Goal: Task Accomplishment & Management: Complete application form

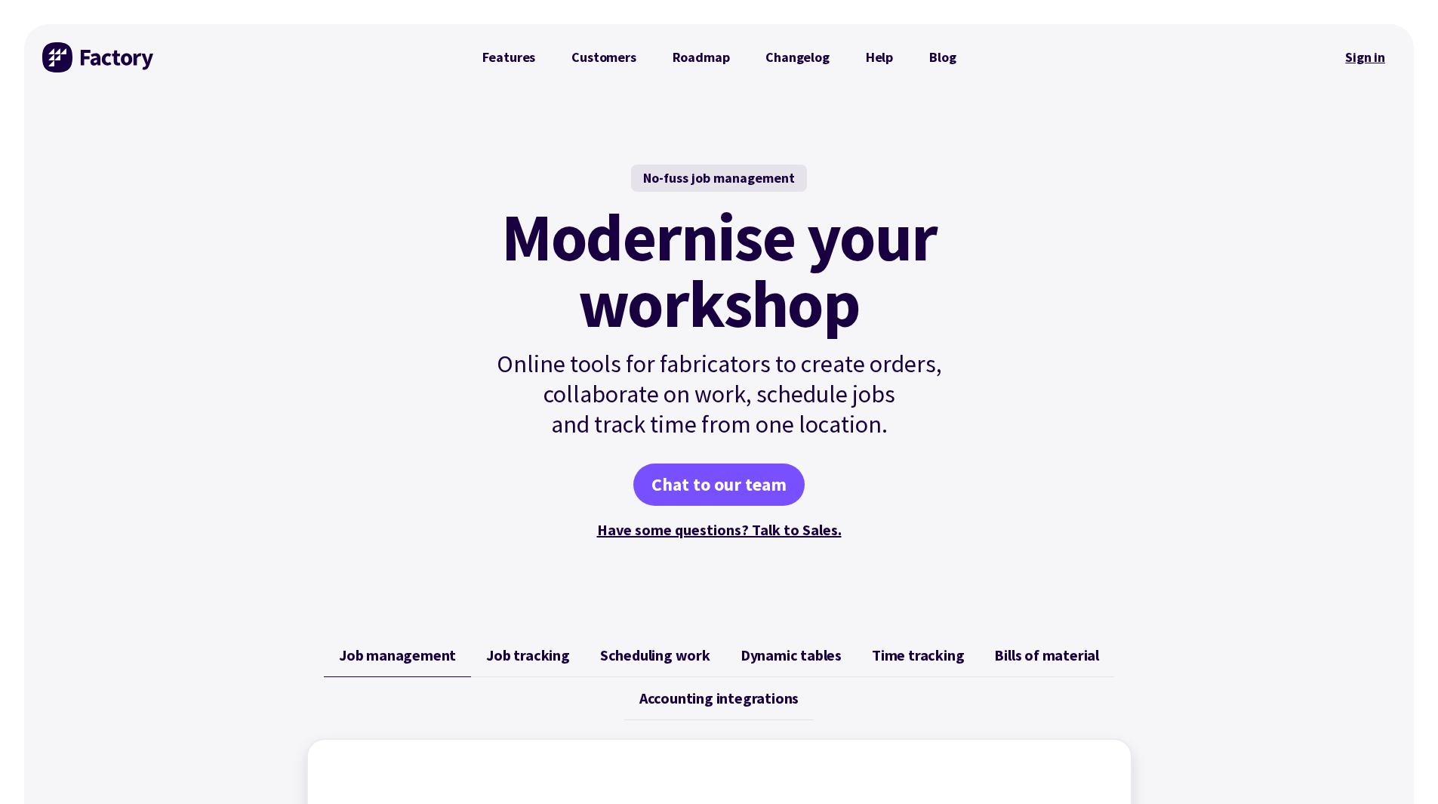
drag, startPoint x: 0, startPoint y: 0, endPoint x: 1378, endPoint y: 57, distance: 1378.8
click at [1378, 57] on link "Sign in" at bounding box center [1365, 57] width 61 height 35
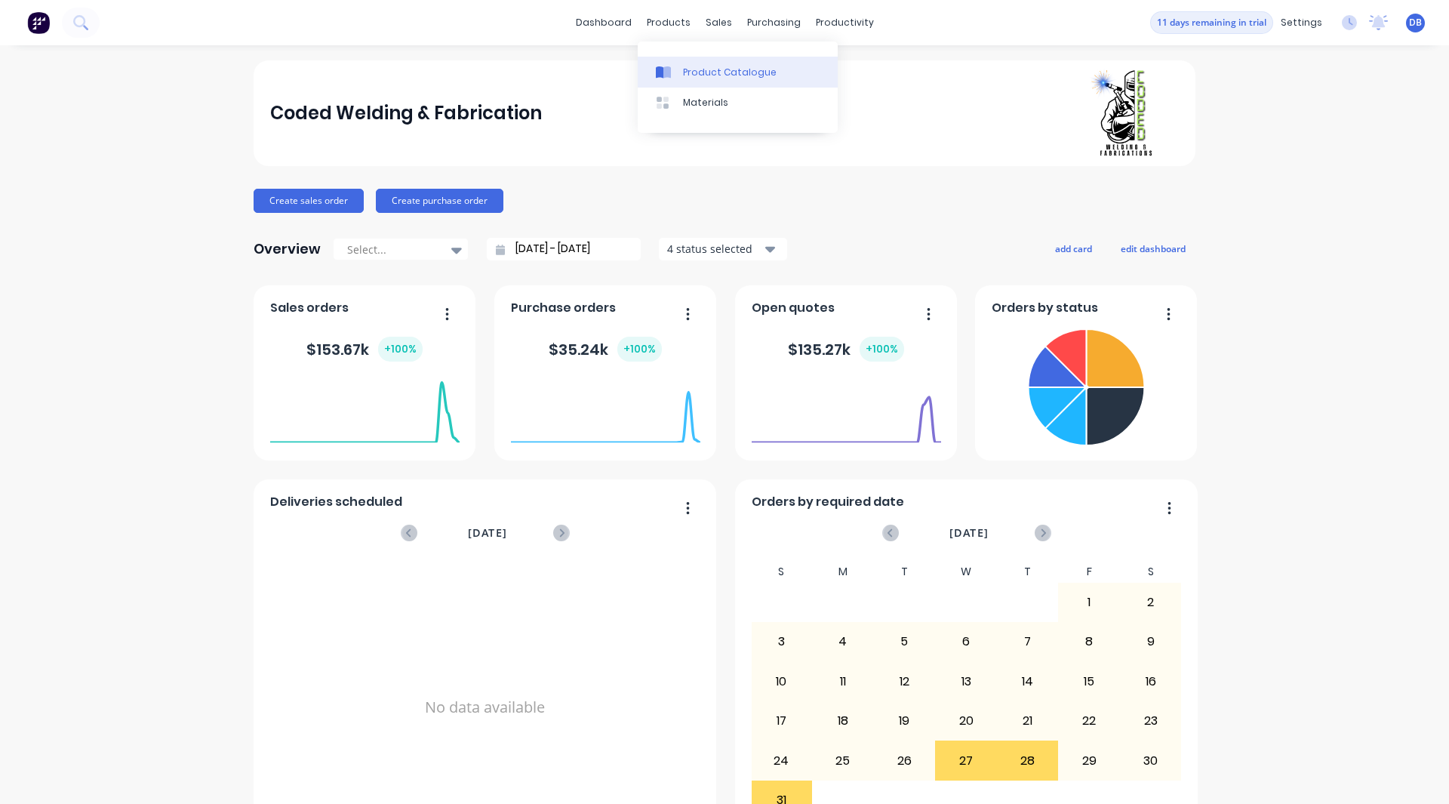
click at [688, 75] on div "Product Catalogue" at bounding box center [730, 73] width 94 height 14
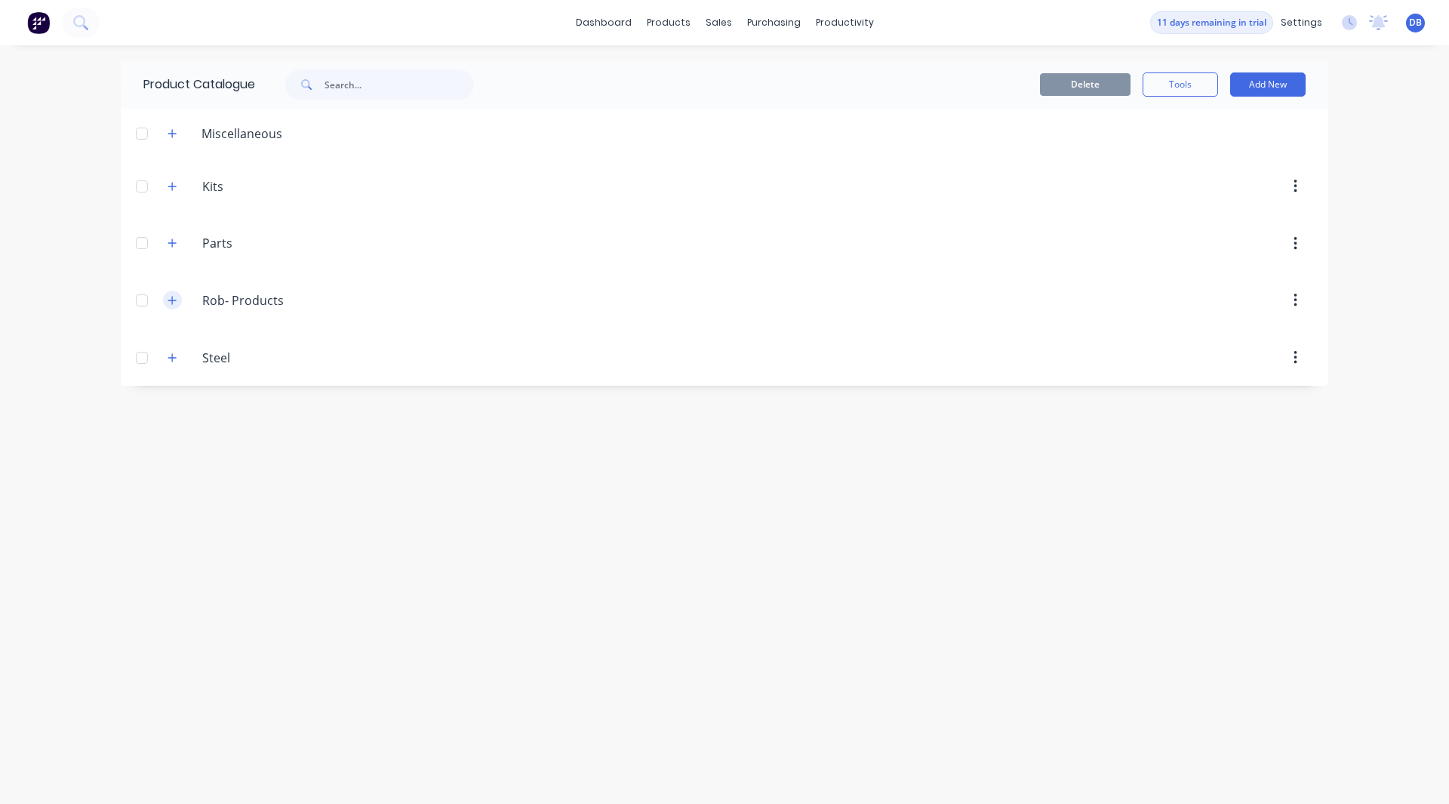
click at [170, 299] on icon "button" at bounding box center [172, 300] width 9 height 11
click at [174, 130] on icon "button" at bounding box center [172, 133] width 9 height 11
click at [1252, 72] on button "Add New" at bounding box center [1267, 84] width 75 height 24
click at [1234, 146] on div "Product" at bounding box center [1234, 154] width 116 height 22
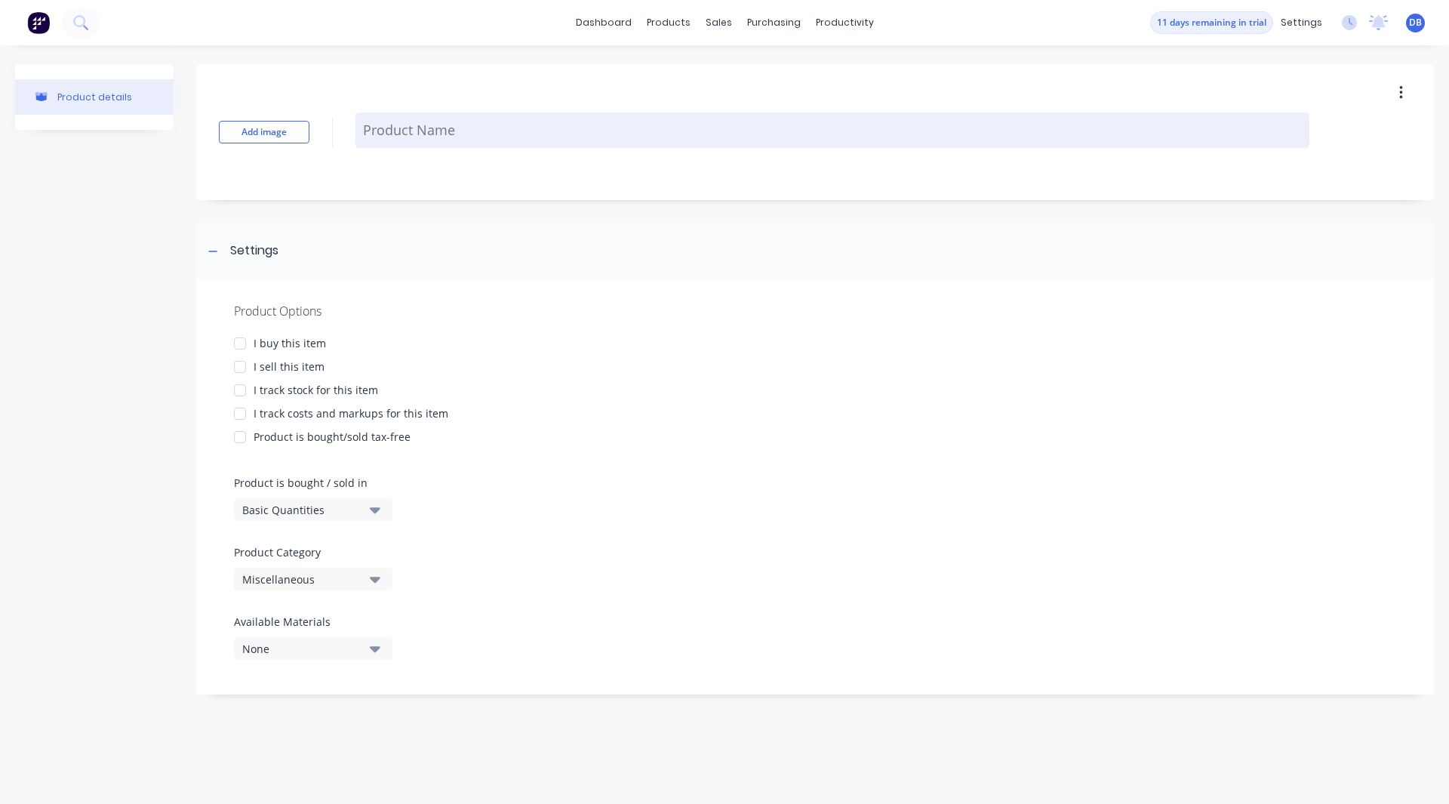
click at [501, 131] on textarea at bounding box center [833, 129] width 954 height 35
type textarea "x"
type textarea "SH"
type textarea "x"
type textarea "SHS"
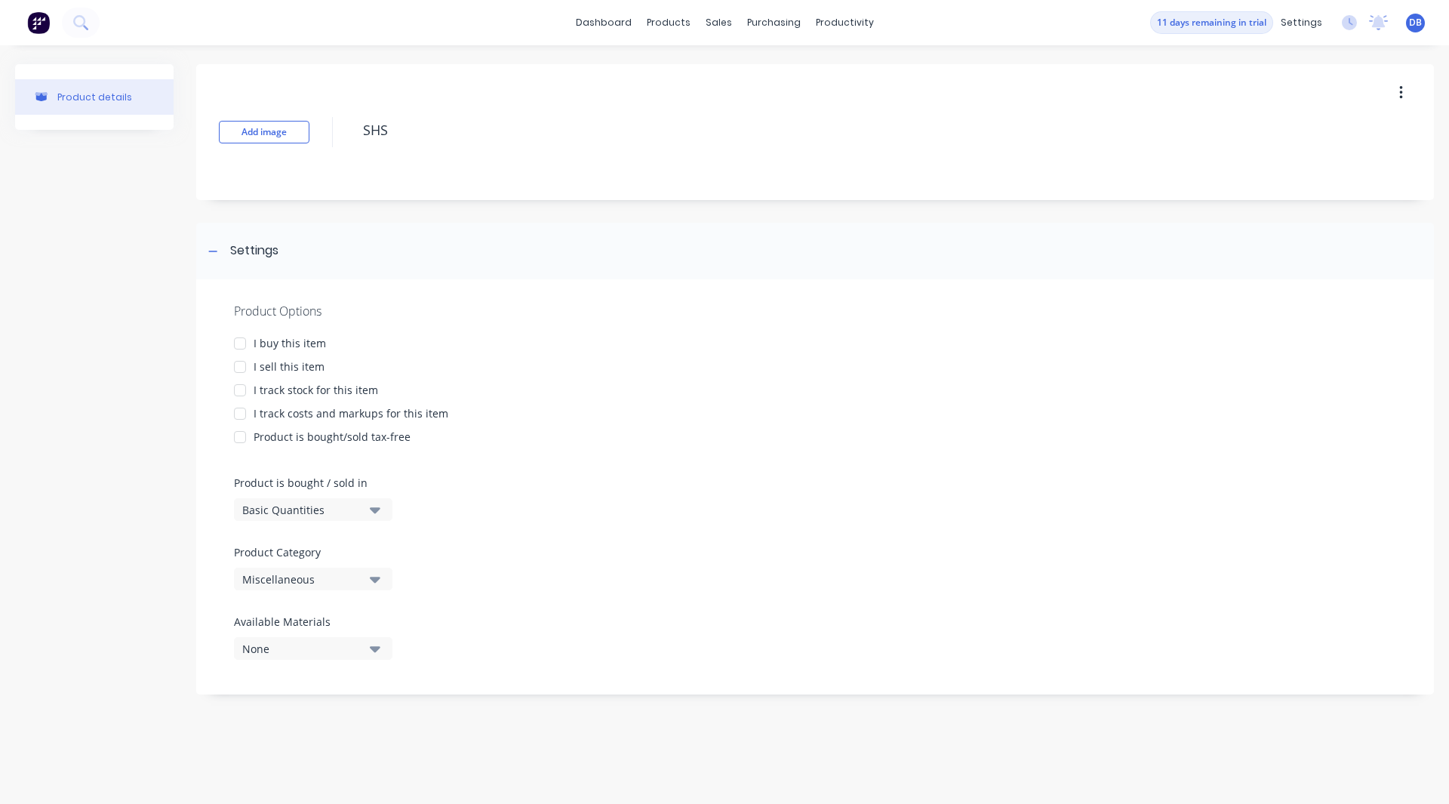
click at [244, 346] on div at bounding box center [240, 343] width 30 height 30
click at [244, 365] on div at bounding box center [240, 367] width 30 height 30
click at [239, 396] on div at bounding box center [240, 390] width 30 height 30
click at [238, 415] on div at bounding box center [240, 414] width 30 height 30
type textarea "x"
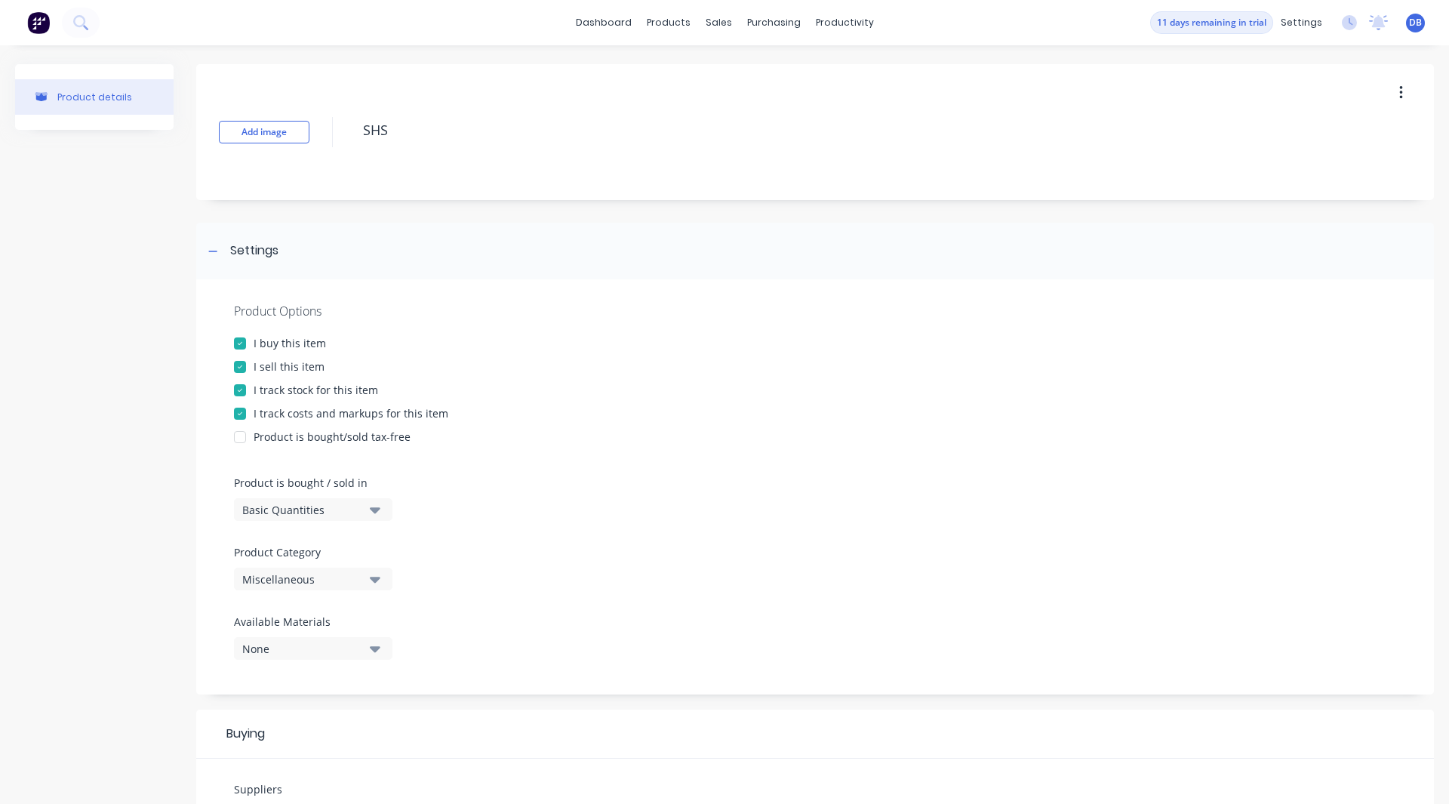
scroll to position [119, 0]
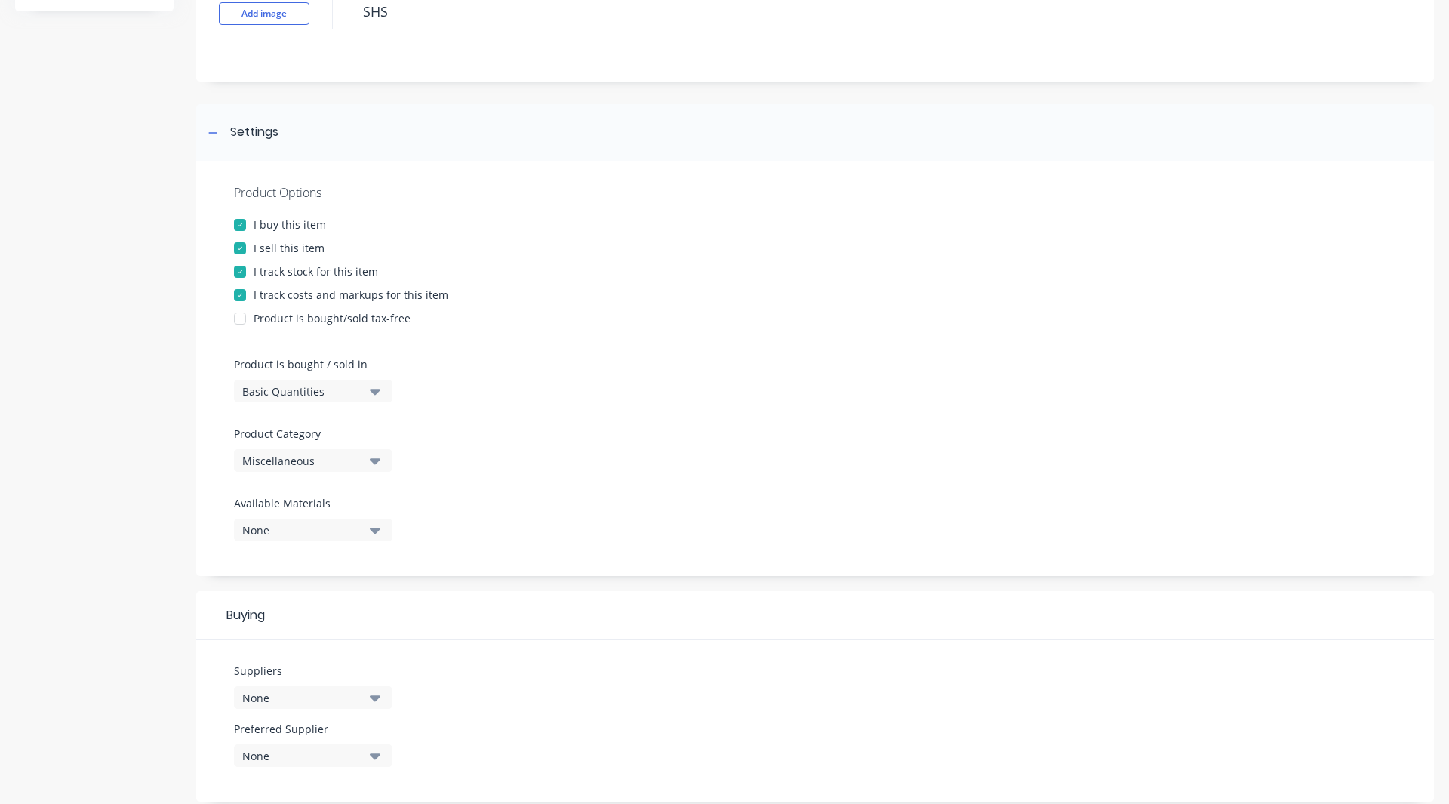
type textarea "SHS"
type textarea "x"
type textarea "SHS"
click at [317, 390] on div "Basic Quantities" at bounding box center [302, 391] width 121 height 16
click at [169, 445] on div "Product details" at bounding box center [94, 521] width 159 height 1150
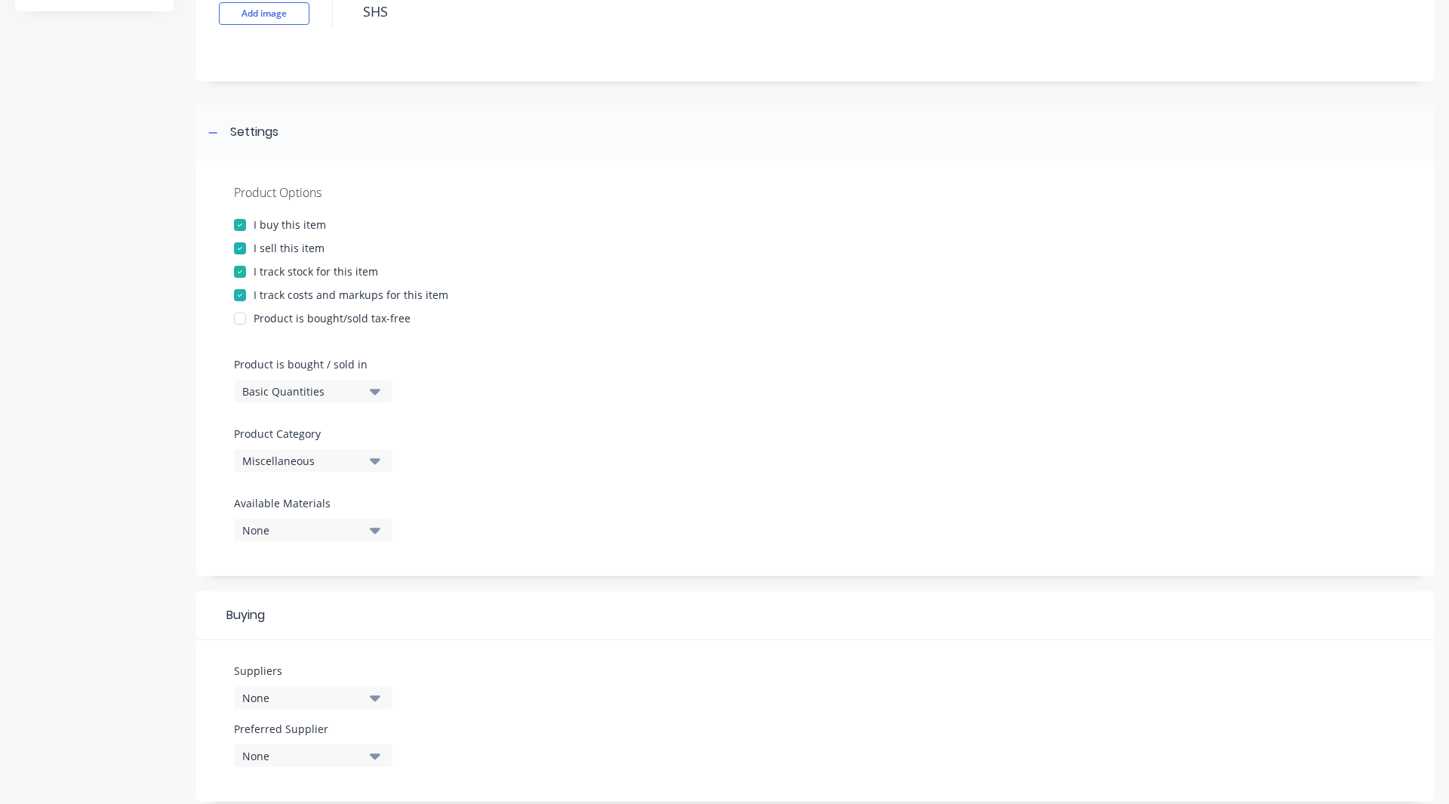
click at [282, 464] on div "Miscellaneous" at bounding box center [302, 461] width 121 height 16
drag, startPoint x: 306, startPoint y: 633, endPoint x: 273, endPoint y: 622, distance: 34.9
click at [273, 622] on div "Rob- Products" at bounding box center [347, 634] width 226 height 30
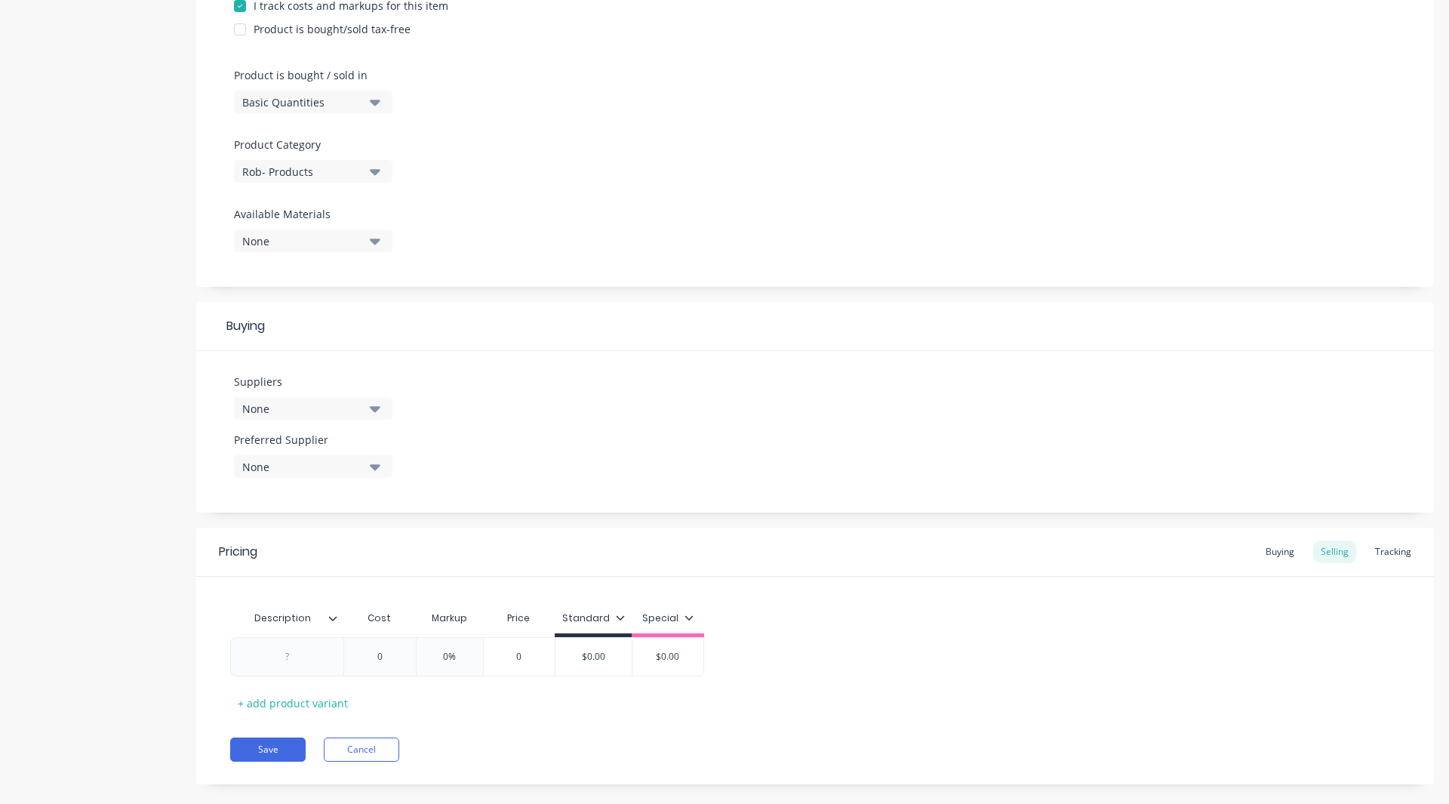
scroll to position [430, 0]
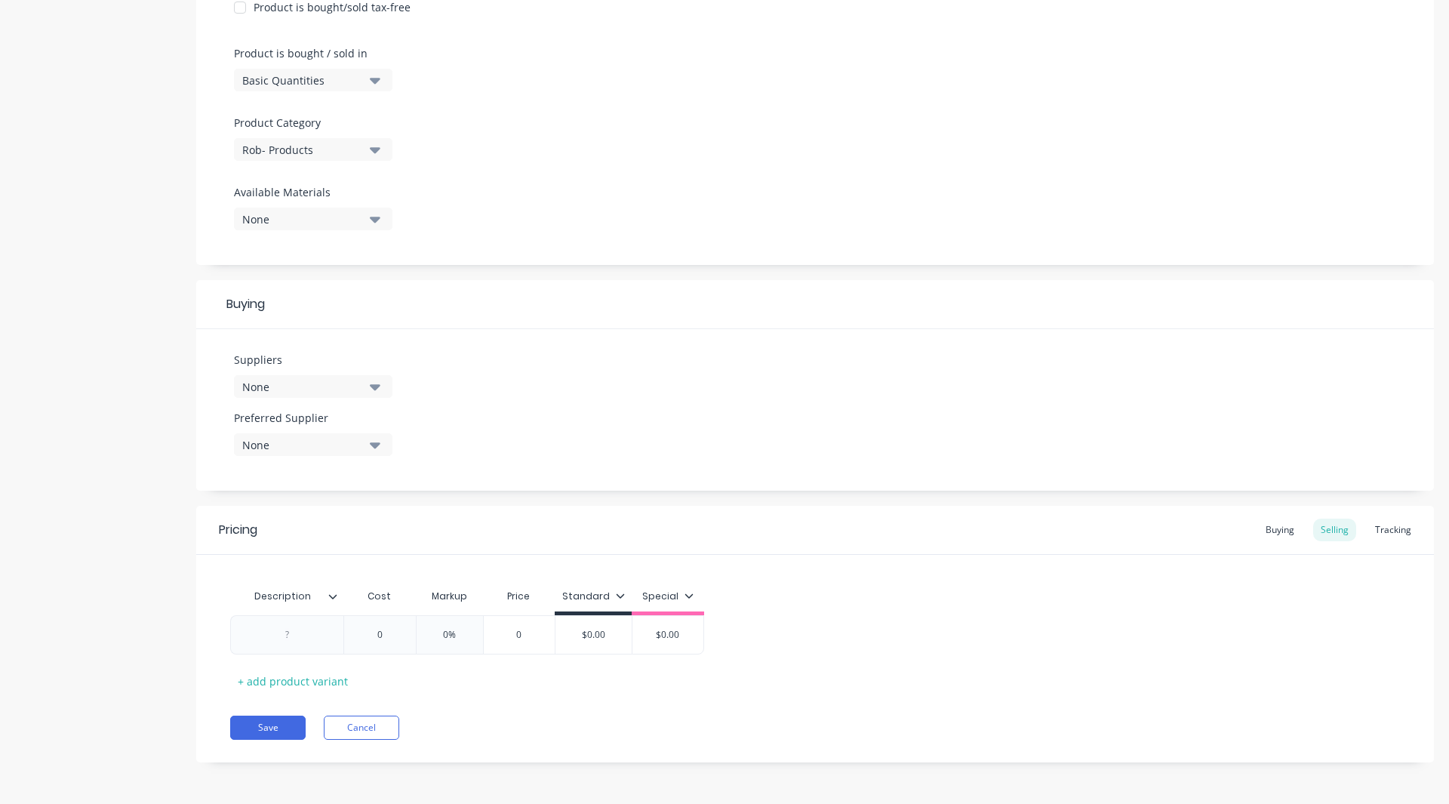
click at [276, 392] on div "None" at bounding box center [302, 387] width 121 height 16
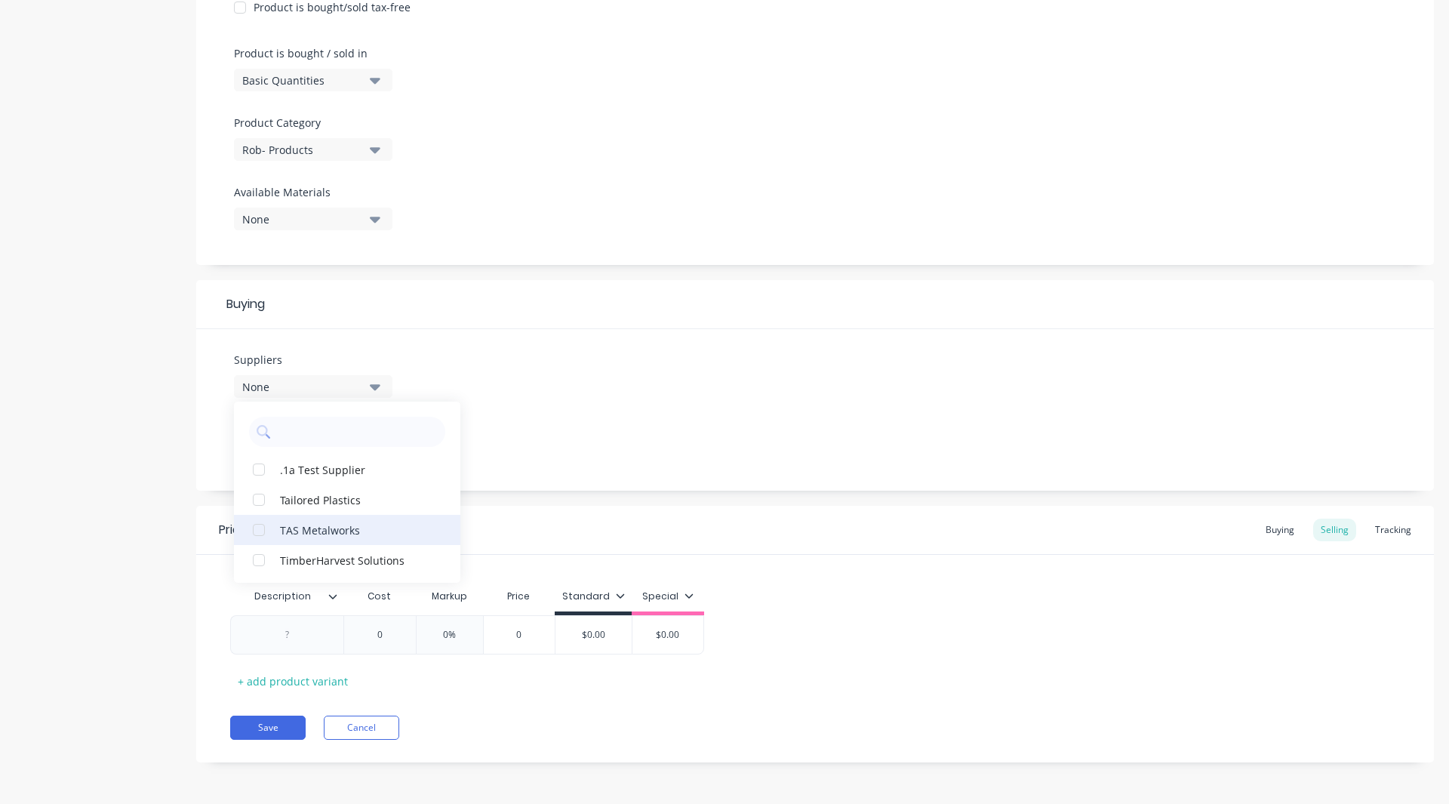
click at [257, 525] on div "button" at bounding box center [259, 530] width 30 height 30
drag, startPoint x: 187, startPoint y: 462, endPoint x: 178, endPoint y: 454, distance: 11.8
click at [178, 454] on div "Product details Add image SHS Settings Product Options I buy this item I sell t…" at bounding box center [724, 210] width 1419 height 1150
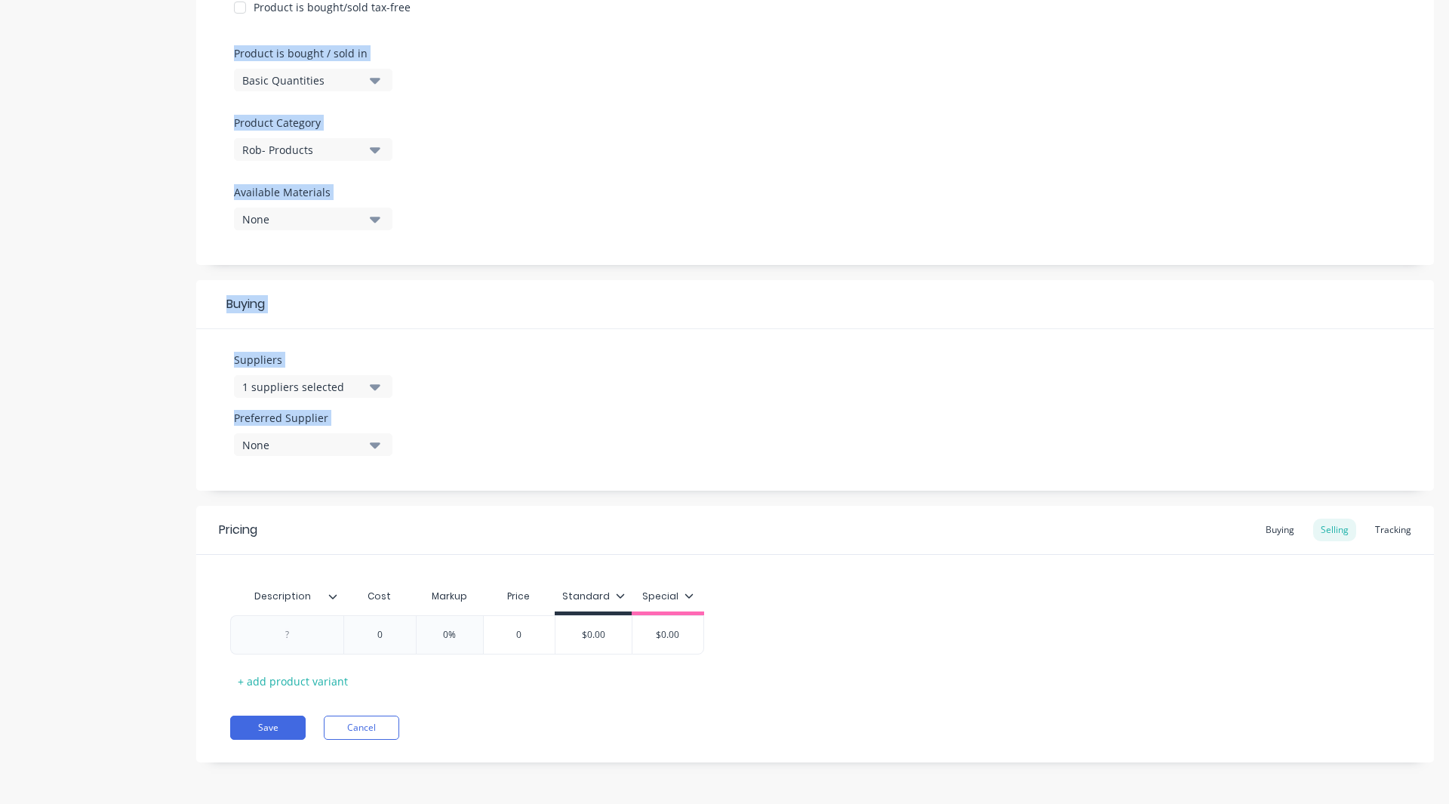
click at [178, 454] on div "Product details Add image SHS Settings Product Options I buy this item I sell t…" at bounding box center [724, 210] width 1419 height 1150
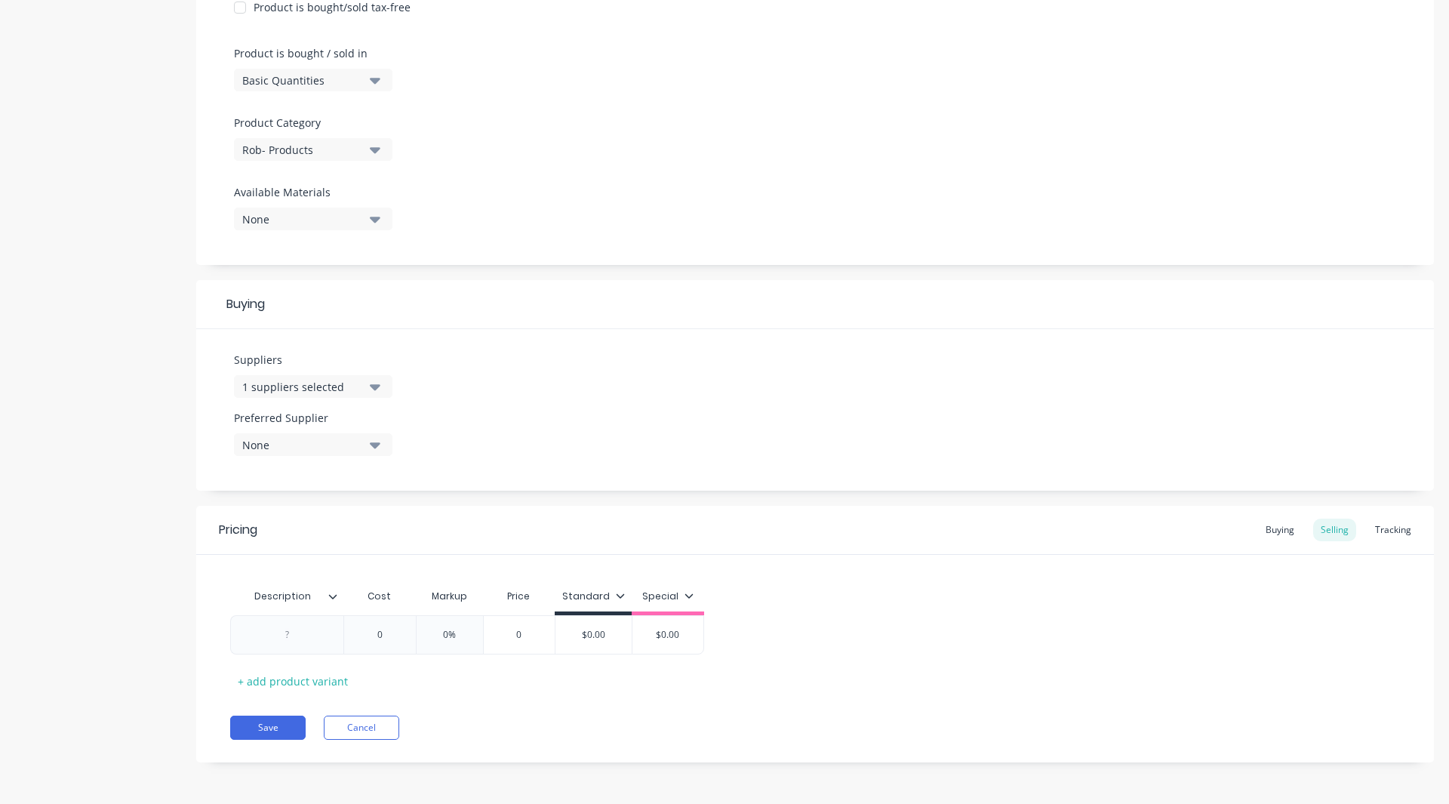
click at [262, 442] on div "None" at bounding box center [302, 445] width 121 height 16
click at [255, 524] on div "button" at bounding box center [259, 528] width 30 height 30
click at [177, 518] on div "Product details Add image SHS Settings Product Options I buy this item I sell t…" at bounding box center [724, 210] width 1419 height 1150
click at [279, 638] on div at bounding box center [287, 635] width 75 height 20
type textarea "x"
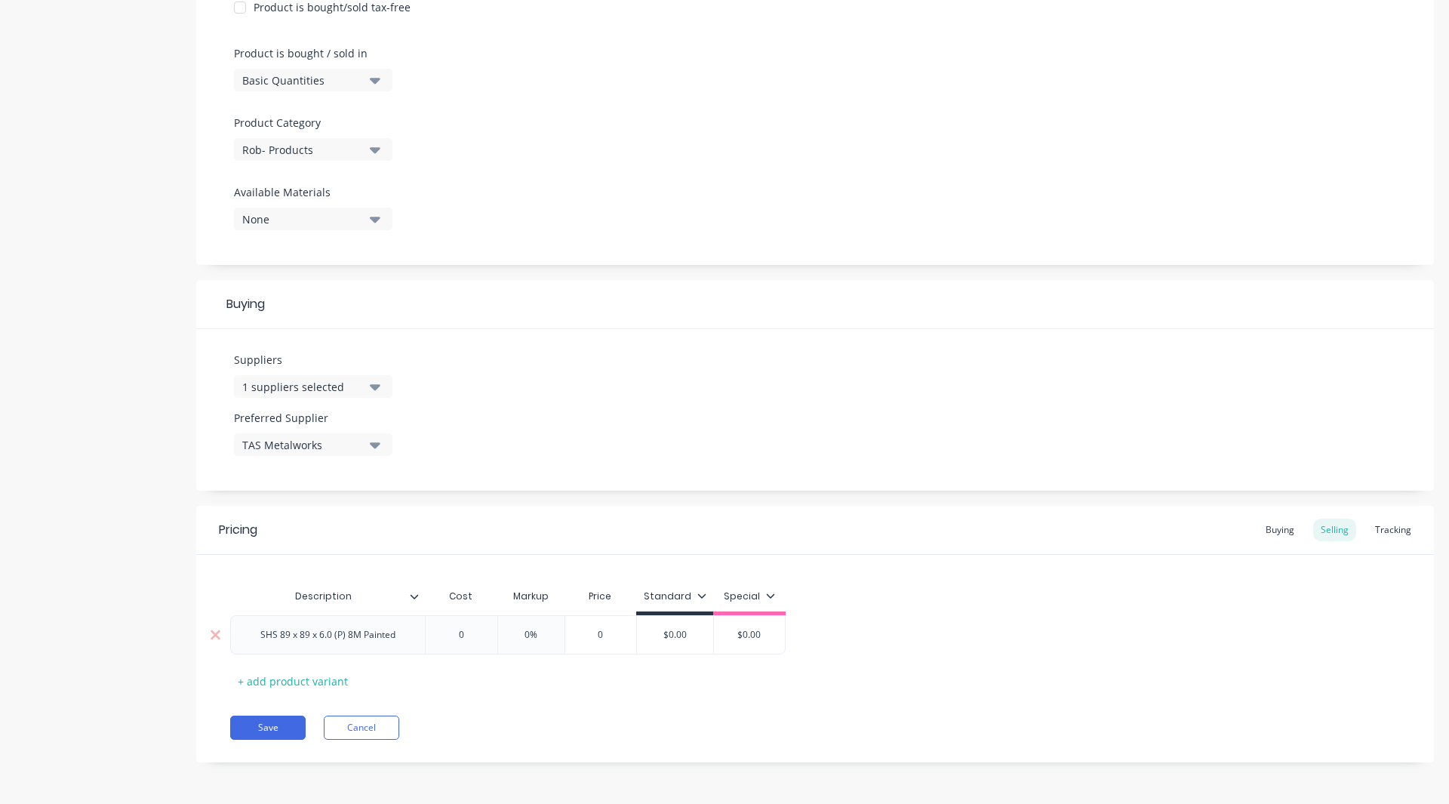
type textarea "x"
type input "0"
click at [472, 635] on input "0" at bounding box center [460, 635] width 75 height 14
type textarea "x"
type input "3"
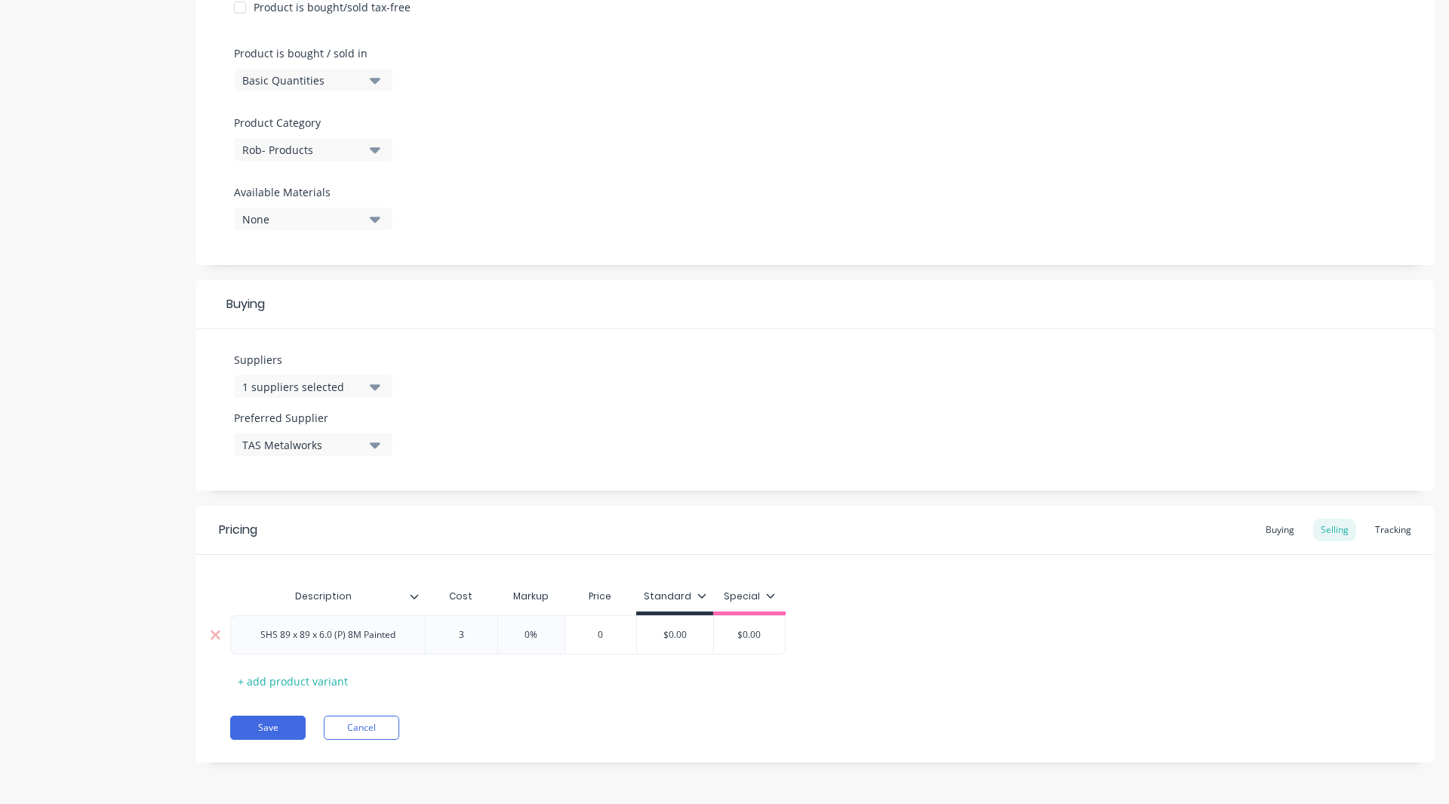
type textarea "x"
type input "38"
type textarea "x"
type input "381."
type textarea "x"
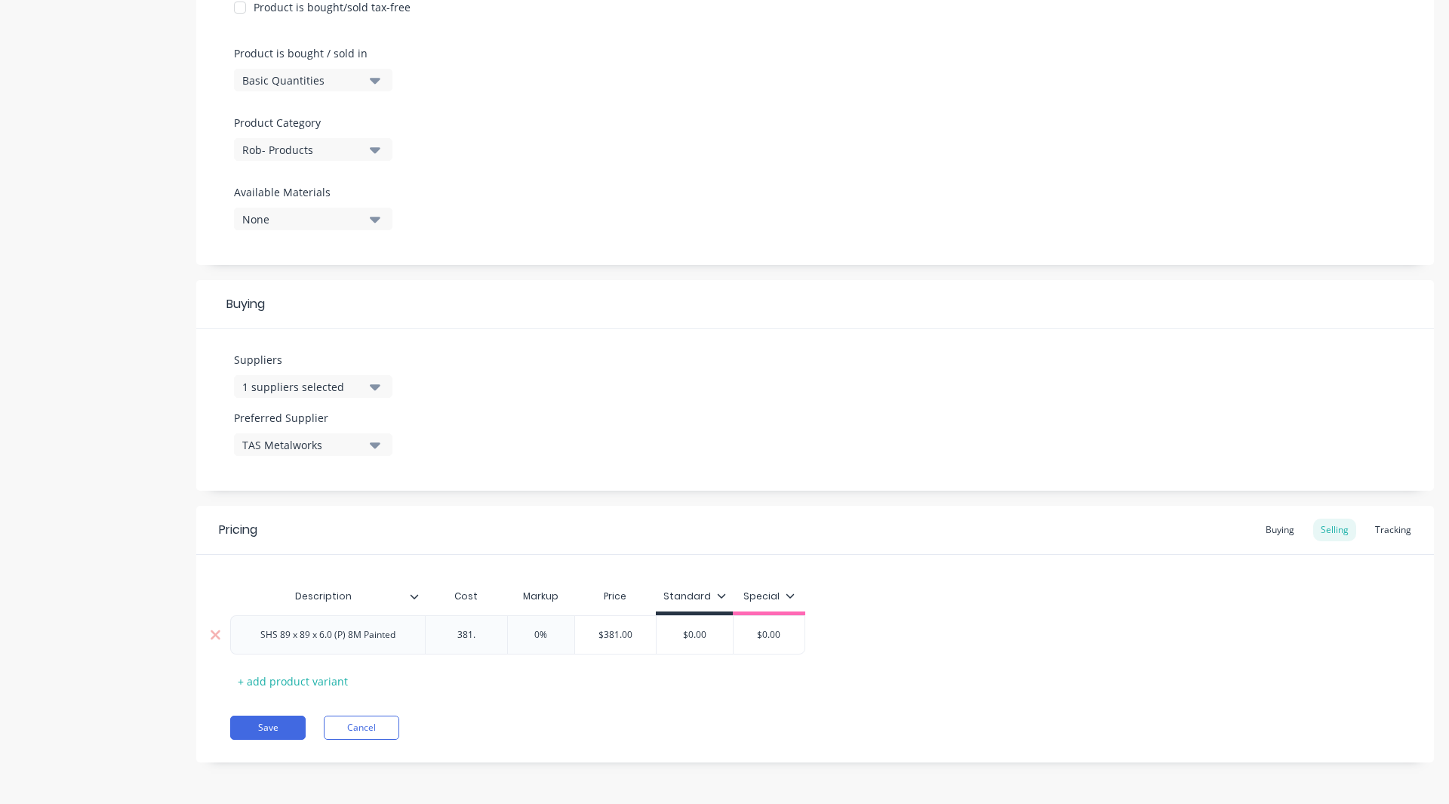
type input "381.4"
type textarea "x"
type input "381.42"
click at [556, 633] on input "0%" at bounding box center [555, 635] width 75 height 14
type input "%"
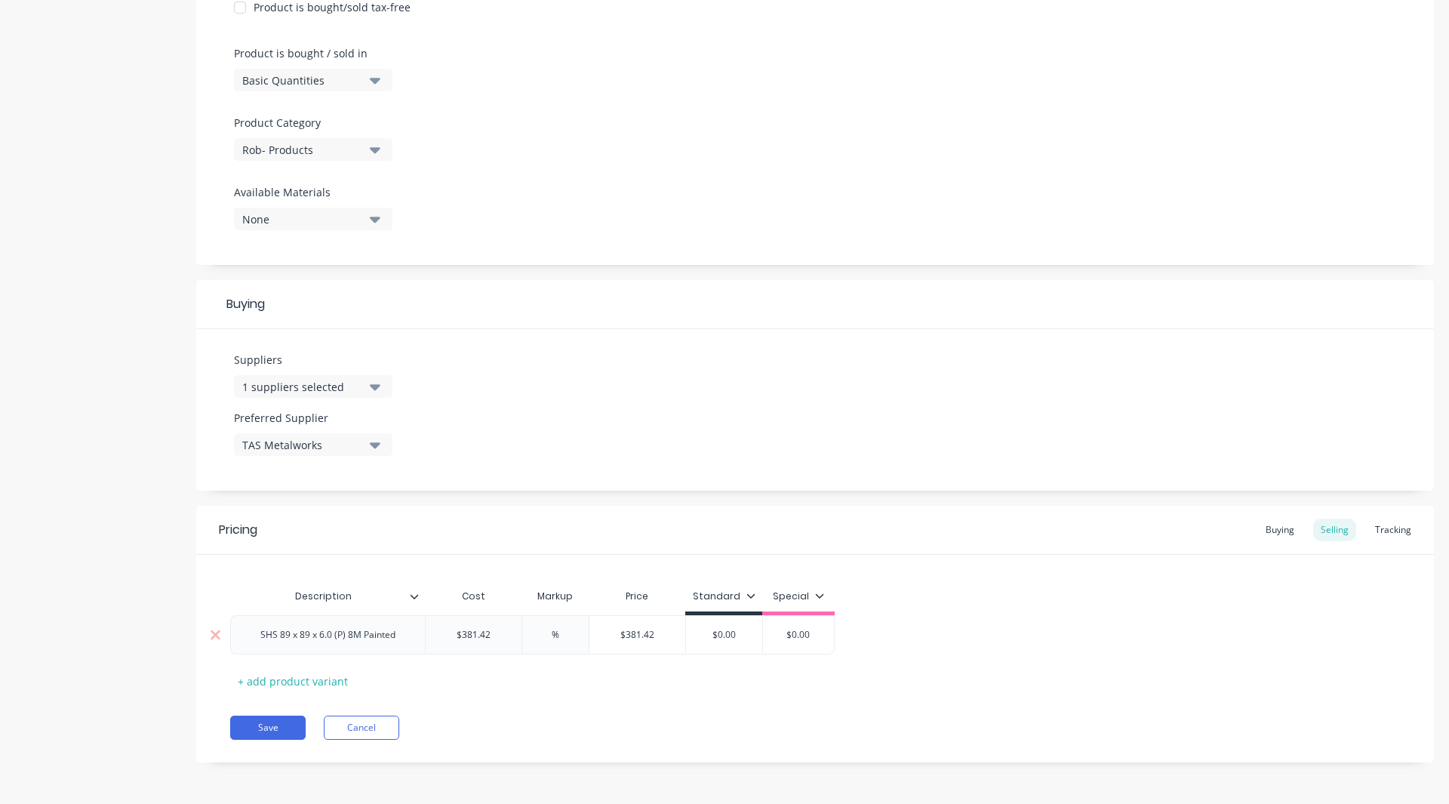
type textarea "x"
type input "30%"
type textarea "x"
type input "30%"
click at [751, 592] on icon at bounding box center [755, 595] width 9 height 9
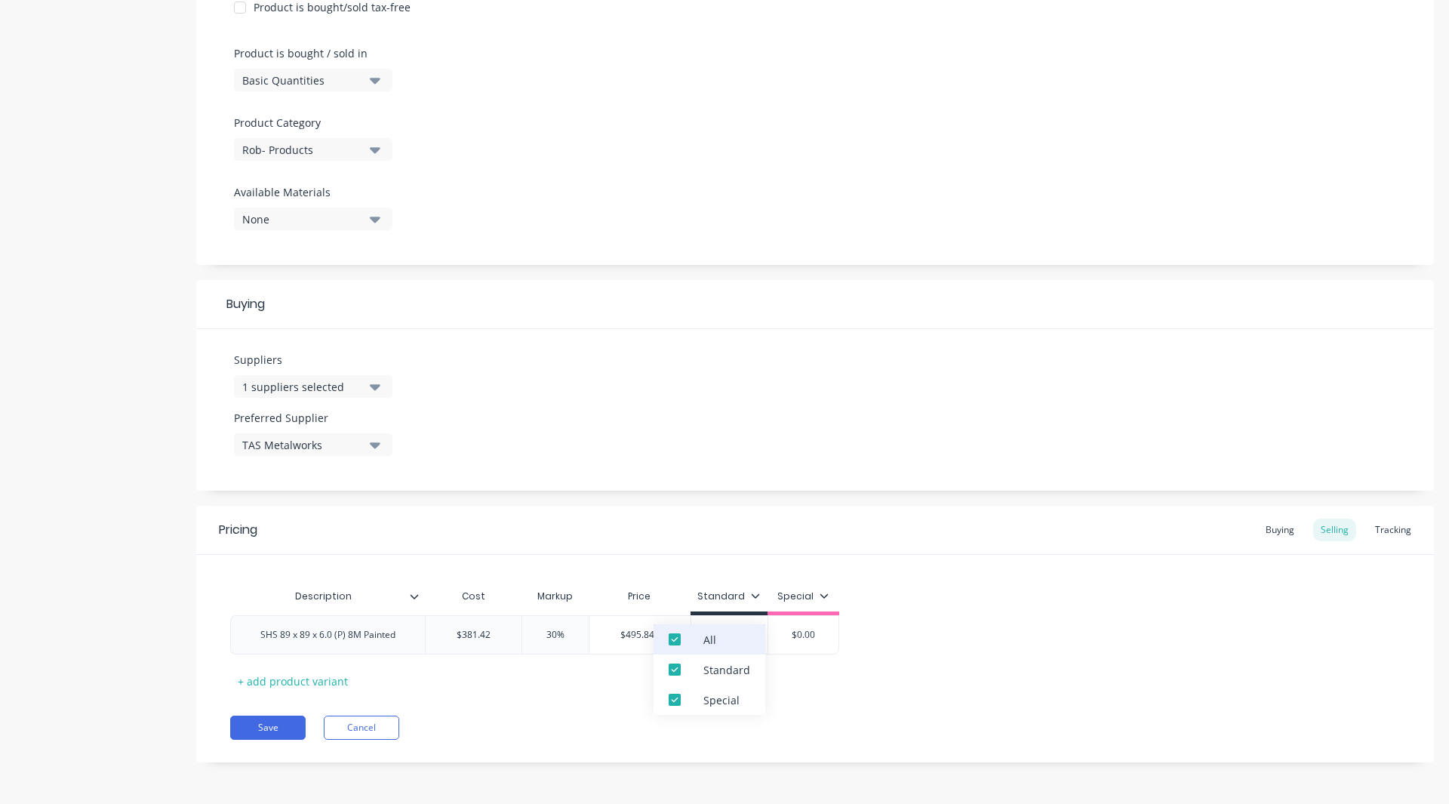
click at [669, 637] on div at bounding box center [675, 639] width 30 height 30
click at [679, 640] on div at bounding box center [675, 639] width 30 height 30
click at [630, 690] on div "Description Cost Markup Price Standard Special SHS 89 x 89 x 6.0 (P) 8M Painted…" at bounding box center [815, 637] width 1170 height 112
type textarea "x"
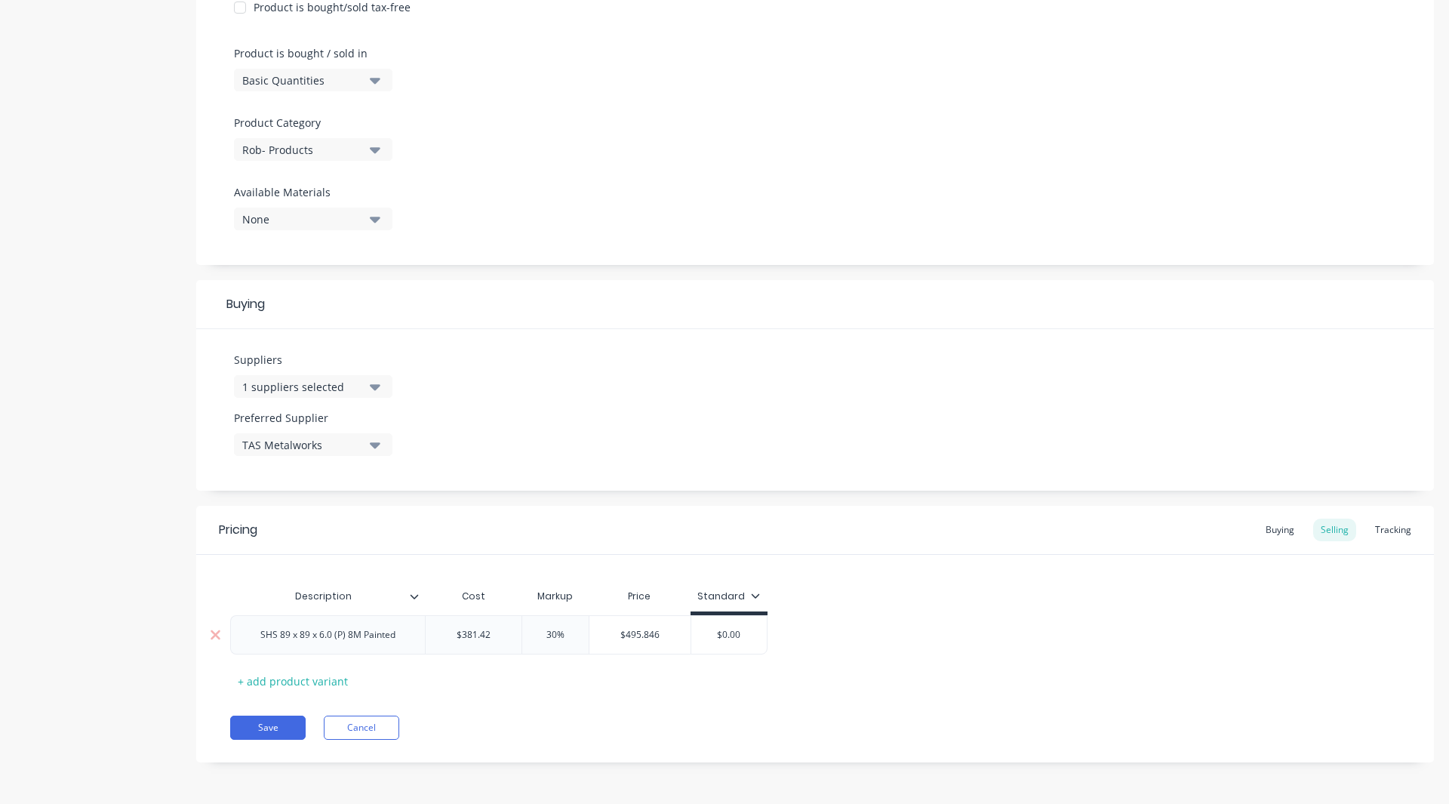
click at [745, 627] on div "$0.00" at bounding box center [728, 635] width 75 height 38
type input "$0.00"
type textarea "x"
type input "$0.0"
type textarea "x"
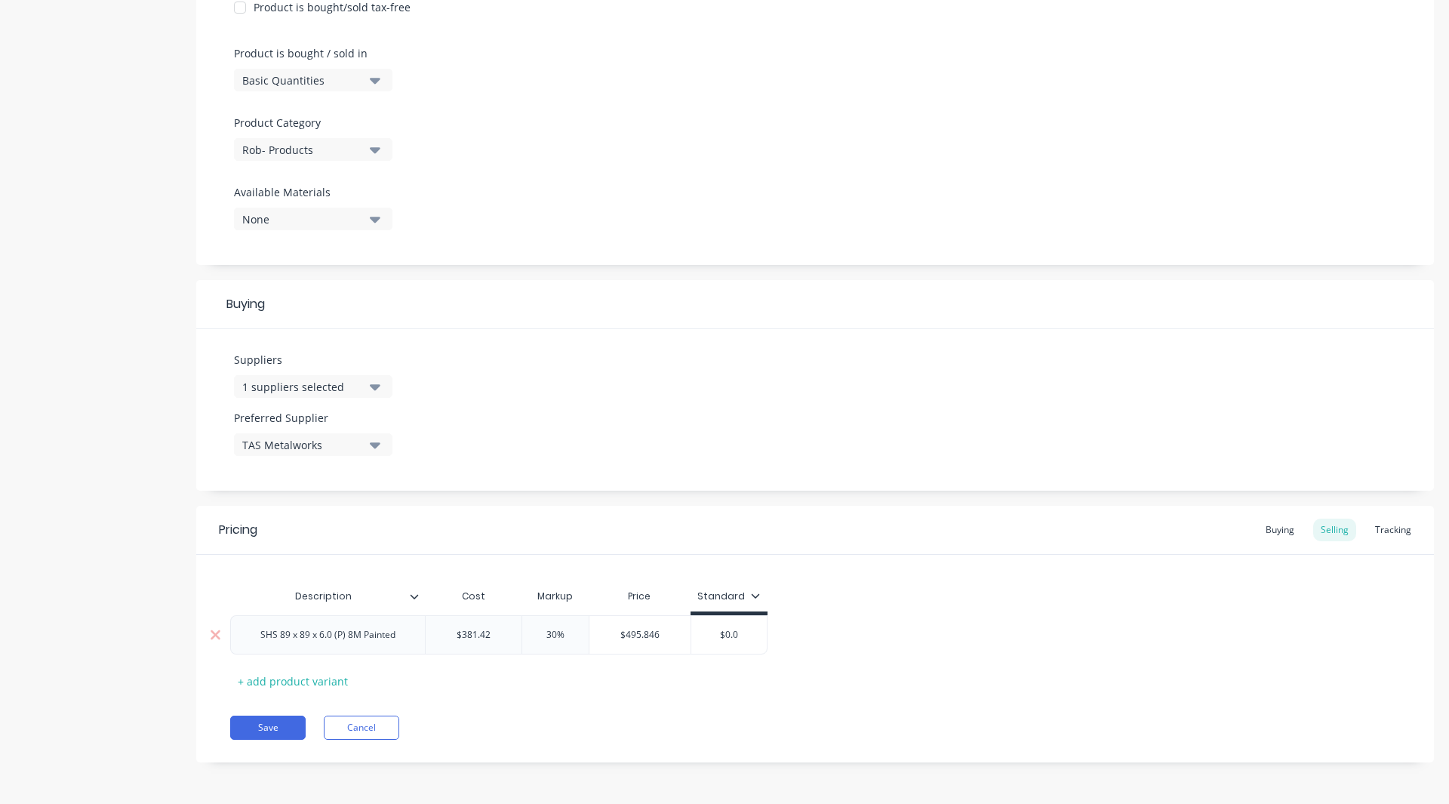
type input "$0."
type textarea "x"
type input "$0"
type textarea "x"
type input "$"
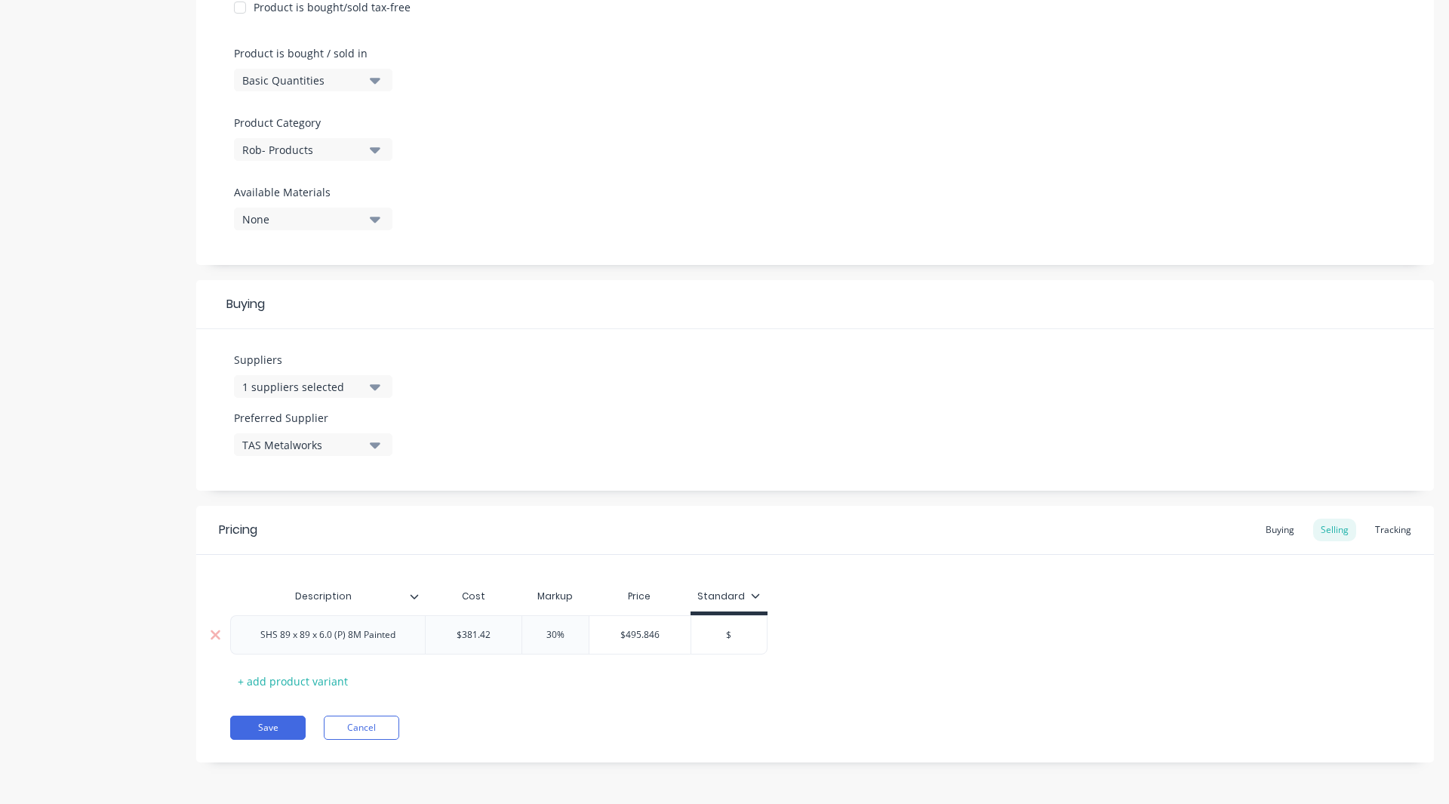
type textarea "x"
type input "$4"
type textarea "x"
type input "$49"
type textarea "x"
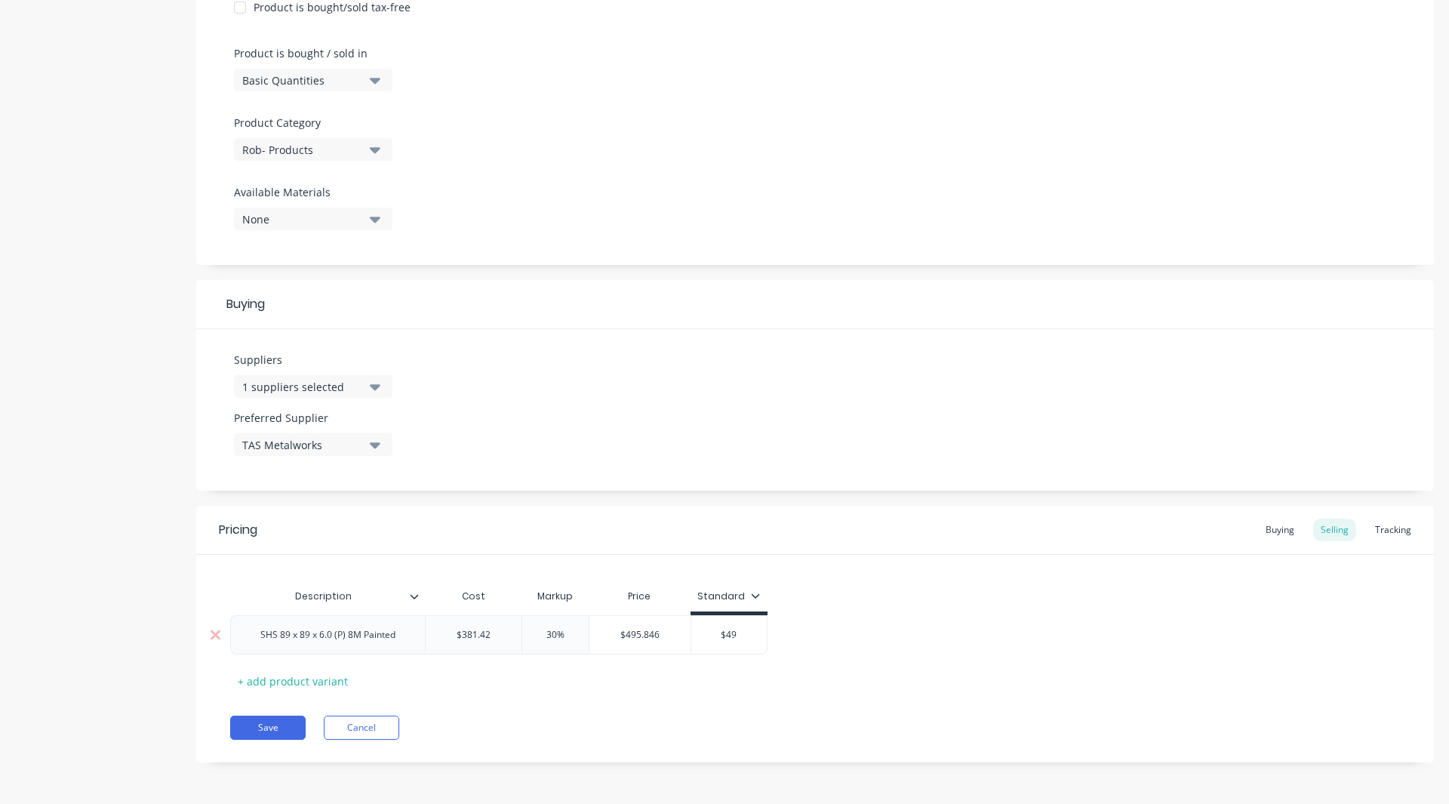
type input "$495"
type textarea "x"
type input "$495.8"
type textarea "x"
type input "$495.846"
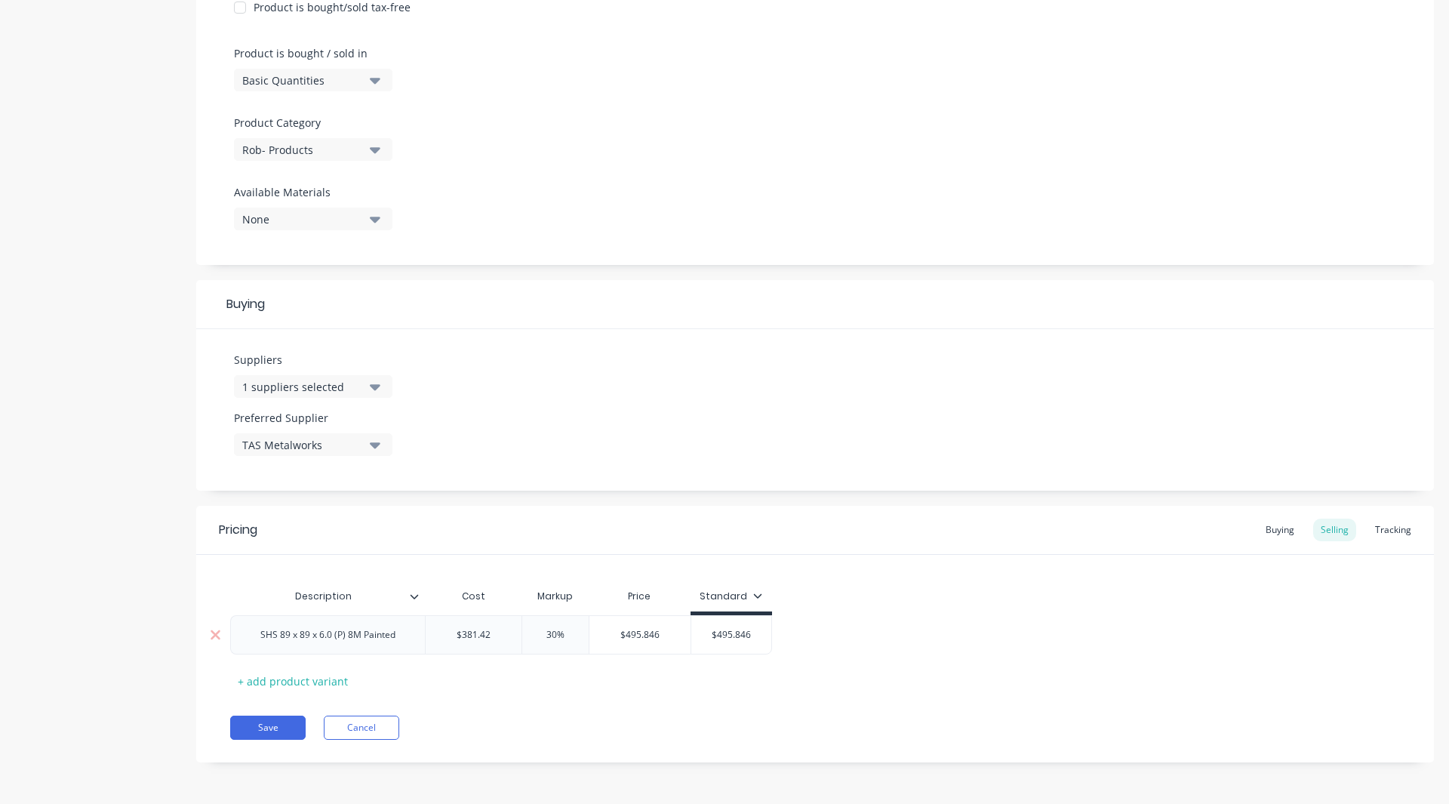
type textarea "x"
type input "$495.846"
click at [313, 684] on div "+ add product variant" at bounding box center [292, 681] width 125 height 23
type textarea "x"
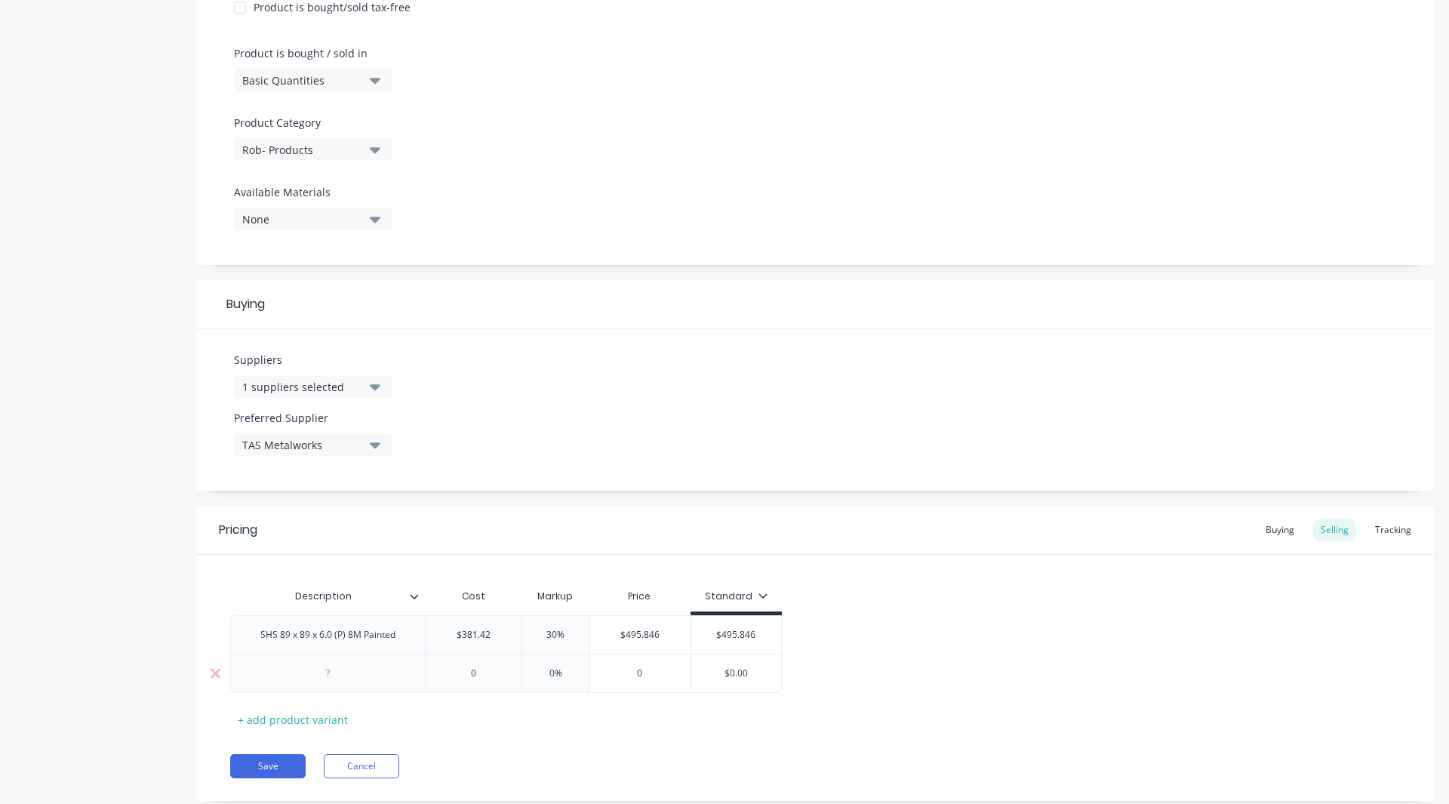
click at [317, 679] on div at bounding box center [328, 674] width 75 height 20
click at [481, 674] on input "text" at bounding box center [474, 674] width 96 height 14
type textarea "x"
click at [481, 674] on input "0" at bounding box center [474, 674] width 96 height 14
type input "4"
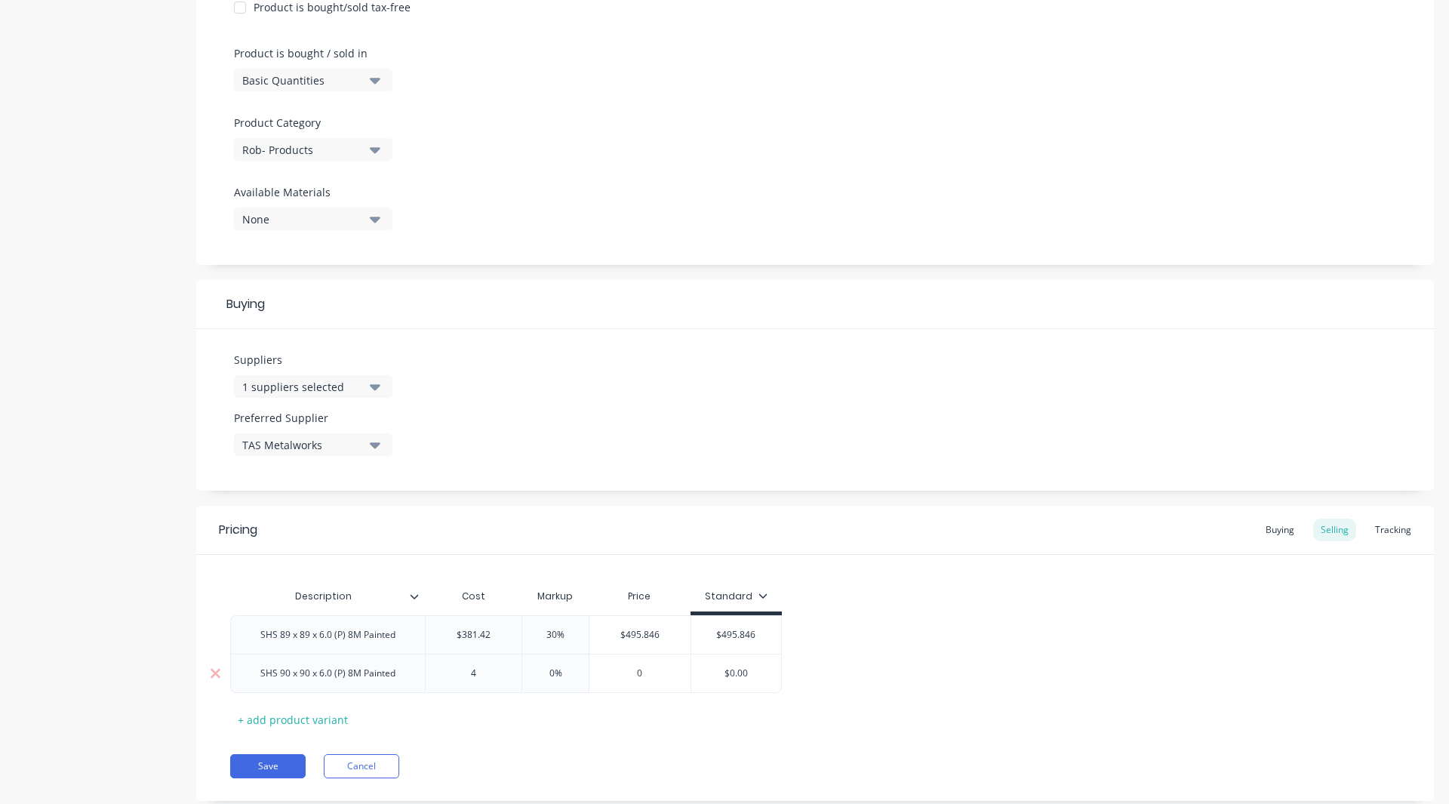
type textarea "x"
type input "40"
type textarea "x"
type input "400"
click at [550, 678] on input "0%" at bounding box center [555, 674] width 75 height 14
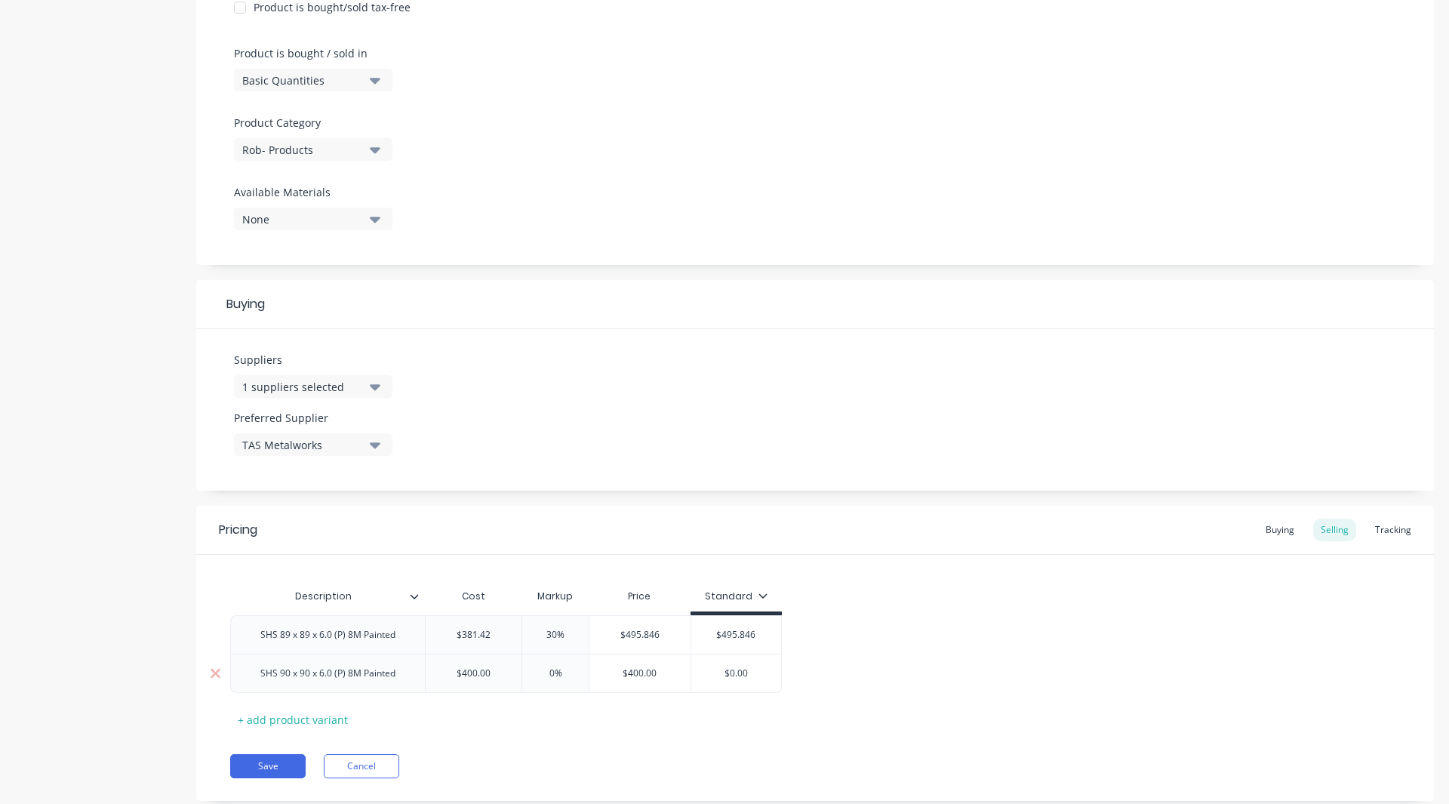
type input "%"
type textarea "x"
type input "30%"
type textarea "x"
type input "30%"
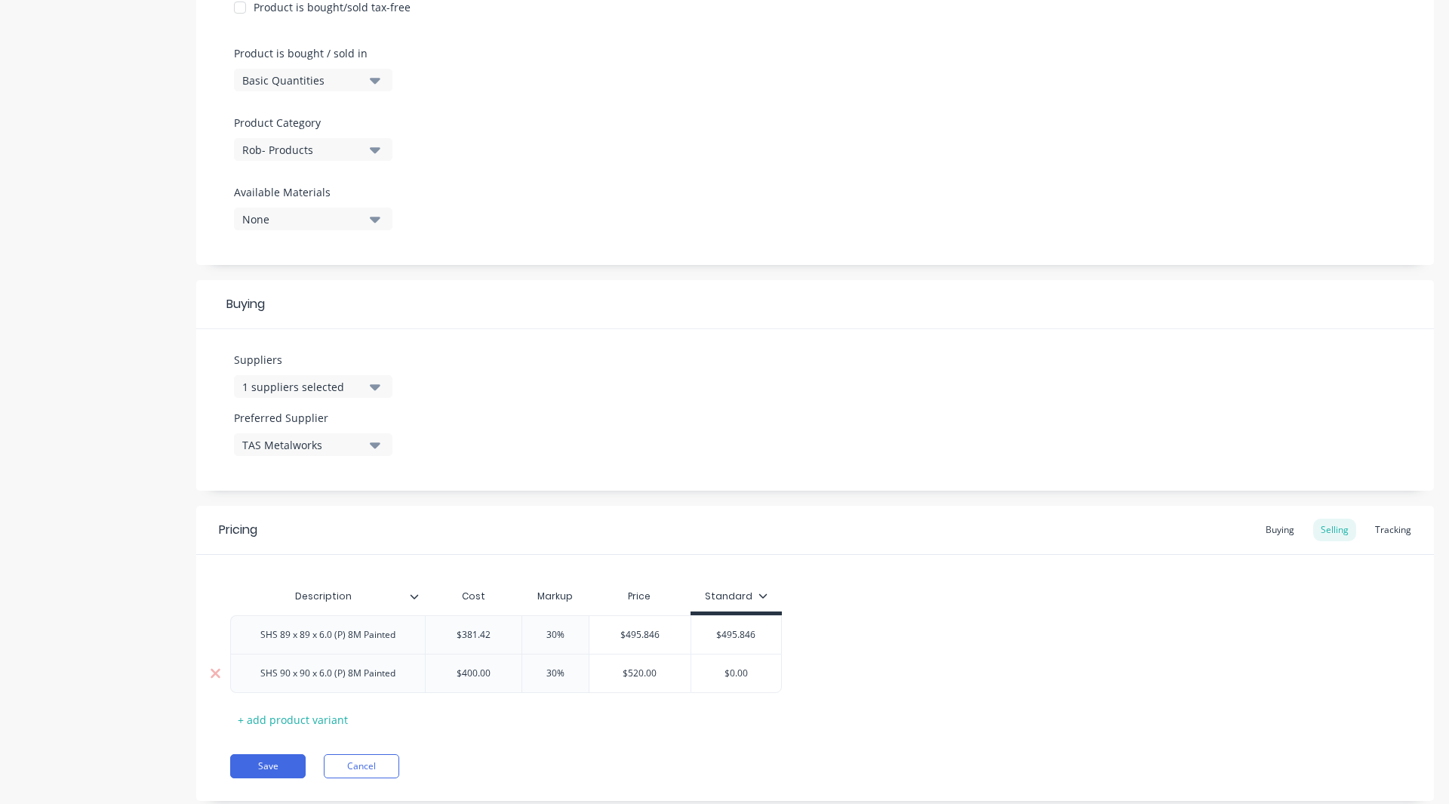
type input "$0.00"
click at [756, 677] on input "$0.00" at bounding box center [736, 674] width 91 height 14
type textarea "x"
type input "$0.0"
type textarea "x"
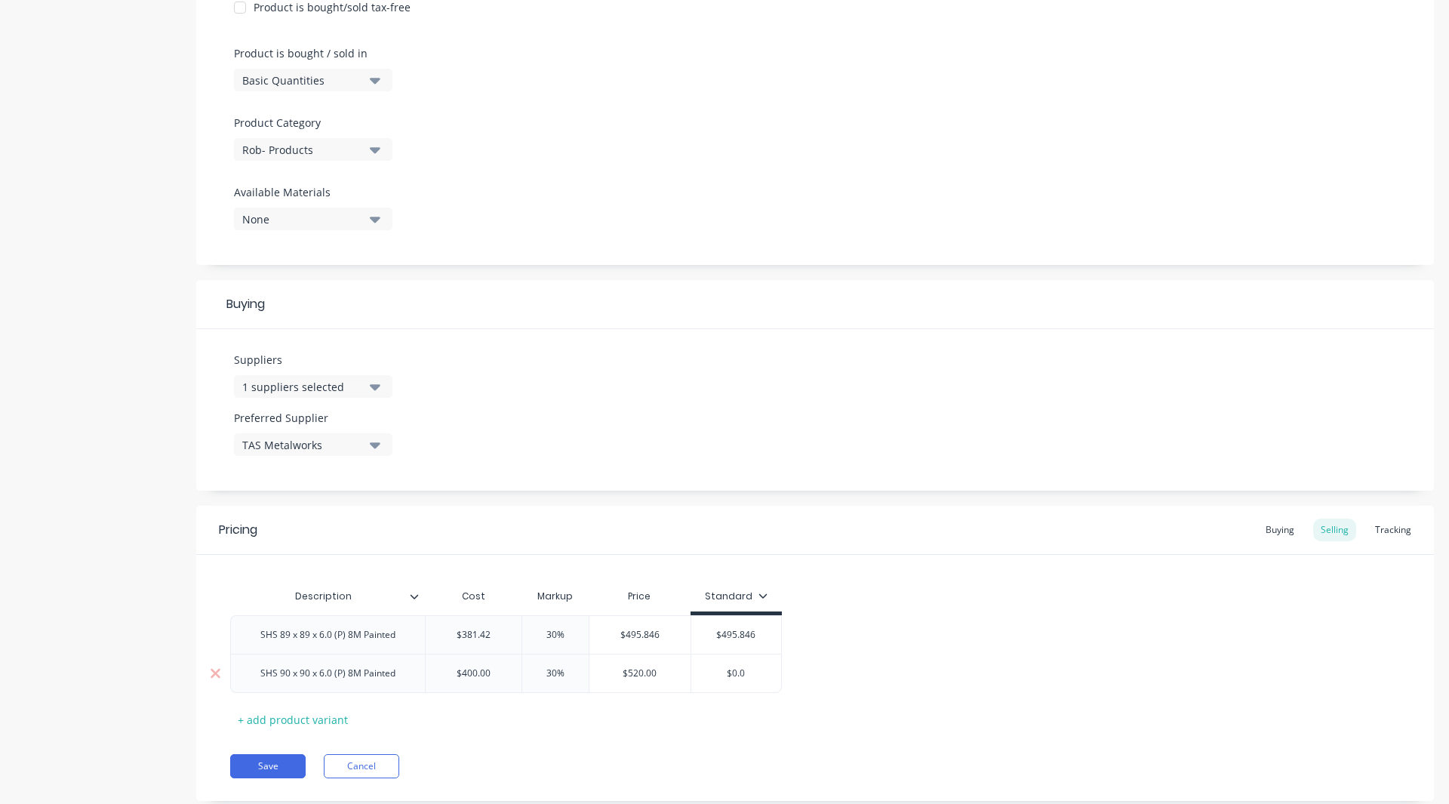
type input "$0."
type textarea "x"
type input "$0"
type textarea "x"
type input "$"
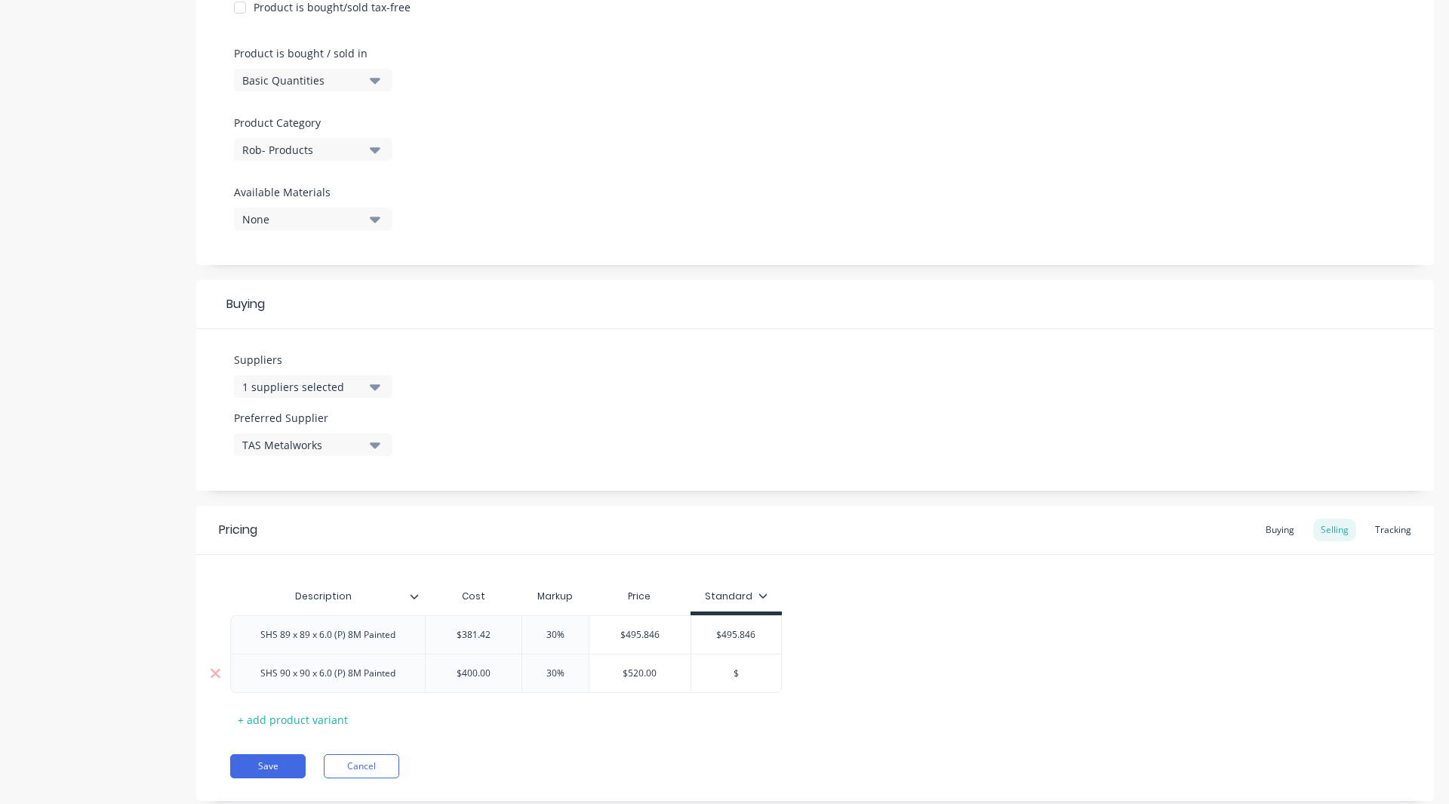
type textarea "x"
type input "$"
type textarea "x"
type input "$5"
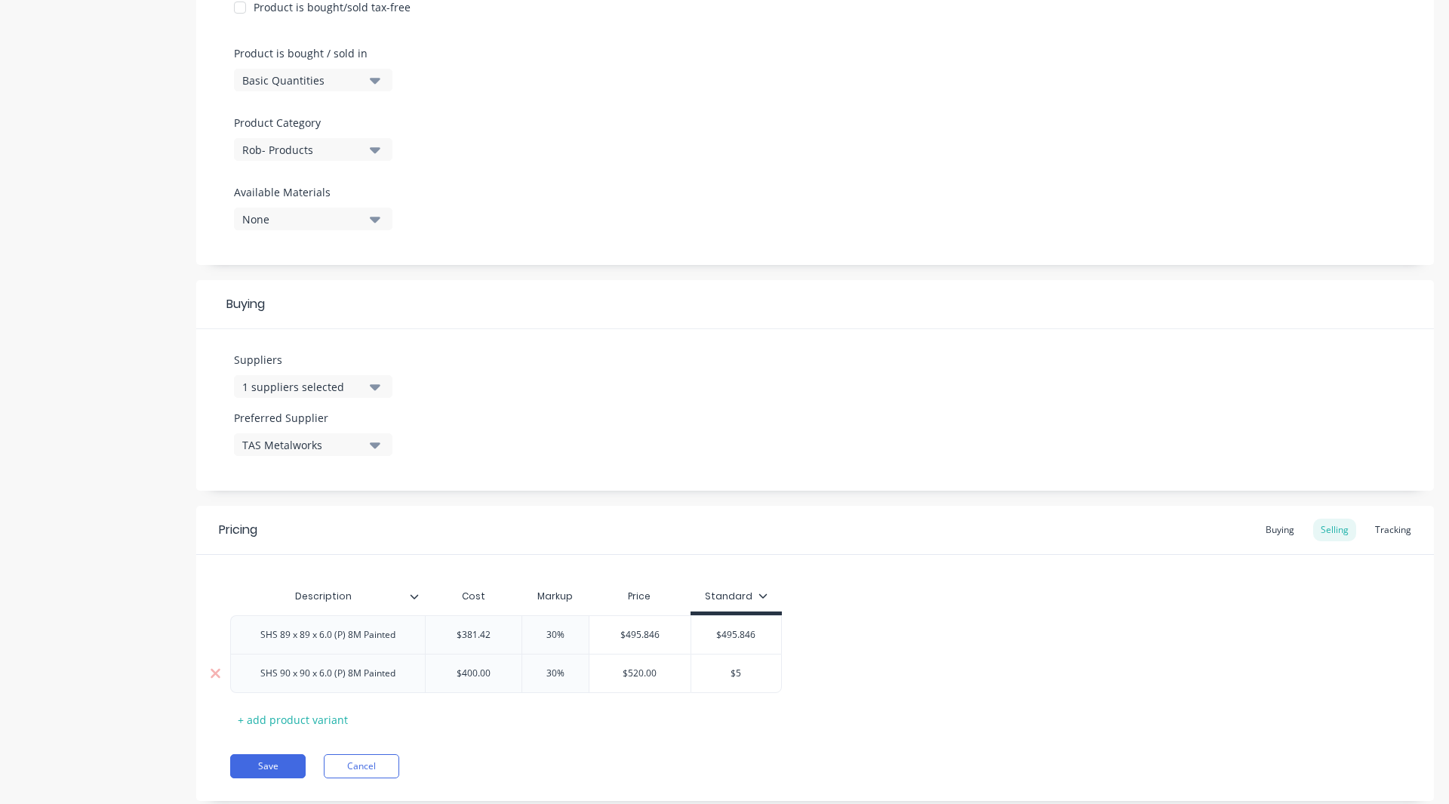
type textarea "x"
type input "$52"
type textarea "x"
type input "$520"
click at [1391, 518] on div "Pricing Buying Selling Tracking" at bounding box center [815, 530] width 1238 height 49
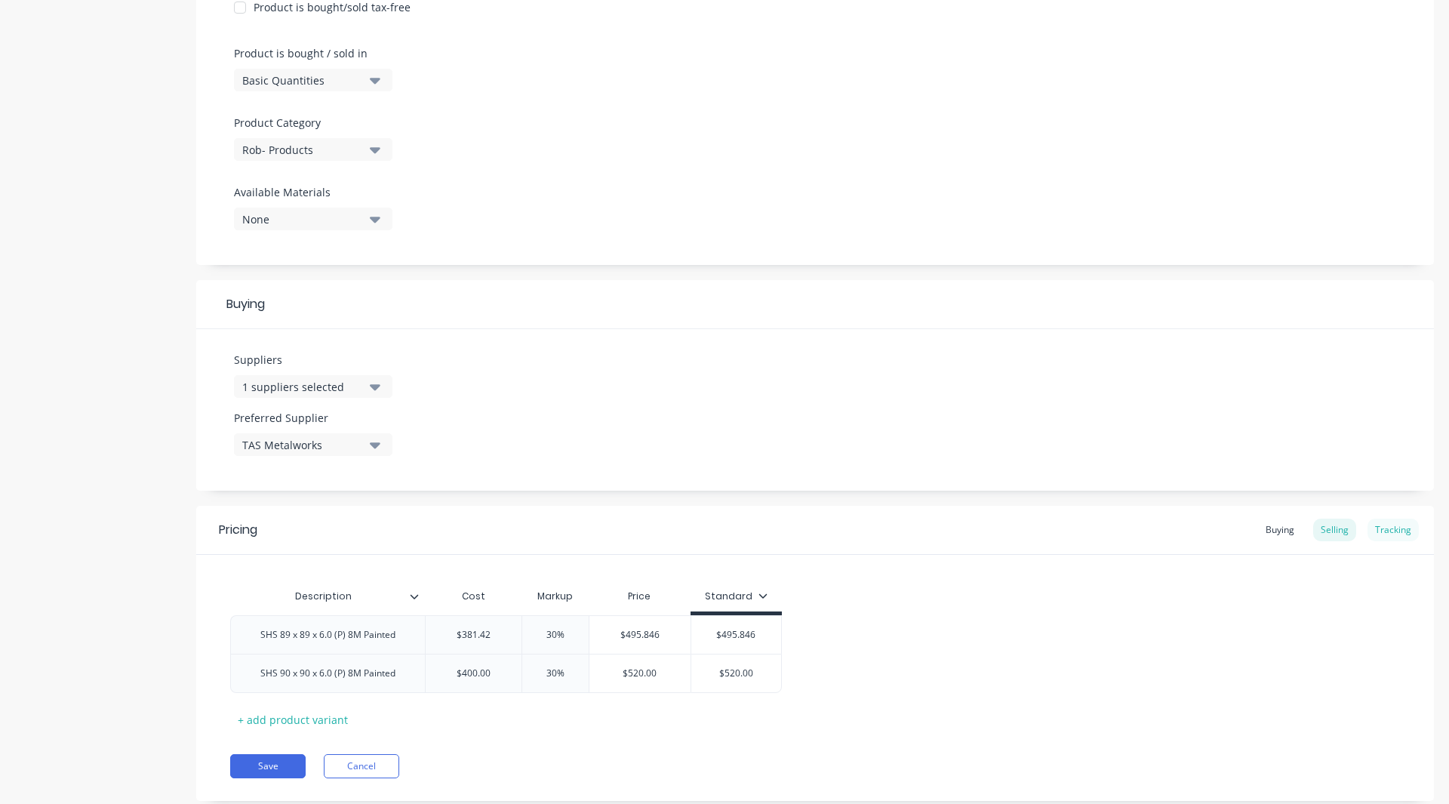
click at [1383, 529] on div "Tracking" at bounding box center [1393, 530] width 51 height 23
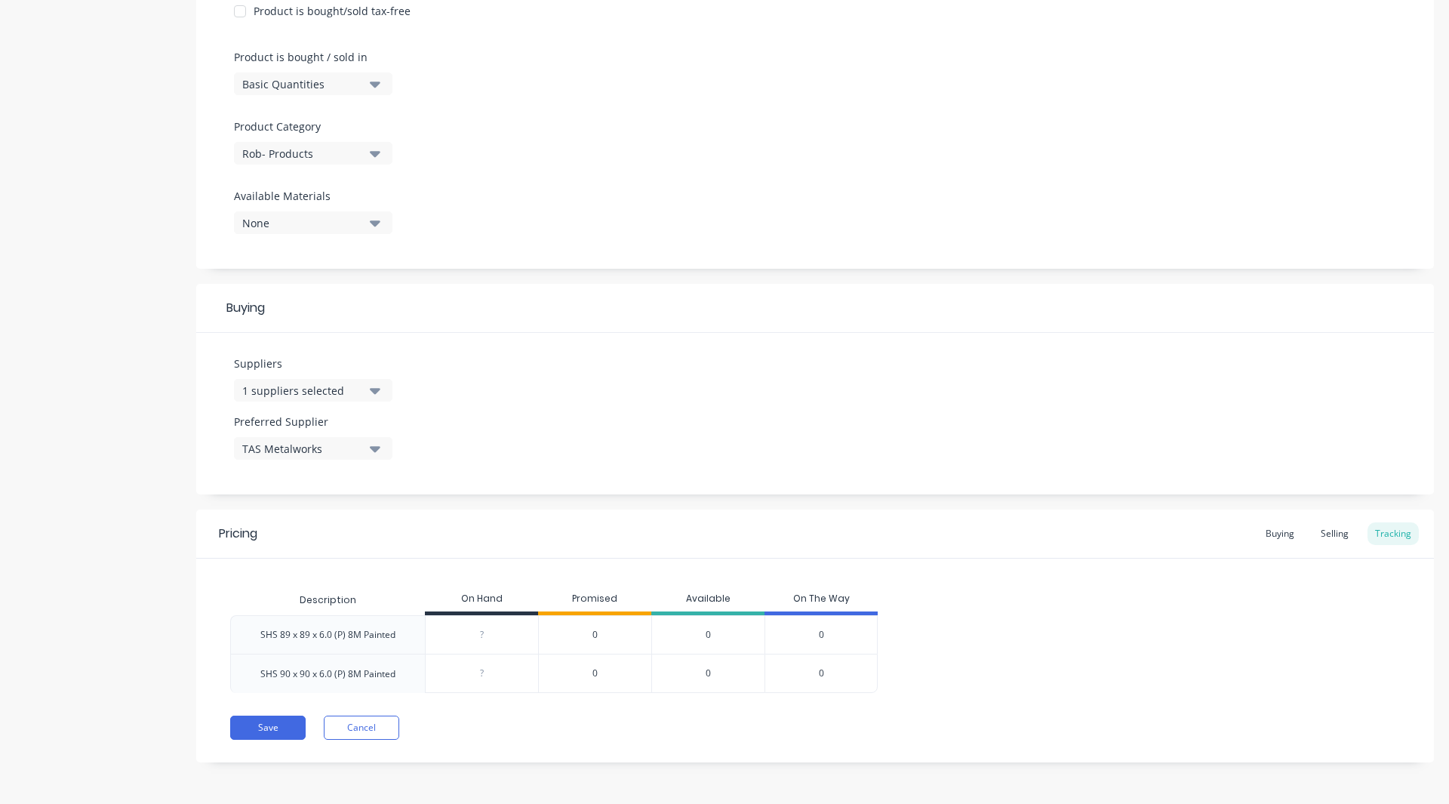
click at [479, 639] on input "0" at bounding box center [482, 635] width 112 height 14
type input "200"
type textarea "x"
type input "20"
type textarea "x"
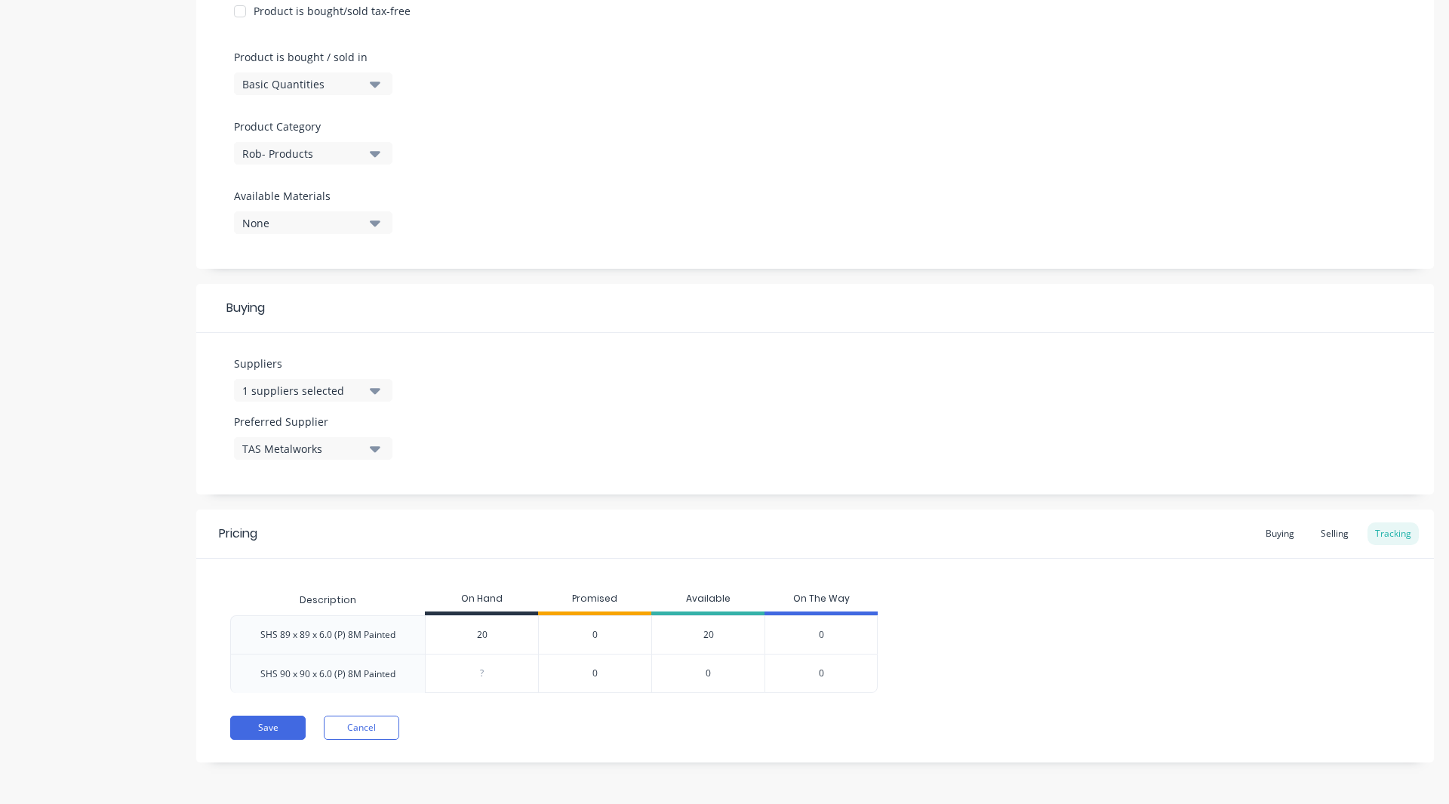
type input "20"
type input "0"
click at [486, 679] on input "0" at bounding box center [482, 674] width 112 height 14
type textarea "x"
type input "15"
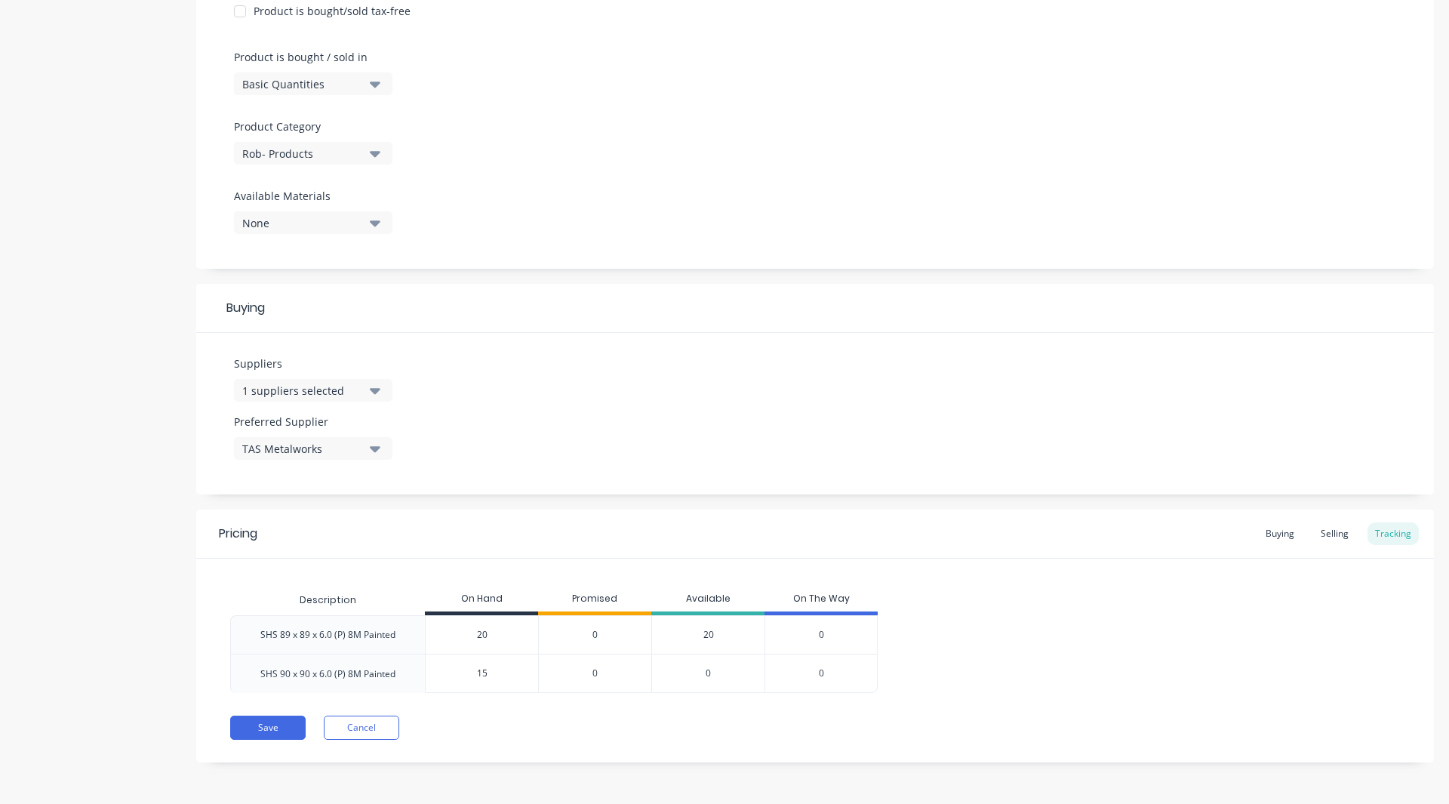
type textarea "x"
type input "15"
click at [285, 728] on button "Save" at bounding box center [267, 728] width 75 height 24
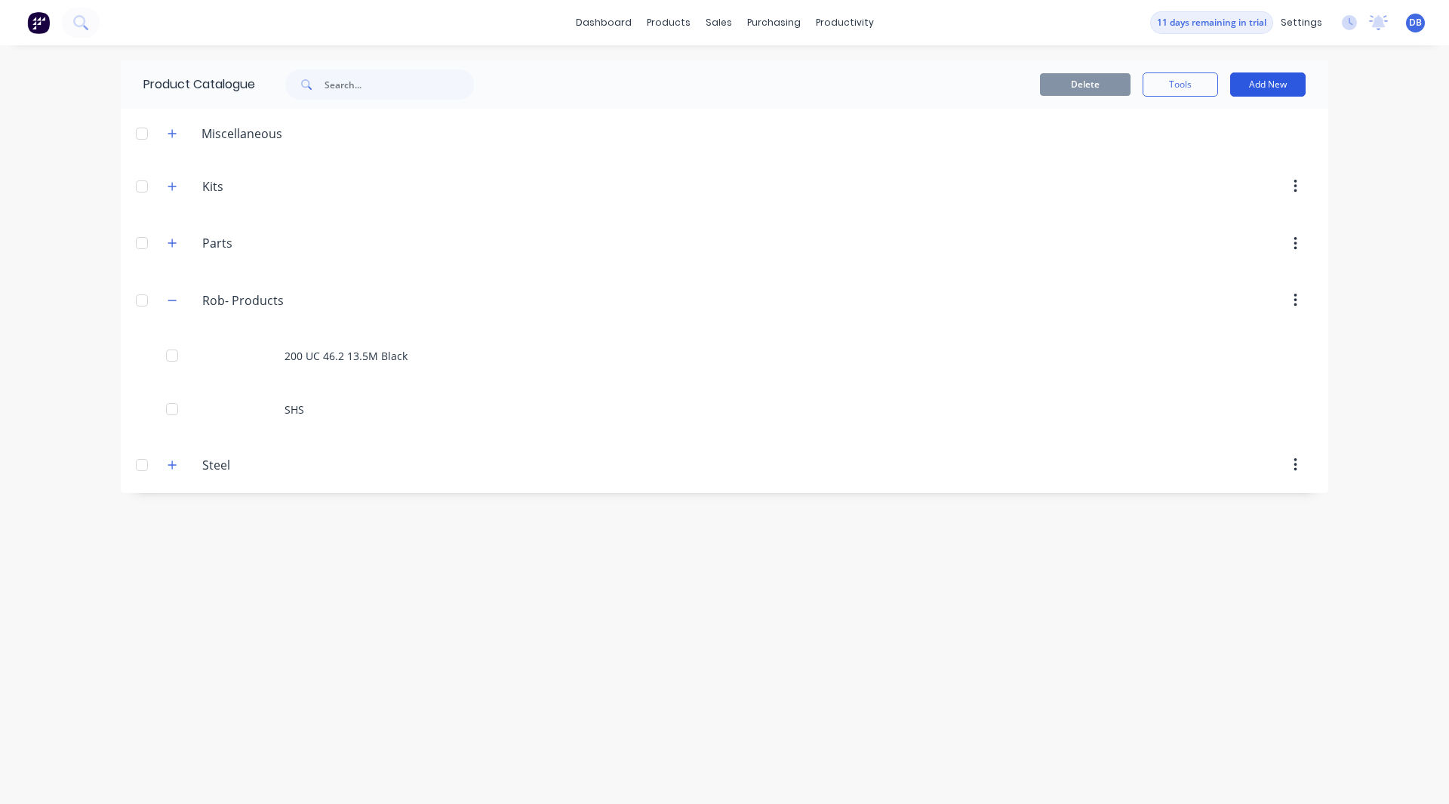
click at [1276, 89] on button "Add New" at bounding box center [1267, 84] width 75 height 24
click at [1227, 149] on div "Product" at bounding box center [1234, 154] width 116 height 22
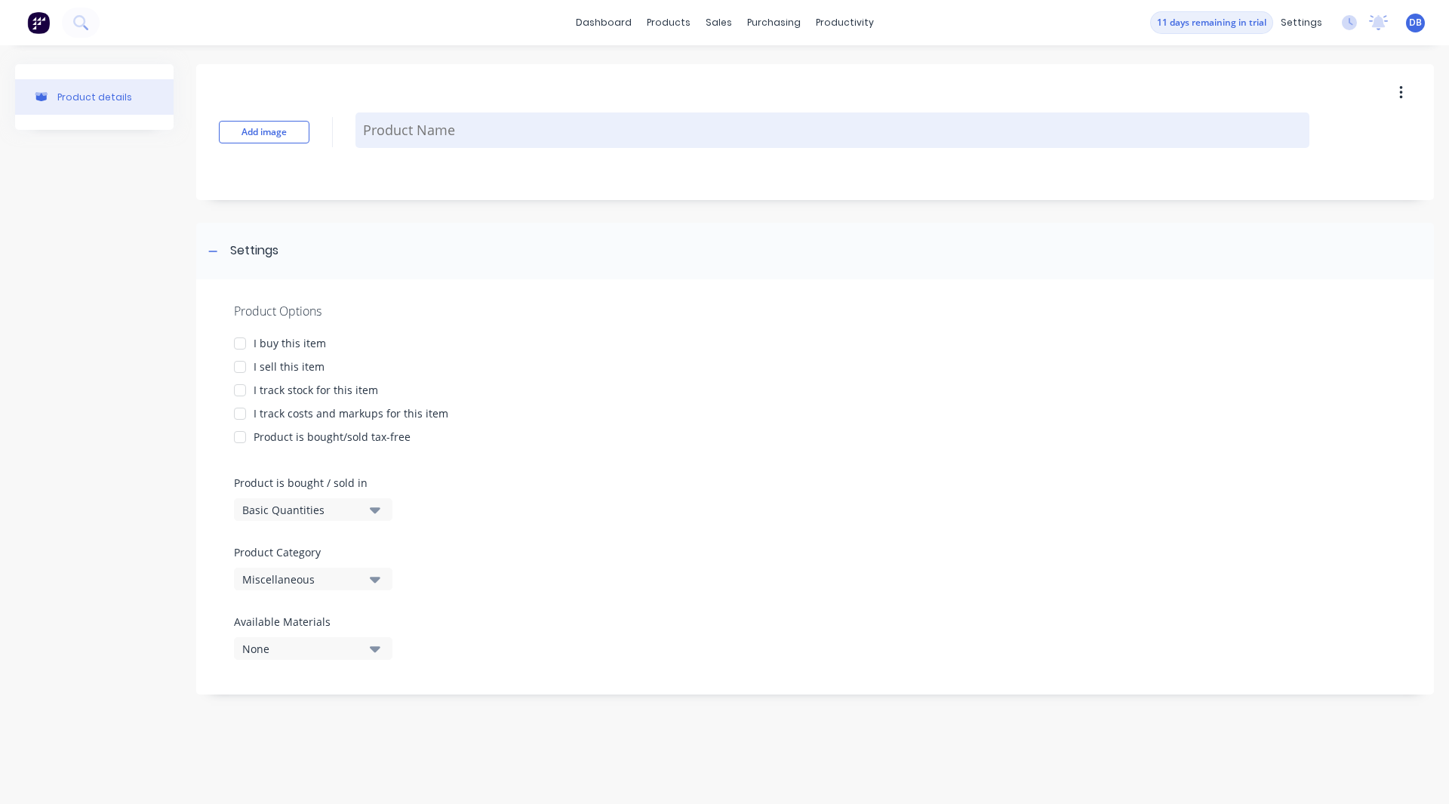
click at [473, 125] on textarea at bounding box center [833, 129] width 954 height 35
type textarea "x"
type textarea "E"
type textarea "x"
type textarea "EA"
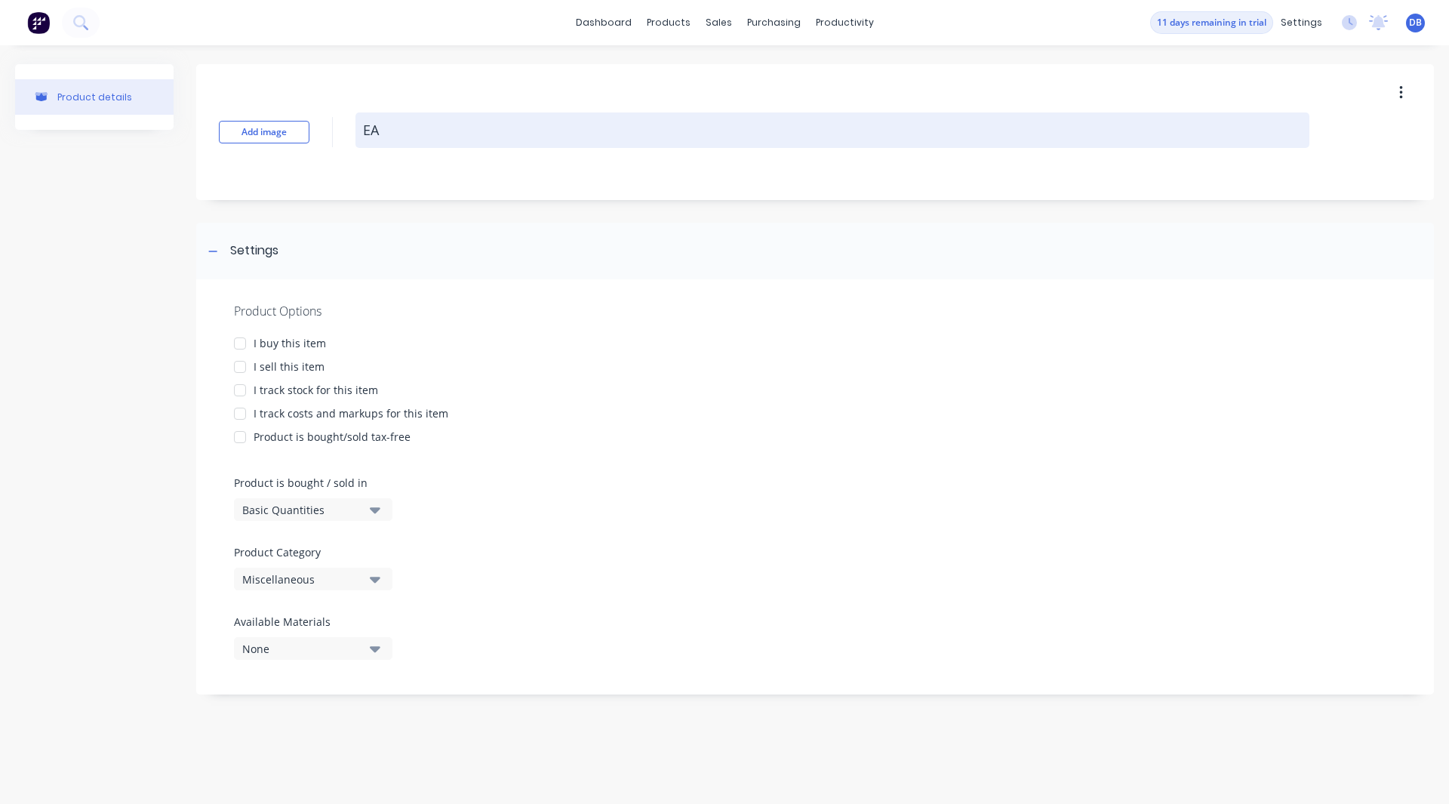
type textarea "x"
type textarea "EA"
type textarea "x"
type textarea "EA x"
type textarea "x"
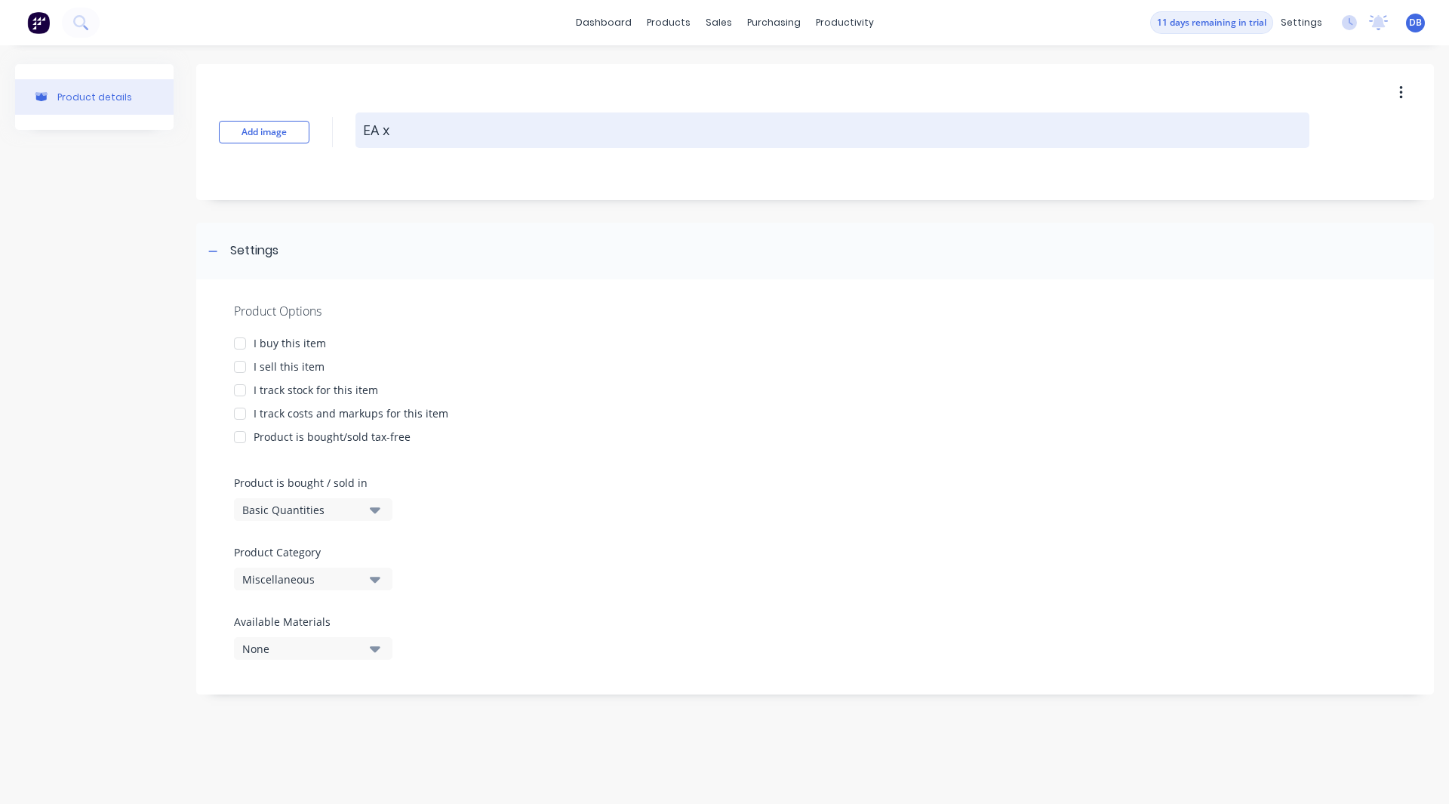
type textarea "EA x"
type textarea "x"
type textarea "EA x E"
type textarea "x"
type textarea "EA x EA"
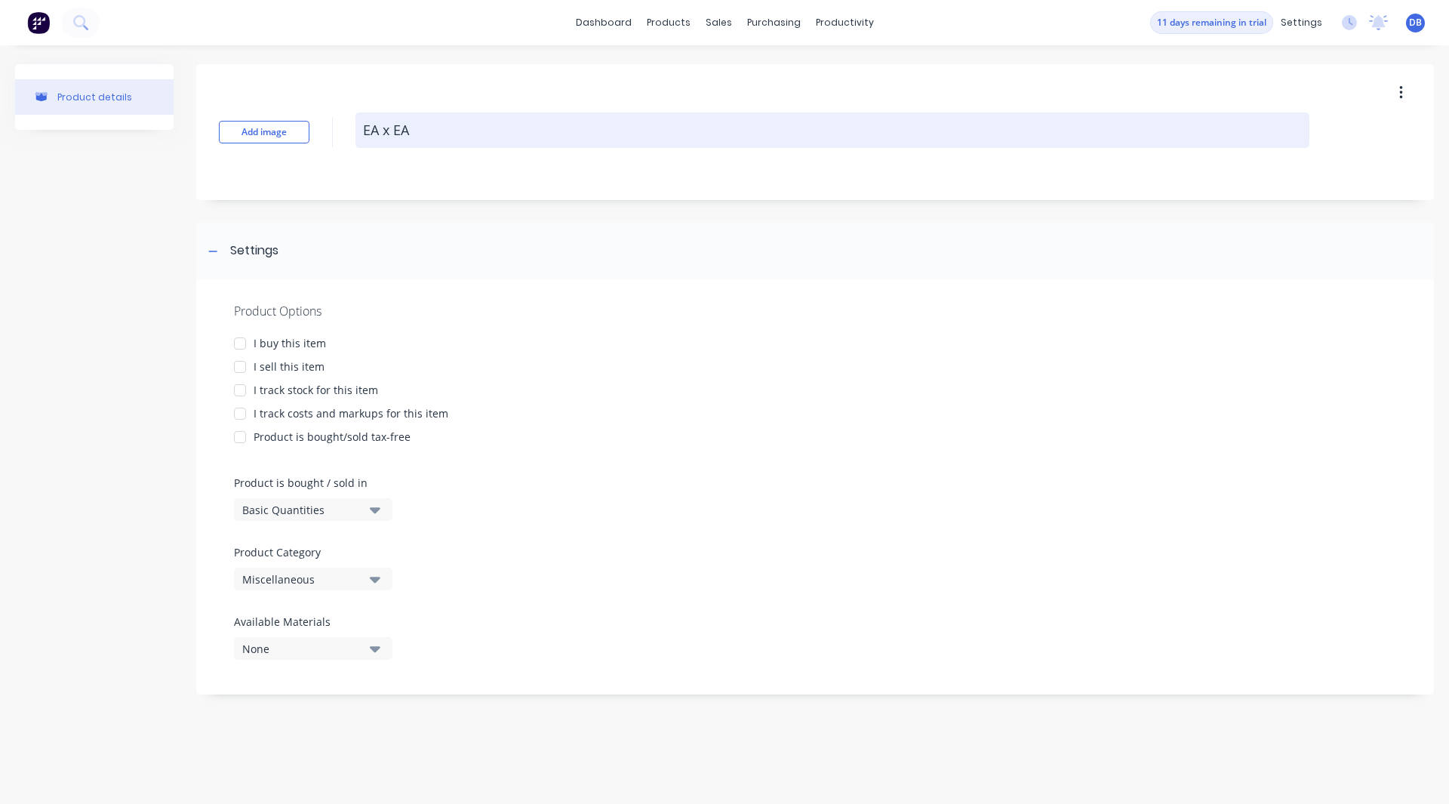
type textarea "x"
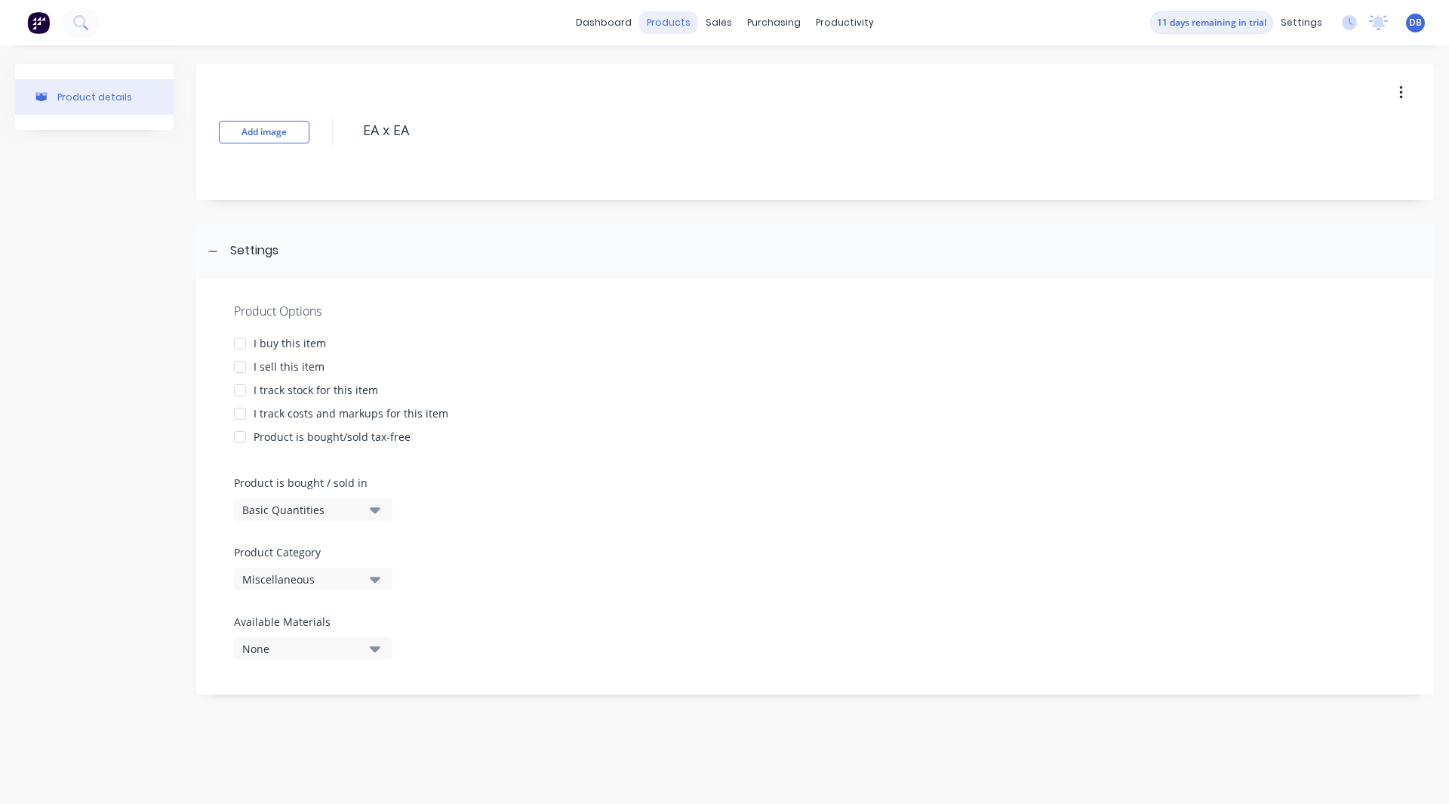
type textarea "EA x EA"
type textarea "x"
type textarea "EA x EA"
type textarea "x"
type textarea "EA x EA"
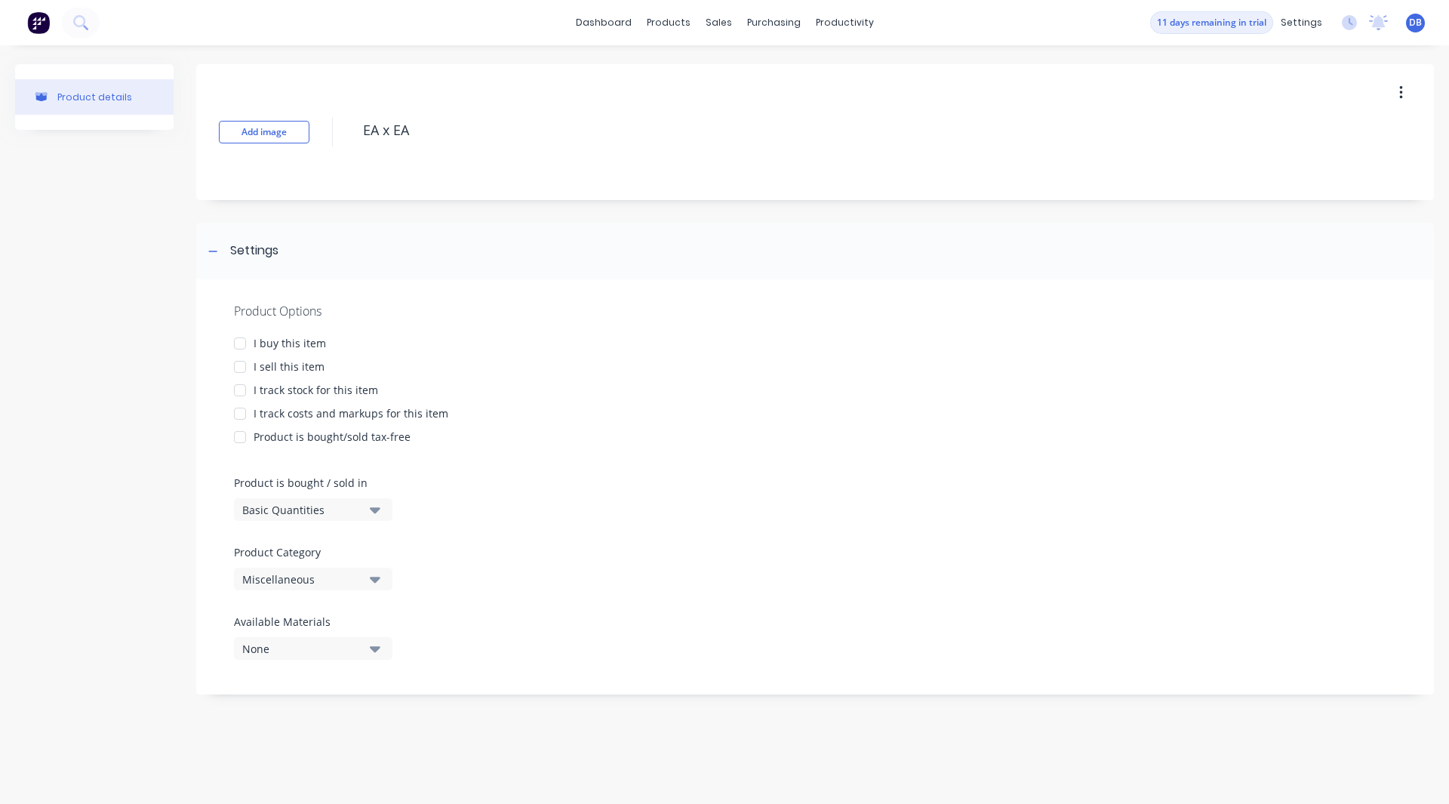
type textarea "x"
type textarea "EA x E"
type textarea "x"
type textarea "EA x"
type textarea "x"
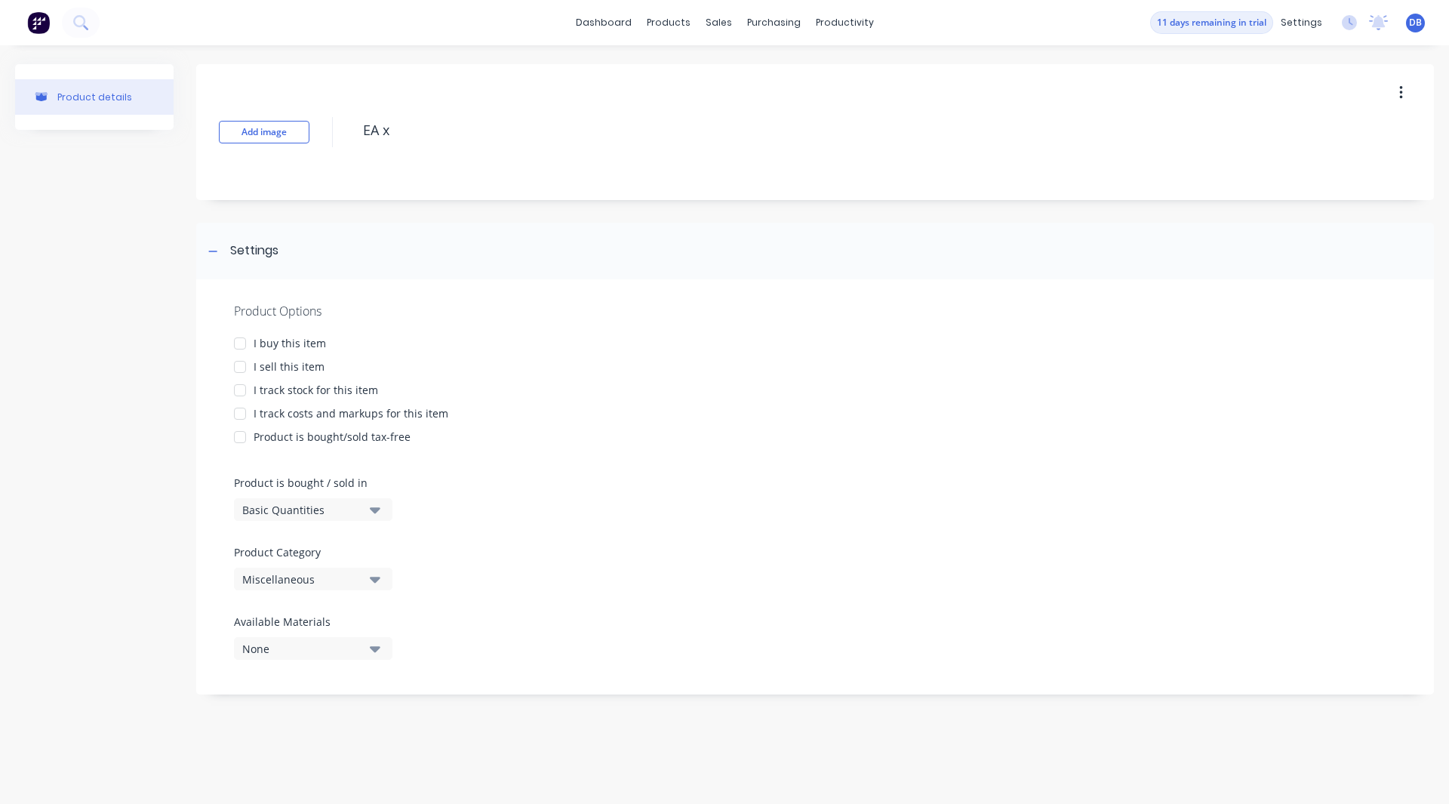
type textarea "EA x"
type textarea "x"
type textarea "EA x"
type textarea "x"
type textarea "EA"
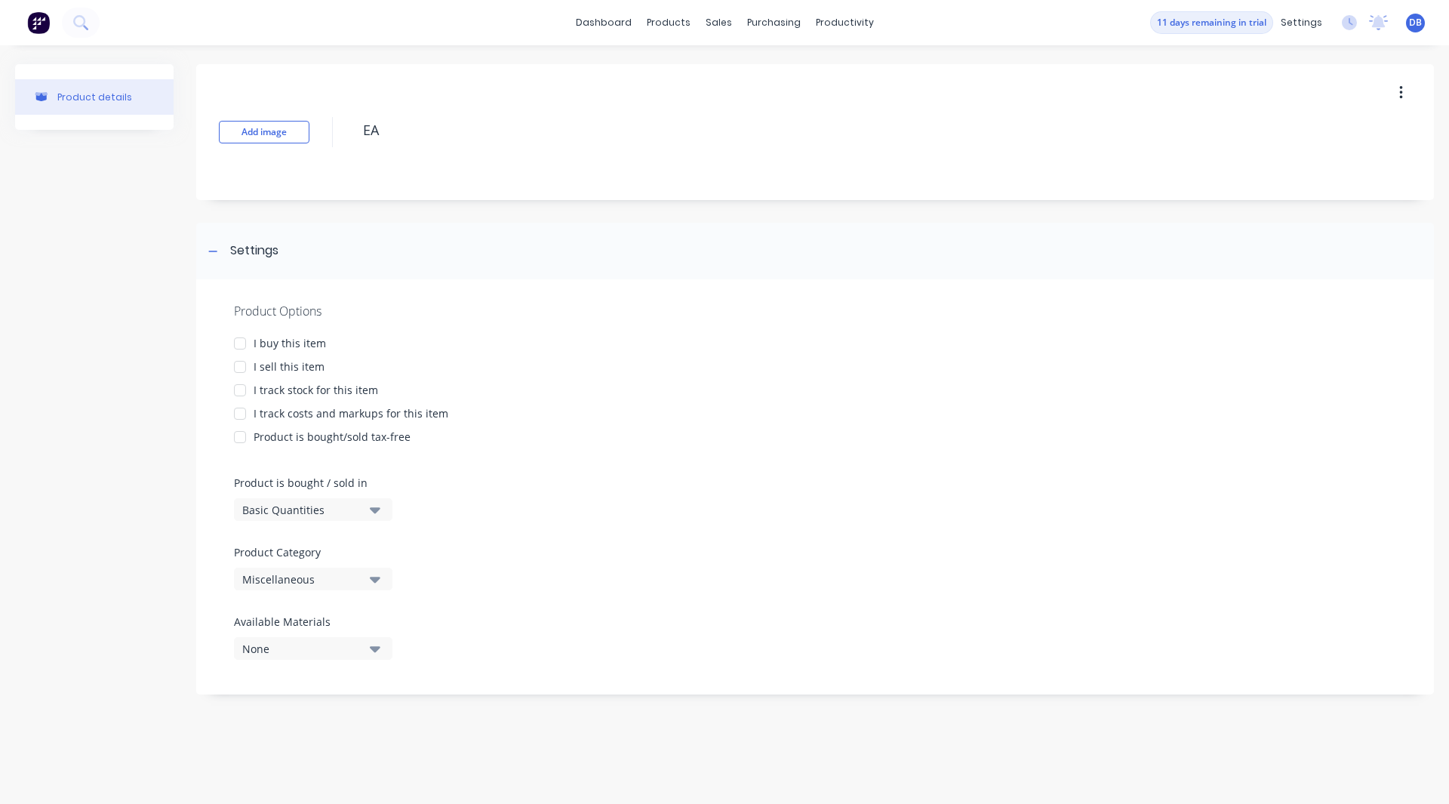
type textarea "x"
type textarea "EA 7"
type textarea "x"
type textarea "EA 75"
type textarea "x"
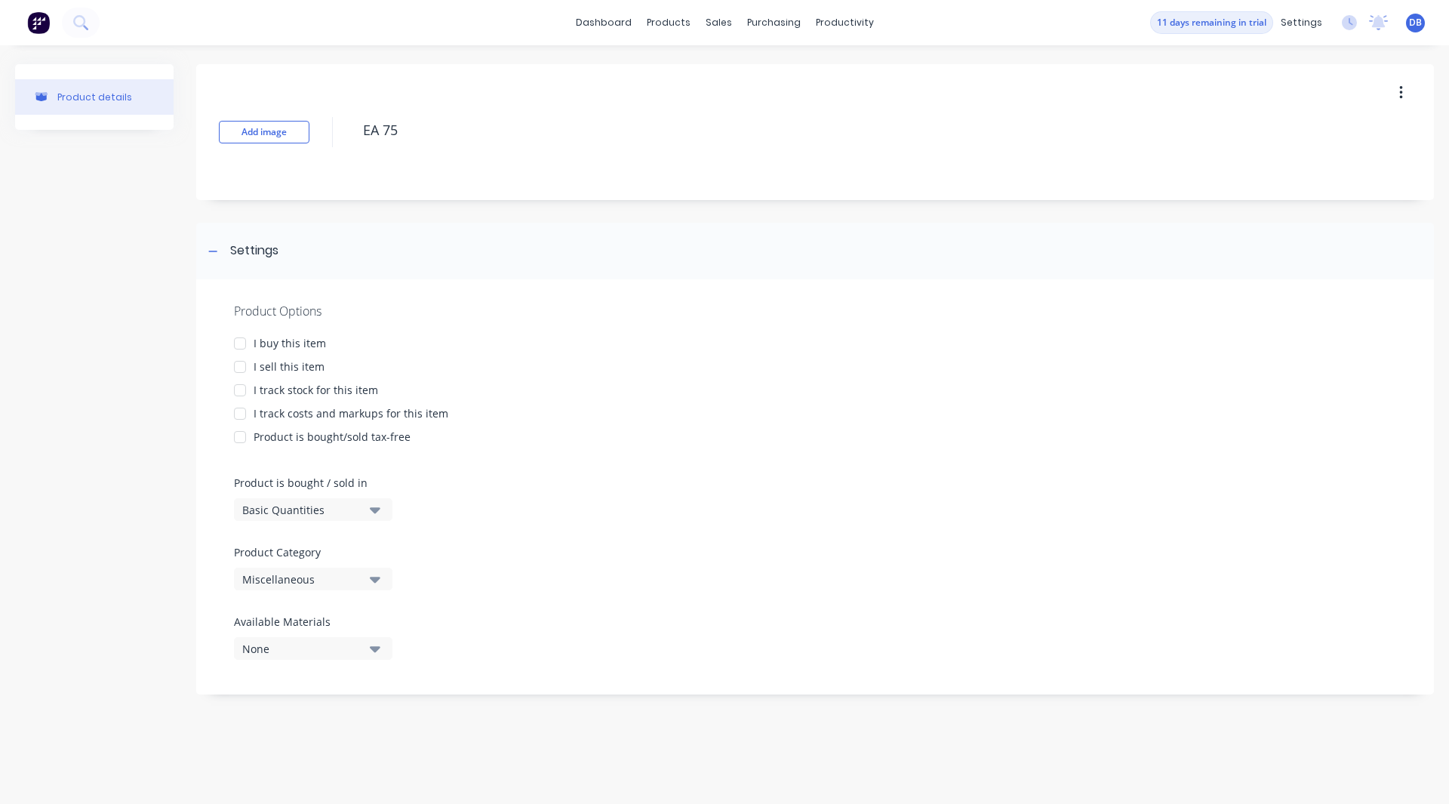
type textarea "EA 7"
type textarea "x"
type textarea "EA"
click at [242, 361] on div at bounding box center [240, 367] width 30 height 30
click at [240, 408] on div at bounding box center [240, 414] width 30 height 30
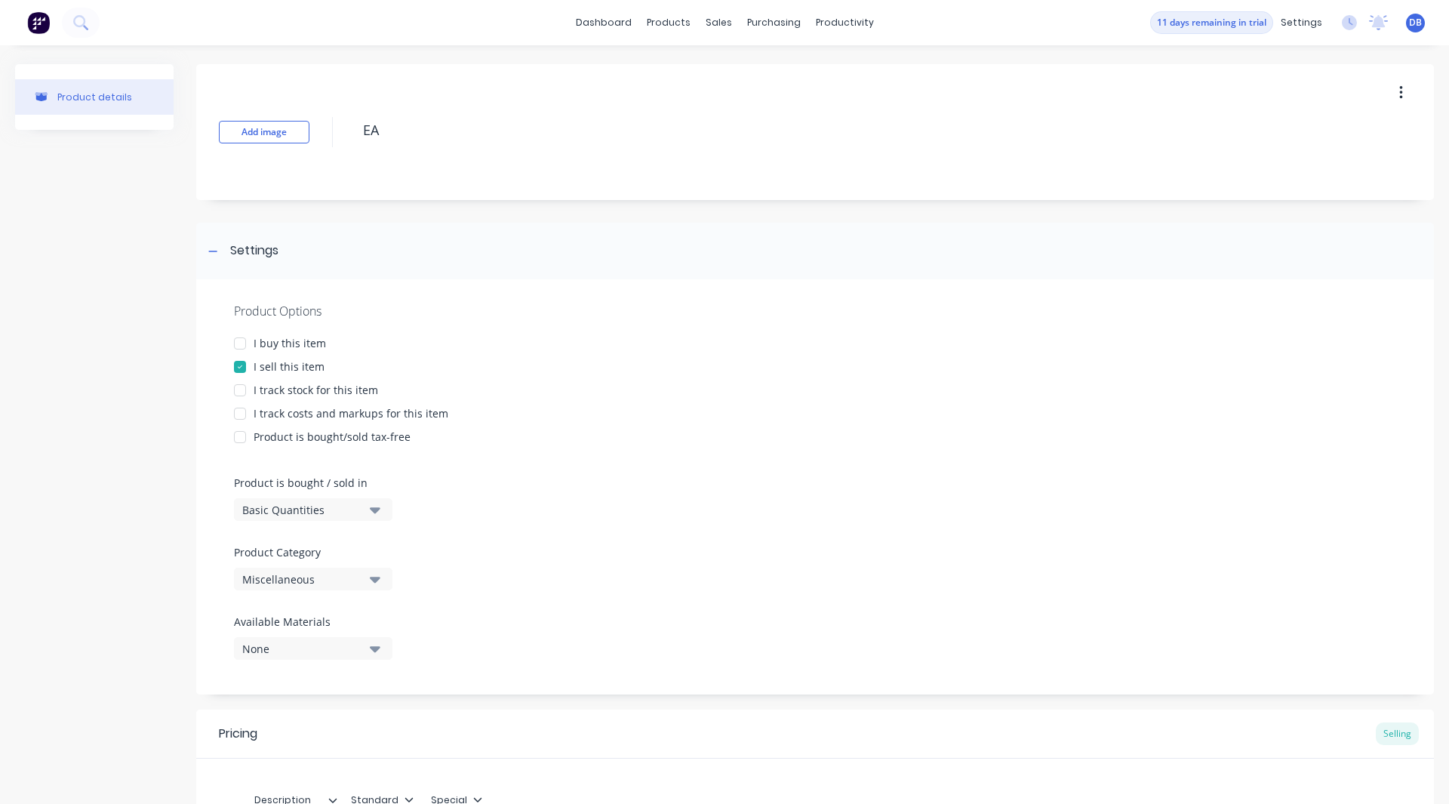
type textarea "x"
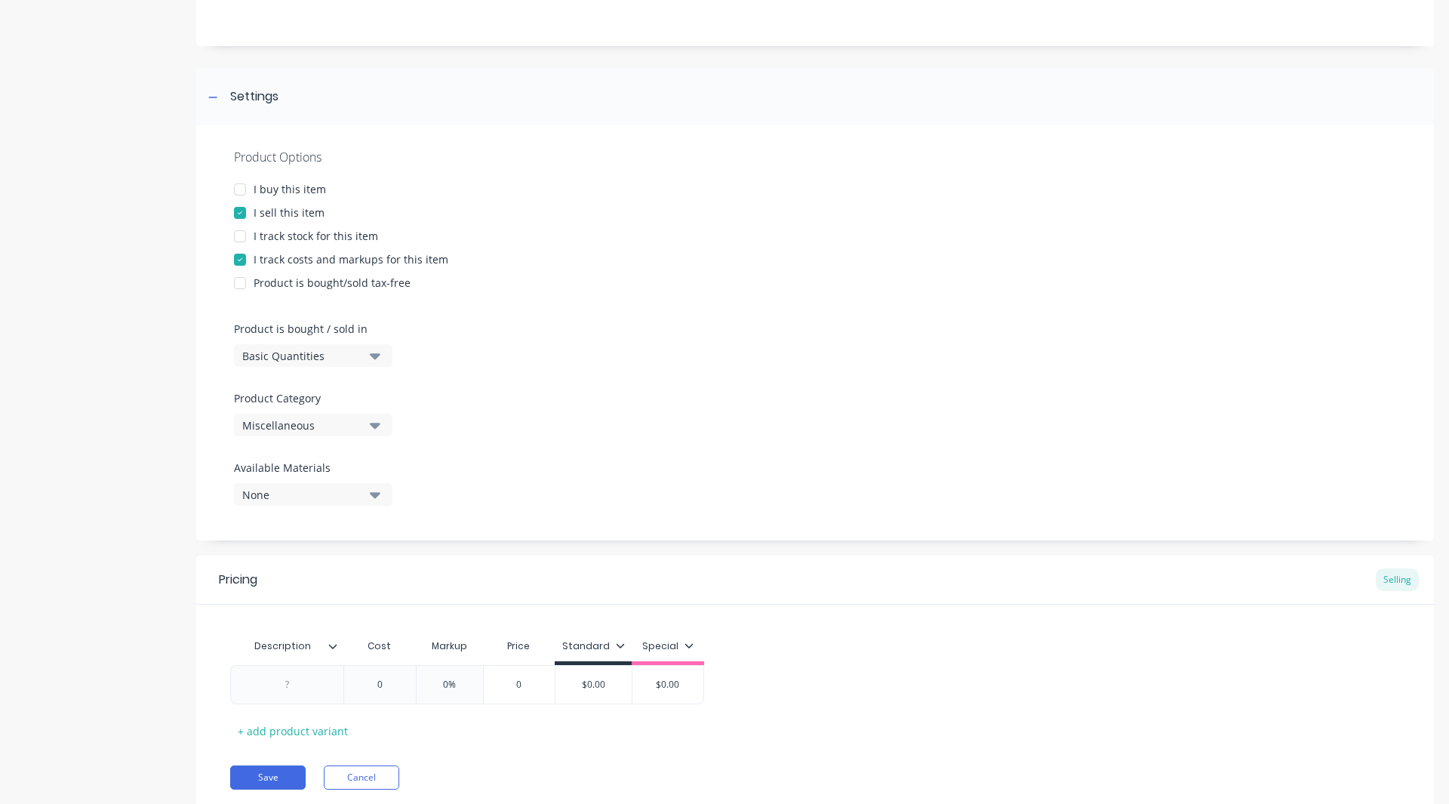
scroll to position [156, 0]
type textarea "EA"
type textarea "x"
type textarea "EA"
click at [304, 347] on div "Basic Quantities" at bounding box center [302, 354] width 121 height 16
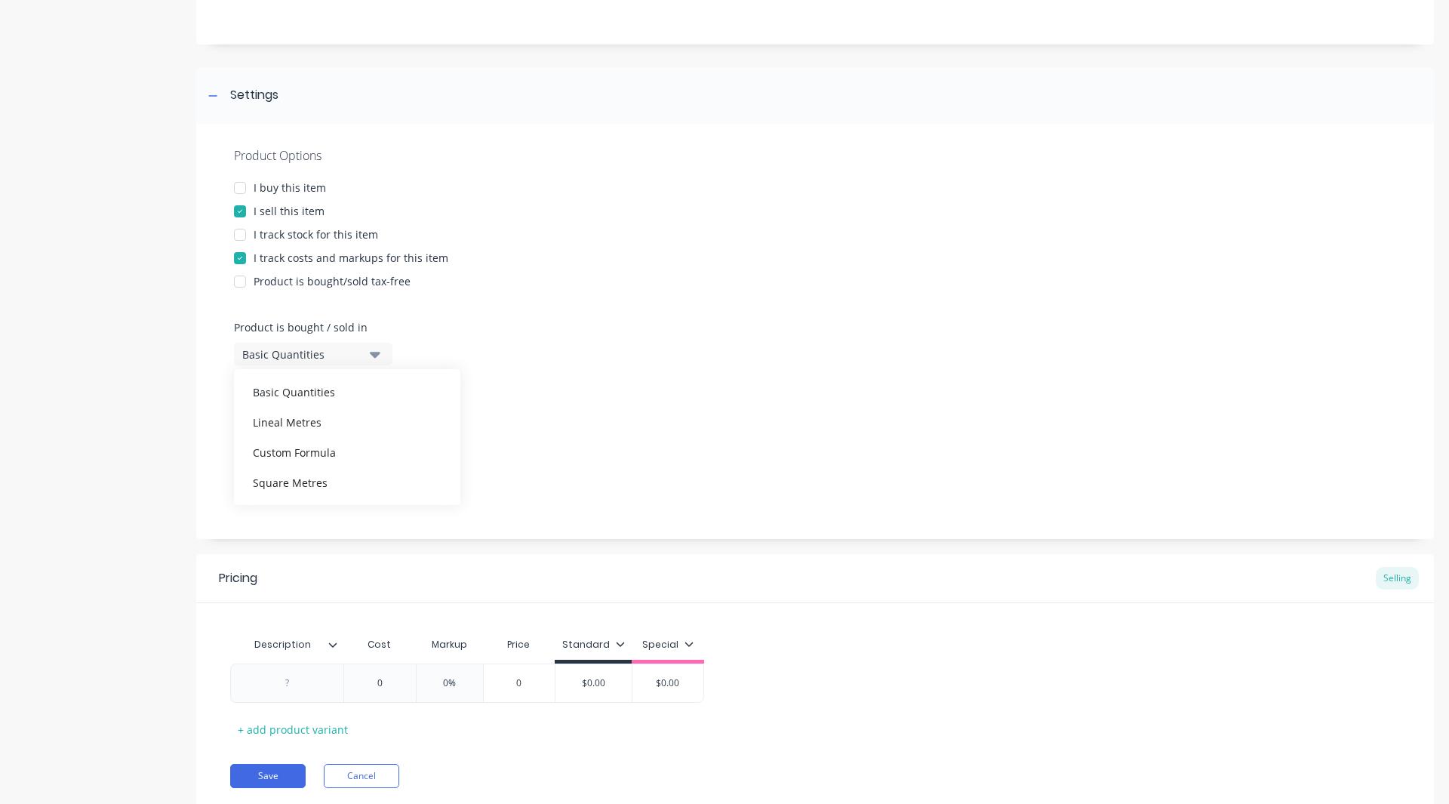
click at [162, 365] on div "Product details" at bounding box center [94, 371] width 159 height 925
click at [263, 424] on div "Miscellaneous" at bounding box center [302, 424] width 121 height 16
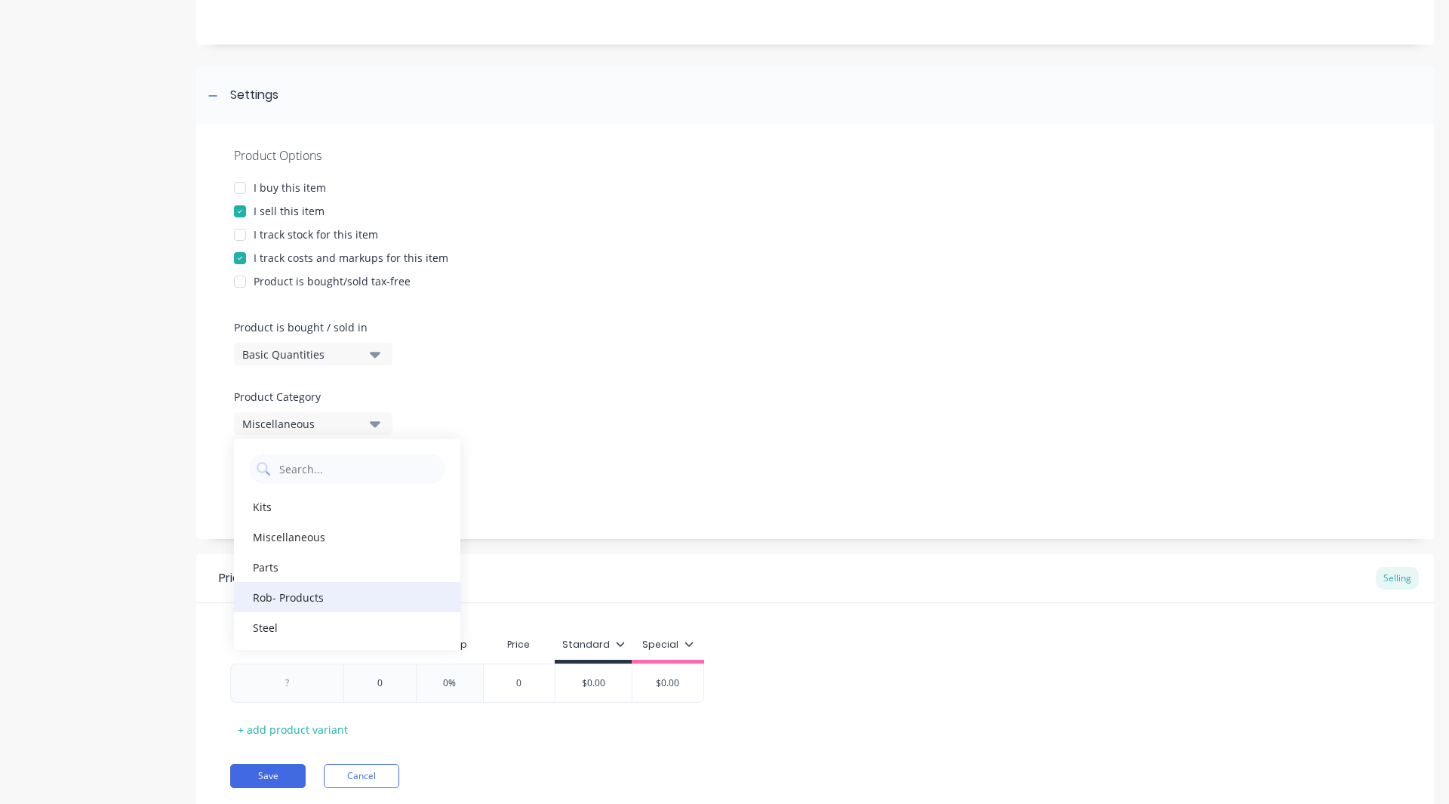
scroll to position [204, 0]
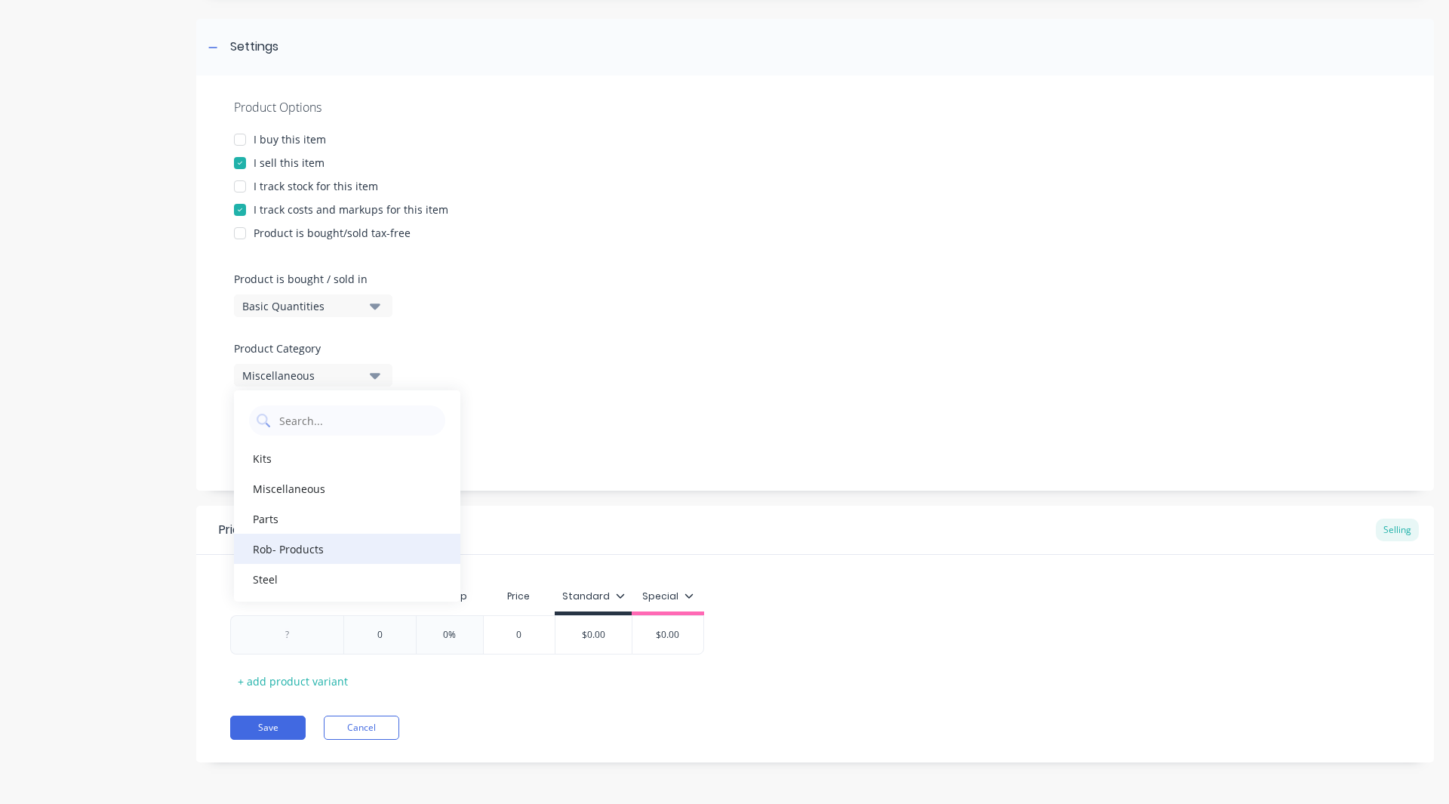
click at [304, 552] on div "Rob- Products" at bounding box center [347, 549] width 226 height 30
type textarea "x"
click at [291, 644] on div at bounding box center [287, 635] width 75 height 20
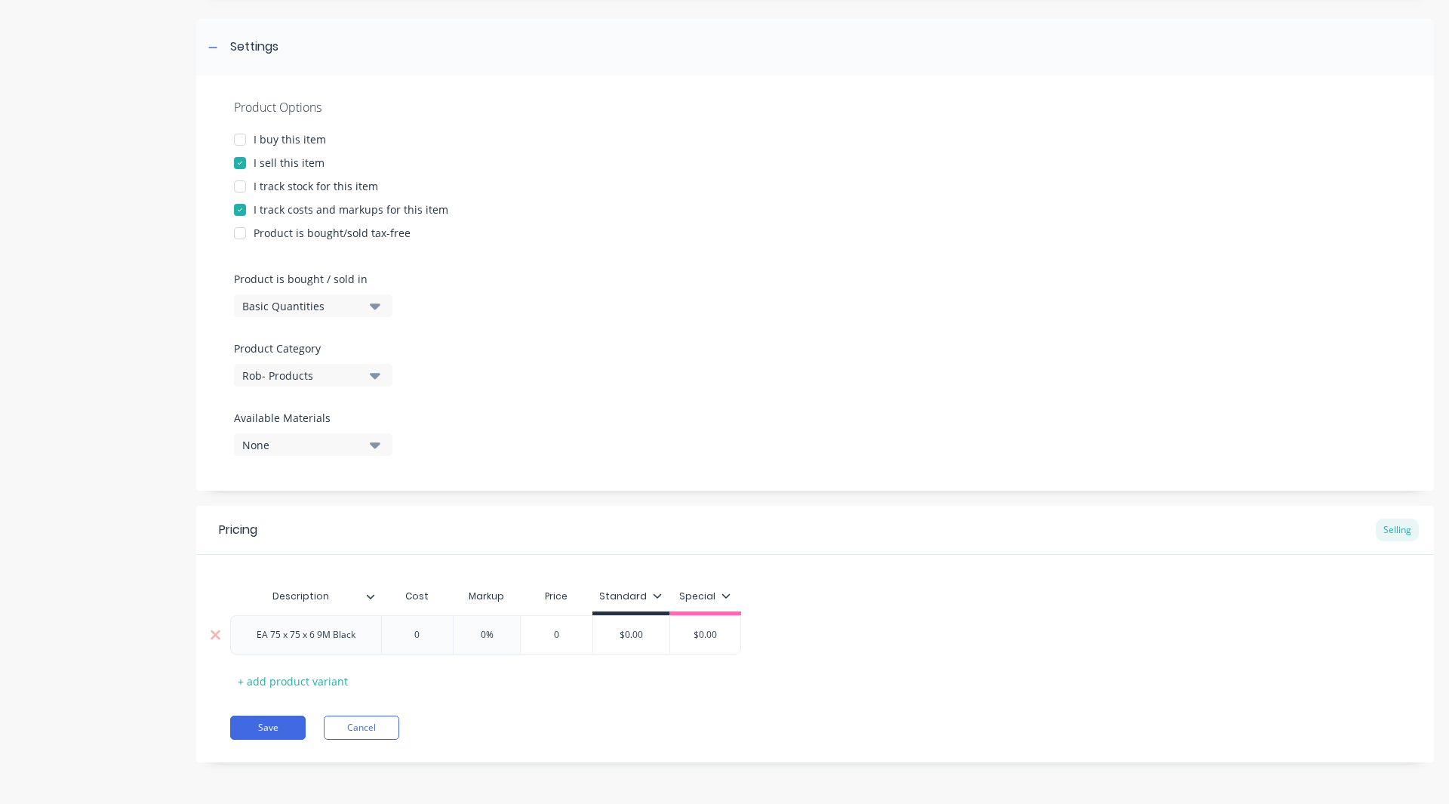
click at [423, 642] on div "0" at bounding box center [417, 635] width 75 height 38
type textarea "x"
type input "0"
type textarea "x"
type input "1"
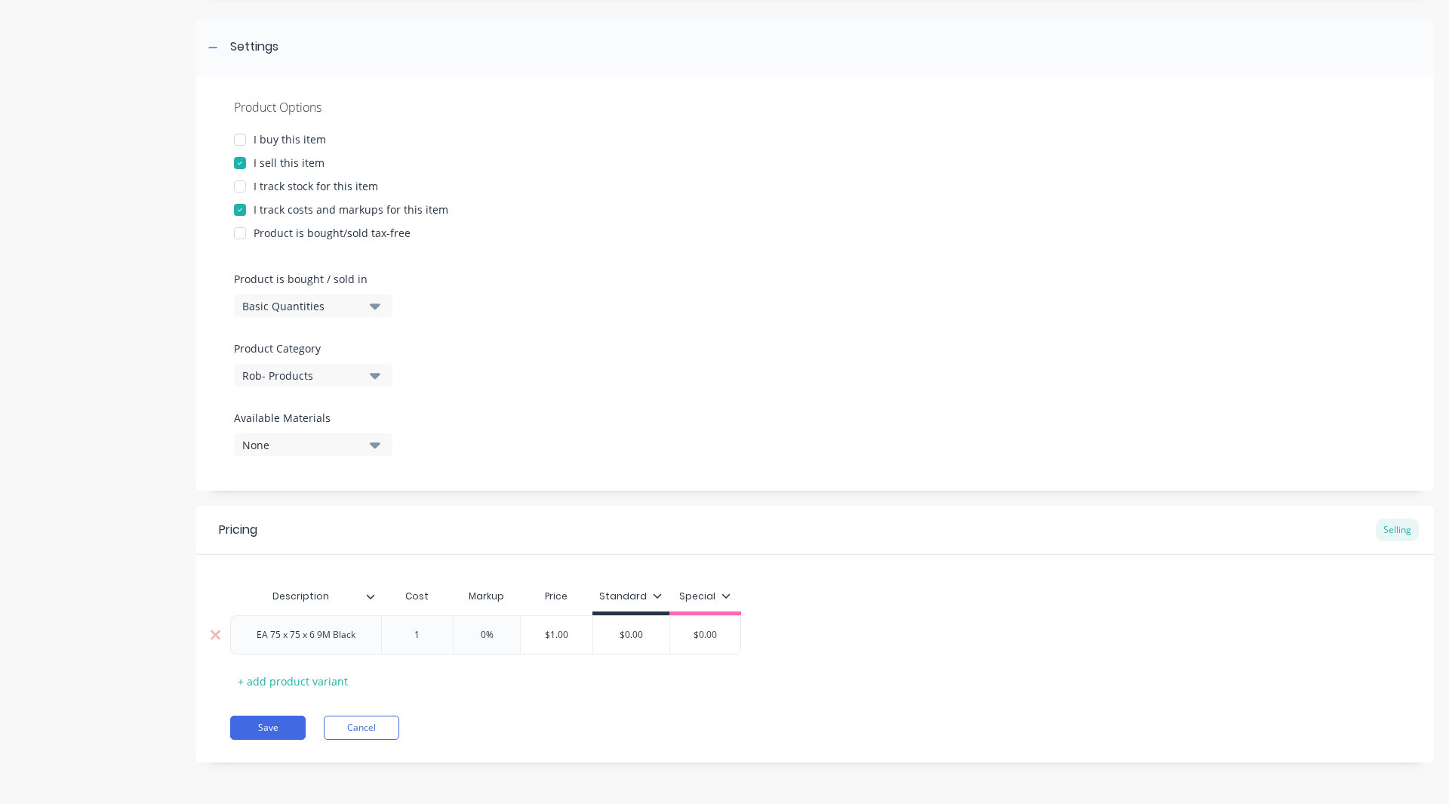
type textarea "x"
type input "19"
type textarea "x"
type input "199."
type textarea "x"
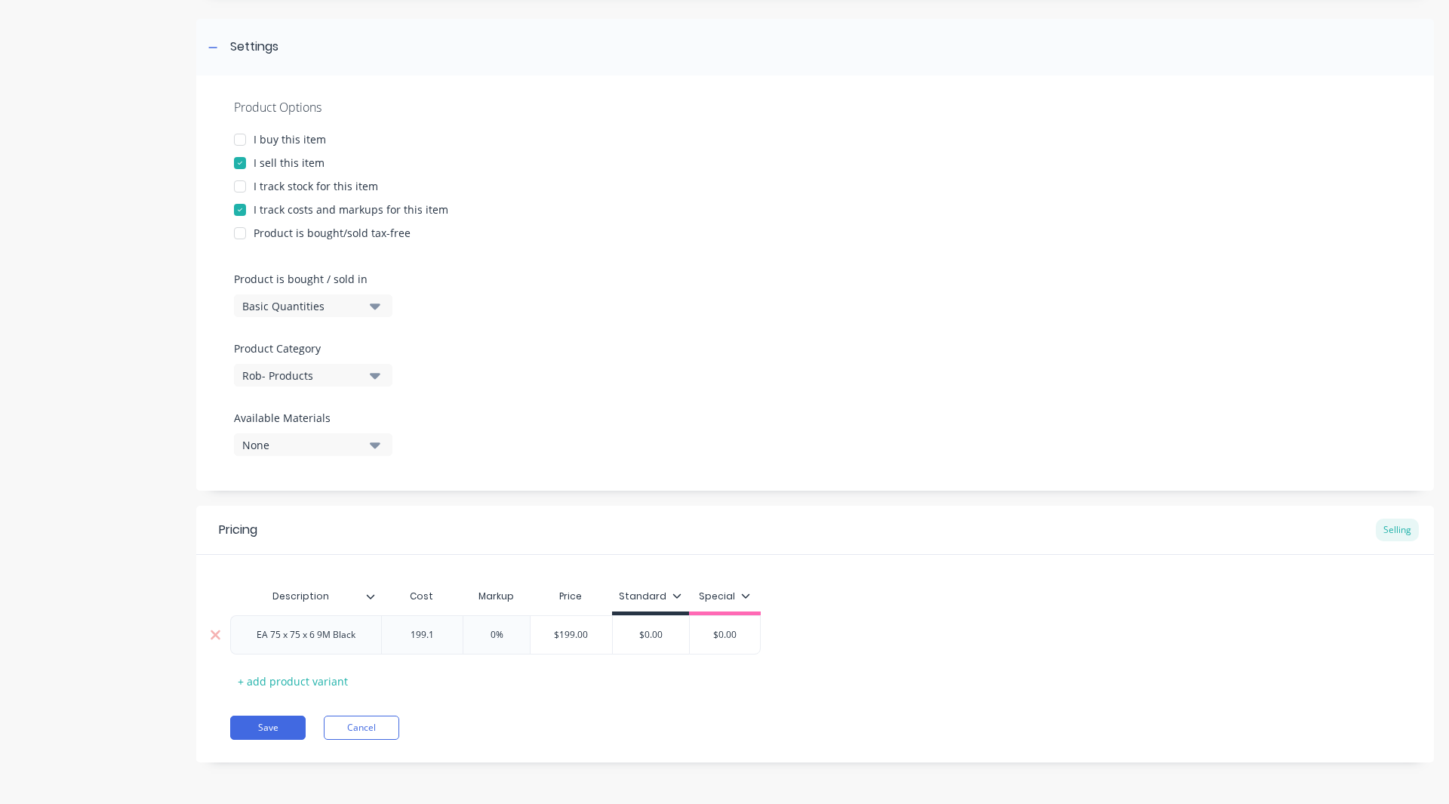
type input "199.19"
type textarea "x"
type input "199.19"
click at [510, 634] on input "0%" at bounding box center [511, 635] width 75 height 14
type input "3%"
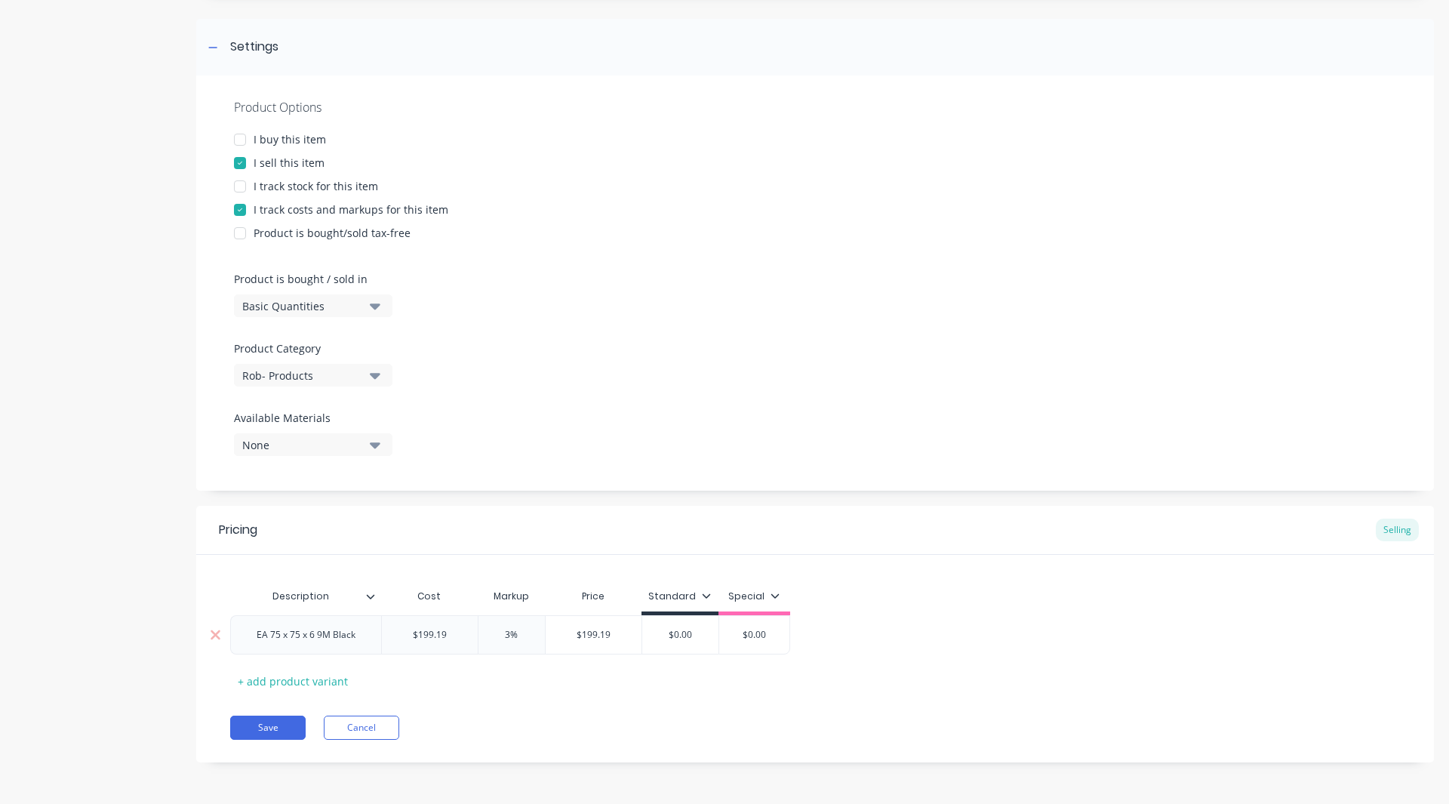
type textarea "x"
type input "30%"
type textarea "x"
type input "30%"
type input "$0.00"
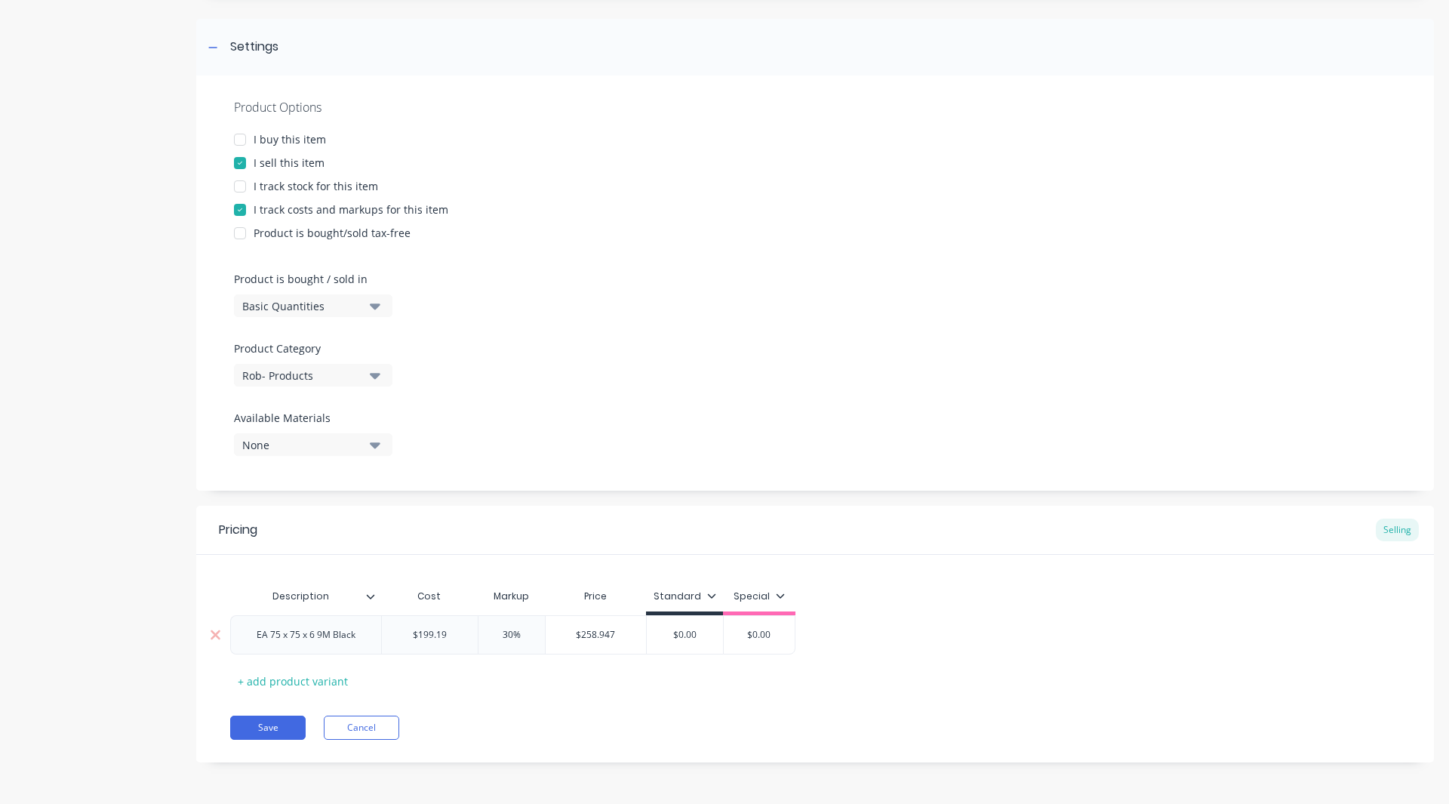
click at [714, 639] on input "$0.00" at bounding box center [685, 635] width 76 height 14
click at [709, 599] on icon at bounding box center [711, 595] width 9 height 9
click at [632, 638] on div at bounding box center [631, 639] width 30 height 30
click at [587, 710] on div "Pricing Selling Description Cost Markup Price Standard Special EA 75 x 75 x 6 9…" at bounding box center [815, 634] width 1238 height 257
click at [701, 638] on input "$0.00" at bounding box center [684, 635] width 75 height 14
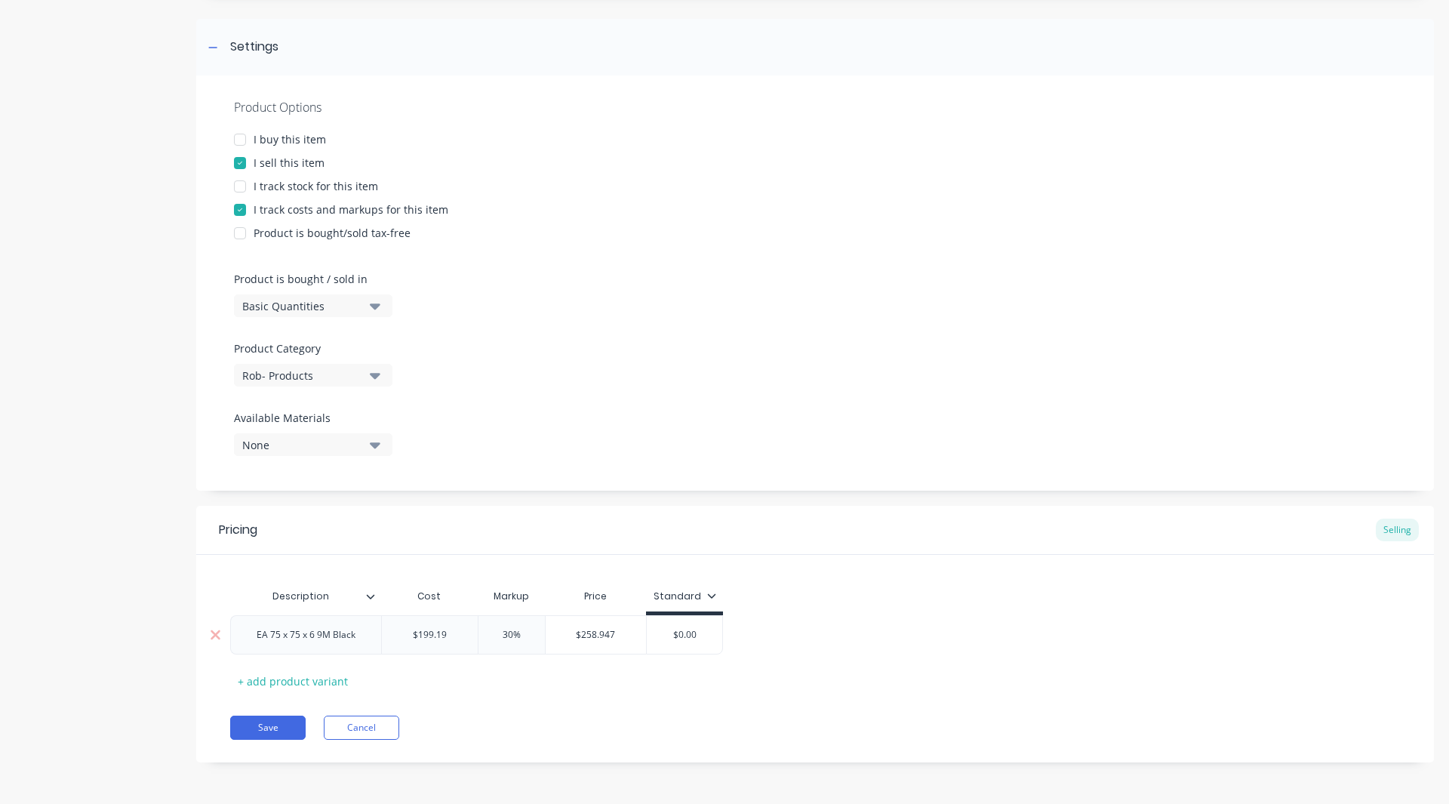
type textarea "x"
type input "$0.0"
type textarea "x"
type input "$0."
type textarea "x"
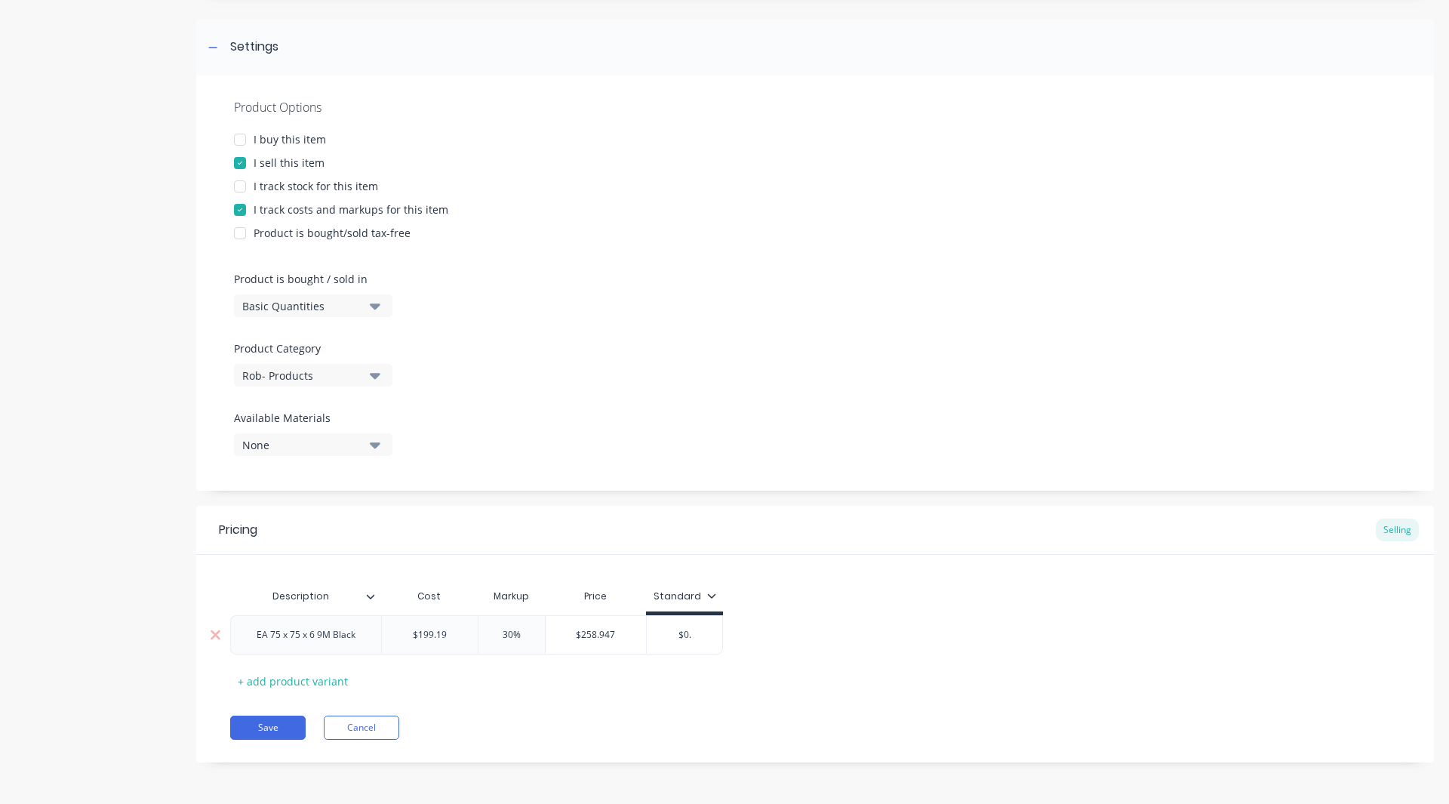
type input "$0"
type textarea "x"
type input "$"
type textarea "x"
type input "$2"
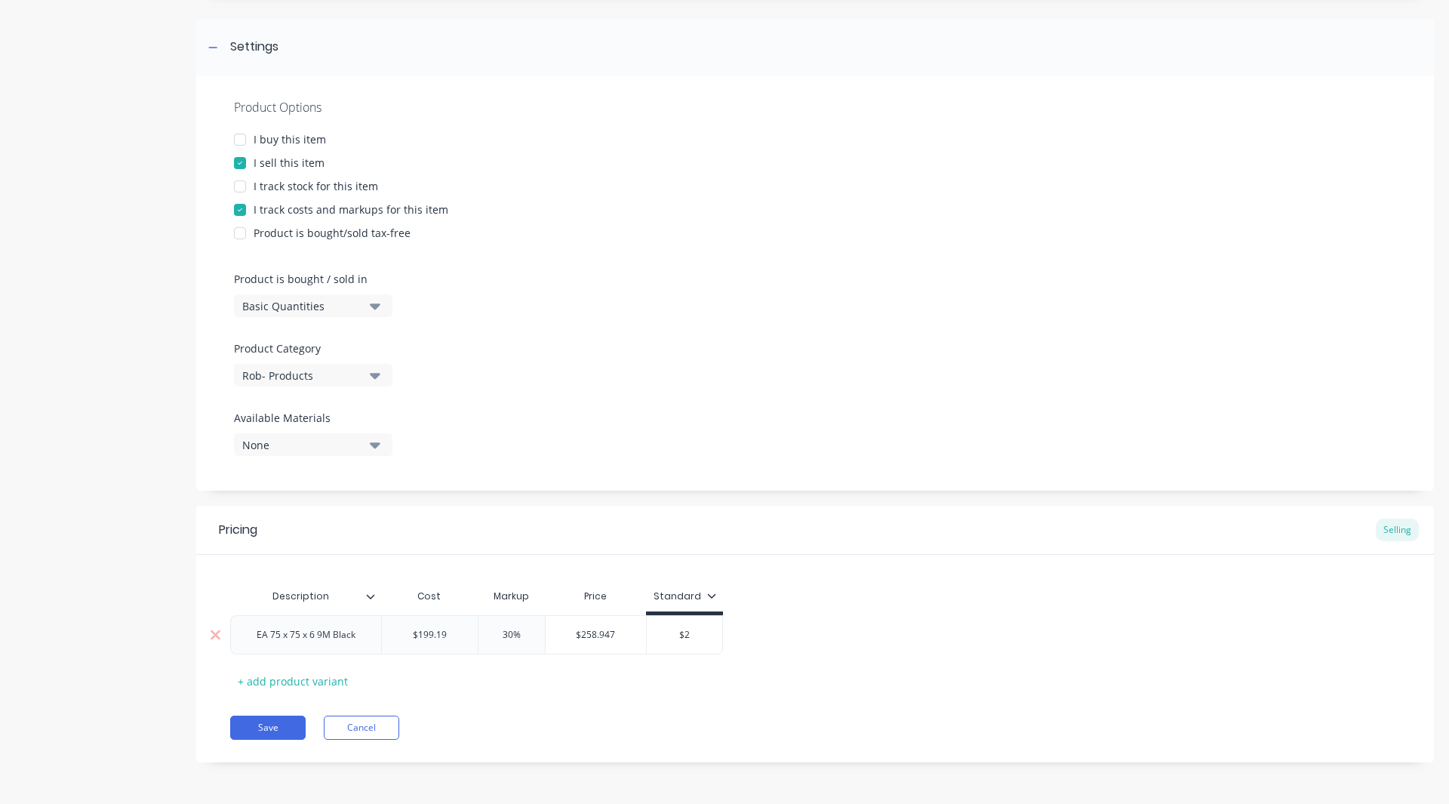
type textarea "x"
type input "$25"
type textarea "x"
type input "$258"
type textarea "x"
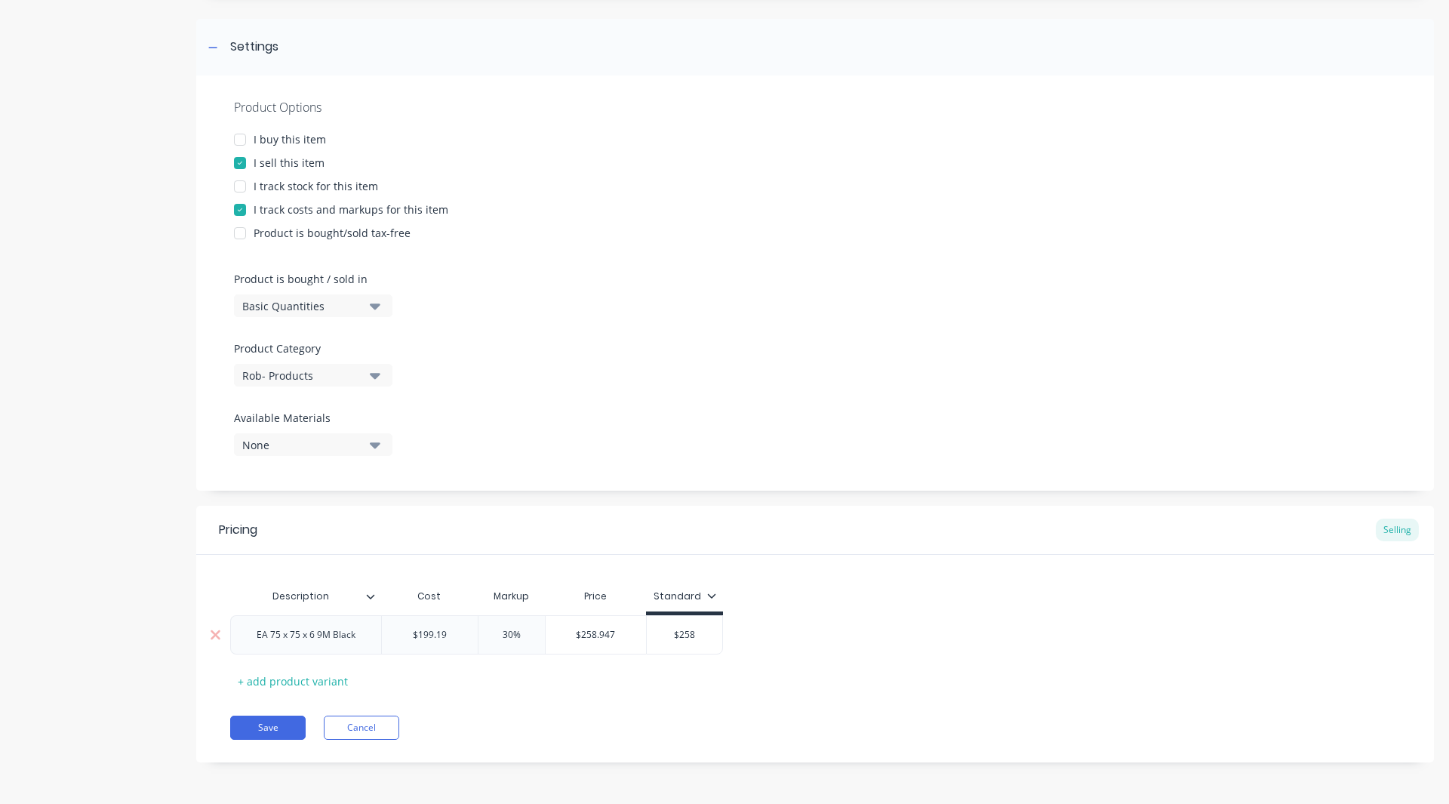
type input "$258."
type textarea "x"
type input "$258.9"
type textarea "x"
type input "$258.947"
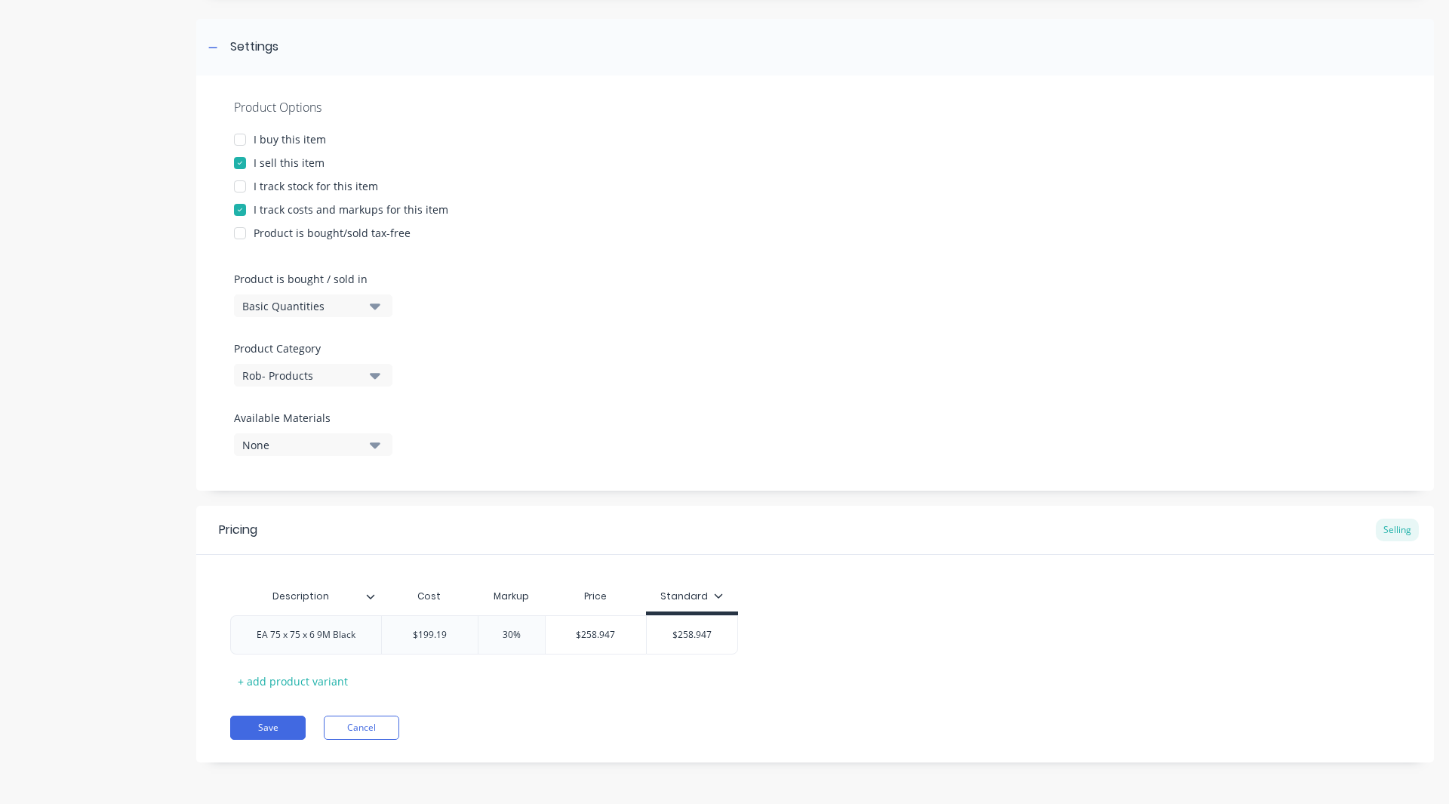
click at [239, 186] on div at bounding box center [240, 186] width 30 height 30
type textarea "x"
type input "$258.947"
click at [1389, 526] on div "Tracking" at bounding box center [1393, 530] width 51 height 23
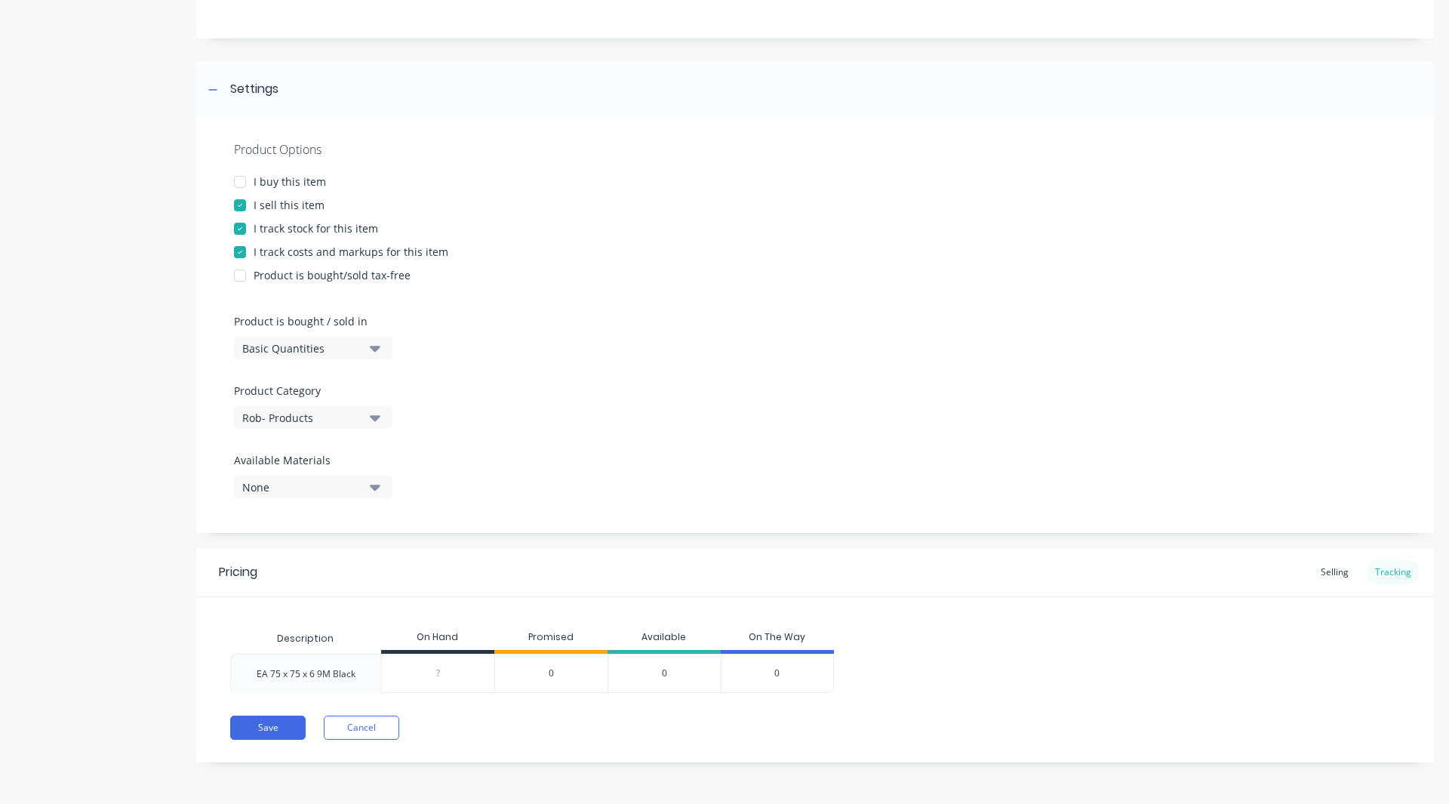
scroll to position [162, 0]
click at [448, 676] on input "0" at bounding box center [438, 674] width 112 height 14
type input "020"
type textarea "x"
type input "020"
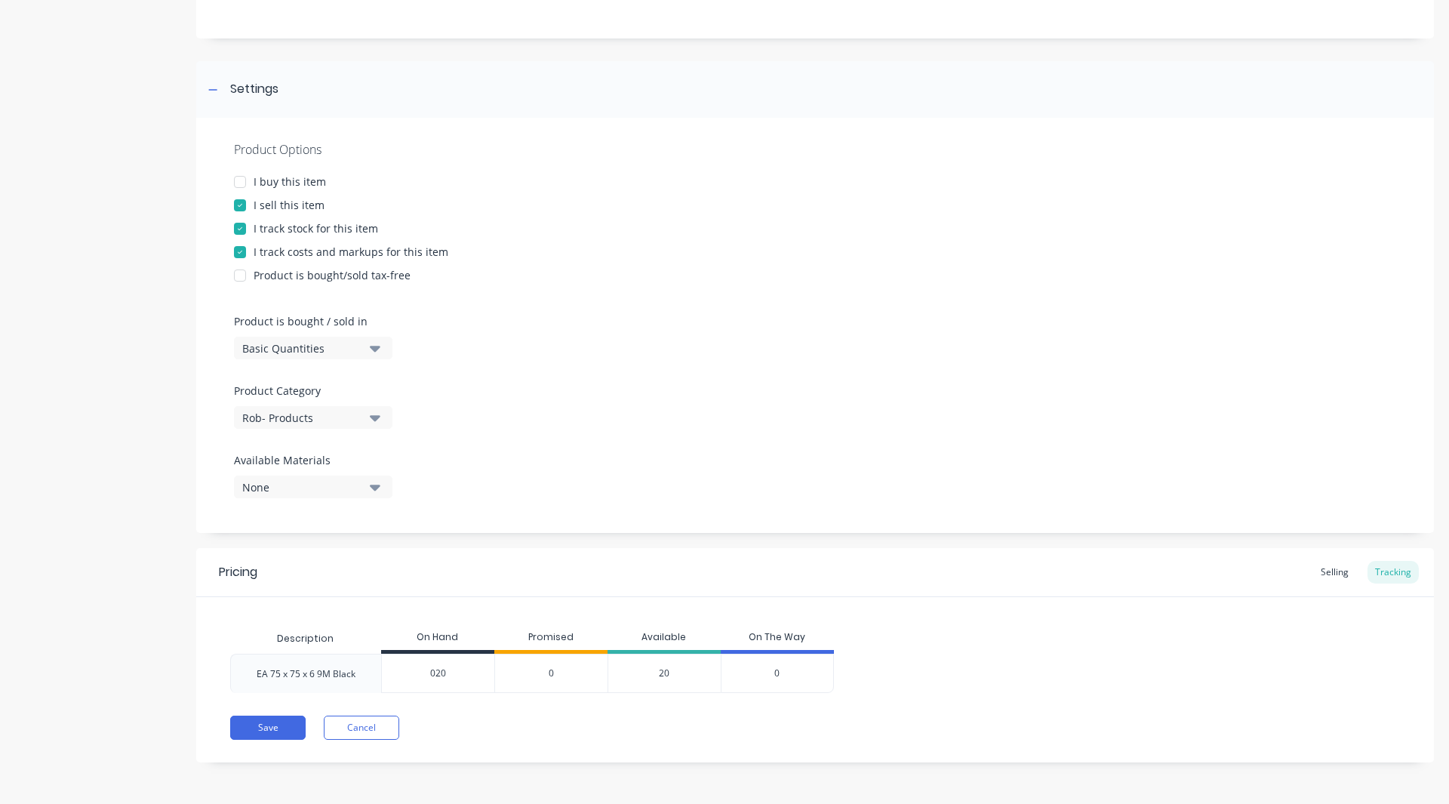
click at [162, 573] on div "Product details" at bounding box center [94, 344] width 159 height 882
drag, startPoint x: 162, startPoint y: 573, endPoint x: 540, endPoint y: 541, distance: 380.3
click at [540, 541] on div "Product details Add image EA Settings Product Options I buy this item I sell th…" at bounding box center [724, 344] width 1419 height 882
click at [501, 510] on div "Product Options I buy this item I sell this item I track stock for this item I …" at bounding box center [815, 325] width 1238 height 415
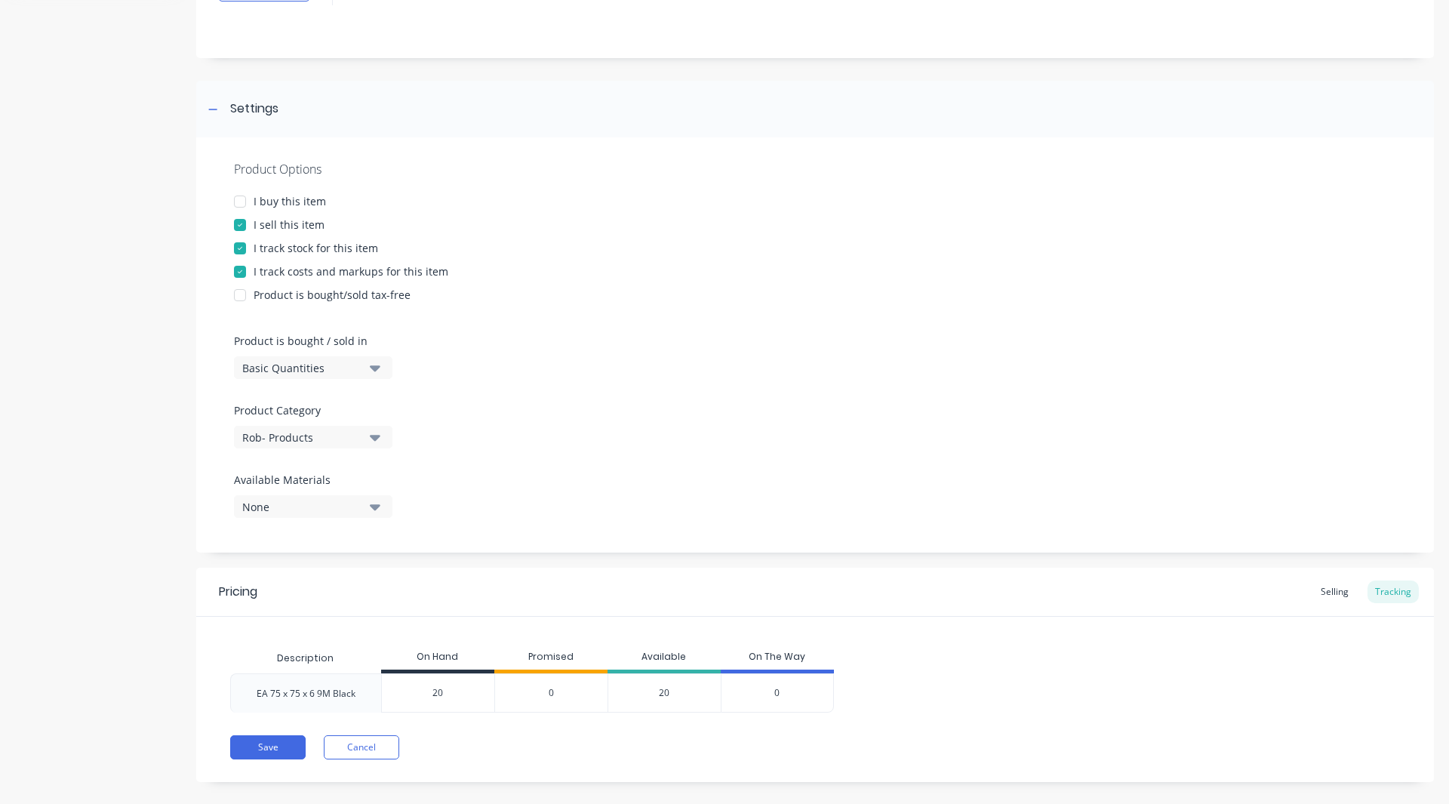
click at [241, 197] on div at bounding box center [240, 201] width 30 height 30
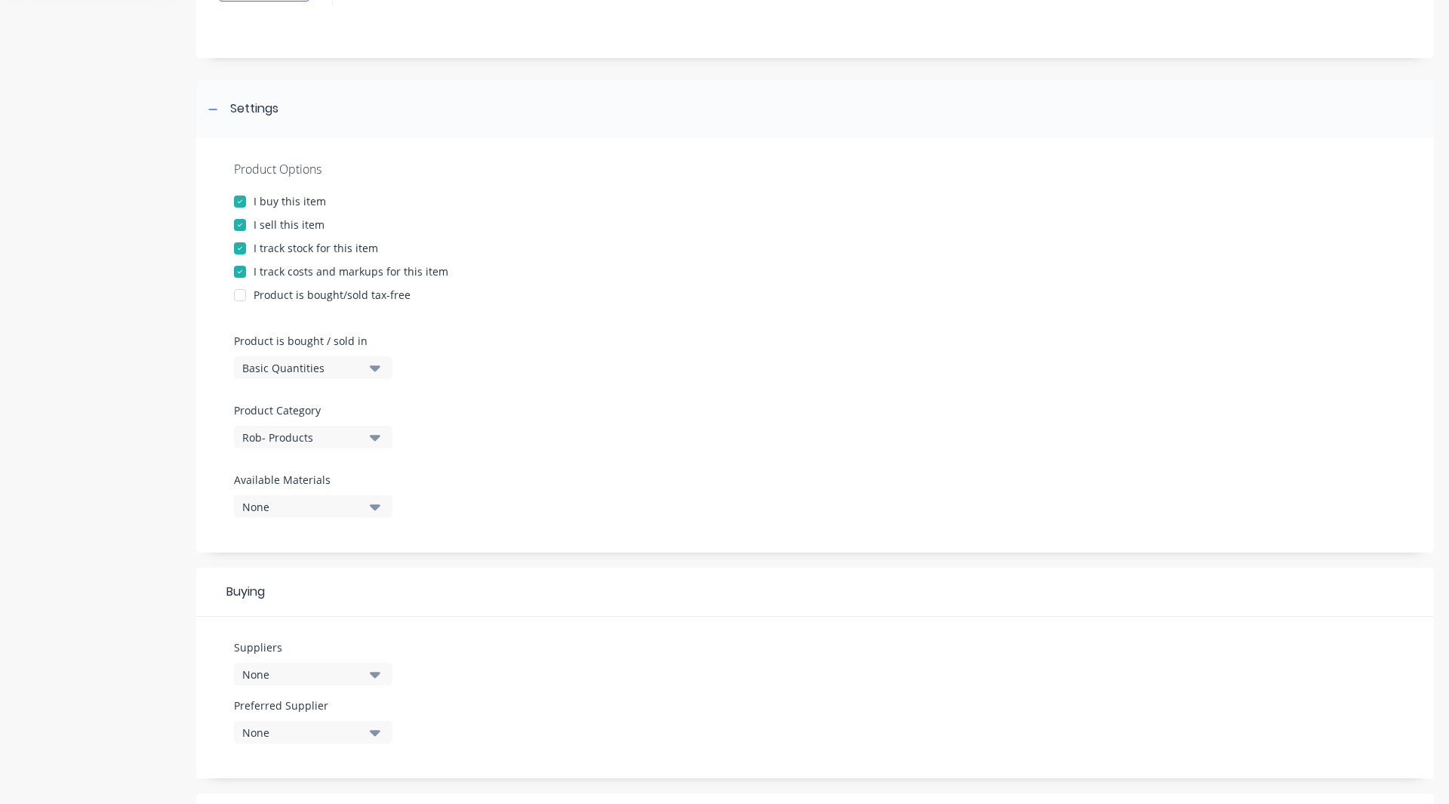
scroll to position [202, 0]
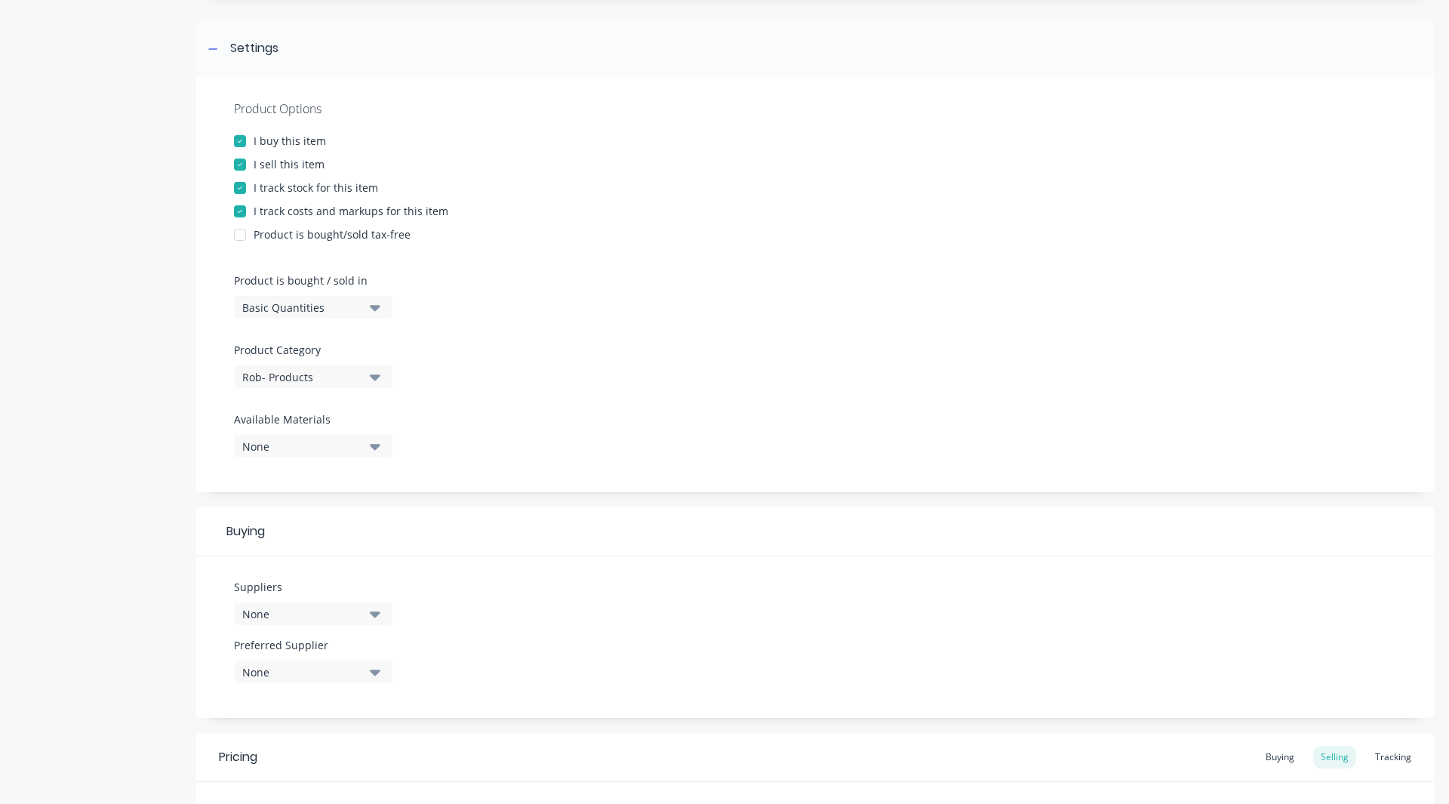
click at [303, 606] on div "None" at bounding box center [302, 614] width 121 height 16
click at [260, 580] on div "button" at bounding box center [259, 580] width 30 height 30
click at [167, 583] on div "Product details" at bounding box center [94, 437] width 159 height 1150
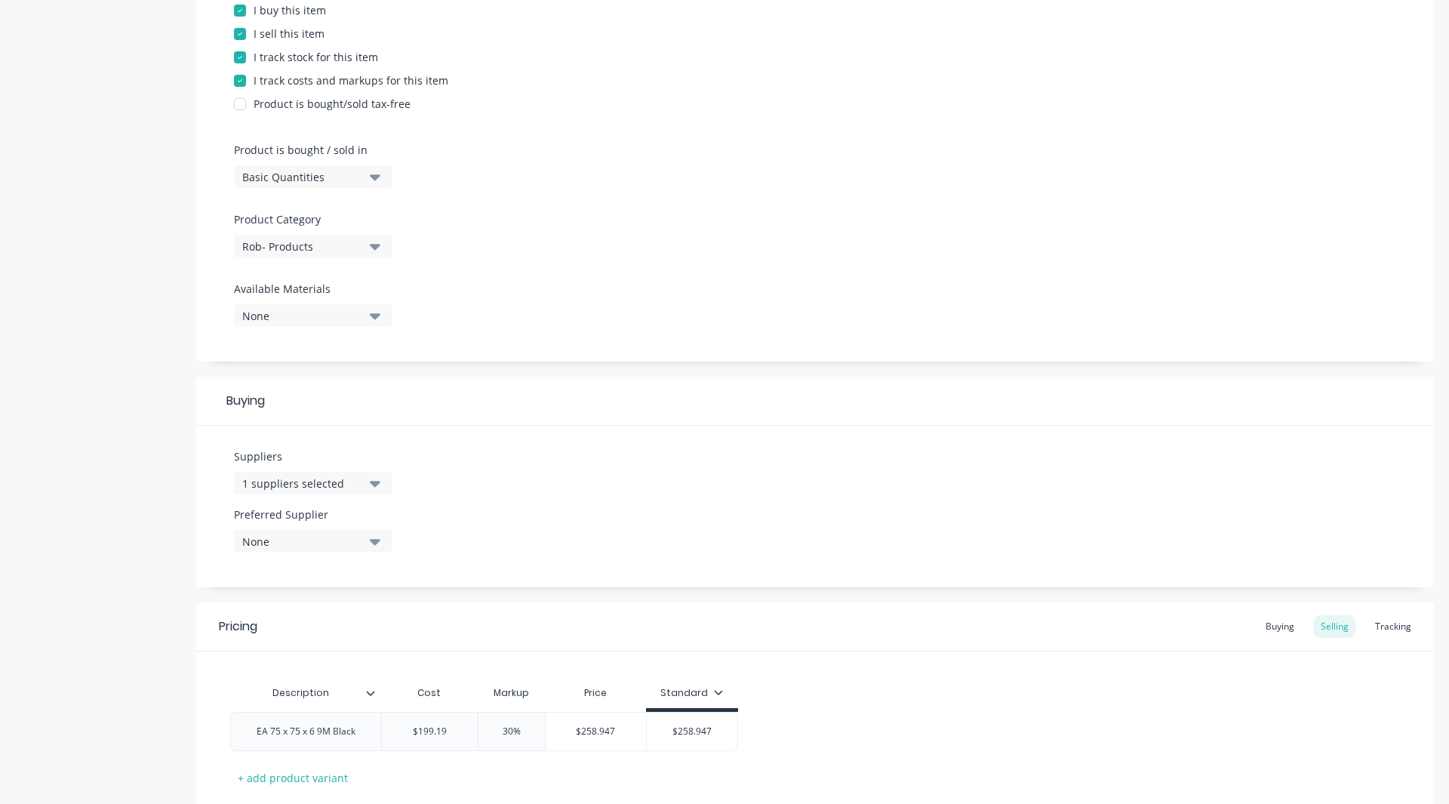
scroll to position [334, 0]
click at [274, 477] on div "1 suppliers selected" at bounding box center [302, 483] width 121 height 16
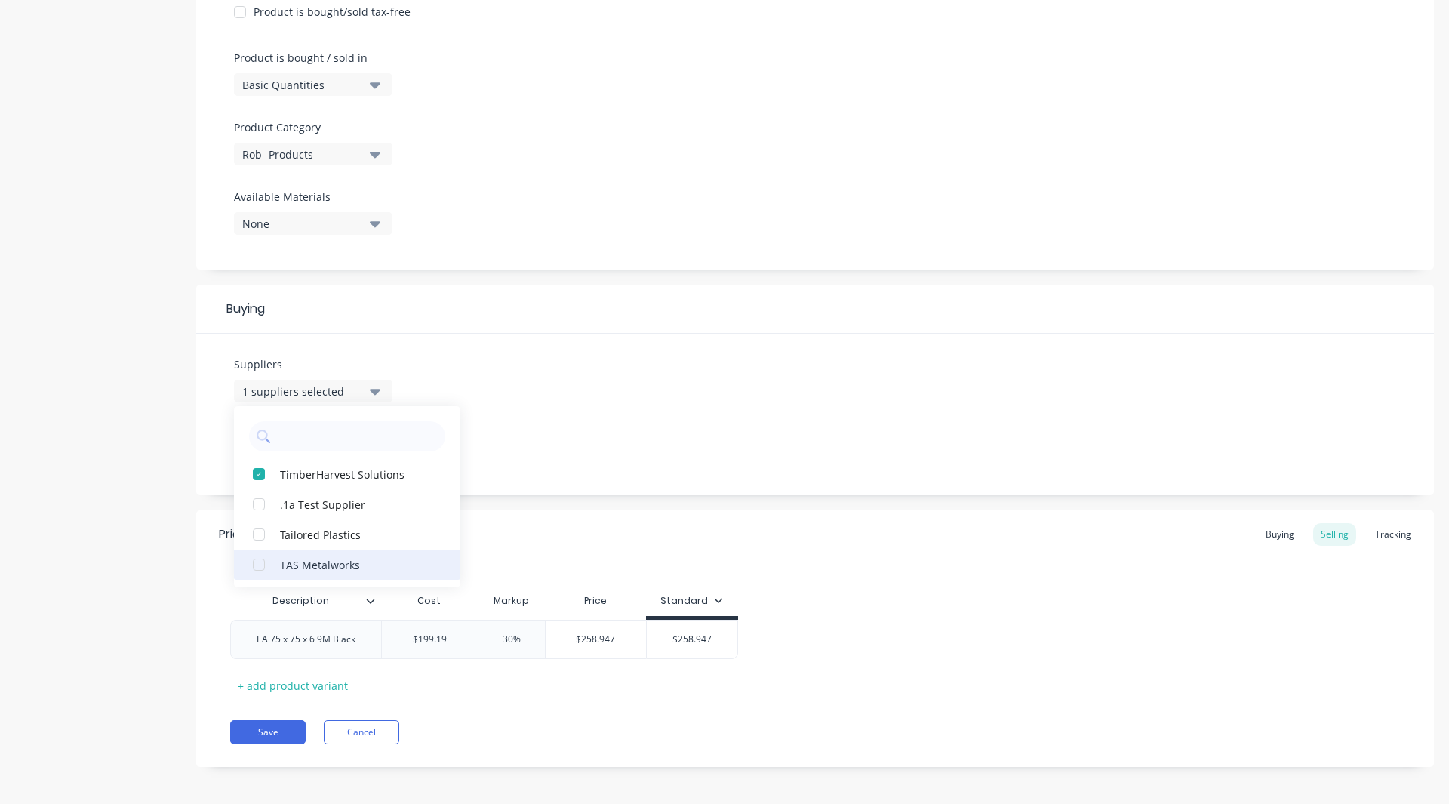
scroll to position [425, 0]
click at [259, 535] on div "button" at bounding box center [259, 534] width 30 height 30
click at [259, 501] on div "button" at bounding box center [259, 504] width 30 height 30
click at [262, 565] on div "button" at bounding box center [259, 565] width 30 height 30
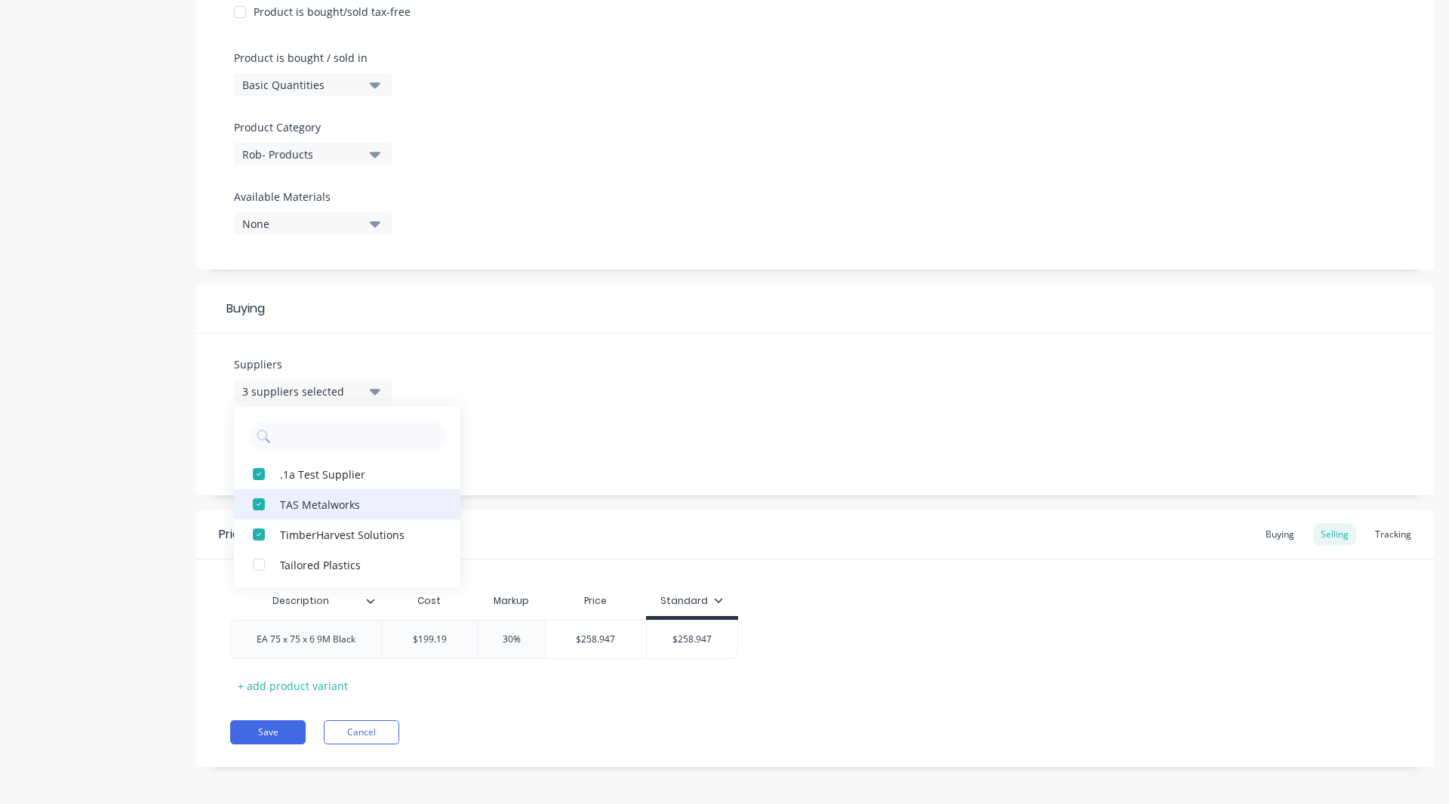
click at [257, 505] on div "button" at bounding box center [259, 504] width 30 height 30
click at [258, 539] on div "button" at bounding box center [259, 534] width 30 height 30
click at [178, 538] on div "Product details Add image EA Settings Product Options I buy this item I sell th…" at bounding box center [724, 214] width 1419 height 1150
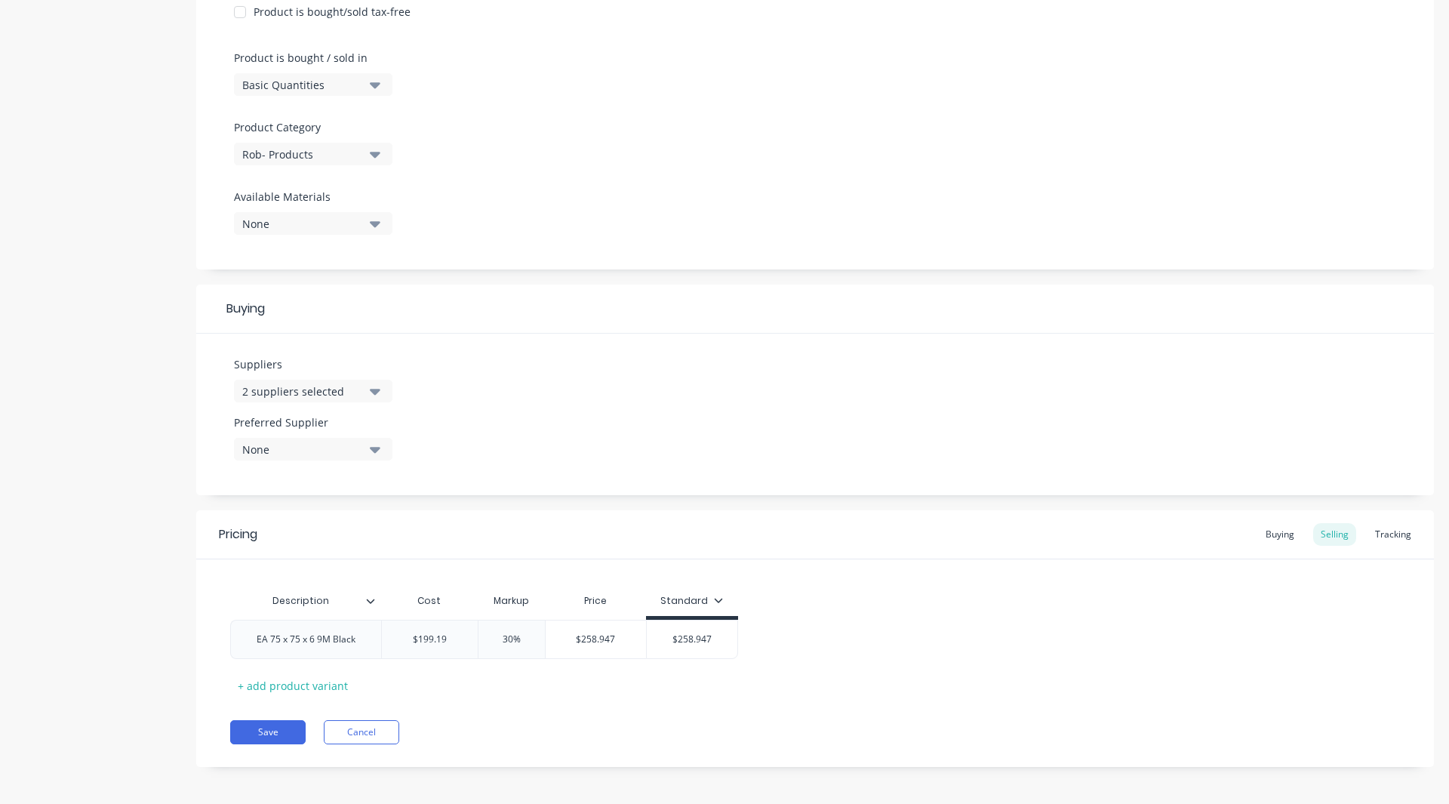
click at [302, 451] on div "None" at bounding box center [302, 450] width 121 height 16
click at [261, 558] on div "button" at bounding box center [259, 562] width 30 height 30
click at [173, 574] on div "Product details" at bounding box center [94, 214] width 159 height 1150
click at [247, 729] on button "Save" at bounding box center [267, 732] width 75 height 24
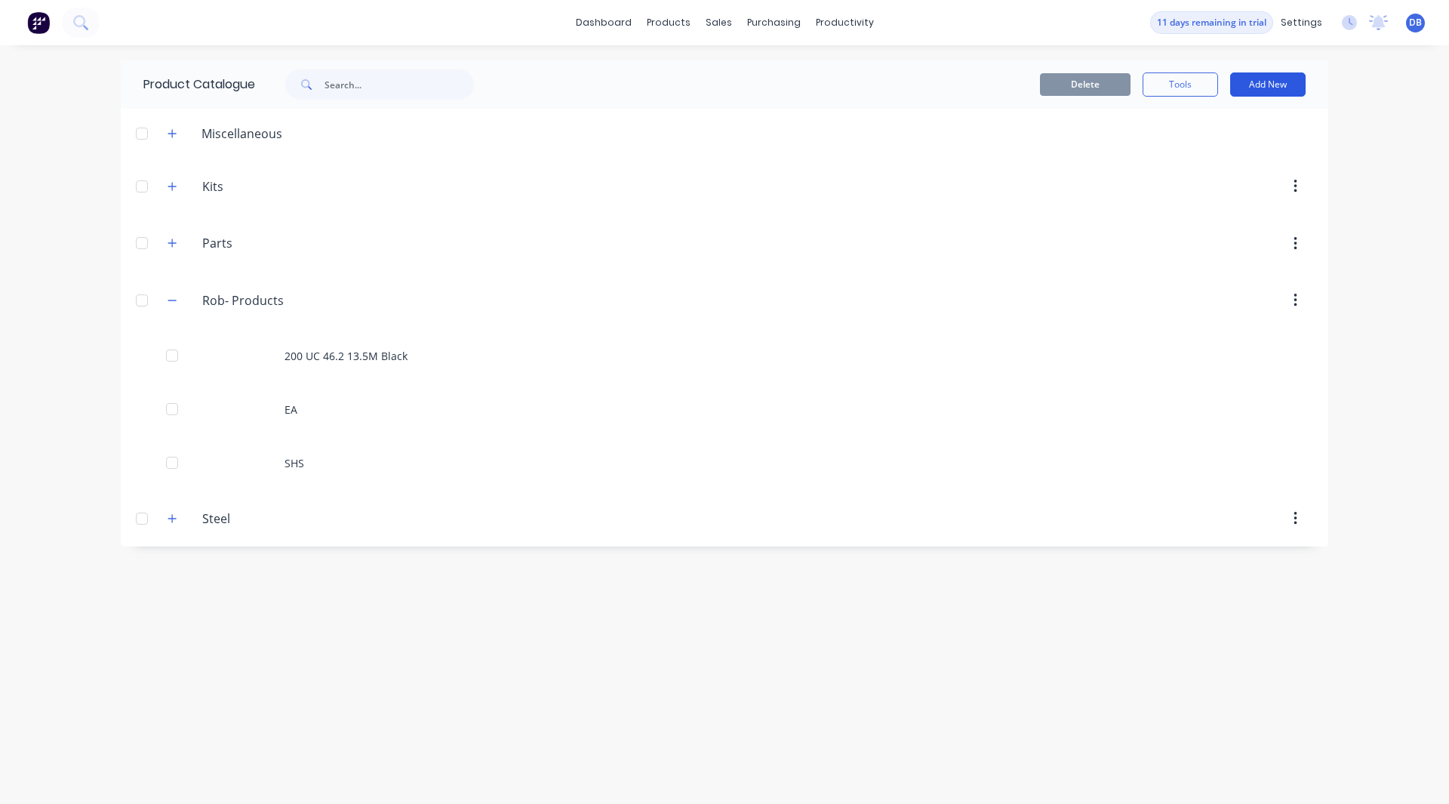
click at [1244, 92] on button "Add New" at bounding box center [1267, 84] width 75 height 24
click at [1227, 144] on div "Product" at bounding box center [1234, 154] width 116 height 22
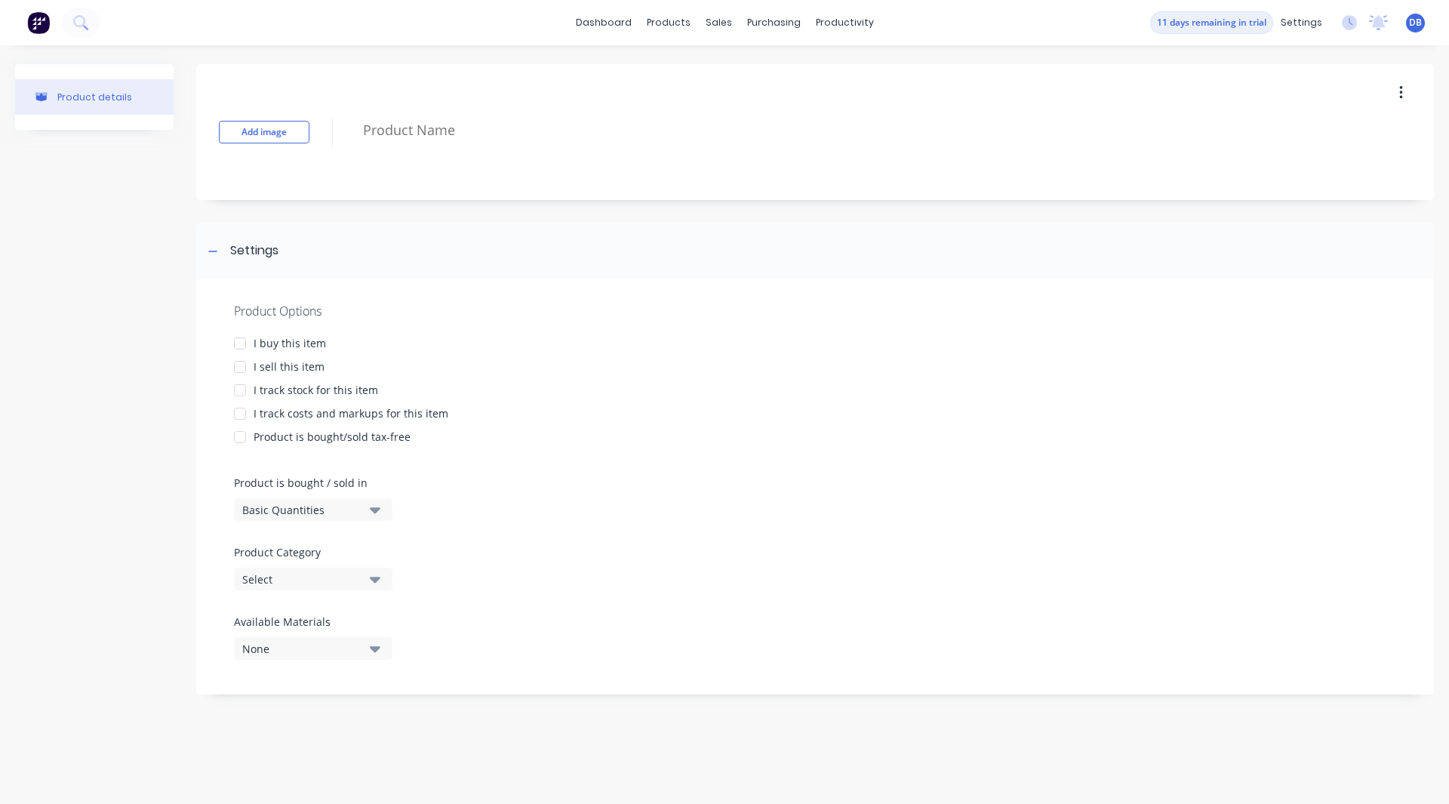
click at [241, 345] on div at bounding box center [240, 343] width 30 height 30
click at [239, 368] on div at bounding box center [240, 367] width 30 height 30
click at [239, 415] on div at bounding box center [240, 414] width 30 height 30
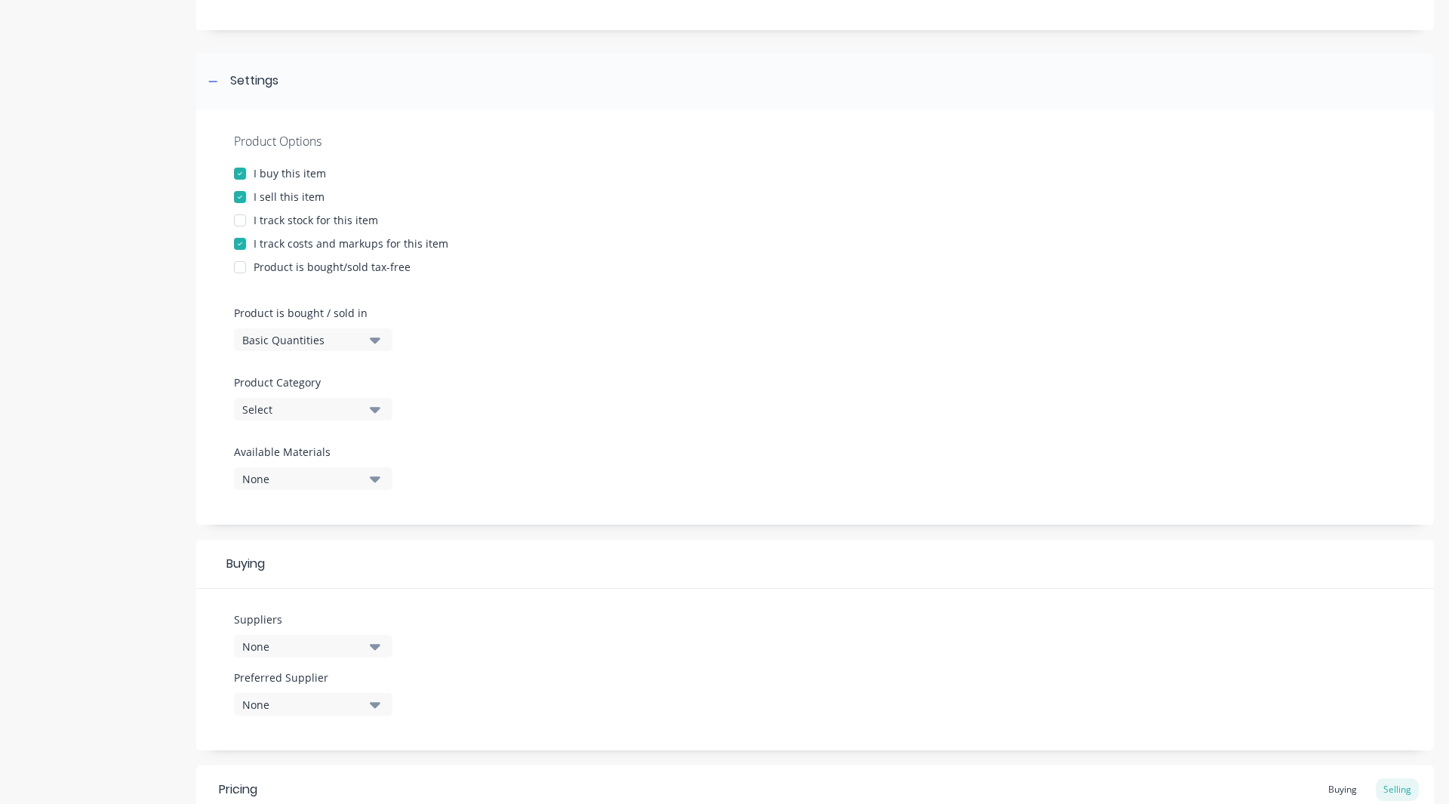
scroll to position [170, 0]
click at [240, 177] on div at bounding box center [240, 174] width 30 height 30
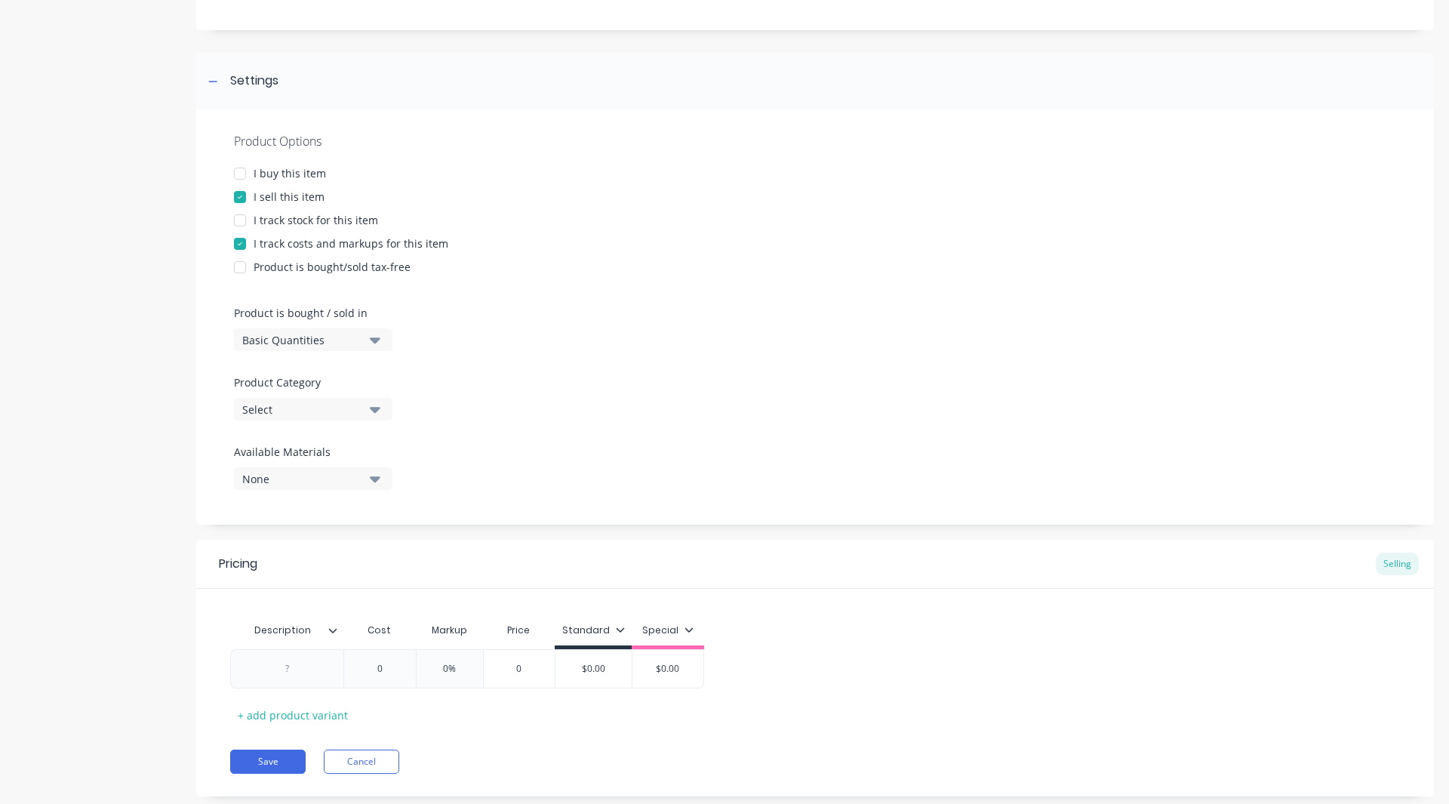
click at [297, 332] on div "Basic Quantities" at bounding box center [302, 340] width 121 height 16
click at [288, 474] on div "Square Metres" at bounding box center [347, 468] width 226 height 30
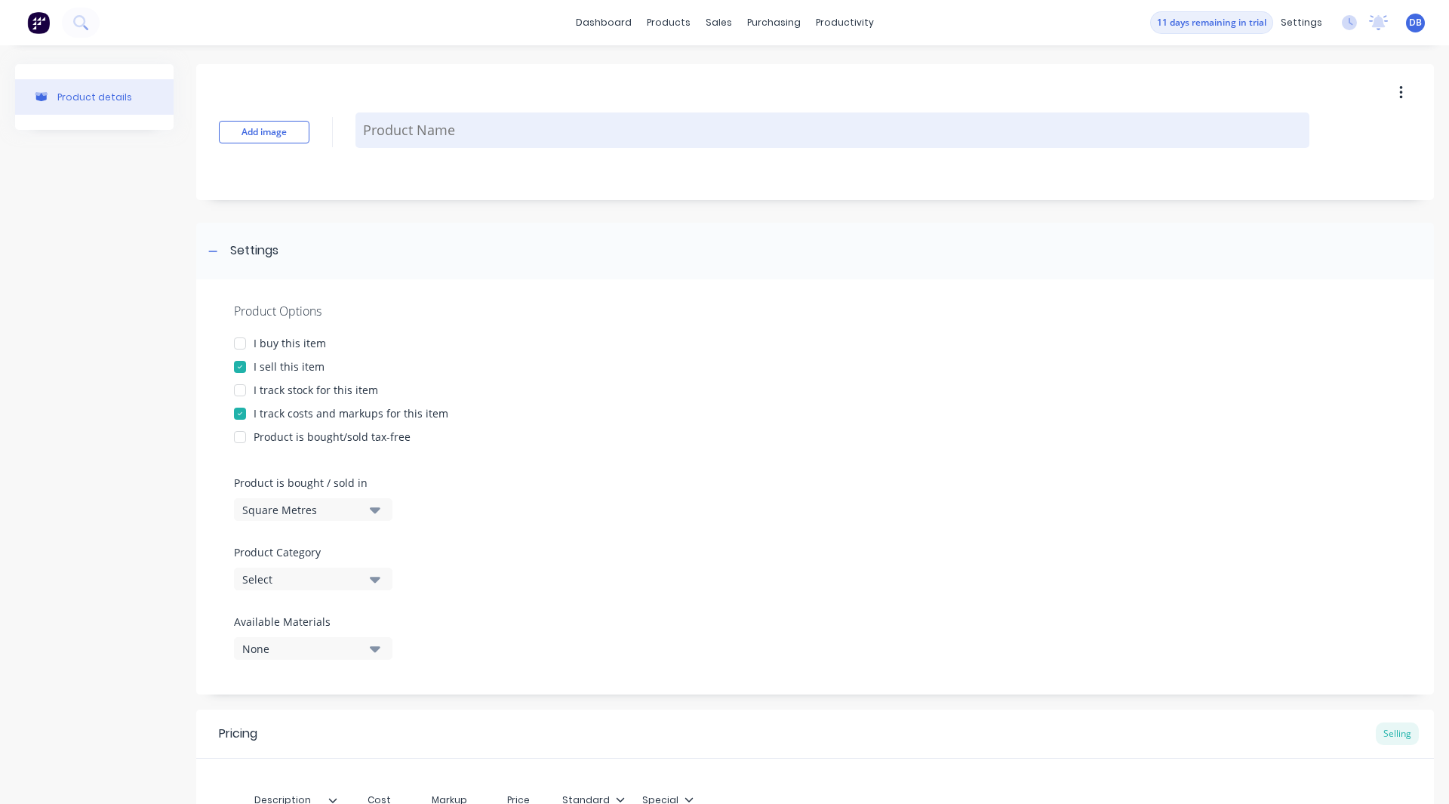
click at [446, 127] on textarea at bounding box center [833, 129] width 954 height 35
type textarea "x"
type textarea "P"
type textarea "x"
type textarea "PL"
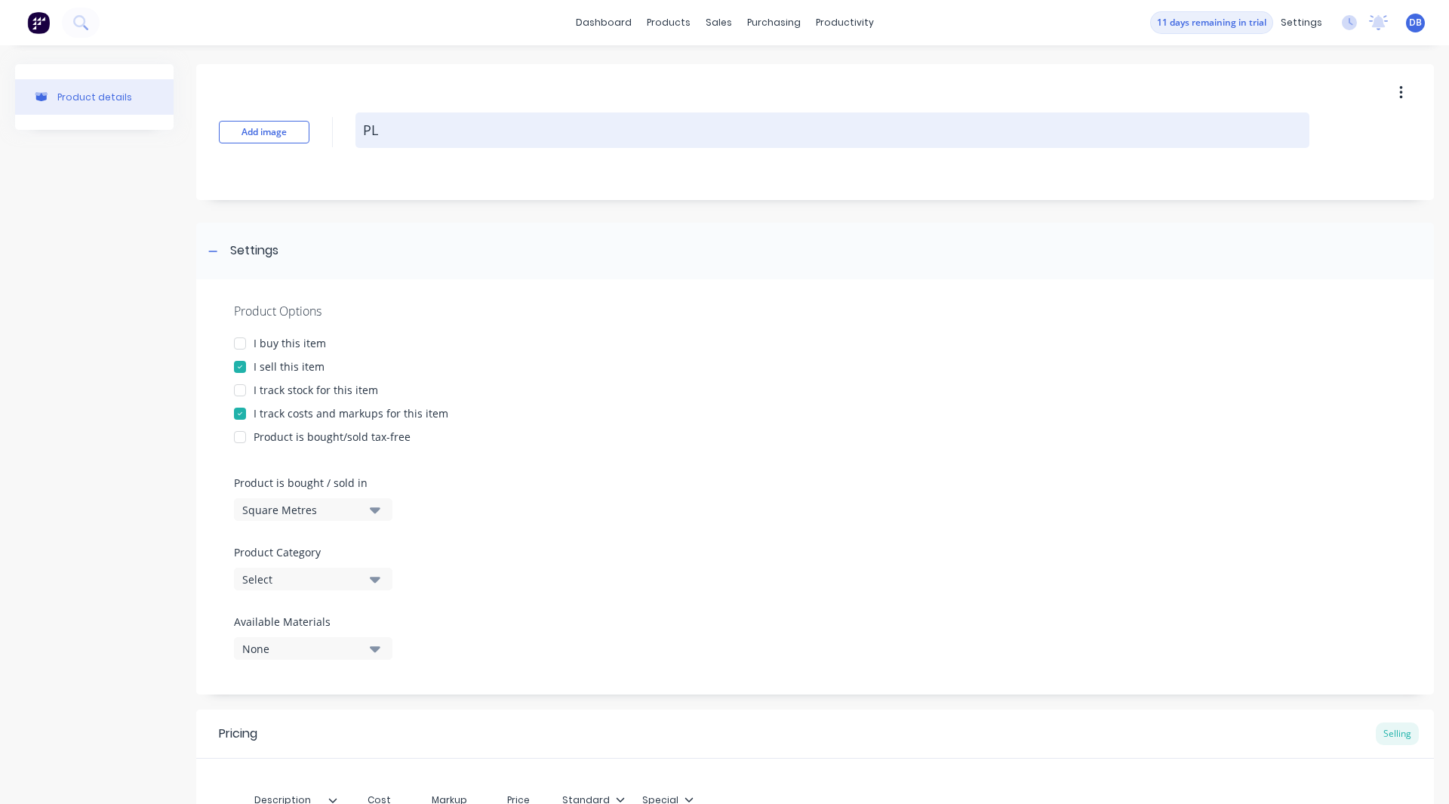
type textarea "x"
type textarea "PL"
type textarea "x"
type textarea "PL 1"
type textarea "x"
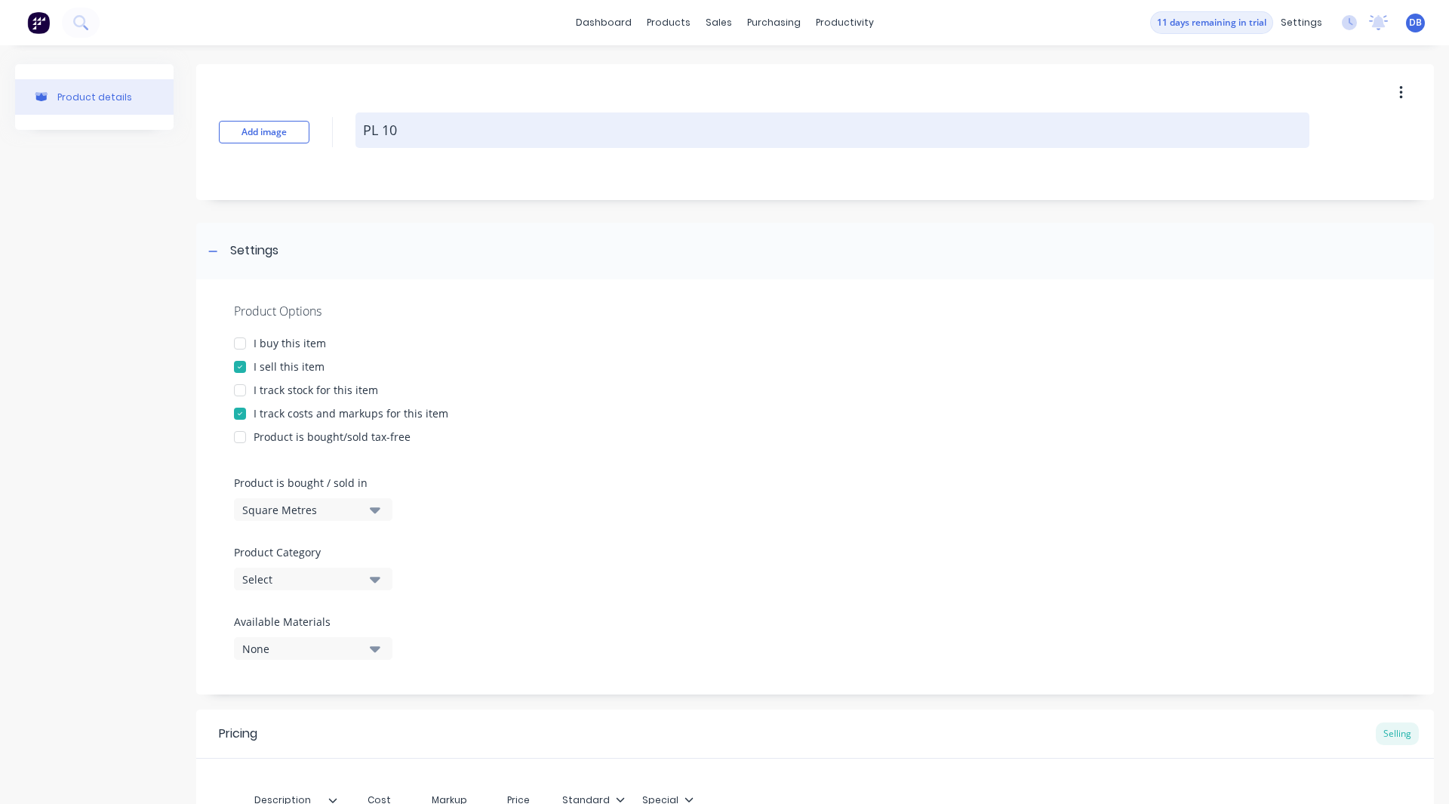
scroll to position [204, 0]
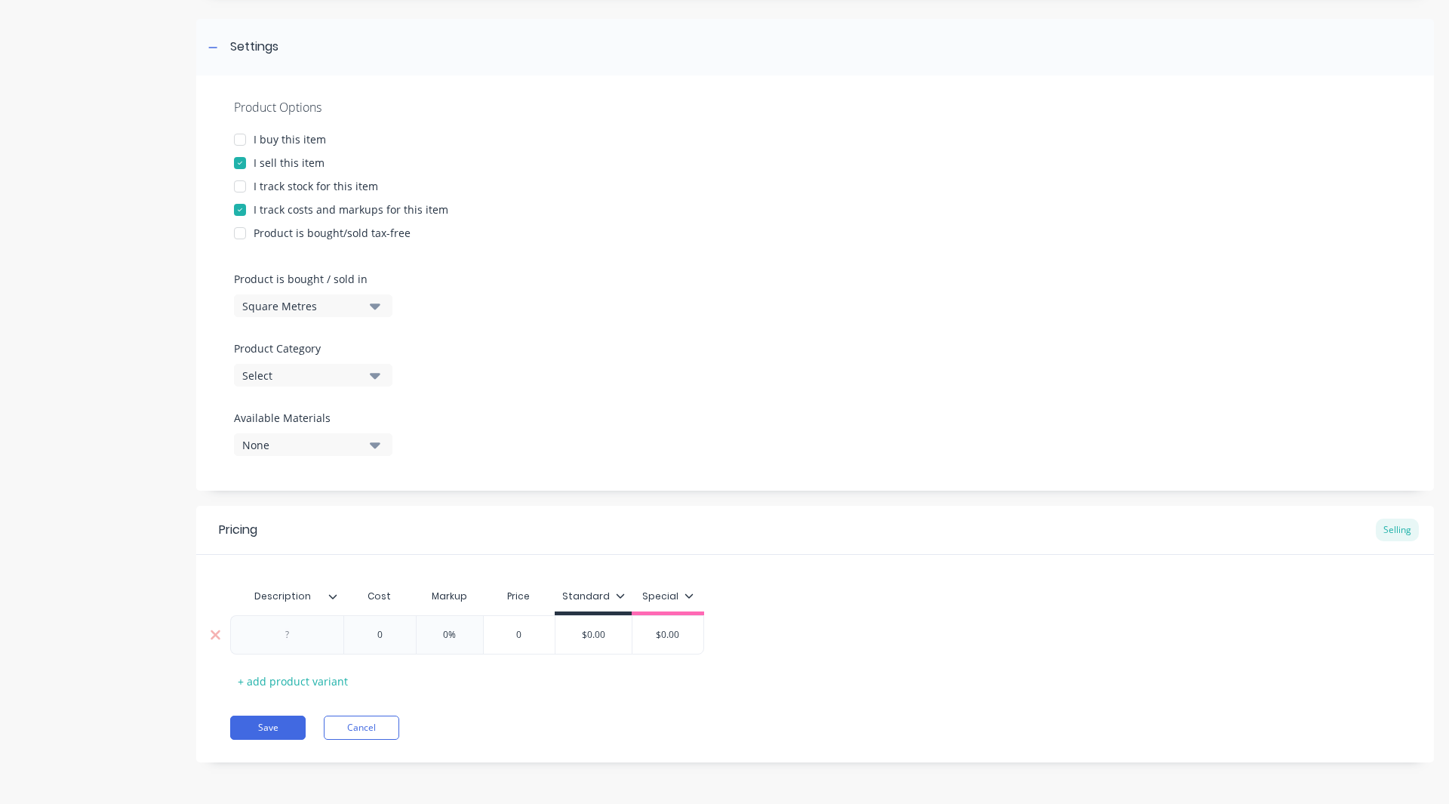
click at [300, 645] on div at bounding box center [286, 634] width 113 height 39
type textarea "PL 10"
type textarea "x"
type textarea "PL 10"
click at [294, 633] on div at bounding box center [287, 635] width 75 height 20
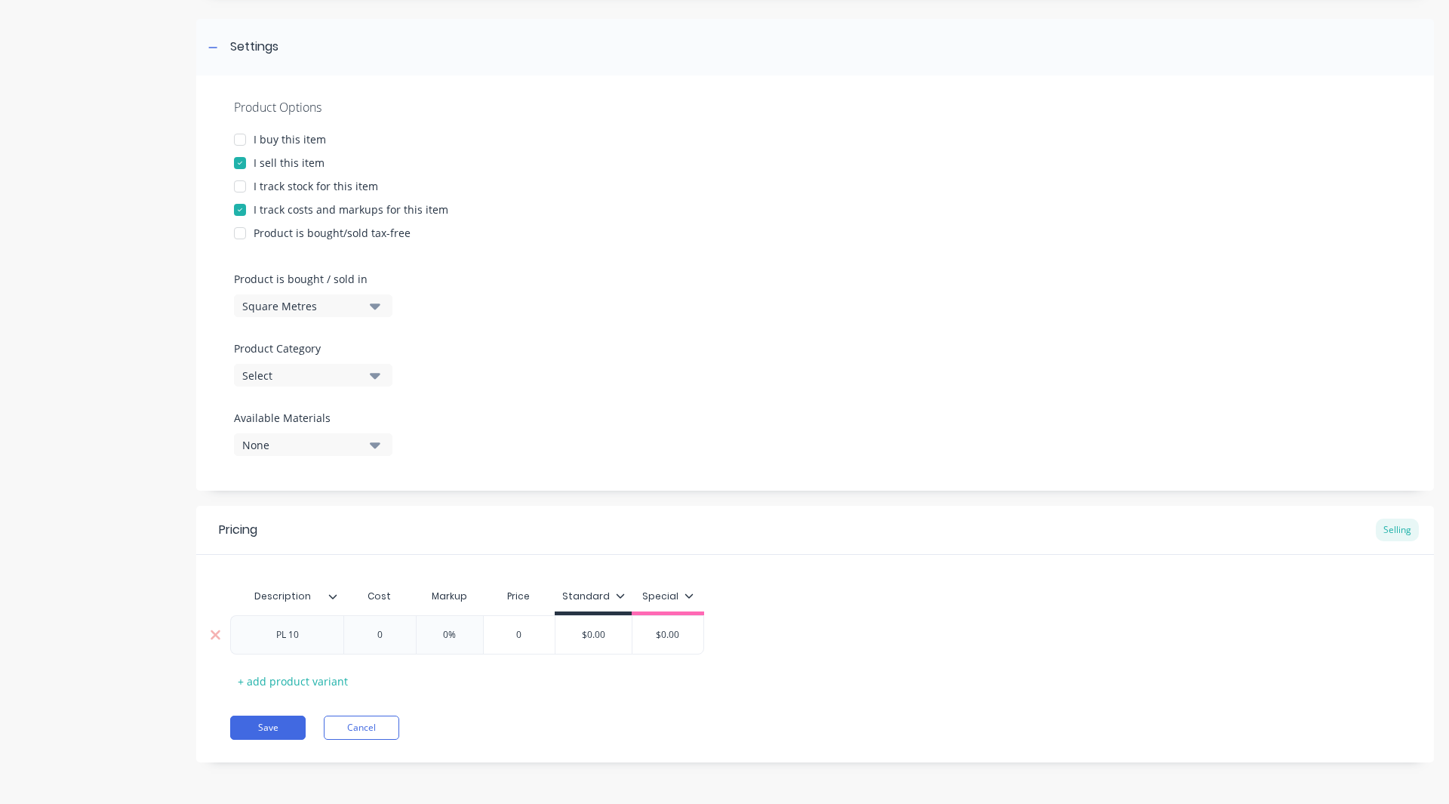
type textarea "x"
type input "0"
click at [399, 639] on input "0" at bounding box center [379, 635] width 75 height 14
type textarea "x"
type input "18"
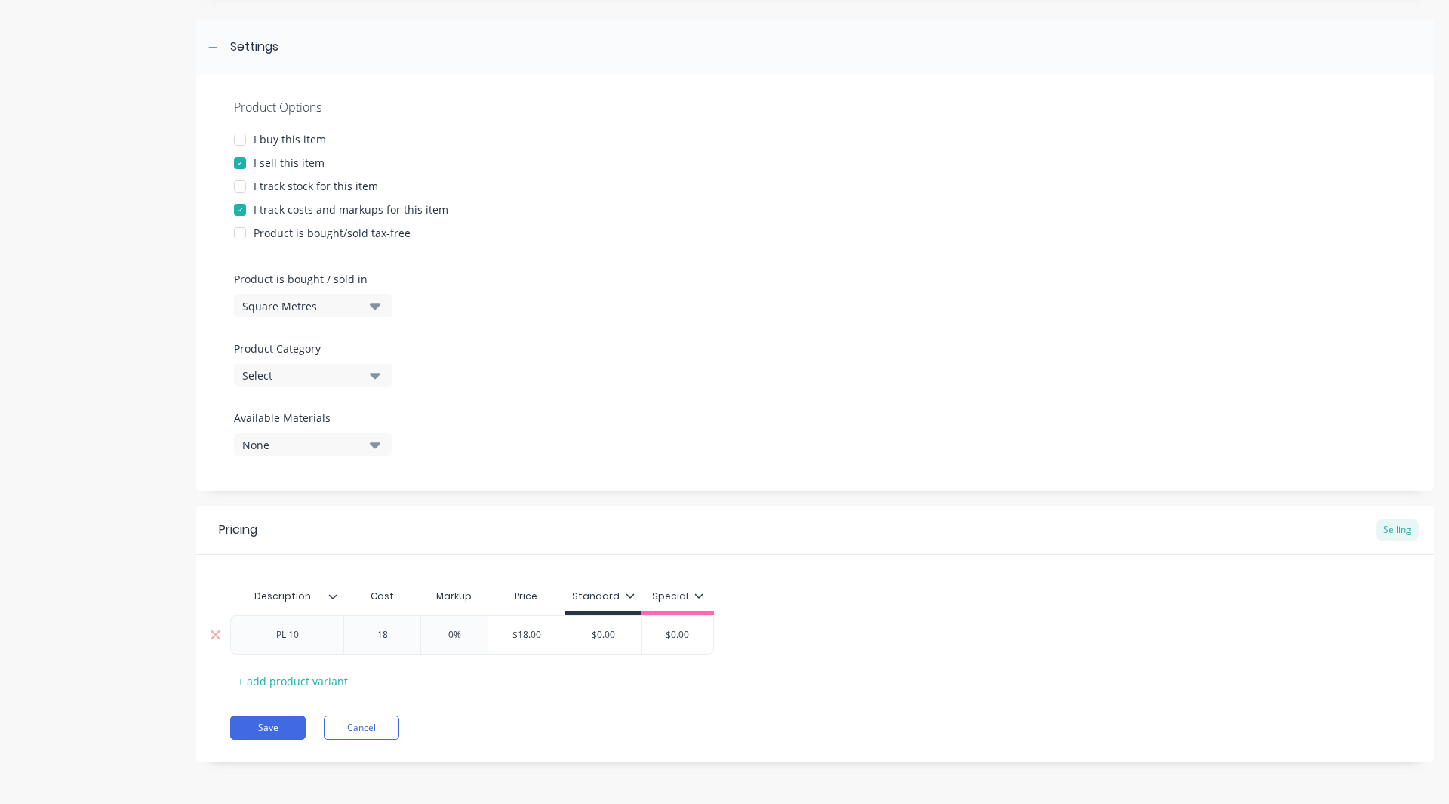
type textarea "x"
click at [475, 633] on input "0%" at bounding box center [473, 635] width 75 height 14
click at [676, 591] on icon at bounding box center [674, 595] width 9 height 9
click at [593, 639] on div at bounding box center [593, 639] width 30 height 30
click at [778, 645] on div "PL 10 $183.69 183.69 20% 20% $220.428 $0.00" at bounding box center [815, 634] width 1170 height 39
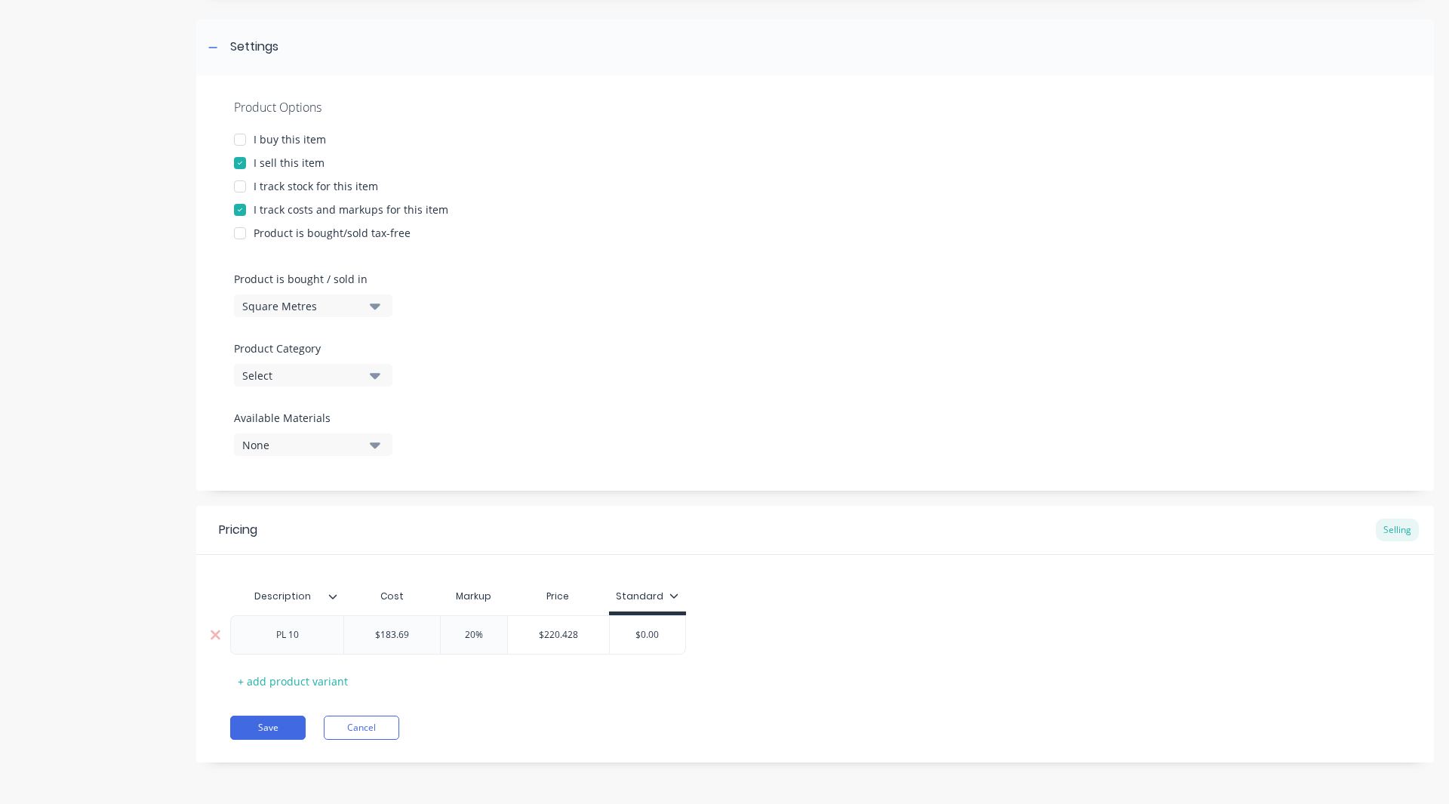
click at [663, 637] on input "$0.00" at bounding box center [647, 635] width 75 height 14
click at [325, 369] on div "Select" at bounding box center [302, 376] width 121 height 16
click at [323, 550] on div "Rob- Products" at bounding box center [347, 549] width 226 height 30
click at [271, 722] on button "Save" at bounding box center [267, 728] width 75 height 24
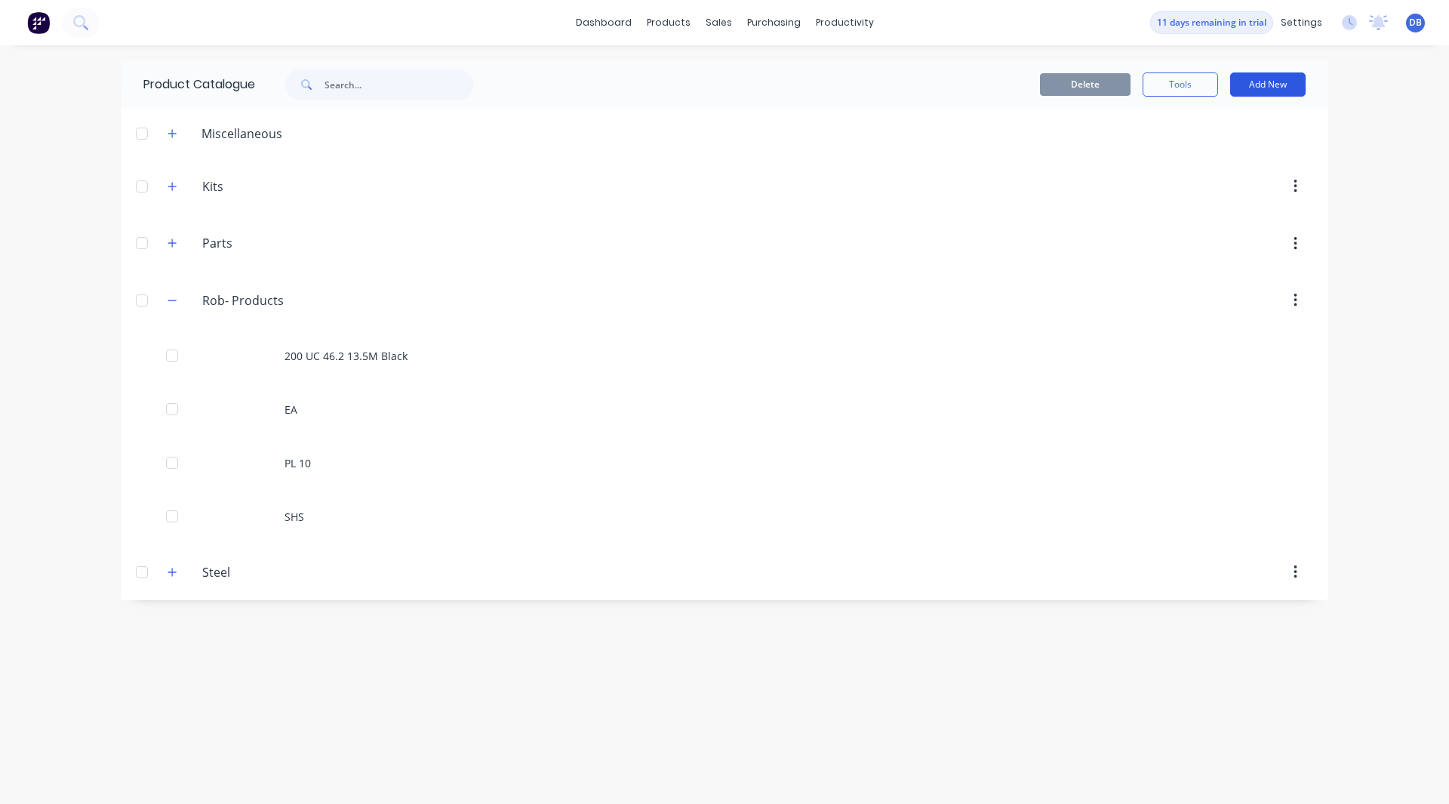
click at [1270, 89] on button "Add New" at bounding box center [1267, 84] width 75 height 24
click at [1337, 149] on div "dashboard products sales purchasing productivity dashboard products Product Cat…" at bounding box center [724, 402] width 1449 height 804
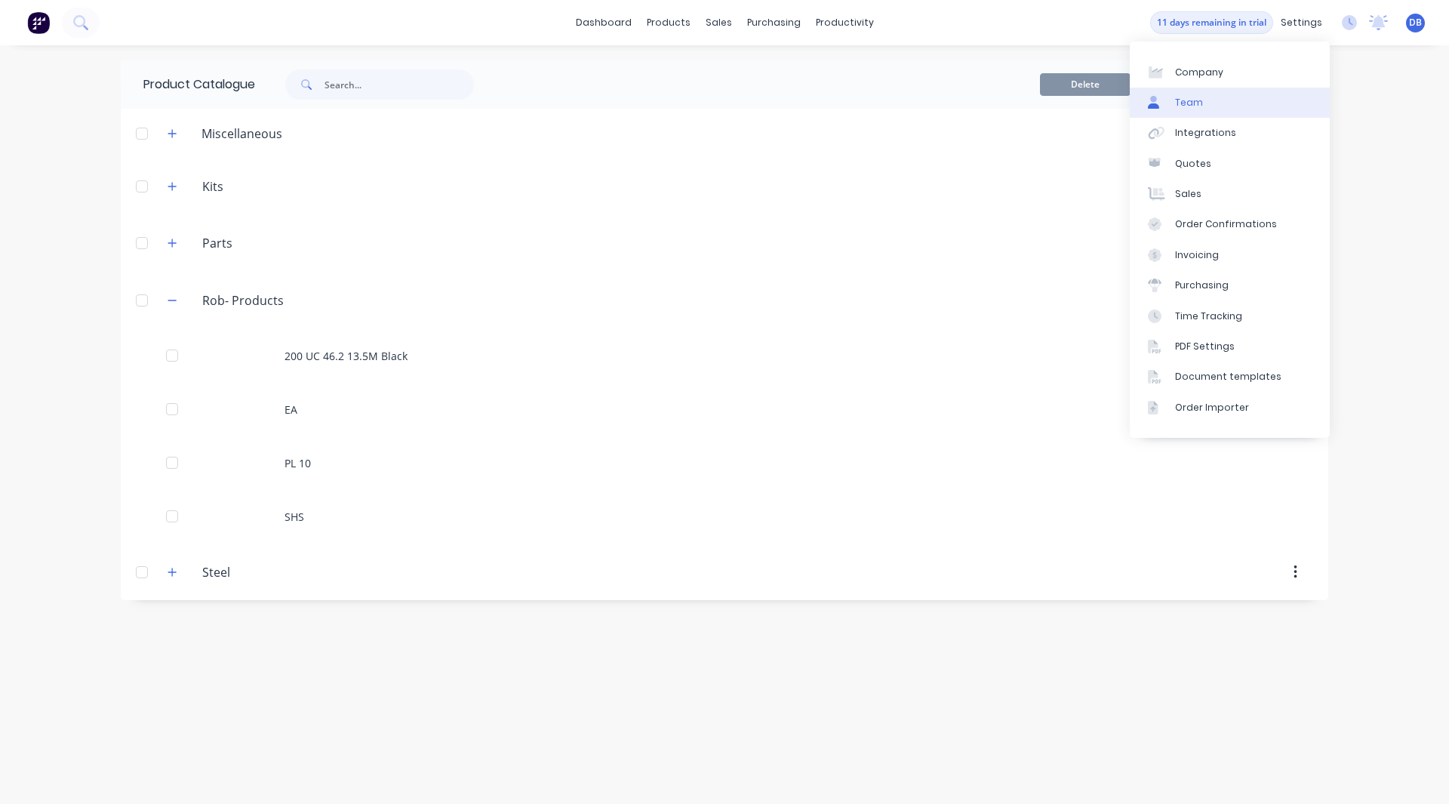
click at [1220, 106] on link "Team" at bounding box center [1230, 103] width 200 height 30
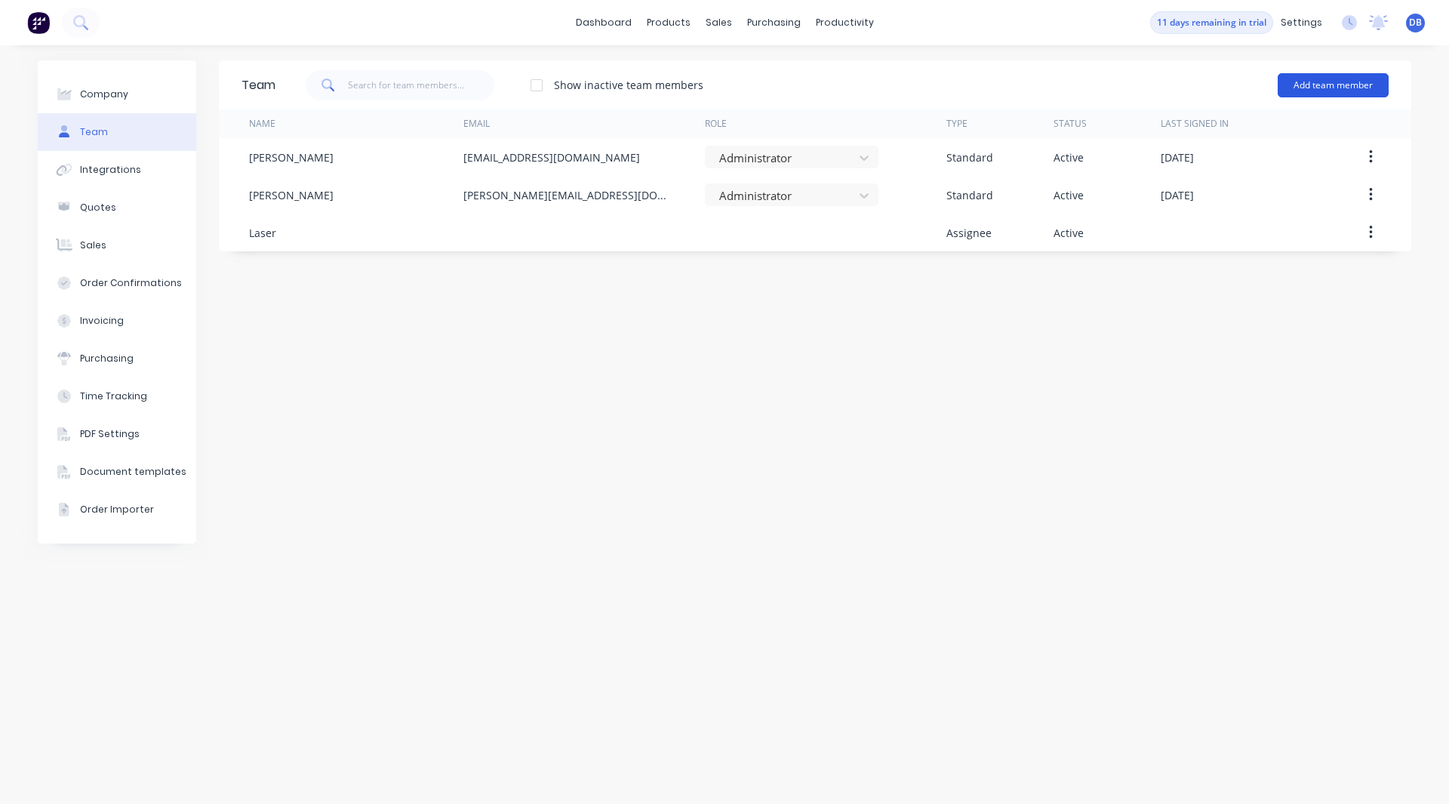
click at [1319, 81] on button "Add team member" at bounding box center [1333, 85] width 111 height 24
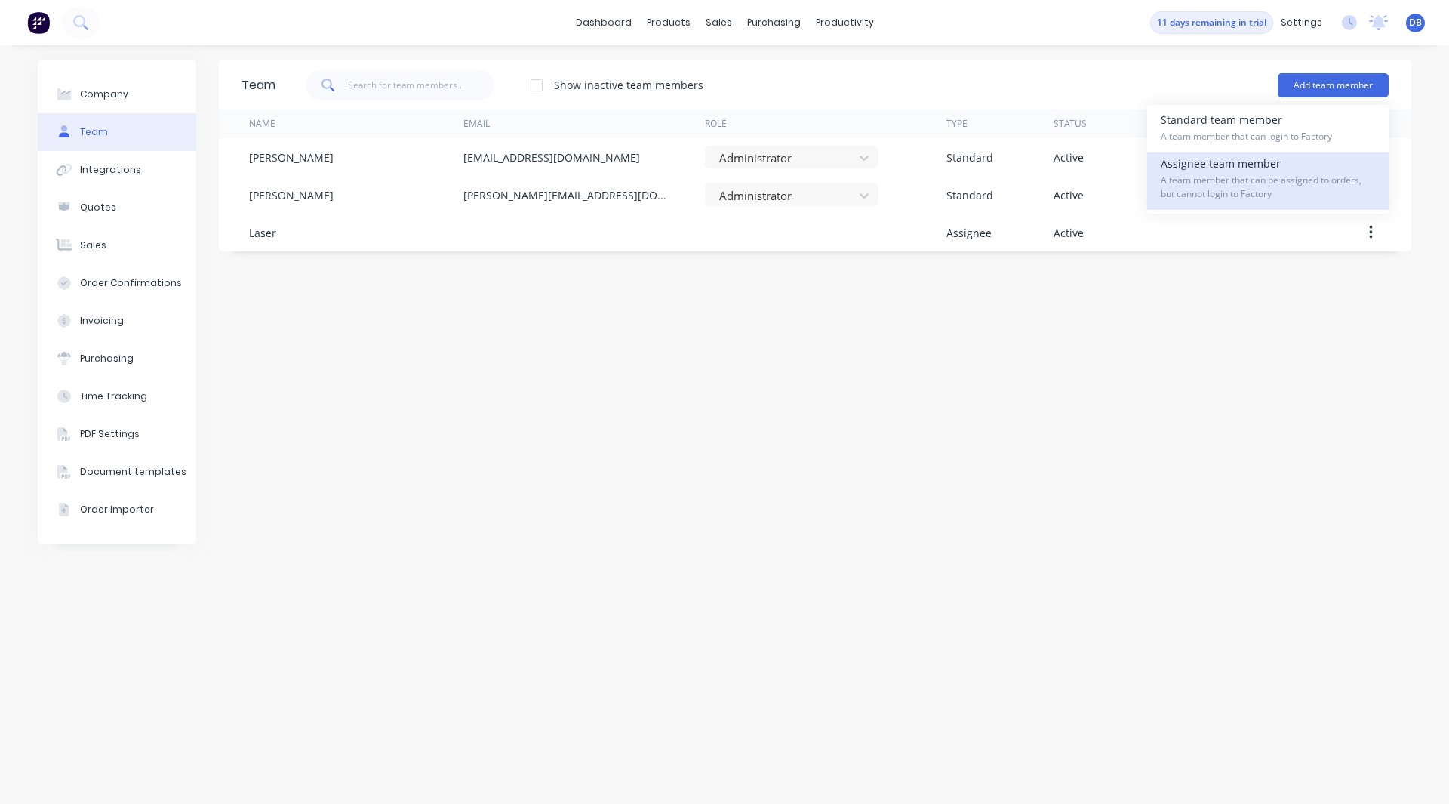
click at [1271, 176] on span "A team member that can be assigned to orders, but cannot login to Factory" at bounding box center [1268, 187] width 214 height 27
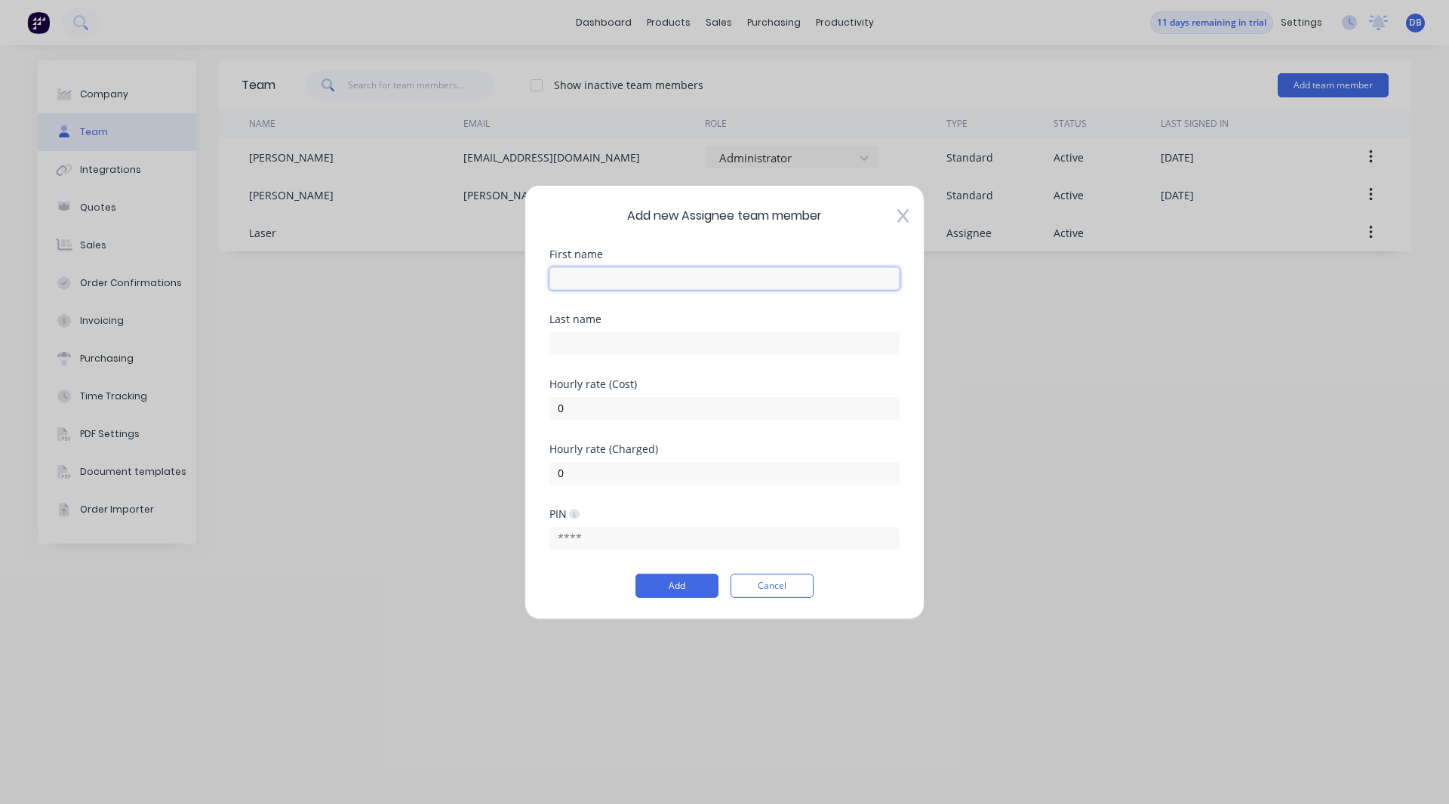
click at [700, 279] on input "text" at bounding box center [725, 277] width 350 height 23
click at [582, 405] on input "0" at bounding box center [725, 407] width 350 height 23
click at [577, 474] on input "0" at bounding box center [725, 472] width 350 height 23
click at [657, 593] on button "Add" at bounding box center [677, 586] width 83 height 24
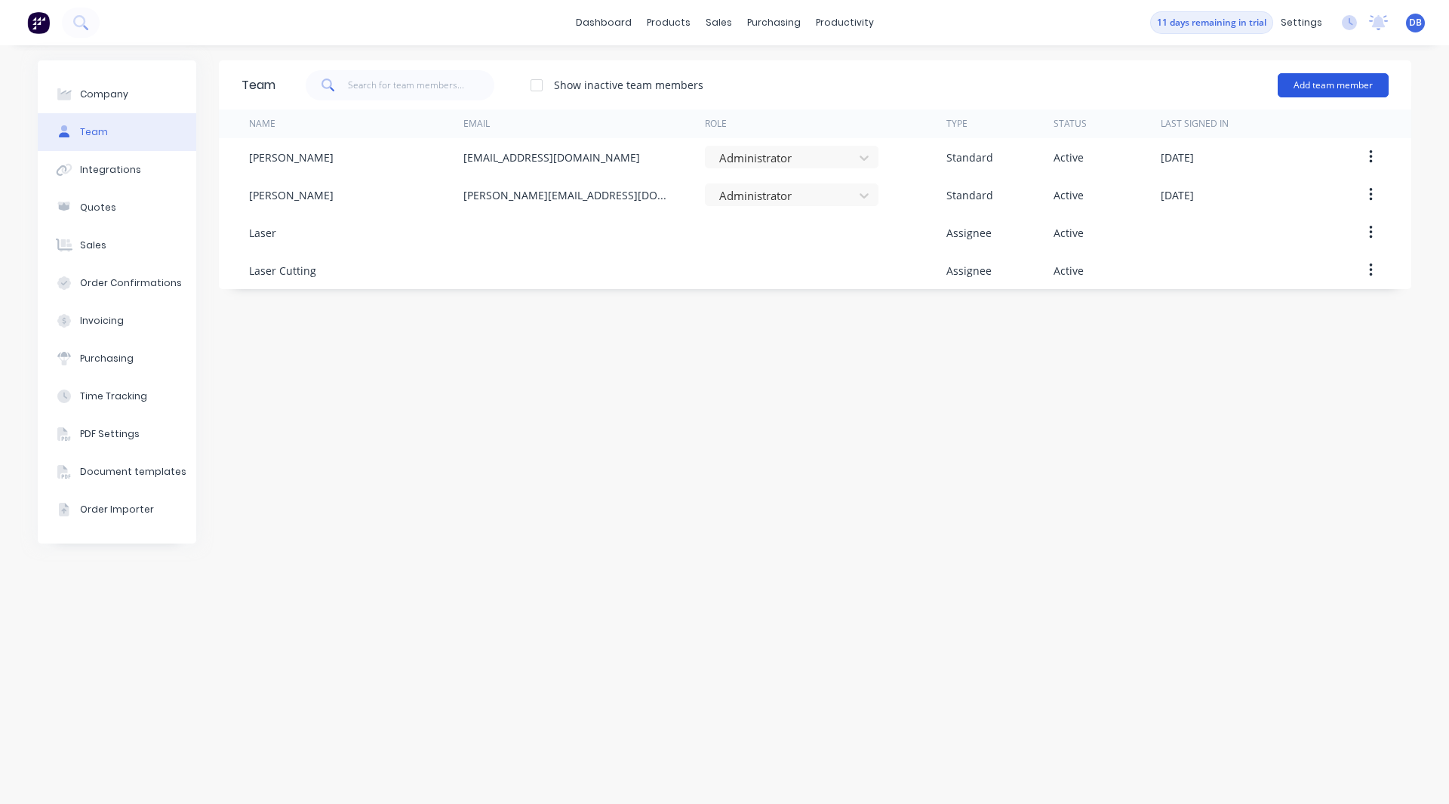
click at [1303, 80] on button "Add team member" at bounding box center [1333, 85] width 111 height 24
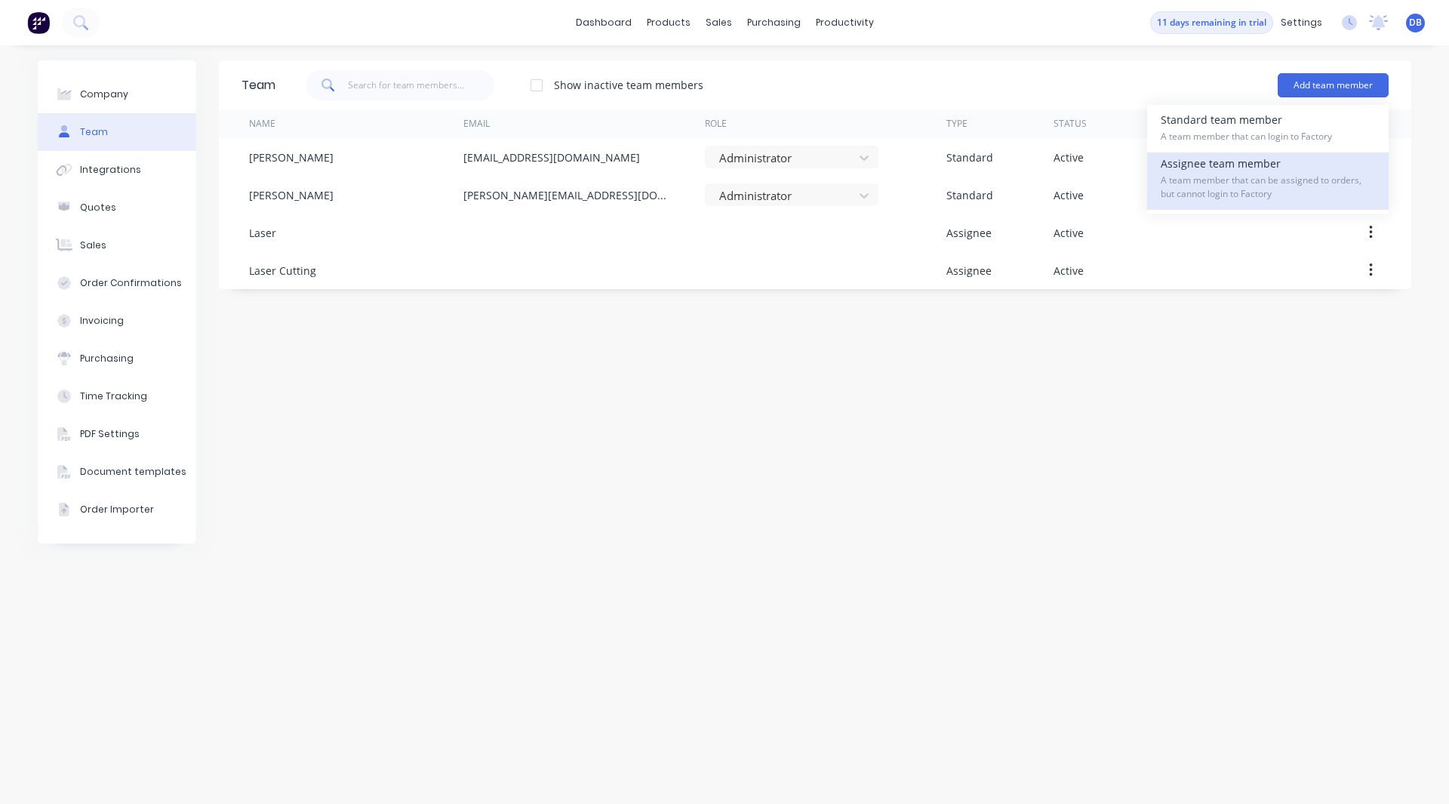
click at [1265, 189] on span "A team member that can be assigned to orders, but cannot login to Factory" at bounding box center [1268, 187] width 214 height 27
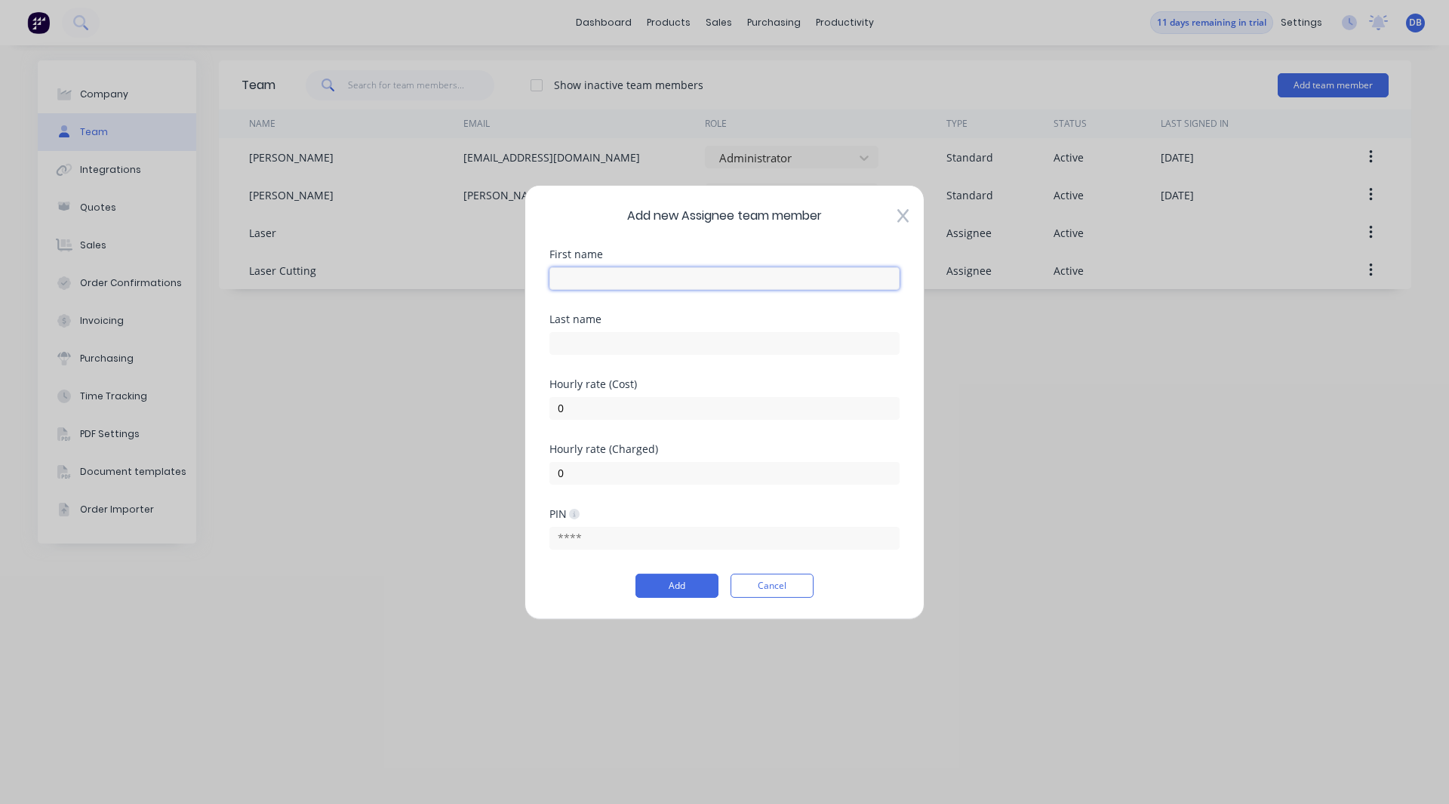
click at [572, 267] on input "text" at bounding box center [725, 277] width 350 height 23
click at [571, 416] on input "0" at bounding box center [725, 407] width 350 height 23
click at [574, 474] on input "0" at bounding box center [725, 472] width 350 height 23
click at [678, 590] on button "Add" at bounding box center [677, 586] width 83 height 24
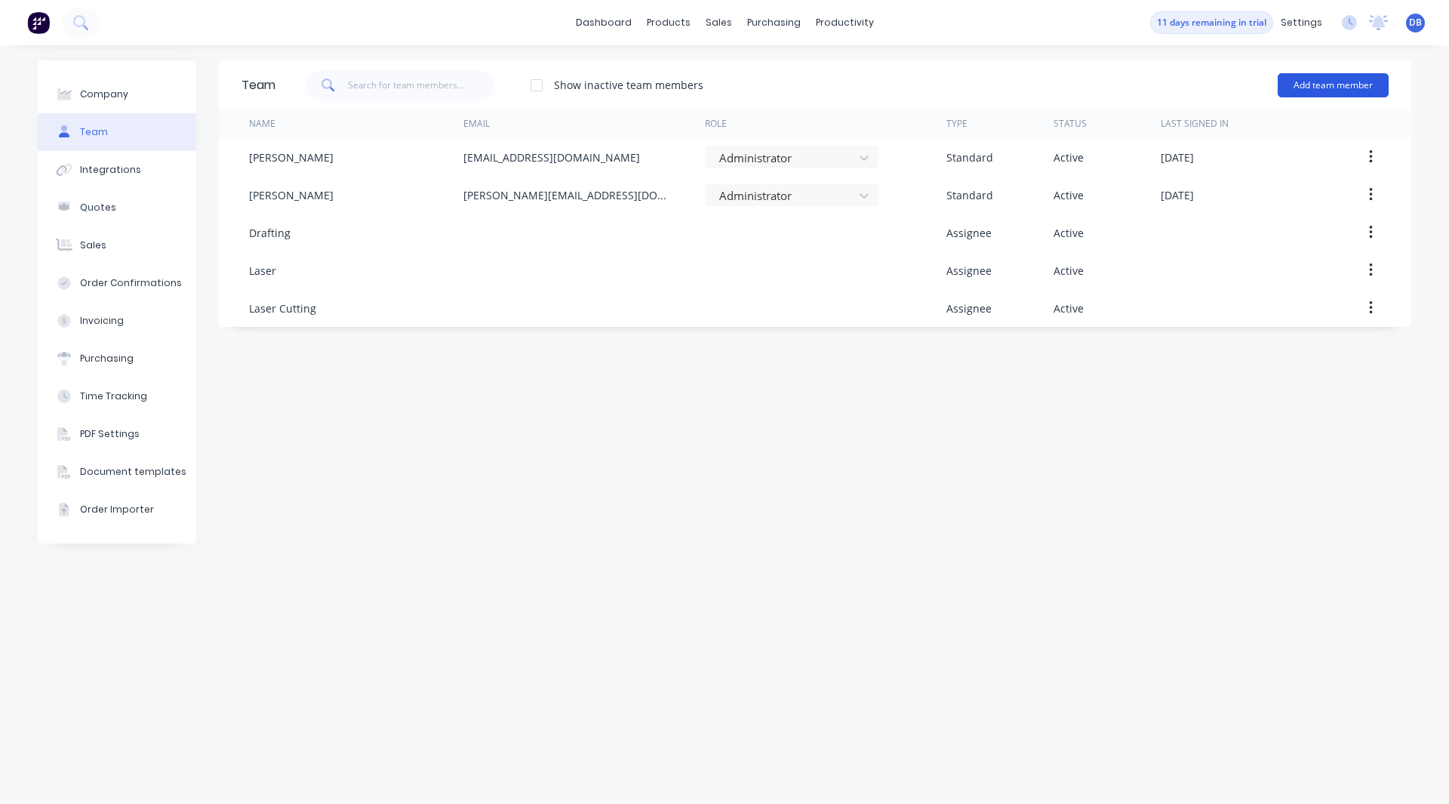
click at [1329, 73] on button "Add team member" at bounding box center [1333, 85] width 111 height 24
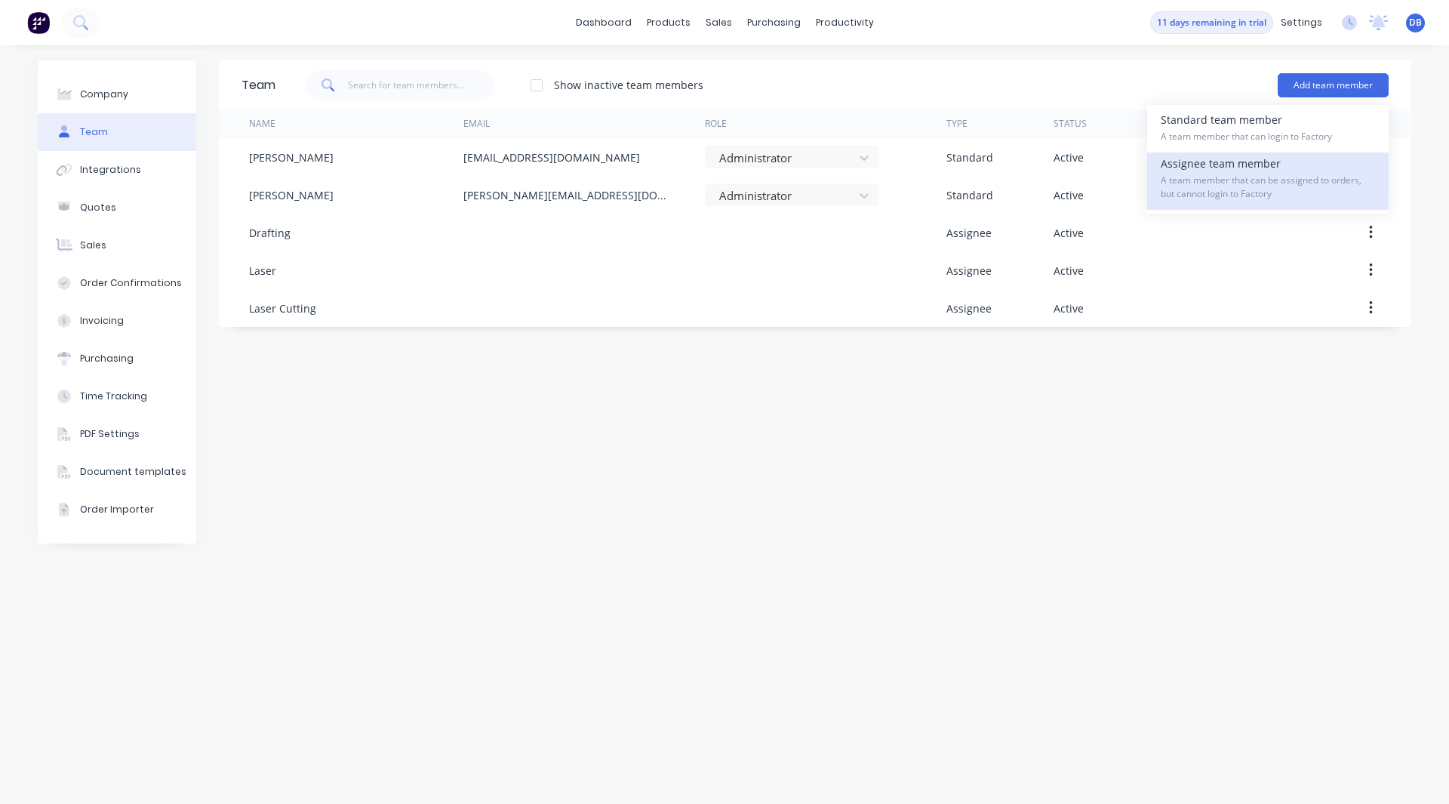
click at [1249, 160] on div "Assignee team member A team member that can be assigned to orders, but cannot l…" at bounding box center [1268, 180] width 214 height 57
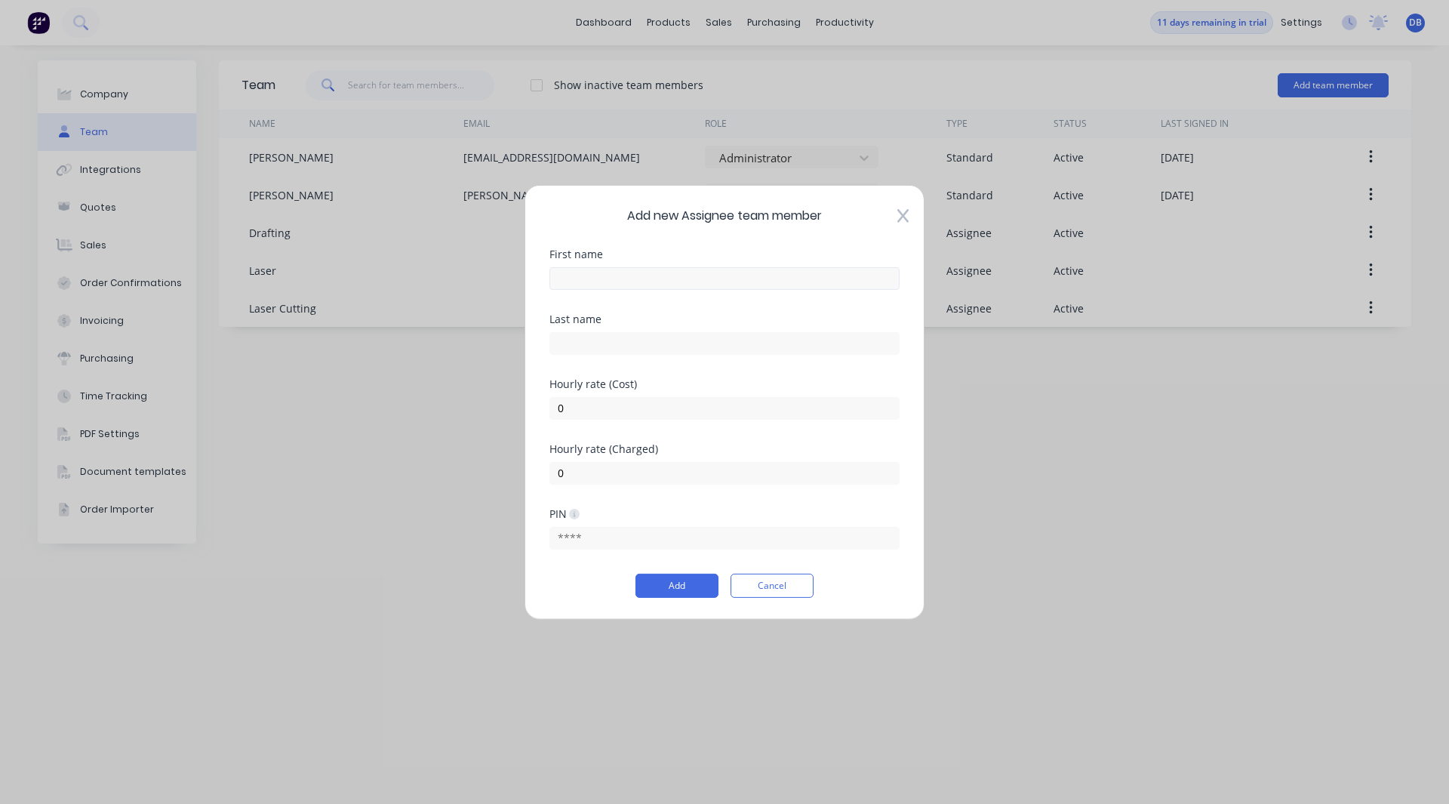
drag, startPoint x: 660, startPoint y: 291, endPoint x: 652, endPoint y: 281, distance: 12.4
click at [652, 281] on div "First name" at bounding box center [725, 280] width 350 height 65
click at [652, 281] on input "text" at bounding box center [725, 277] width 350 height 23
click at [594, 405] on input "0" at bounding box center [725, 407] width 350 height 23
click at [657, 590] on button "Add" at bounding box center [677, 586] width 83 height 24
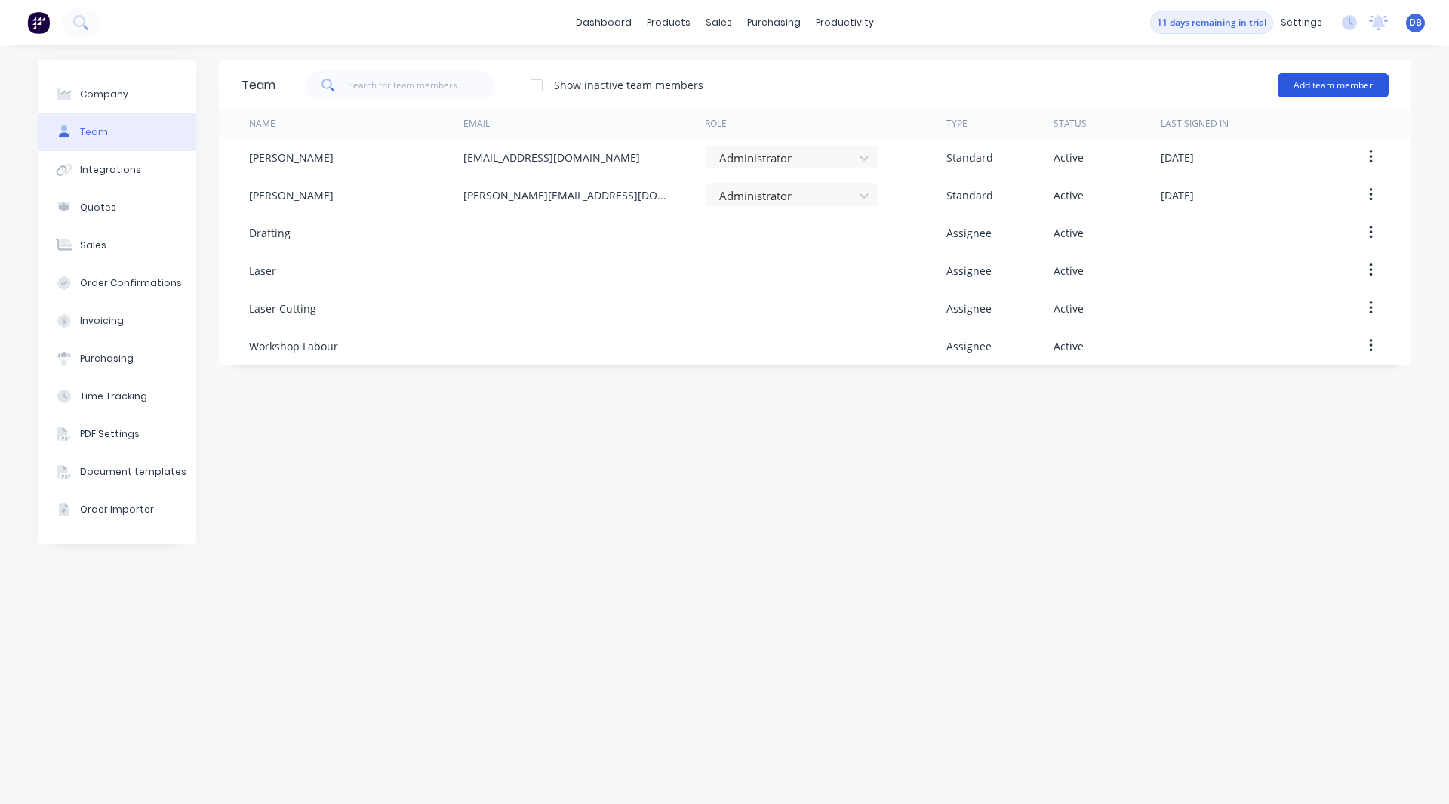
click at [1310, 79] on button "Add team member" at bounding box center [1333, 85] width 111 height 24
click at [1268, 445] on div "Team Show inactive team members Add team member Name Email Role Type Status Las…" at bounding box center [815, 424] width 1193 height 728
click at [709, 79] on link "Product Catalogue" at bounding box center [743, 72] width 200 height 30
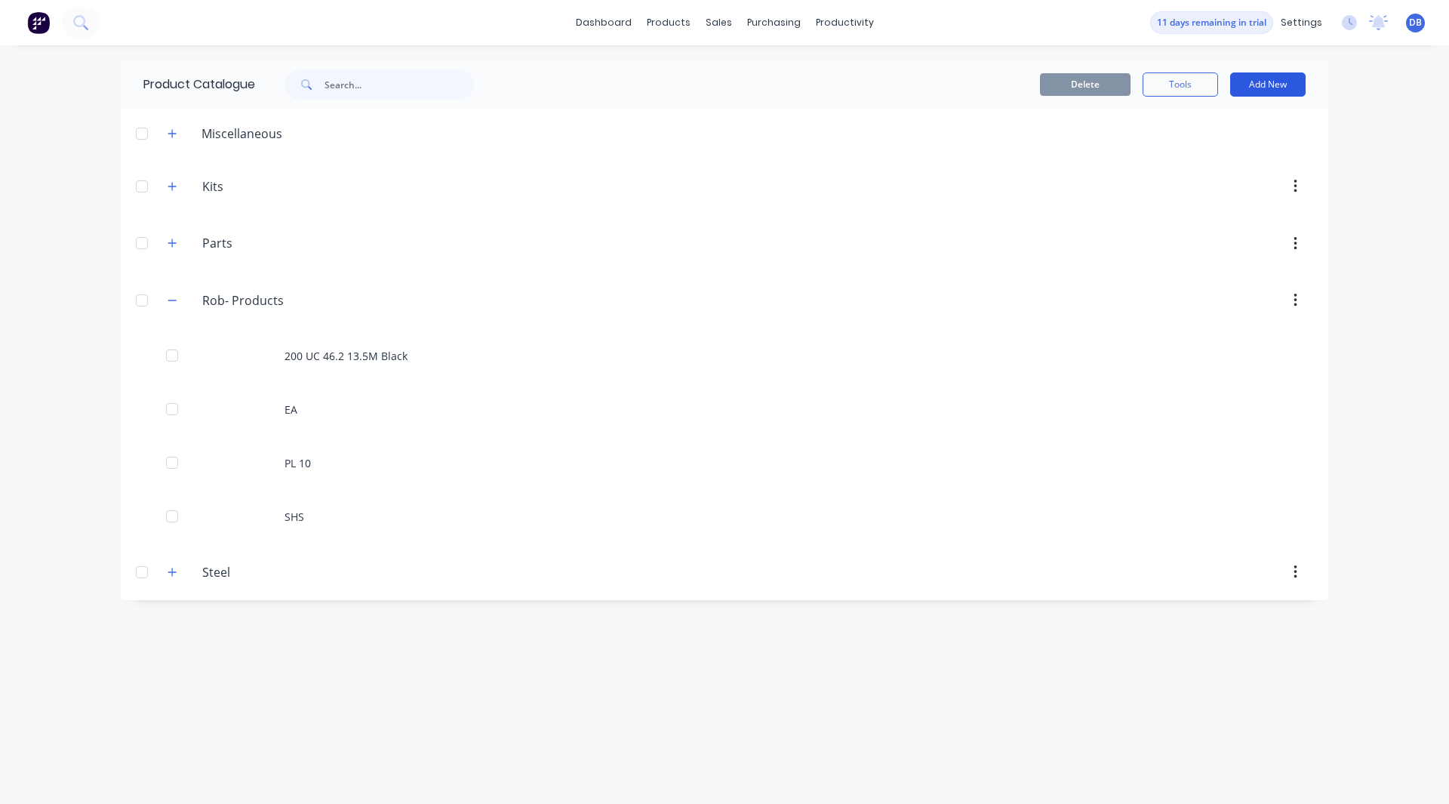
click at [1285, 75] on button "Add New" at bounding box center [1267, 84] width 75 height 24
click at [1220, 151] on div "Product" at bounding box center [1234, 154] width 116 height 22
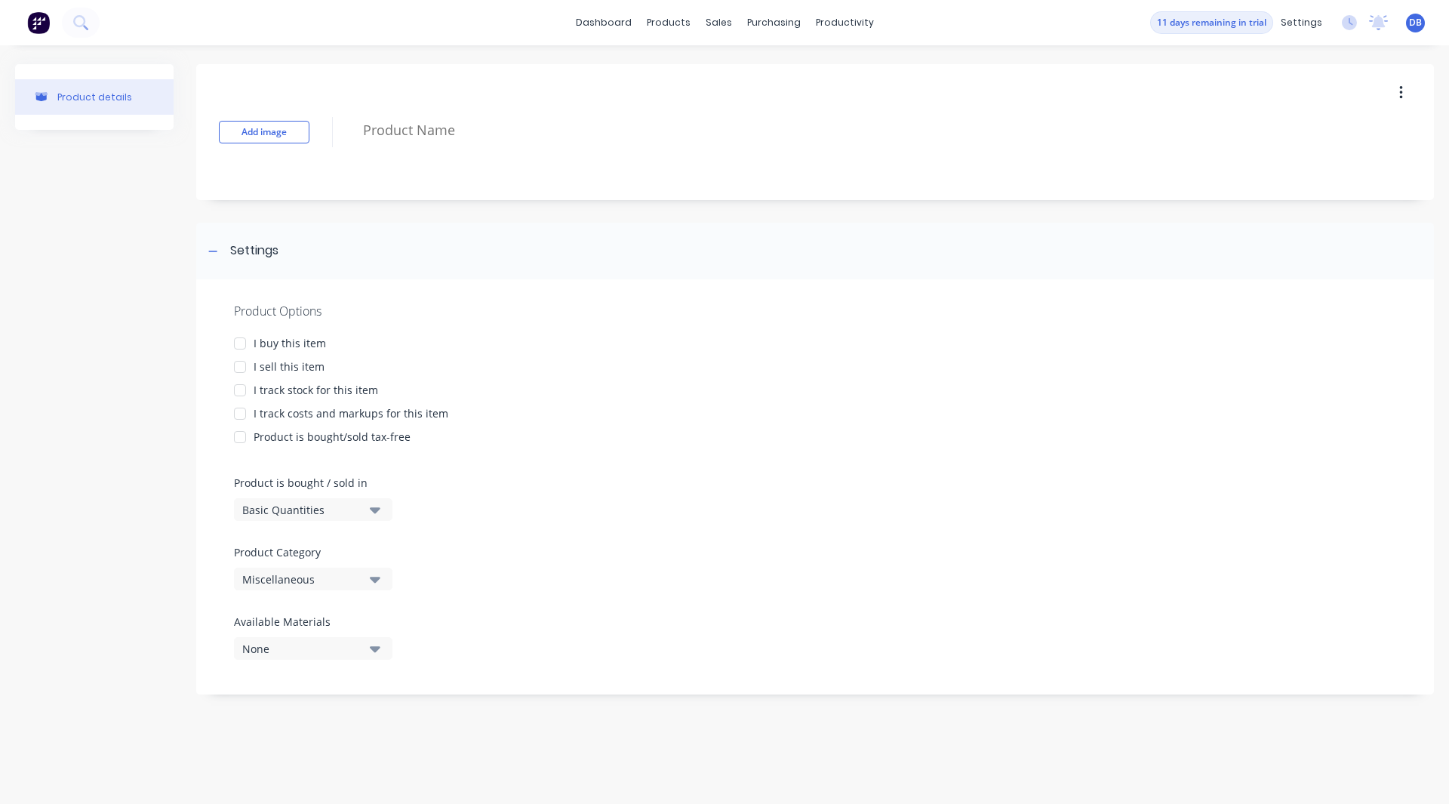
click at [429, 148] on div at bounding box center [833, 131] width 954 height 39
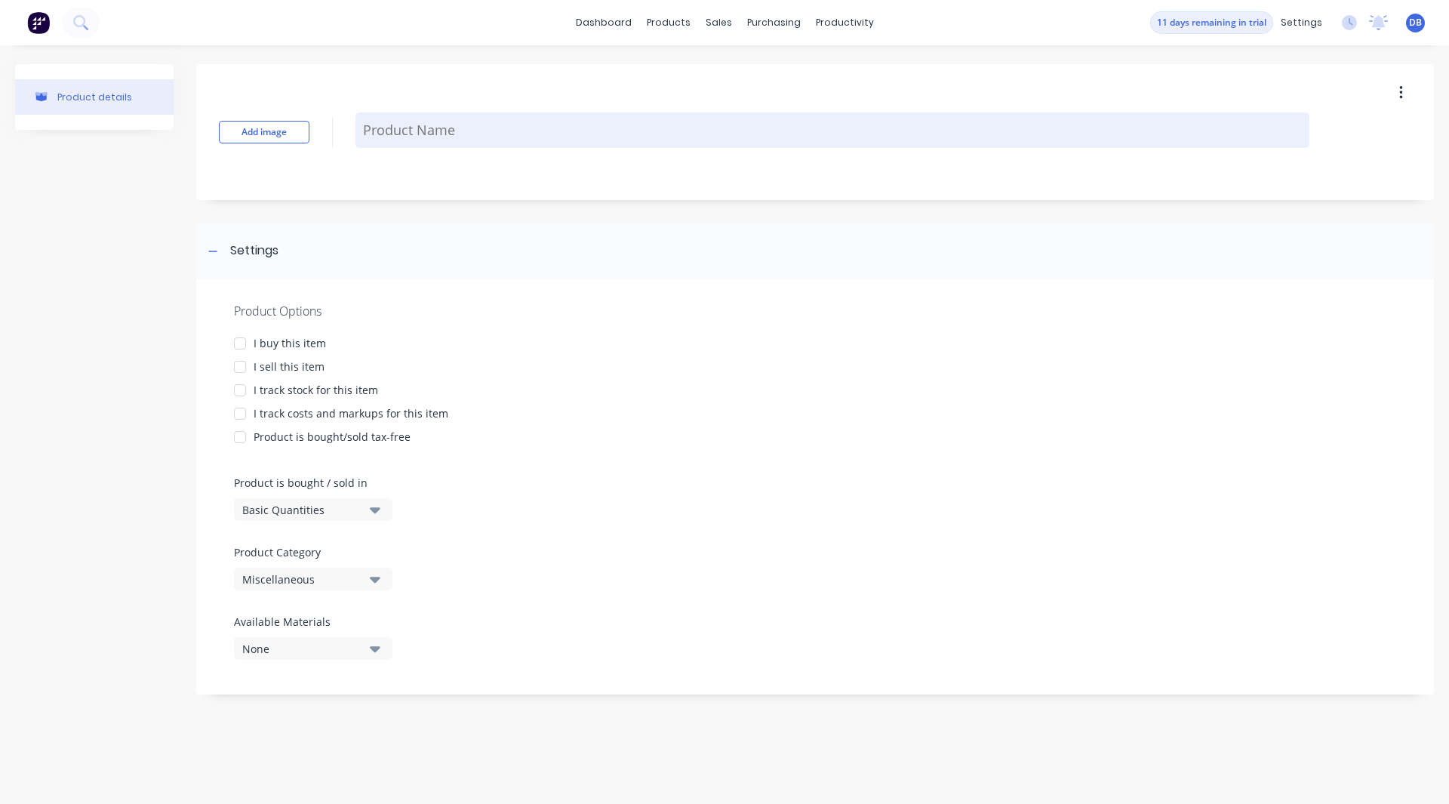
click at [417, 123] on textarea at bounding box center [833, 129] width 954 height 35
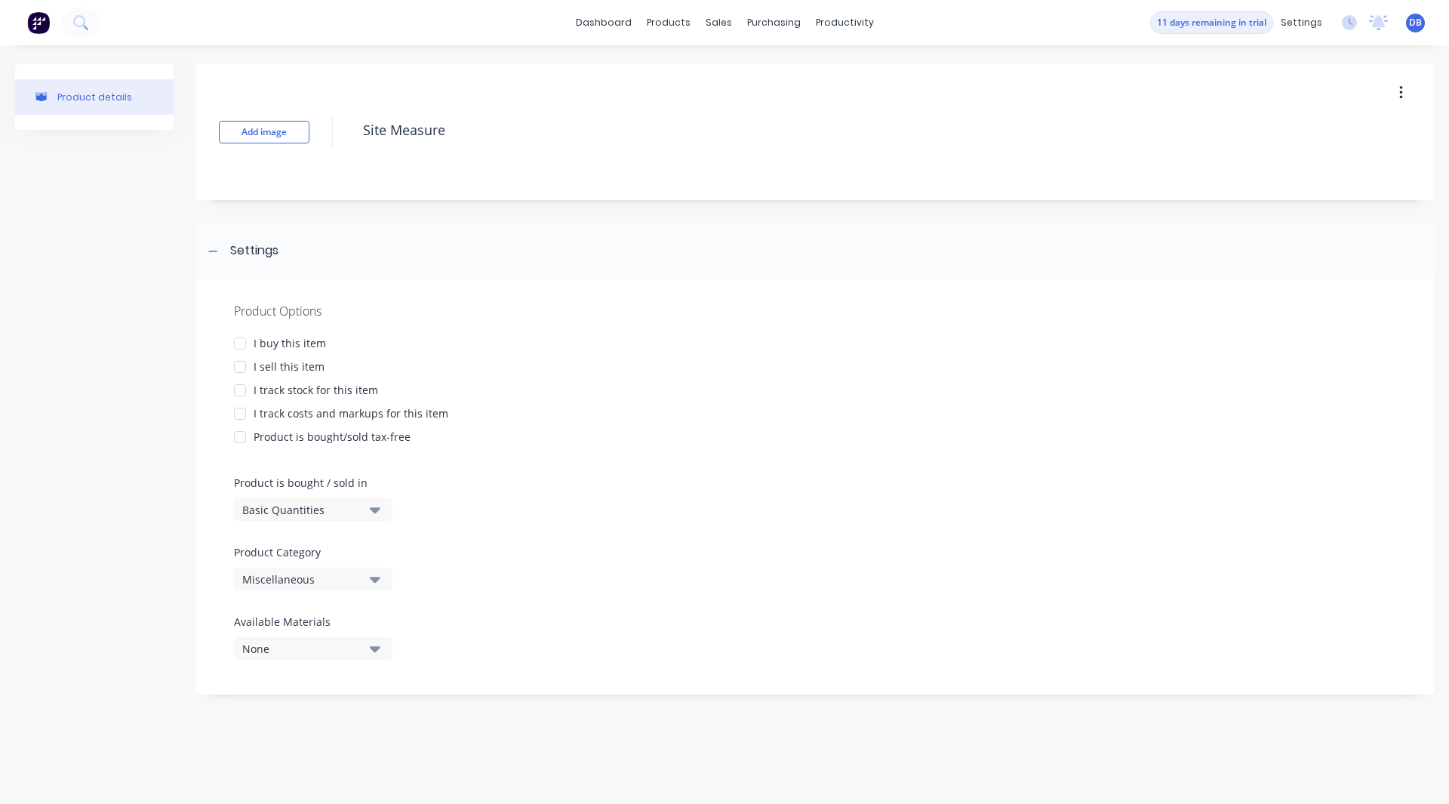
click at [238, 365] on div at bounding box center [240, 367] width 30 height 30
click at [242, 414] on div at bounding box center [240, 414] width 30 height 30
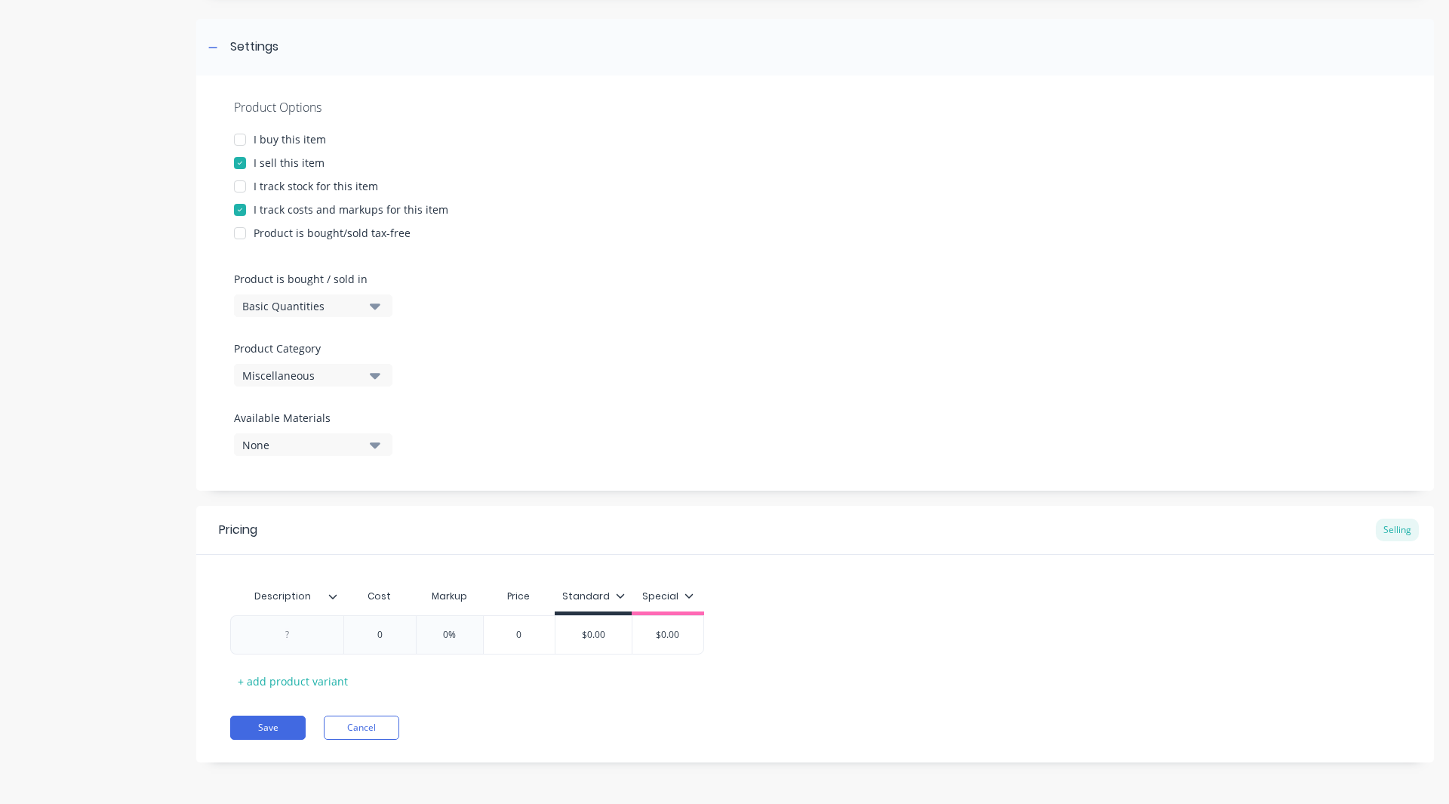
click at [306, 374] on div "Miscellaneous" at bounding box center [302, 376] width 121 height 16
click at [323, 544] on div "Rob- Products" at bounding box center [347, 549] width 226 height 30
click at [299, 639] on div at bounding box center [287, 635] width 75 height 20
click at [381, 634] on input "0" at bounding box center [379, 635] width 75 height 14
click at [490, 686] on div "Description Cost Markup Price Standard Special Site Measure $55.00 55 100% 100 …" at bounding box center [815, 637] width 1170 height 112
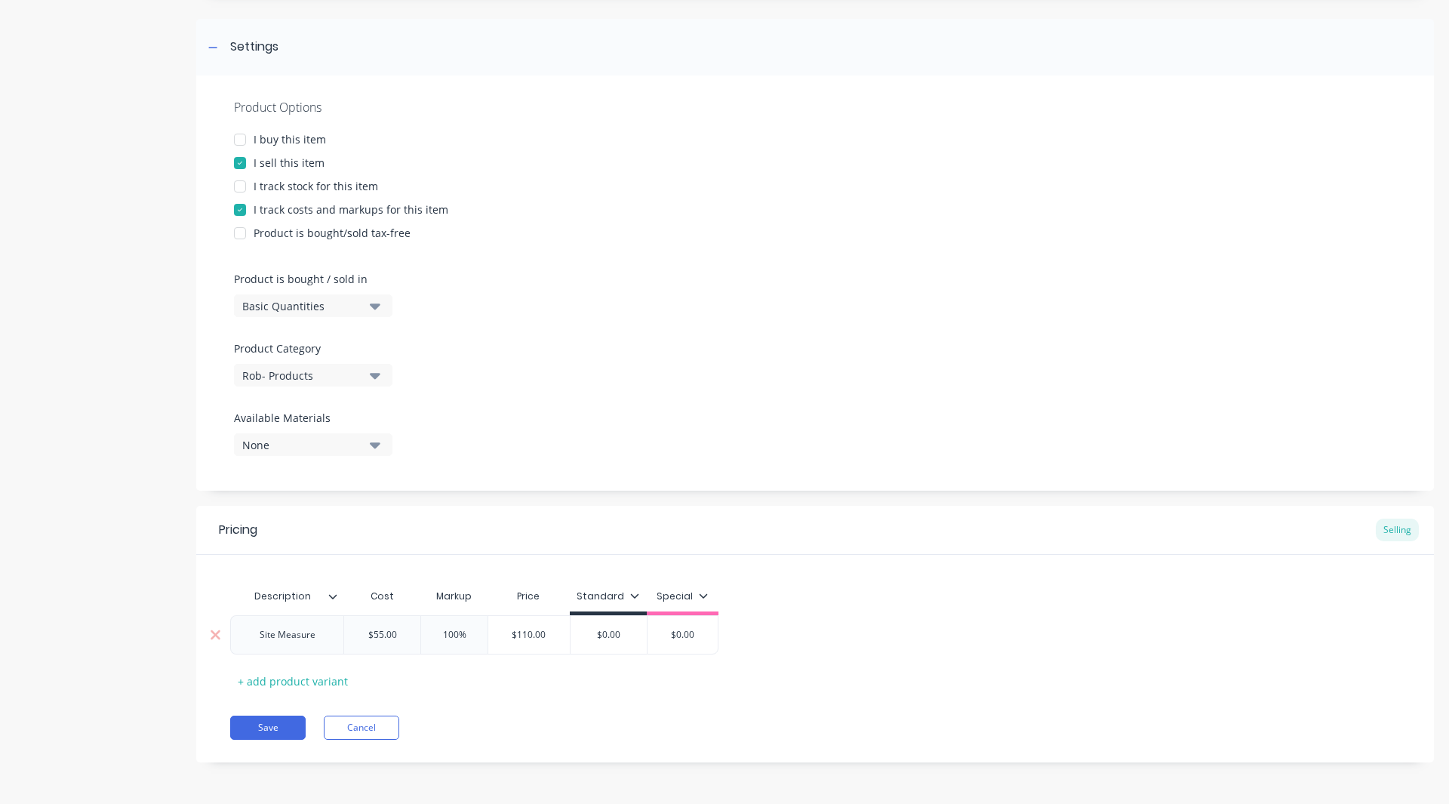
click at [629, 631] on input "$0.00" at bounding box center [609, 635] width 76 height 14
click at [627, 599] on div "Standard" at bounding box center [608, 597] width 63 height 14
click at [559, 645] on div at bounding box center [554, 639] width 30 height 30
click at [806, 622] on div "Site Measure $55.00 55 100% 100 $110.00 $0.00 $0.00" at bounding box center [815, 634] width 1170 height 39
click at [635, 637] on input "$0.00" at bounding box center [608, 635] width 75 height 14
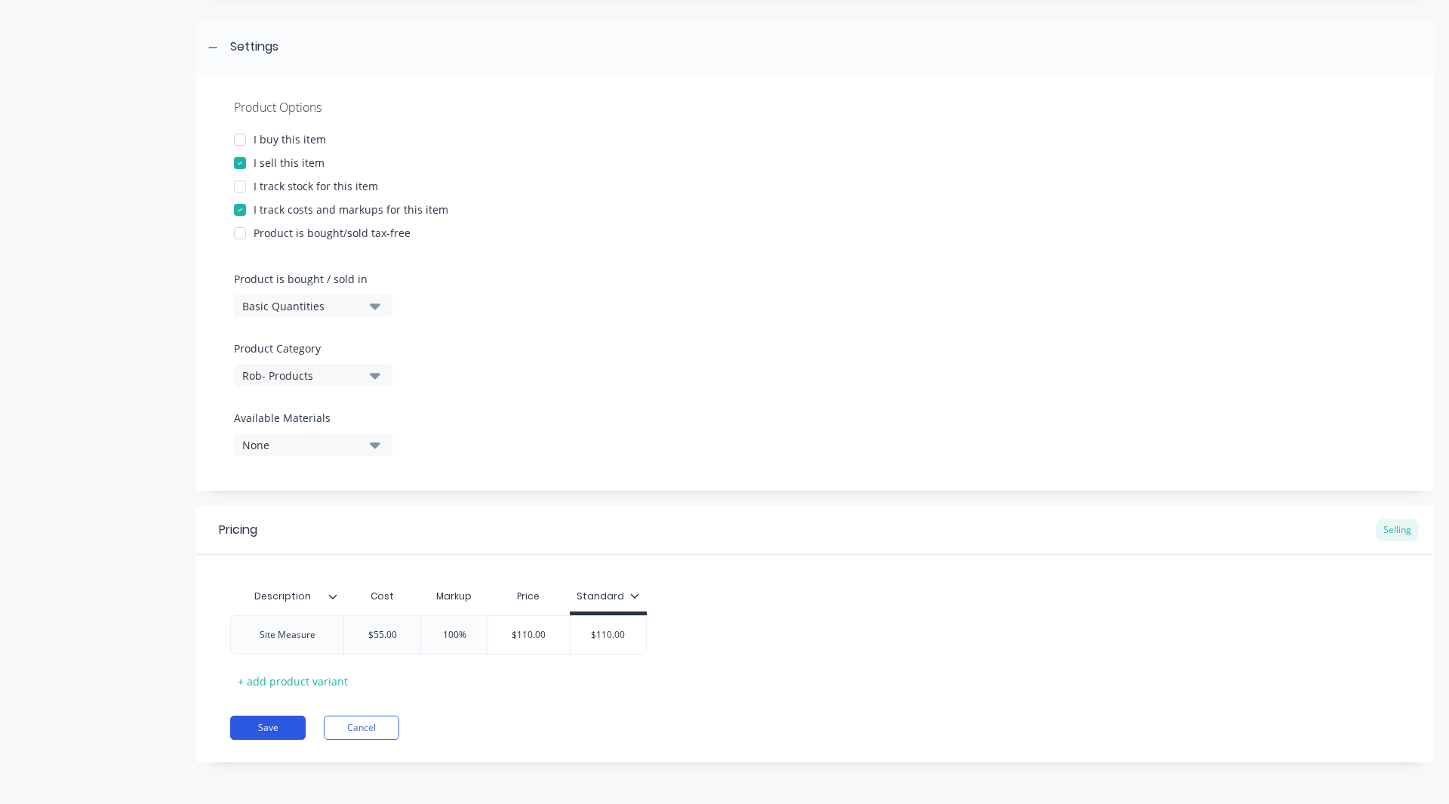
click at [279, 727] on button "Save" at bounding box center [267, 728] width 75 height 24
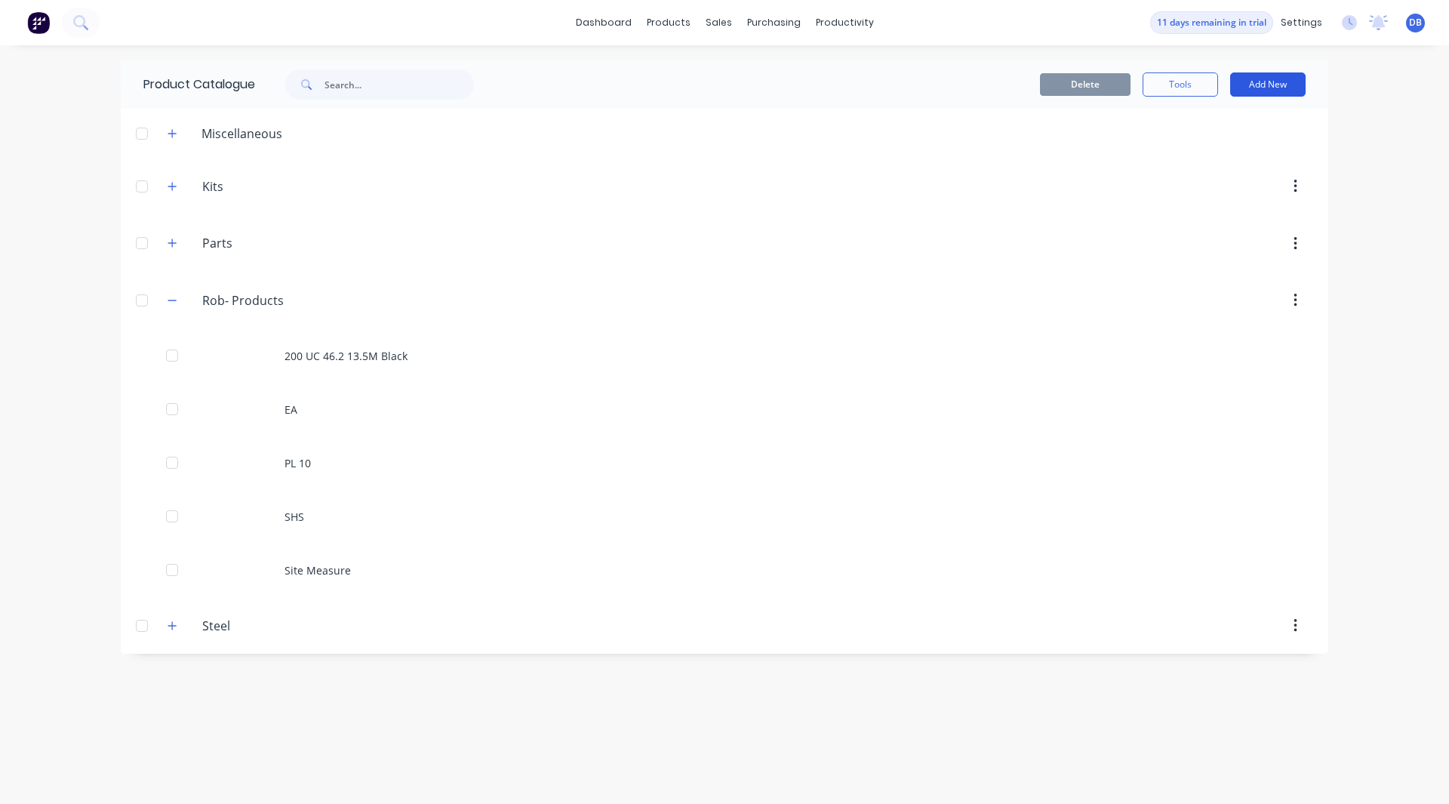
click at [1280, 85] on button "Add New" at bounding box center [1267, 84] width 75 height 24
click at [1189, 140] on button "Product" at bounding box center [1234, 153] width 143 height 30
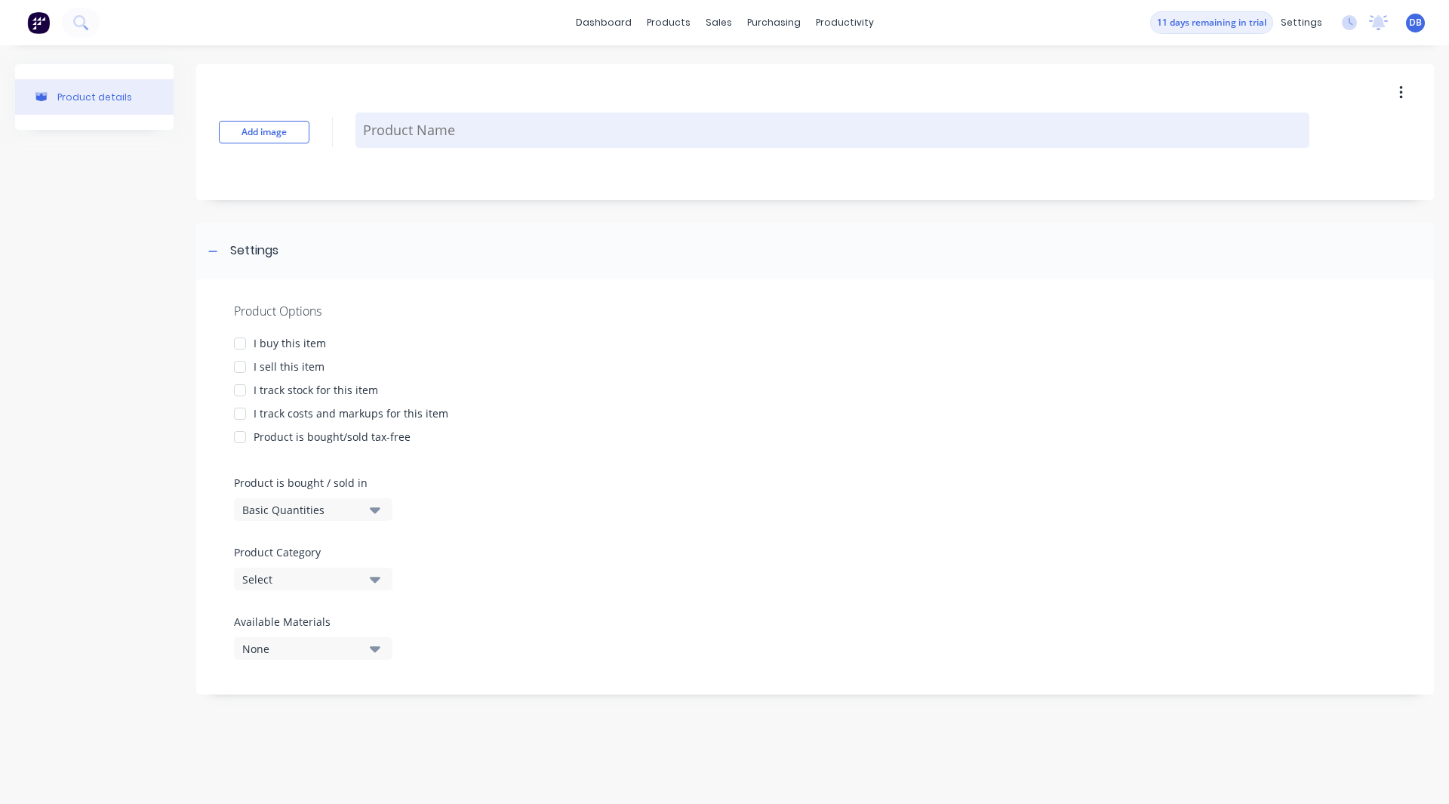
click at [442, 127] on textarea at bounding box center [833, 129] width 954 height 35
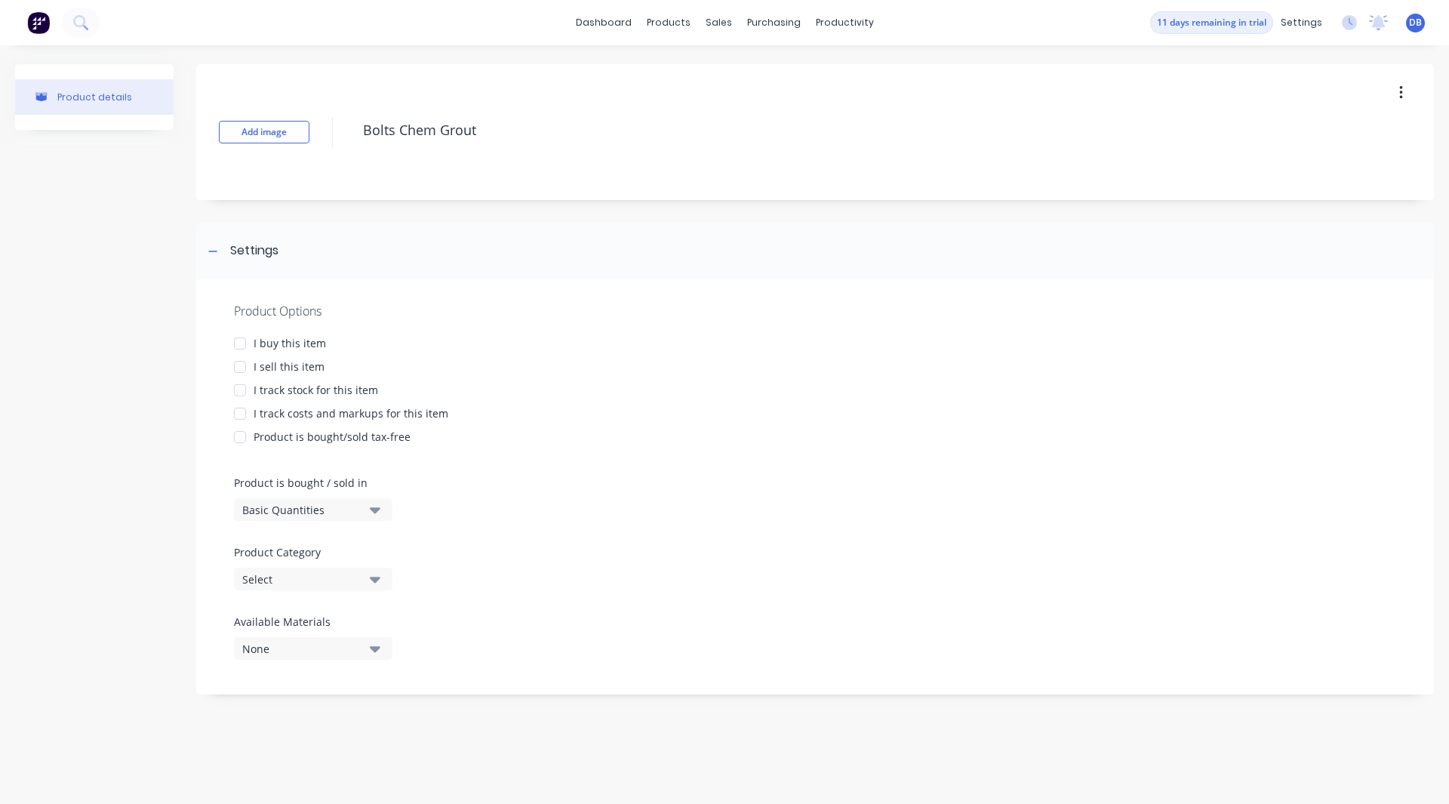
click at [244, 365] on div at bounding box center [240, 367] width 30 height 30
click at [242, 414] on div at bounding box center [240, 414] width 30 height 30
click at [273, 582] on div "Select" at bounding box center [302, 579] width 121 height 16
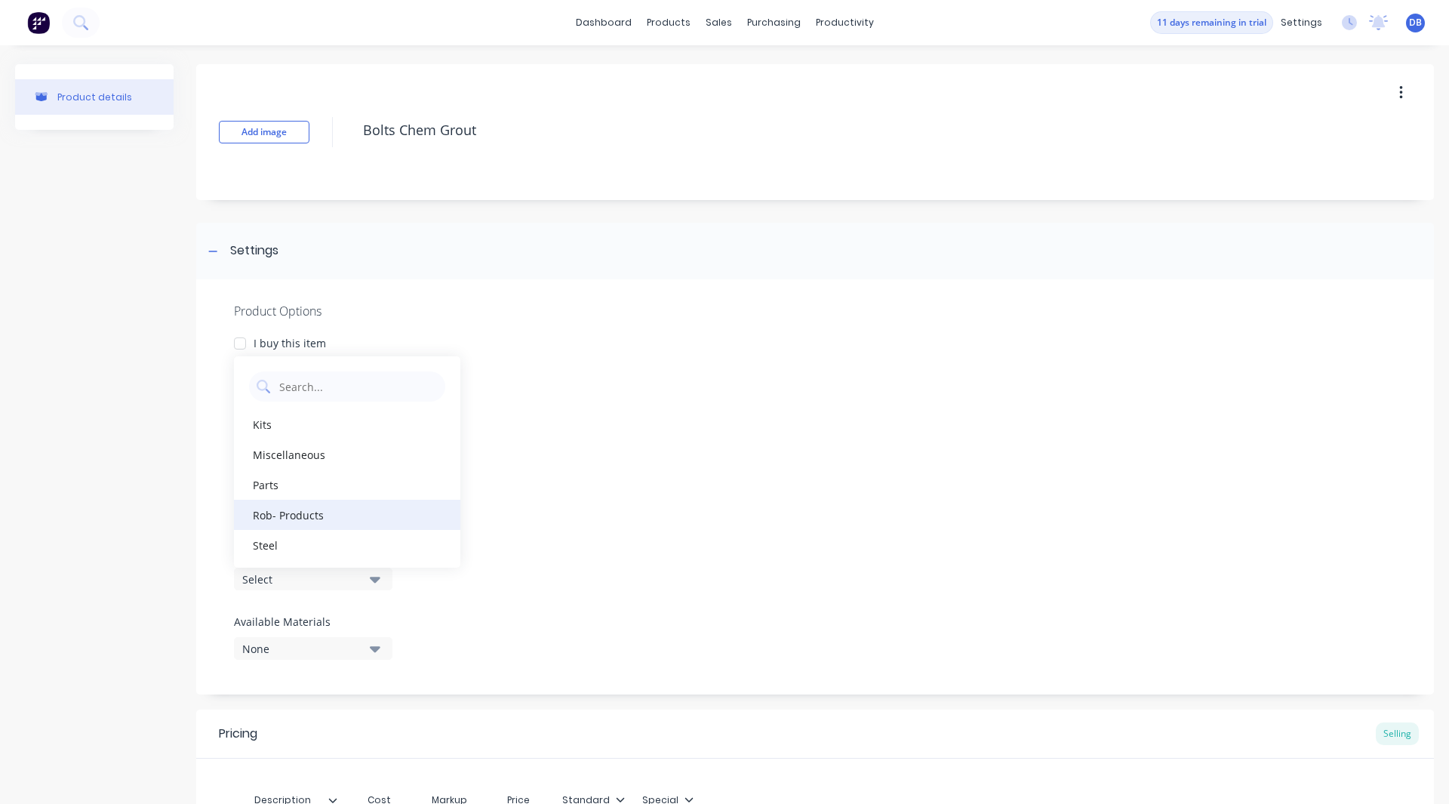
click at [294, 512] on div "Rob- Products" at bounding box center [347, 515] width 226 height 30
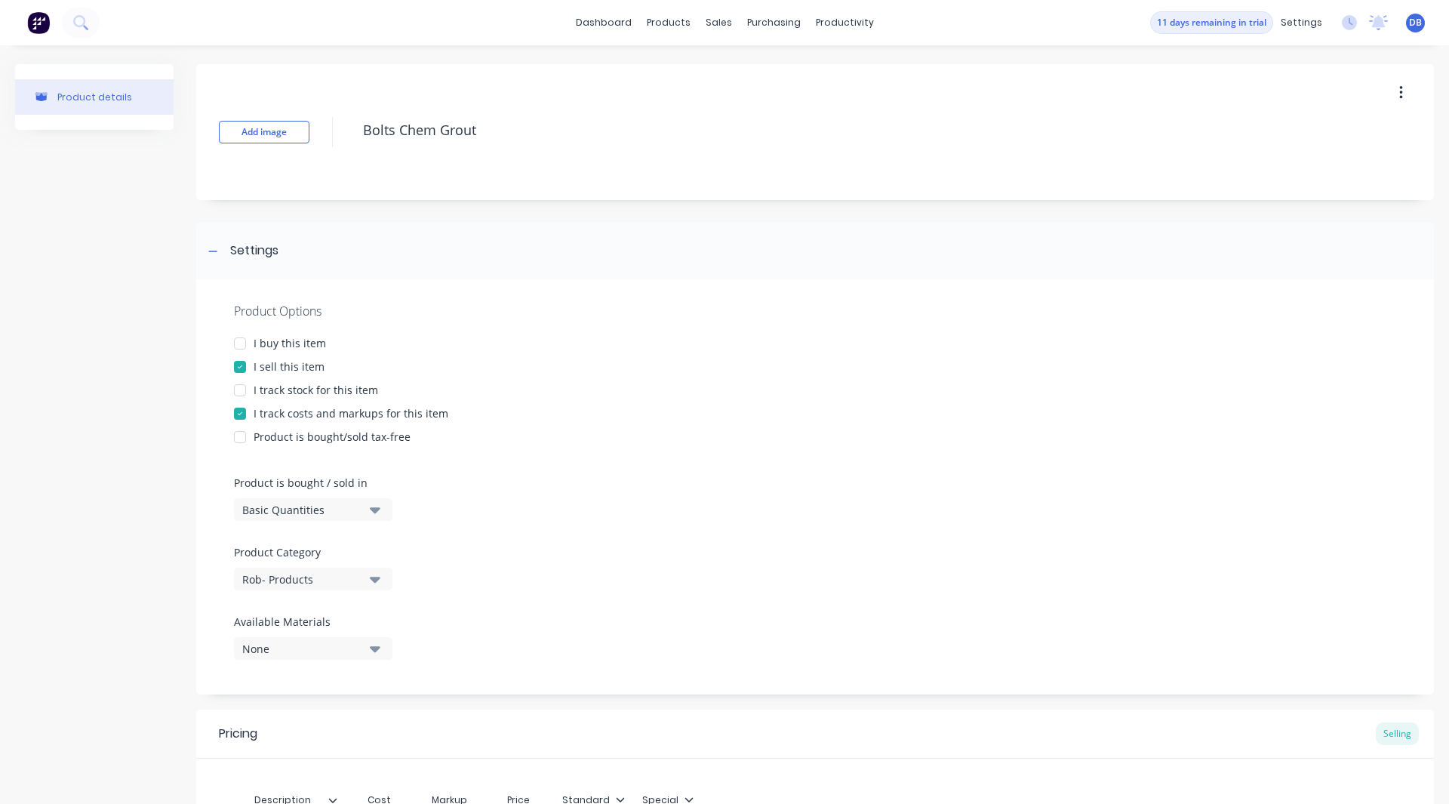
scroll to position [204, 0]
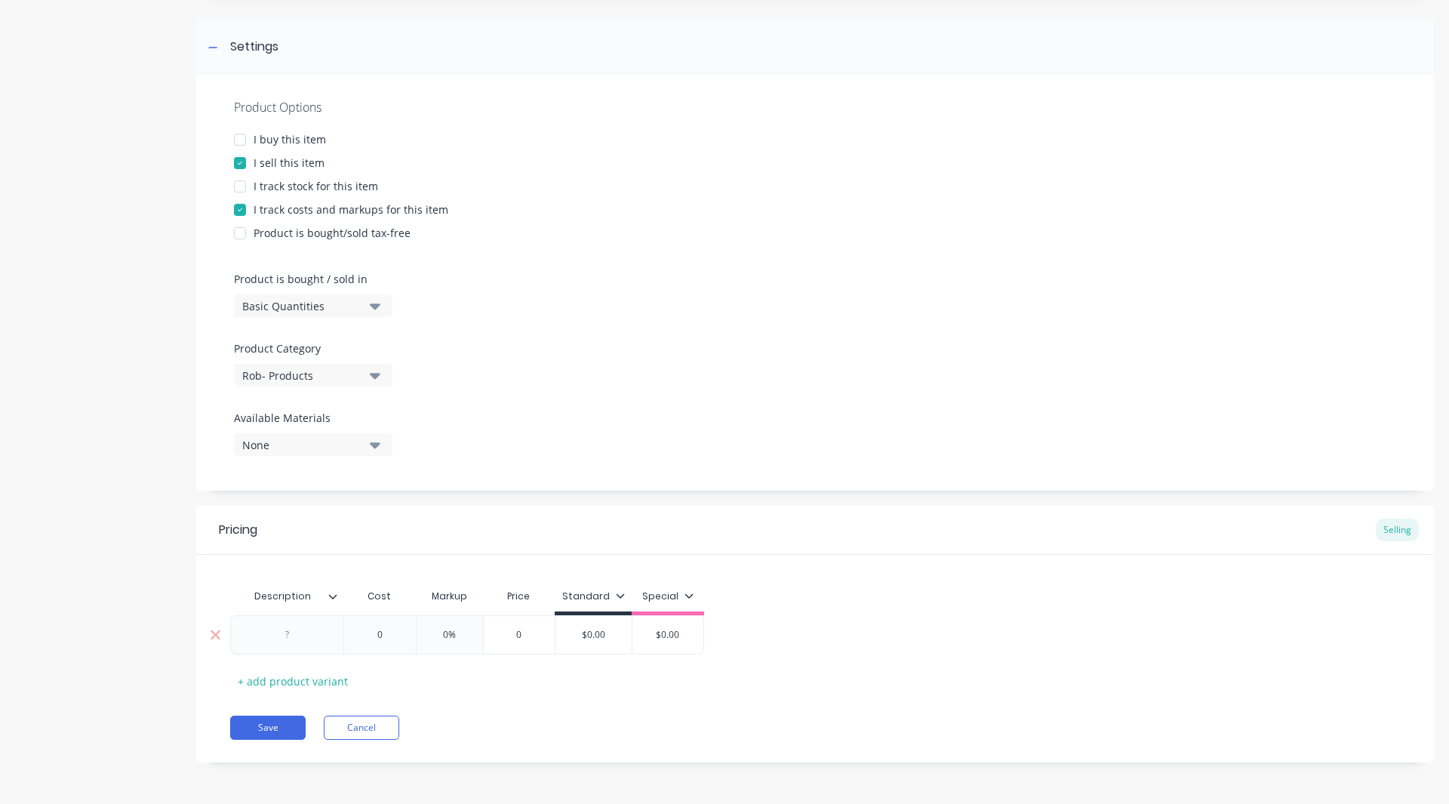
click at [304, 635] on div at bounding box center [287, 635] width 75 height 20
click at [387, 638] on input "0" at bounding box center [382, 635] width 75 height 14
click at [551, 709] on div "Pricing Selling Description Cost Markup Price Standard Special Bolts Chem Grout…" at bounding box center [815, 634] width 1238 height 257
click at [636, 583] on div "Standard" at bounding box center [611, 598] width 77 height 34
click at [636, 590] on div "Standard" at bounding box center [611, 597] width 63 height 14
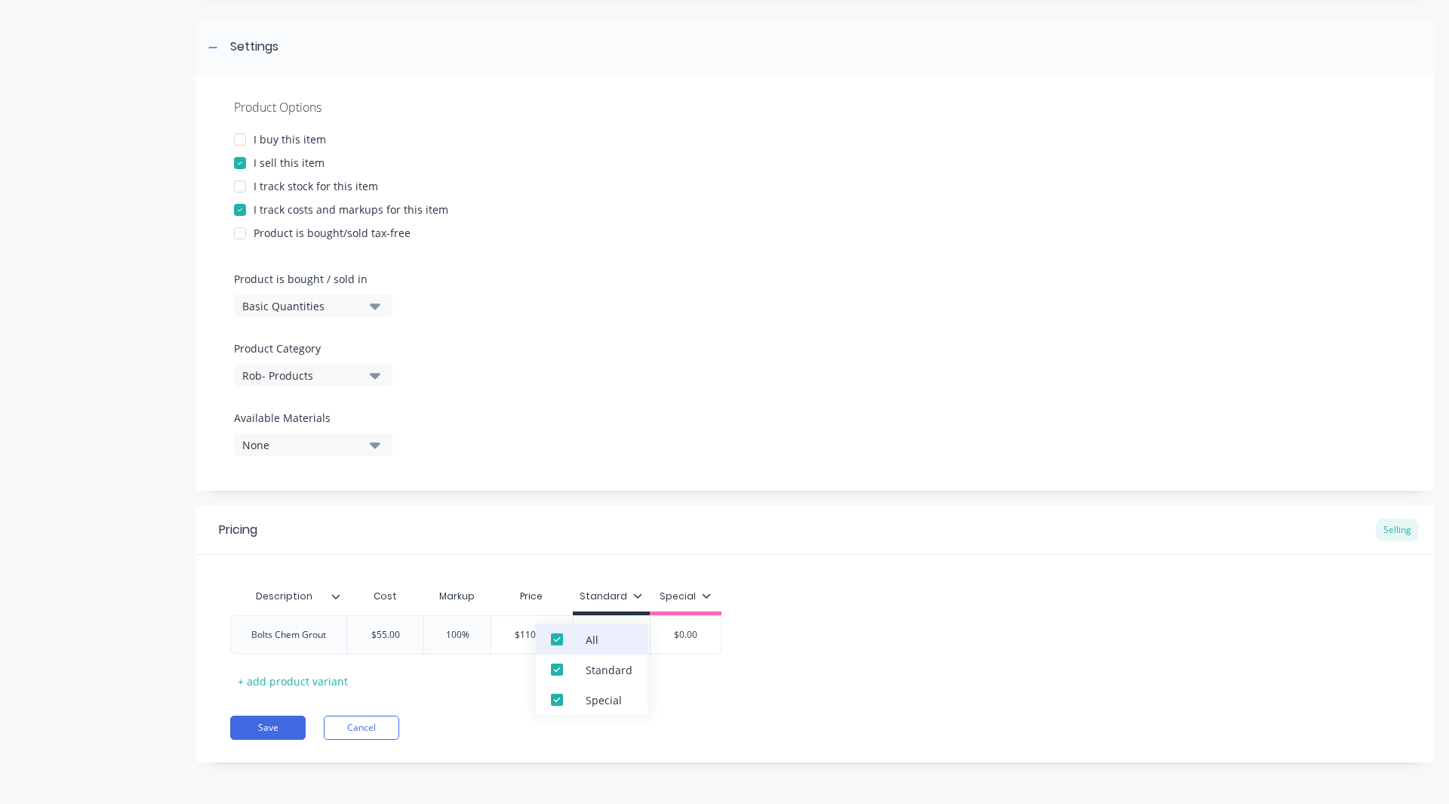
click at [556, 636] on div at bounding box center [557, 639] width 30 height 30
click at [521, 687] on div "Description Cost Markup Price Standard Bolts Chem Grout $55.00 55 100% 100% $11…" at bounding box center [815, 637] width 1170 height 112
click at [629, 636] on input "$0.00" at bounding box center [611, 635] width 75 height 14
click at [276, 728] on button "Save" at bounding box center [267, 728] width 75 height 24
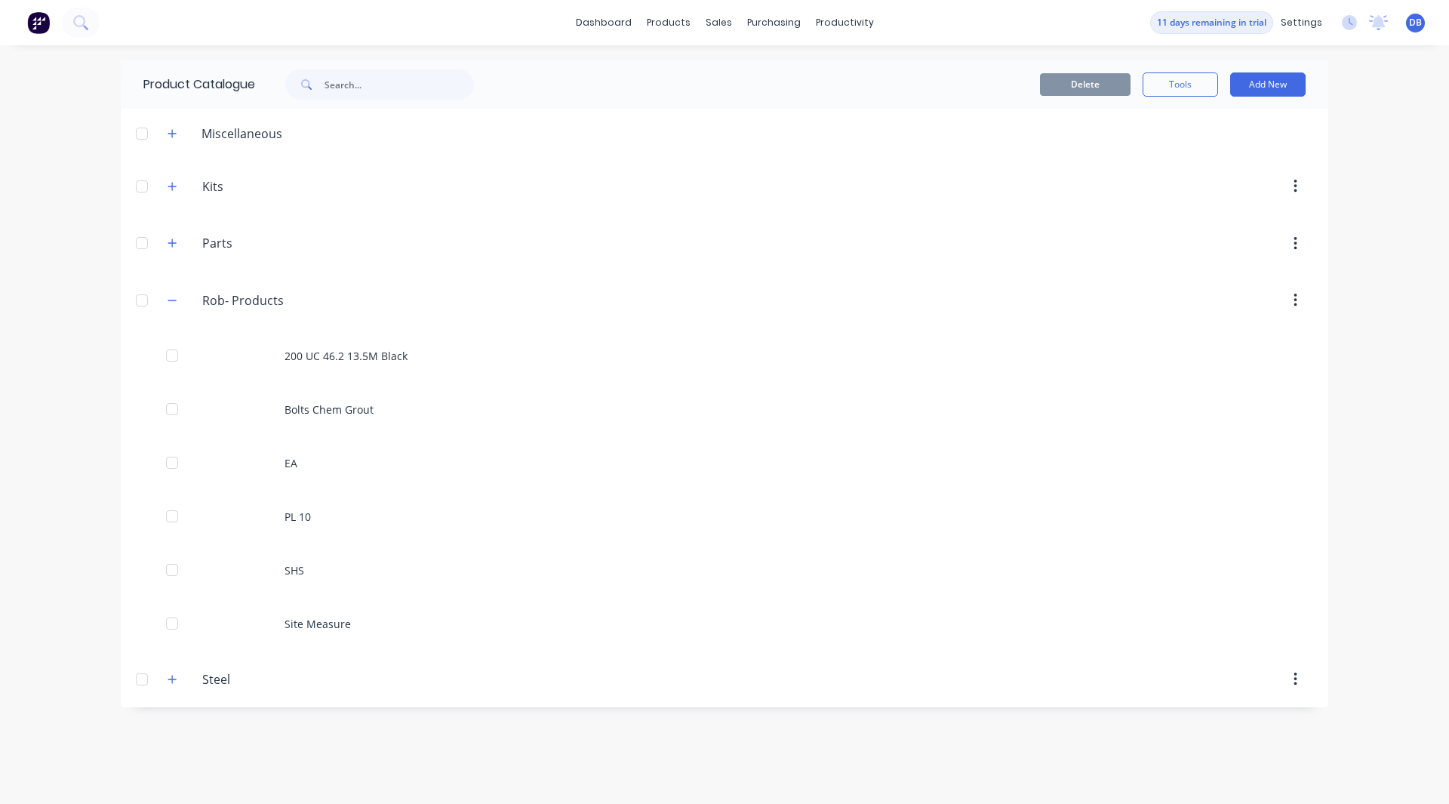
click at [276, 728] on div "Product Catalogue Delete Tools Add New Miscellaneous 3mm mild plate 4mm plate (…" at bounding box center [725, 424] width 1208 height 728
click at [1260, 78] on button "Add New" at bounding box center [1267, 84] width 75 height 24
click at [1209, 178] on div "Product Kit" at bounding box center [1234, 184] width 116 height 22
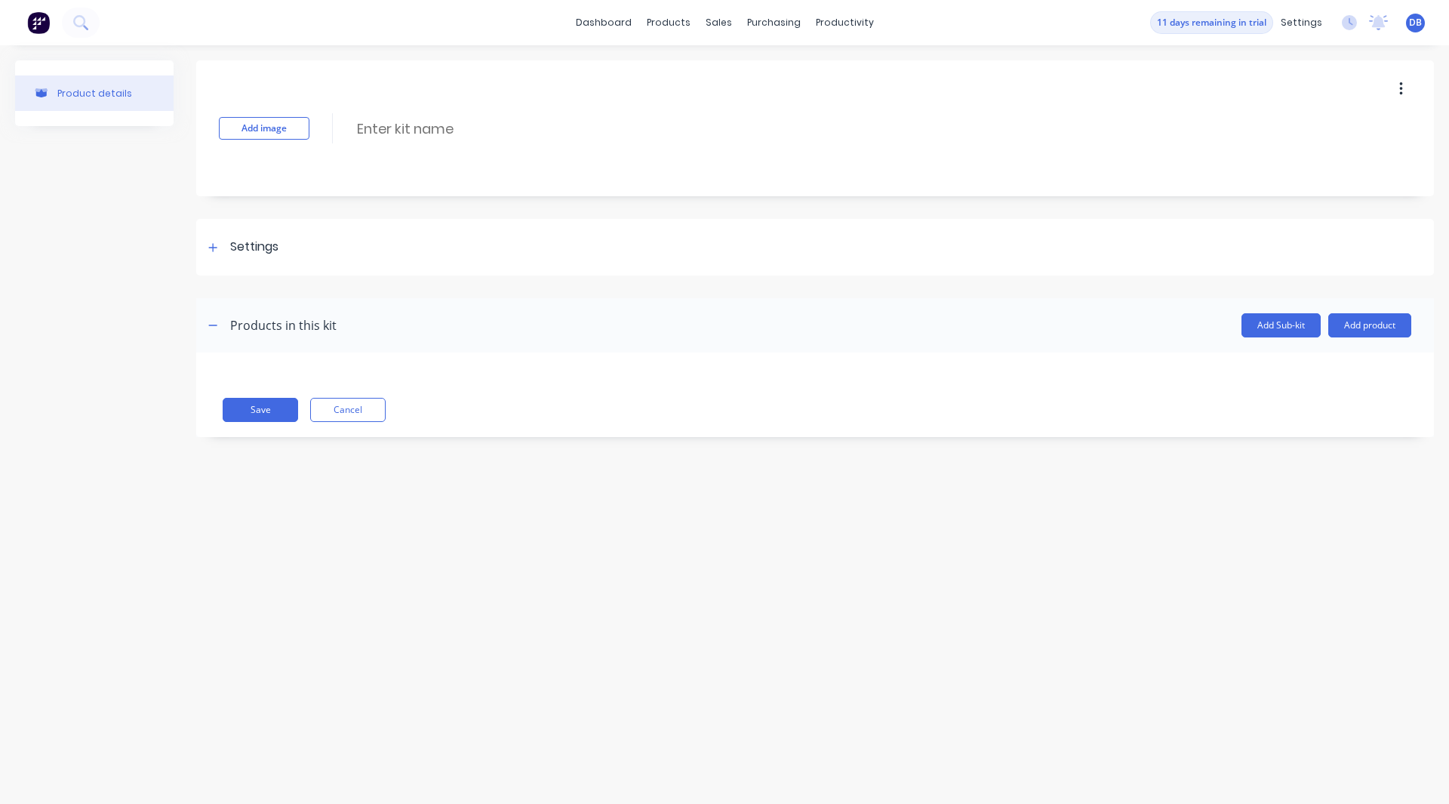
click at [409, 112] on div "Add image Enter kit name" at bounding box center [815, 128] width 1238 height 136
click at [399, 137] on input at bounding box center [489, 129] width 267 height 22
click at [214, 251] on icon at bounding box center [212, 247] width 9 height 11
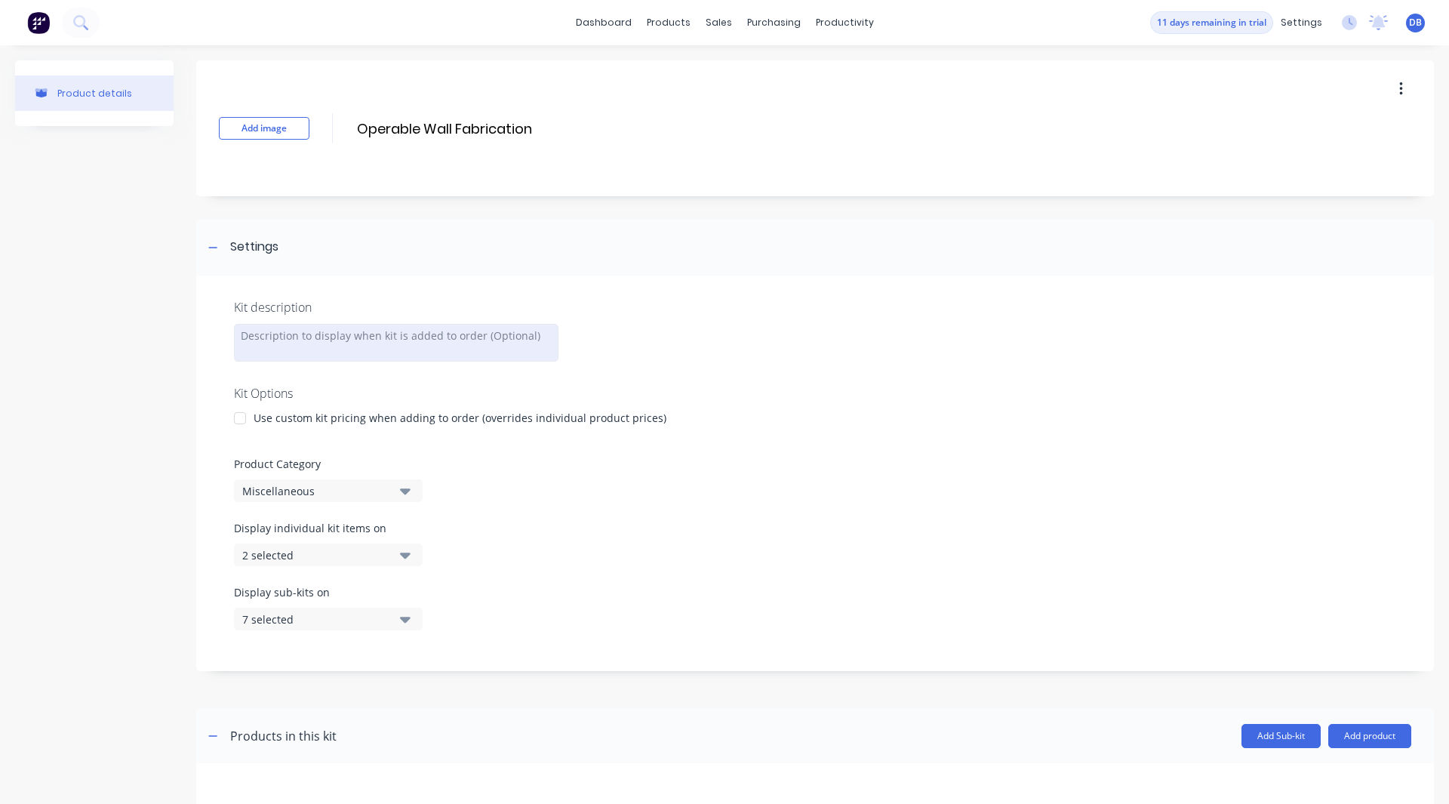
click at [376, 337] on div at bounding box center [396, 343] width 325 height 38
paste div
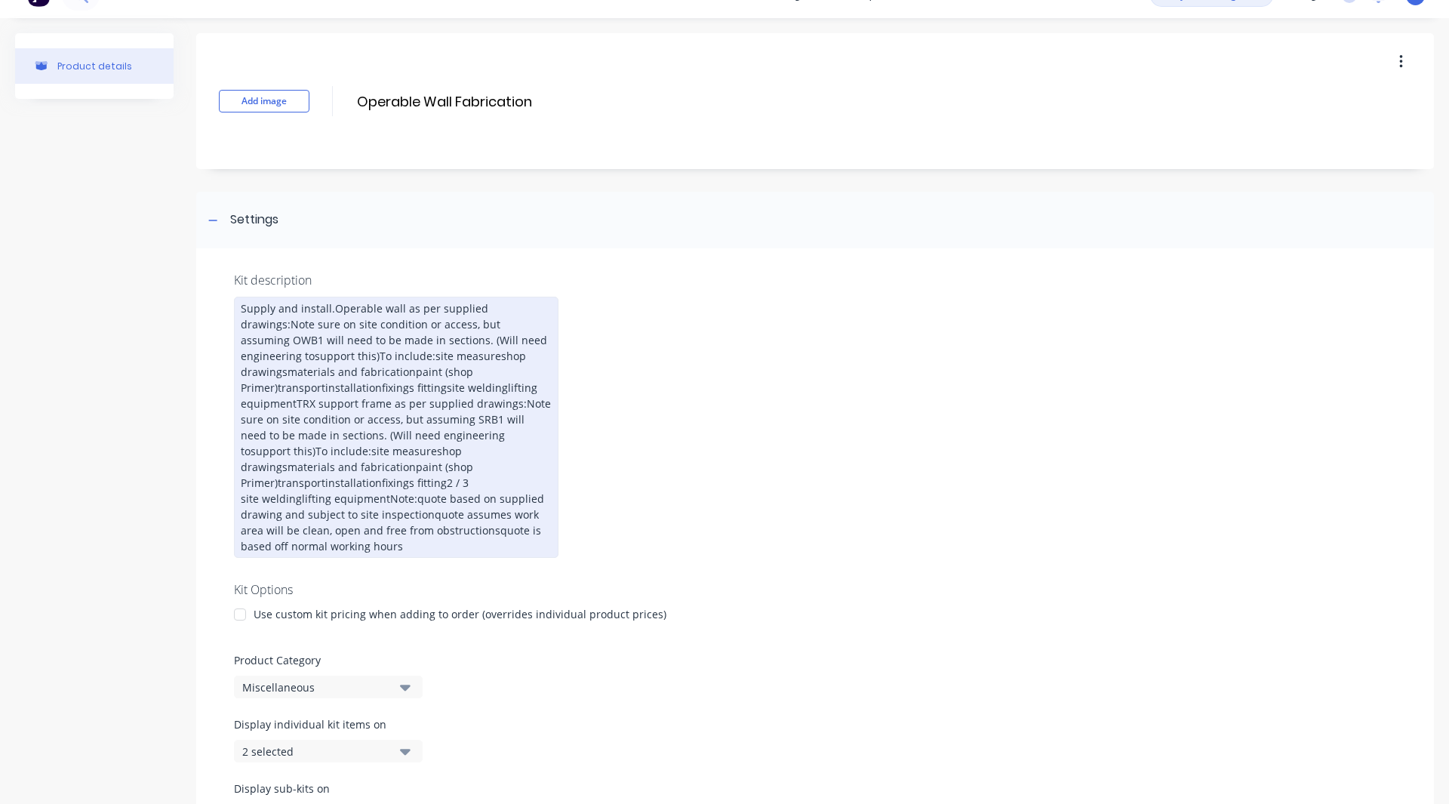
scroll to position [29, 0]
click at [423, 524] on div "Supply and install.Operable wall as per supplied drawings:Note sure on site con…" at bounding box center [396, 424] width 325 height 261
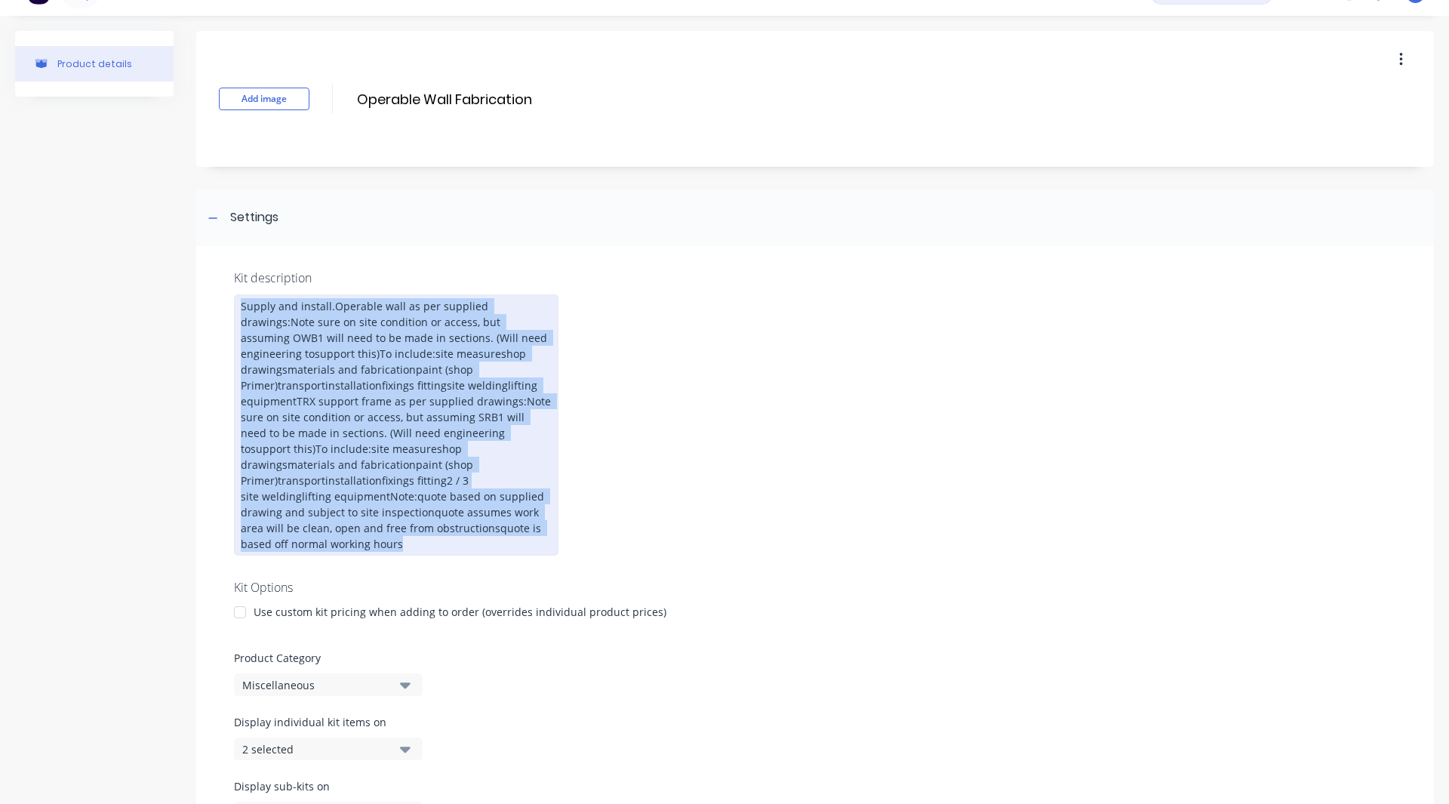
drag, startPoint x: 416, startPoint y: 532, endPoint x: 208, endPoint y: 270, distance: 334.2
click at [208, 270] on div "Kit description Supply and install.Operable wall as per supplied drawings:Note …" at bounding box center [815, 555] width 1238 height 619
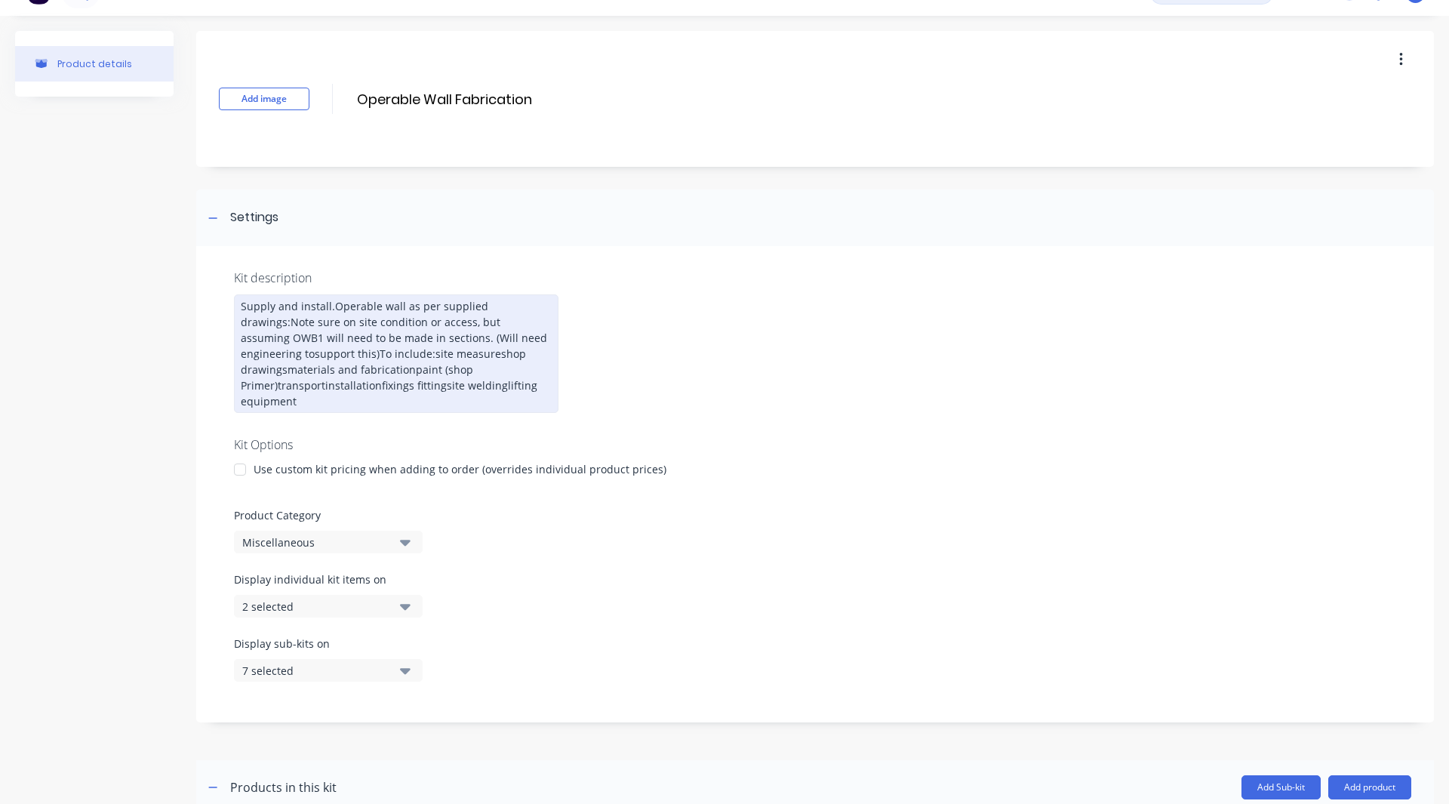
click at [331, 309] on div "Supply and install.Operable wall as per supplied drawings:Note sure on site con…" at bounding box center [396, 353] width 325 height 119
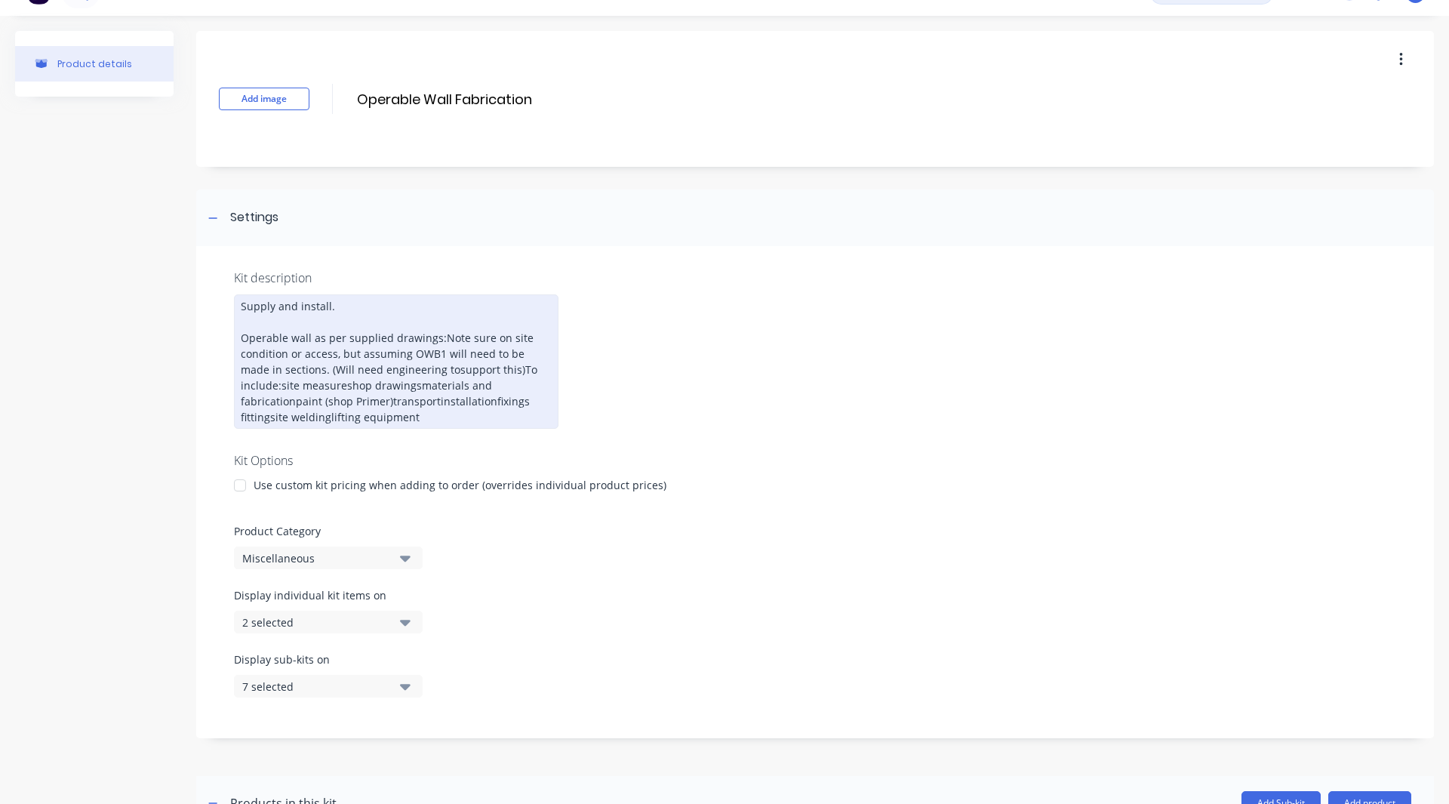
click at [485, 370] on div "Supply and install. Operable wall as per supplied drawings:Note sure on site co…" at bounding box center [396, 361] width 325 height 134
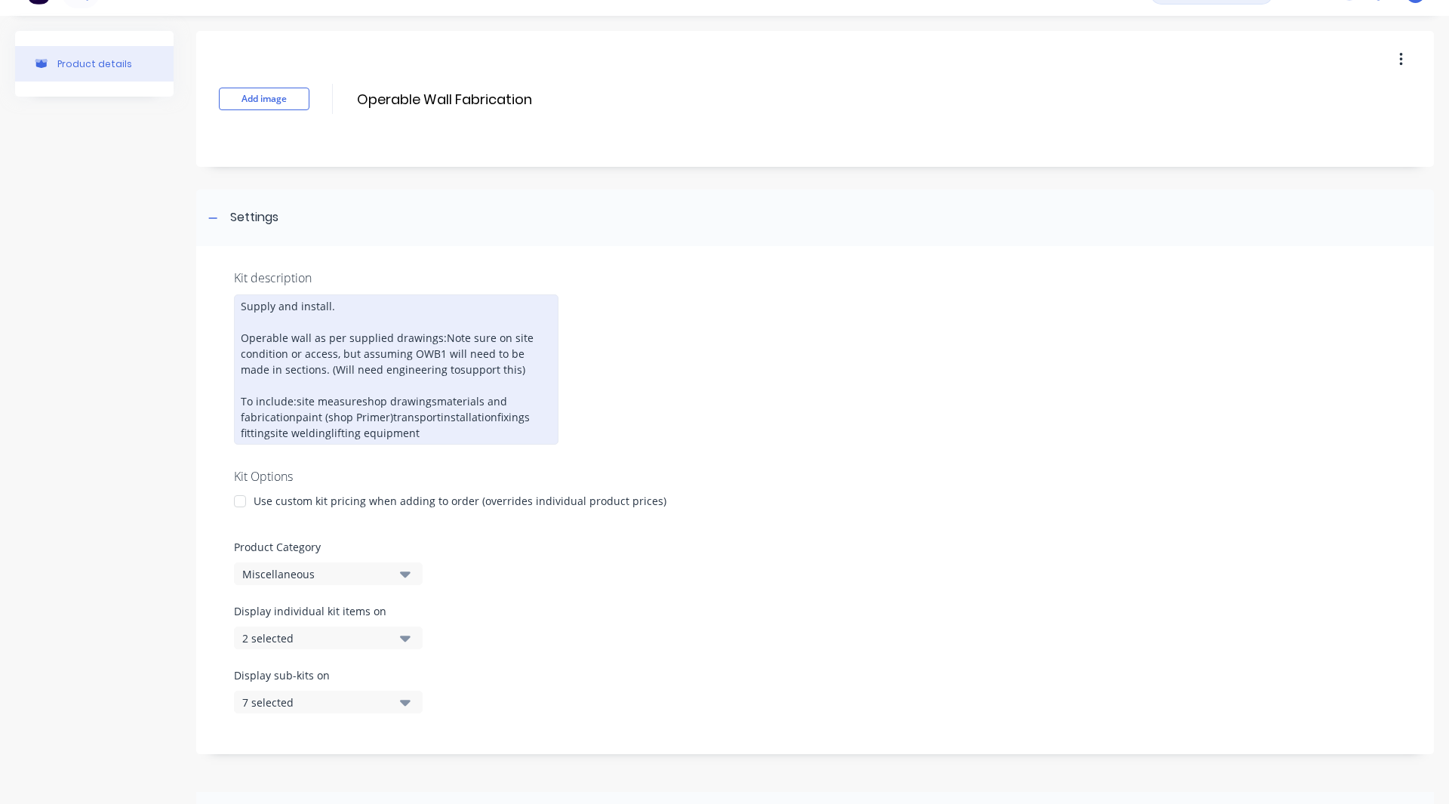
click at [295, 399] on div "Supply and install. Operable wall as per supplied drawings:Note sure on site co…" at bounding box center [396, 369] width 325 height 150
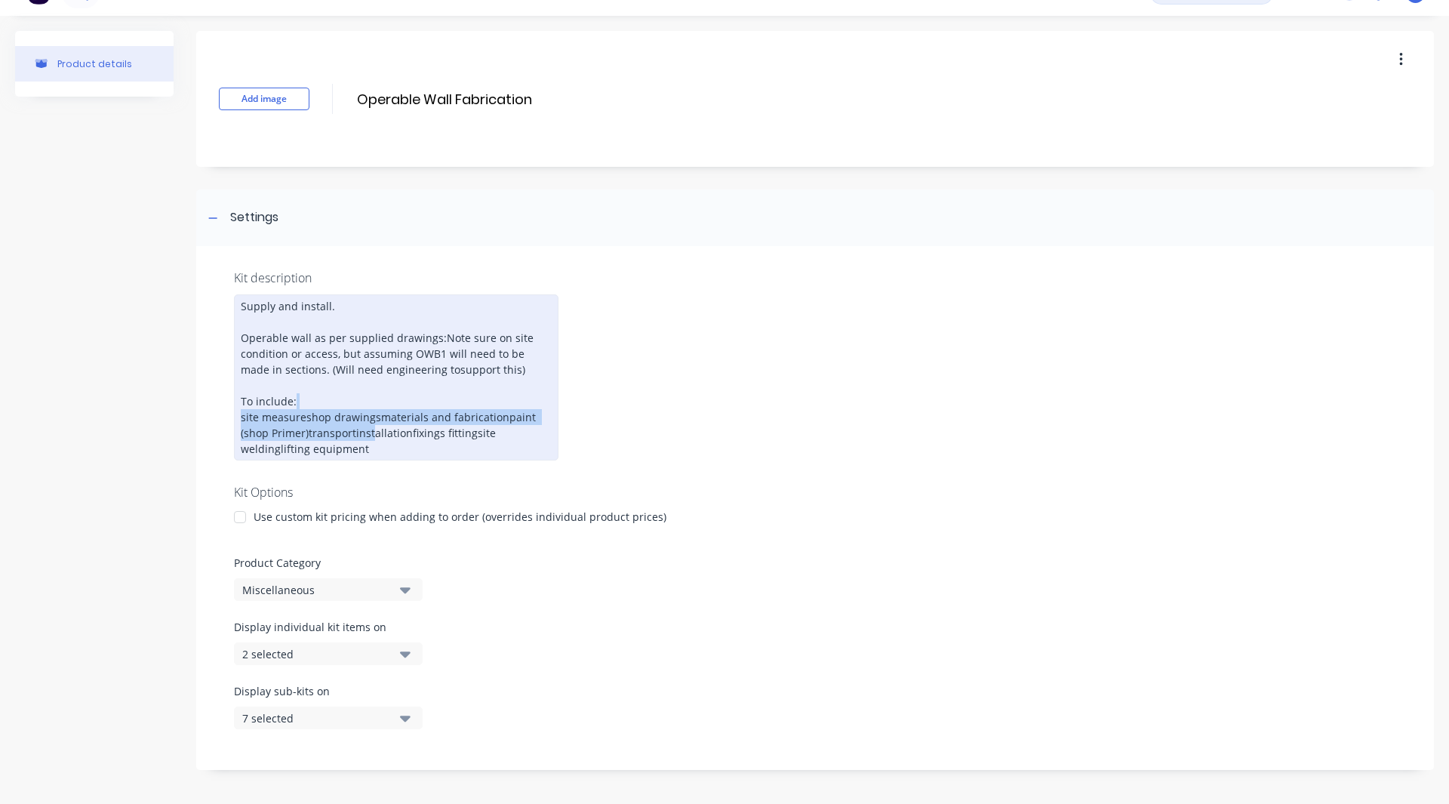
drag, startPoint x: 295, startPoint y: 399, endPoint x: 371, endPoint y: 437, distance: 85.4
click at [371, 437] on div "Supply and install. Operable wall as per supplied drawings:Note sure on site co…" at bounding box center [396, 377] width 325 height 166
click at [353, 433] on div "Supply and install. Operable wall as per supplied drawings:Note sure on site co…" at bounding box center [396, 377] width 325 height 166
click at [409, 429] on div "Supply and install. Operable wall as per supplied drawings:Note sure on site co…" at bounding box center [396, 377] width 325 height 166
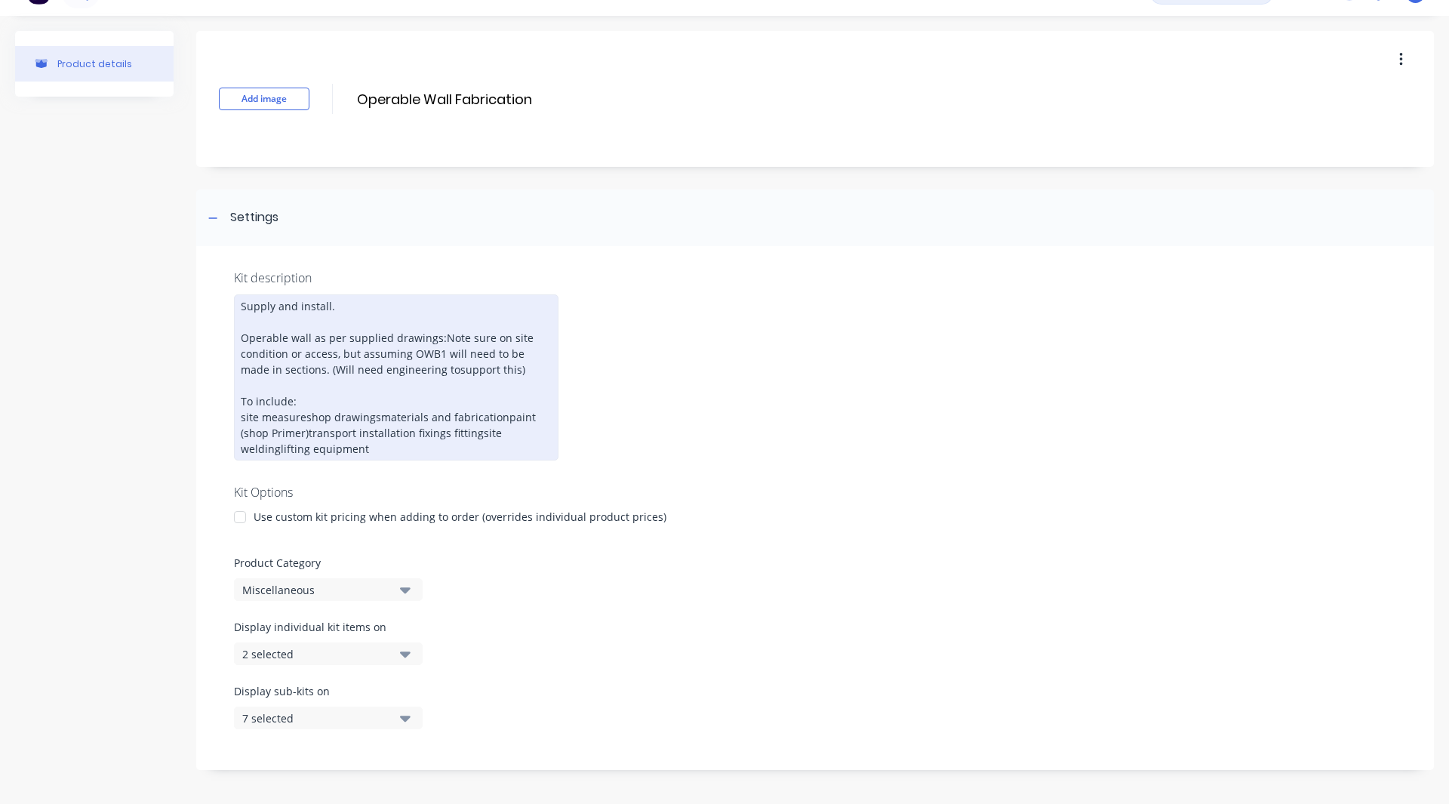
click at [477, 431] on div "Supply and install. Operable wall as per supplied drawings:Note sure on site co…" at bounding box center [396, 377] width 325 height 166
click at [277, 451] on div "Supply and install. Operable wall as per supplied drawings:Note sure on site co…" at bounding box center [396, 377] width 325 height 166
click at [275, 446] on div "Supply and install. Operable wall as per supplied drawings:Note sure on site co…" at bounding box center [396, 377] width 325 height 166
click at [306, 419] on div "Supply and install. Operable wall as per supplied drawings:Note sure on site co…" at bounding box center [396, 377] width 325 height 166
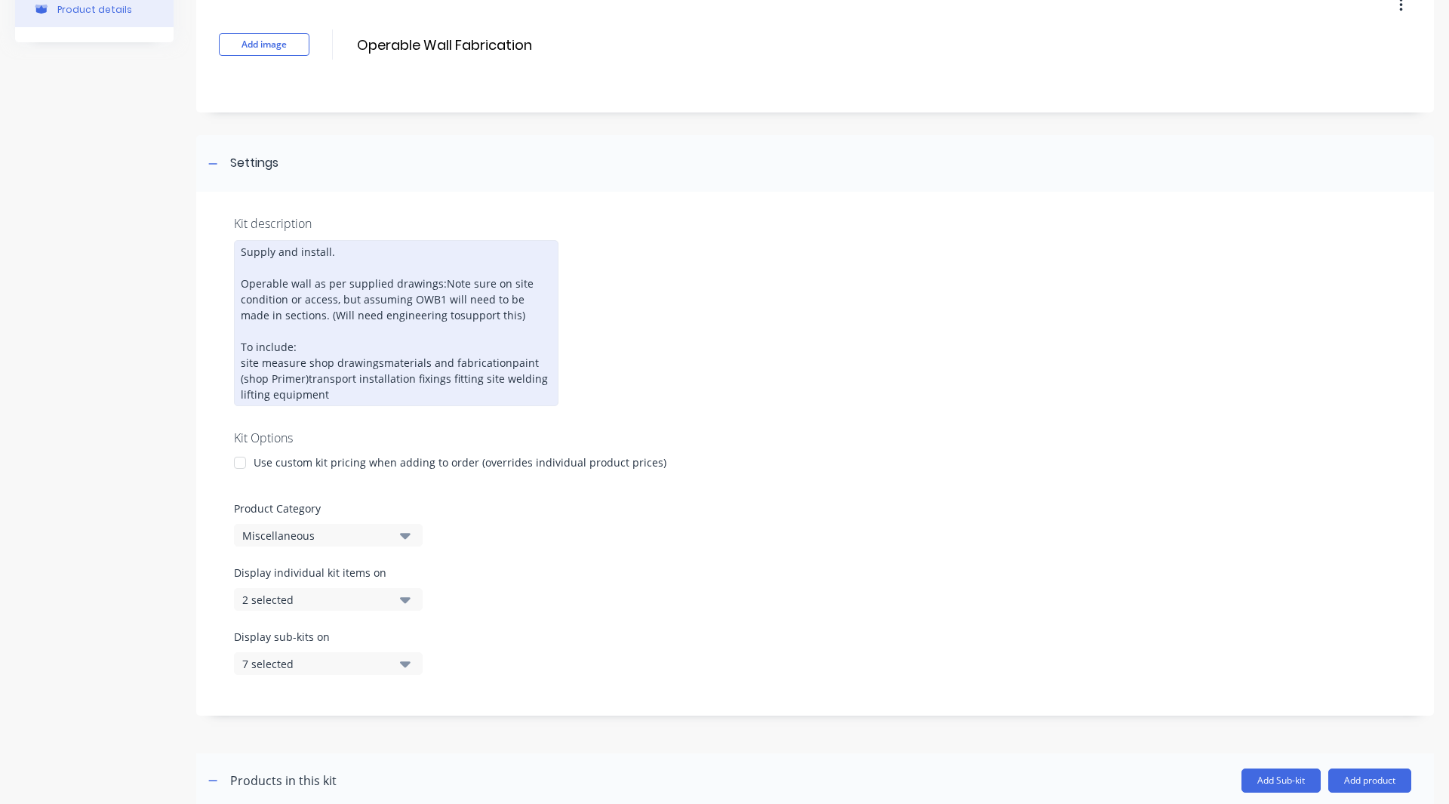
scroll to position [87, 0]
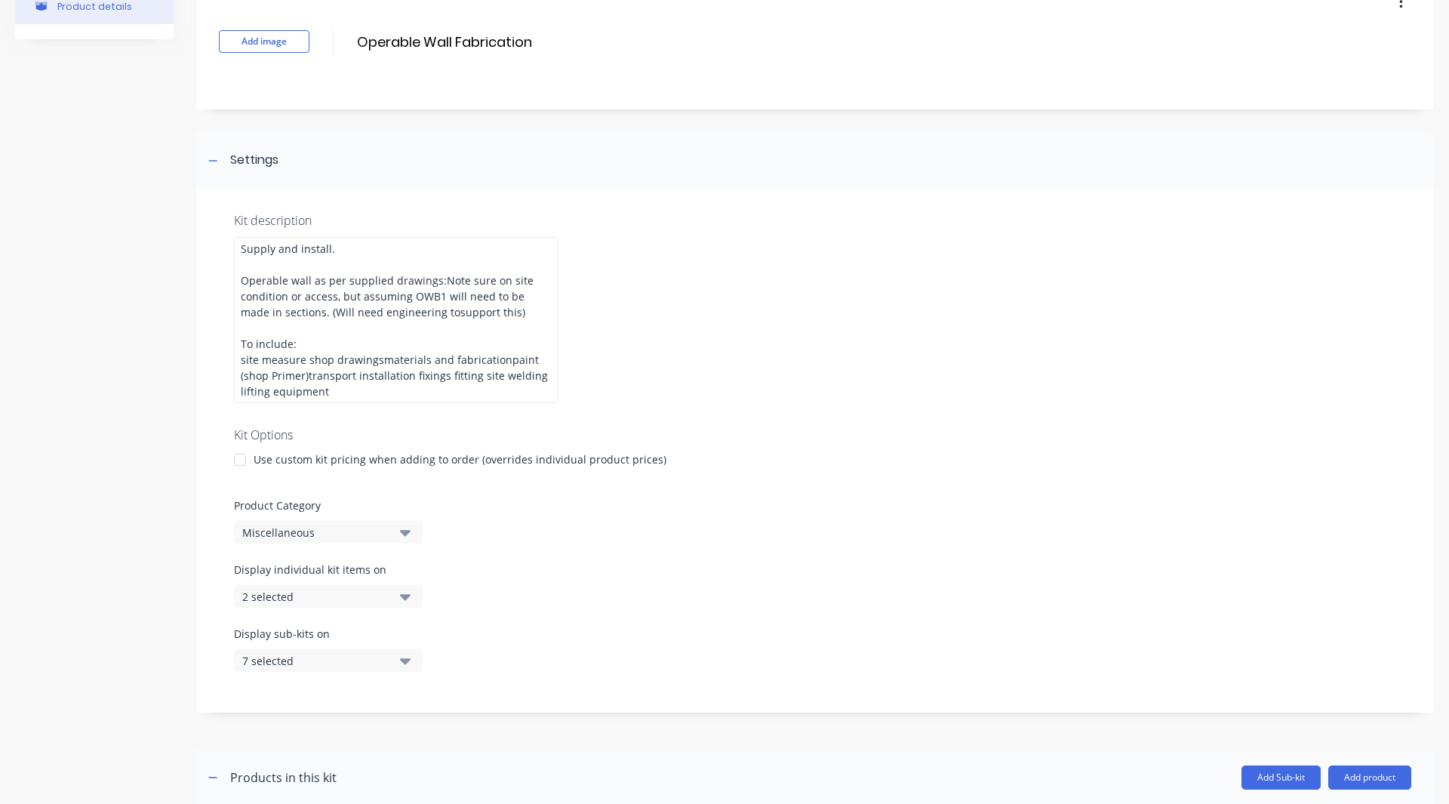
drag, startPoint x: 367, startPoint y: 524, endPoint x: 334, endPoint y: 542, distance: 37.8
drag, startPoint x: 334, startPoint y: 542, endPoint x: 321, endPoint y: 536, distance: 14.2
click at [321, 536] on div "Miscellaneous" at bounding box center [315, 533] width 146 height 16
click at [312, 701] on div "Rob- Products" at bounding box center [347, 706] width 226 height 30
click at [312, 701] on div "Kit description Supply and install. Operable wall as per supplied drawings:Note…" at bounding box center [815, 451] width 1238 height 524
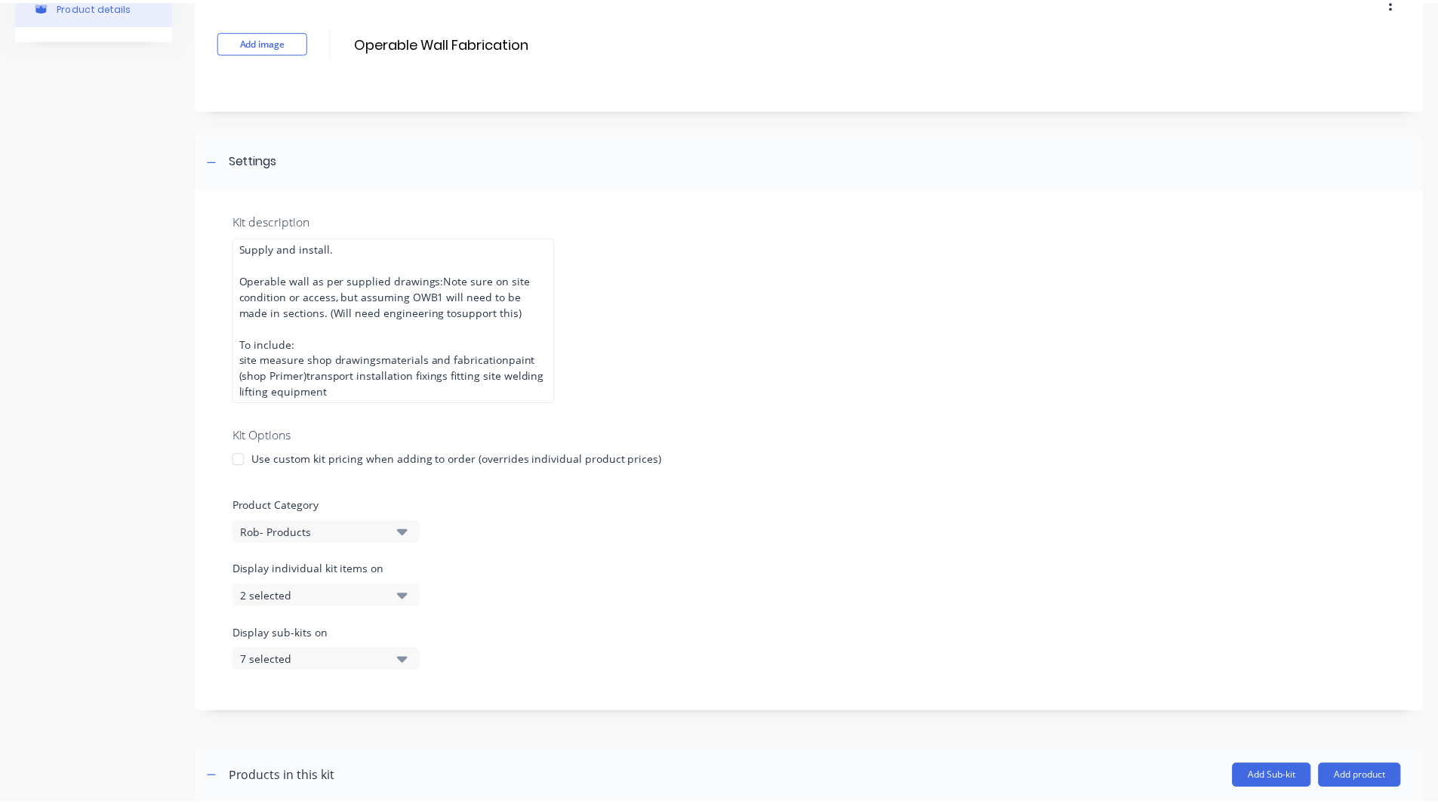
scroll to position [210, 0]
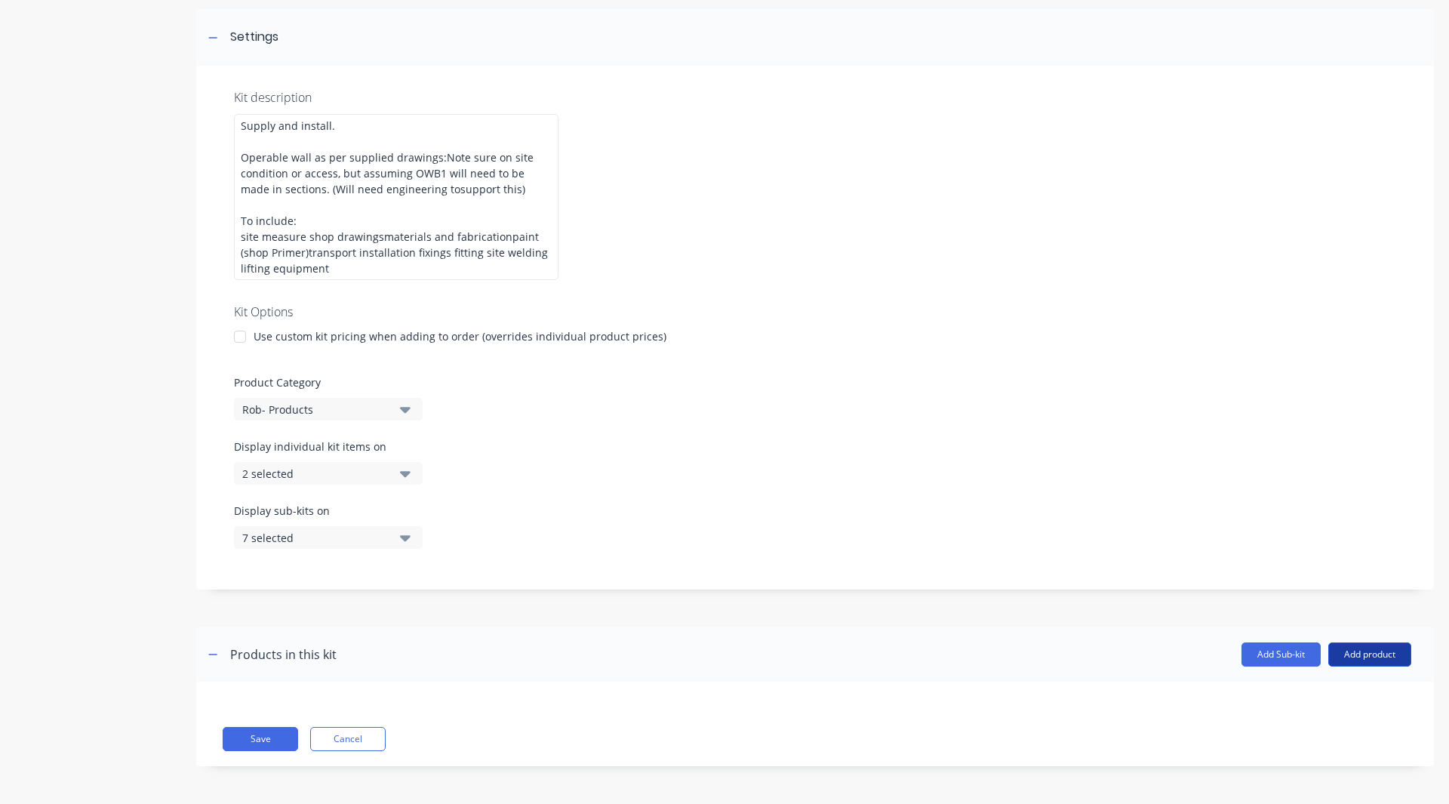
click at [1360, 648] on button "Add product" at bounding box center [1370, 654] width 83 height 24
click at [1316, 685] on div "Product catalogue" at bounding box center [1340, 693] width 116 height 22
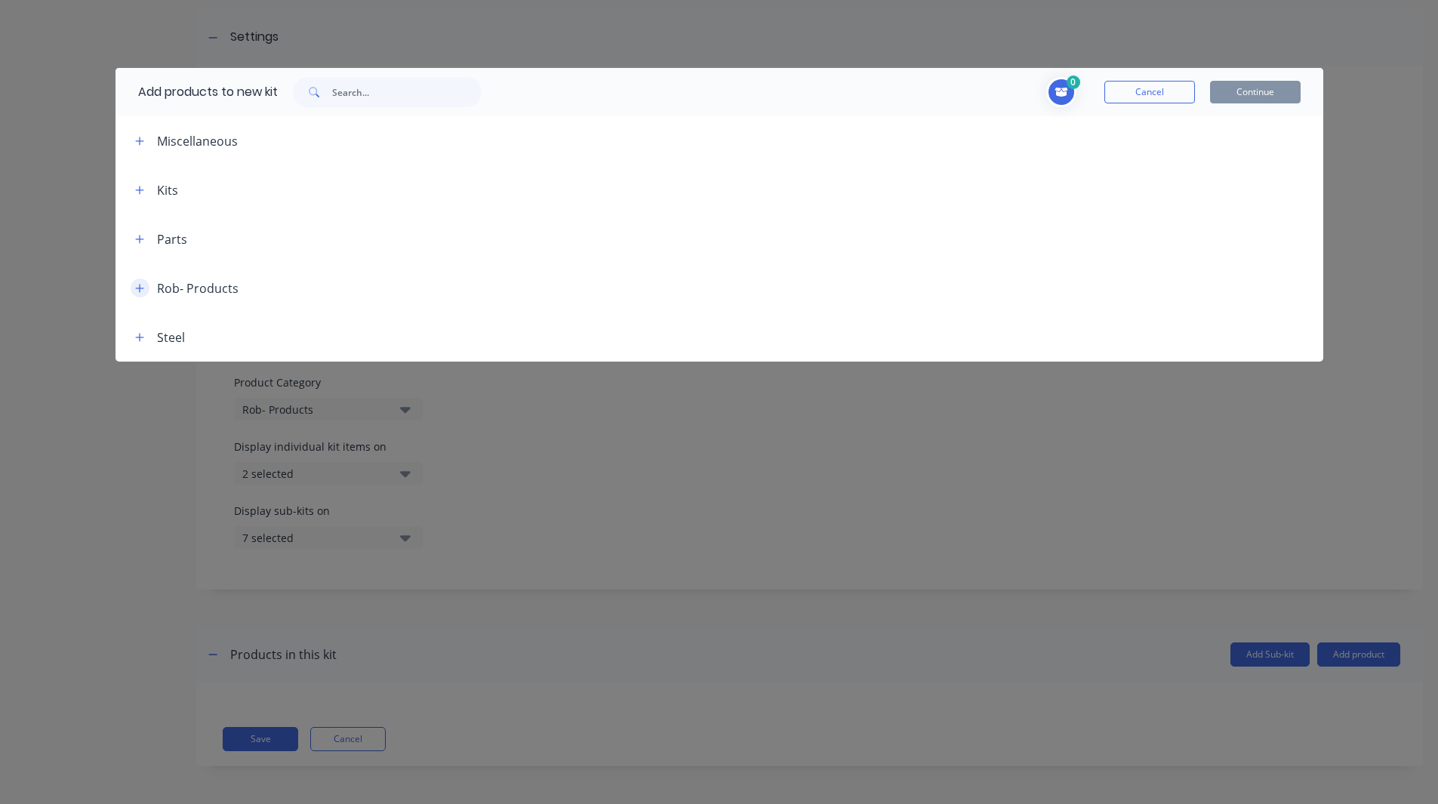
click at [138, 287] on icon "button" at bounding box center [139, 288] width 9 height 11
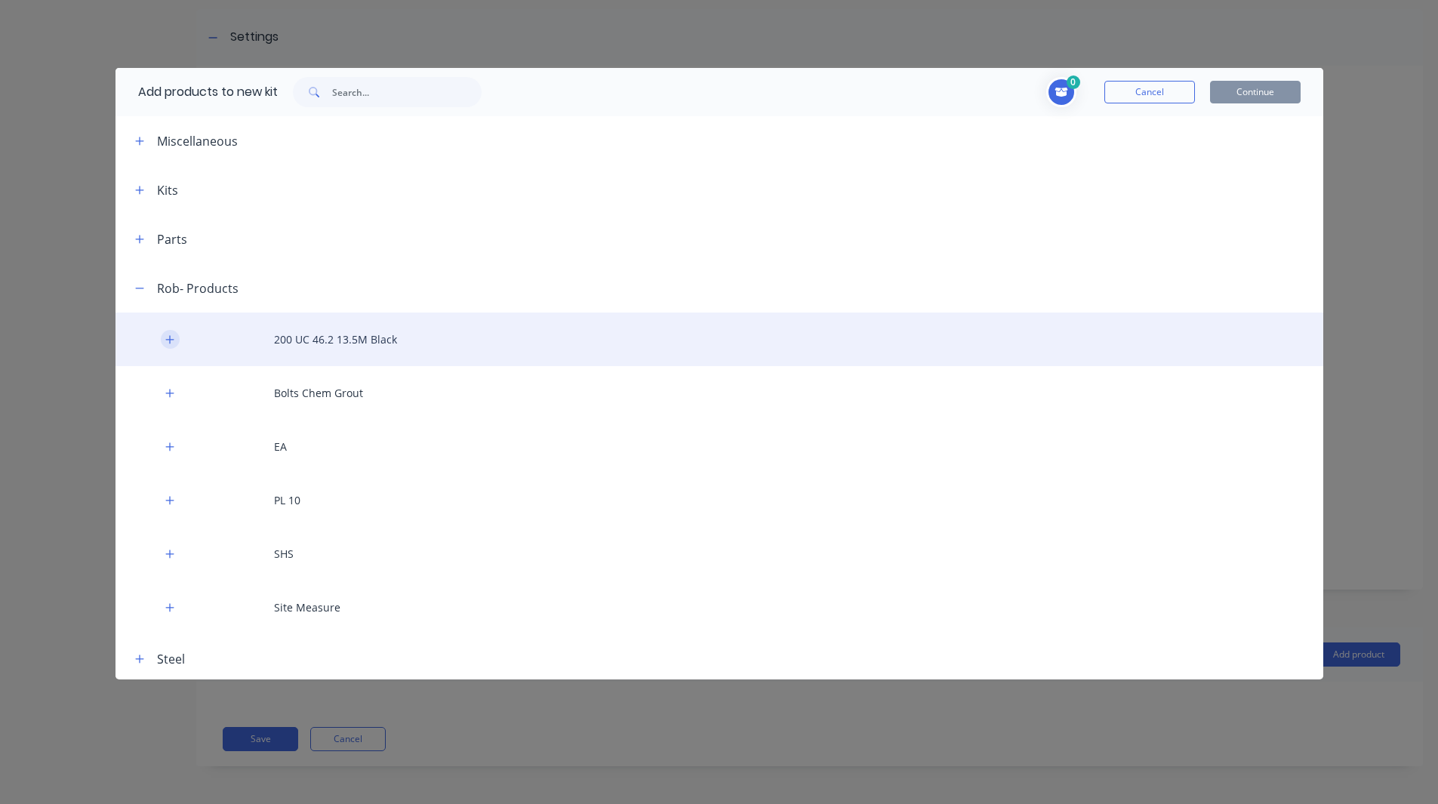
click at [171, 331] on button "button" at bounding box center [170, 339] width 19 height 19
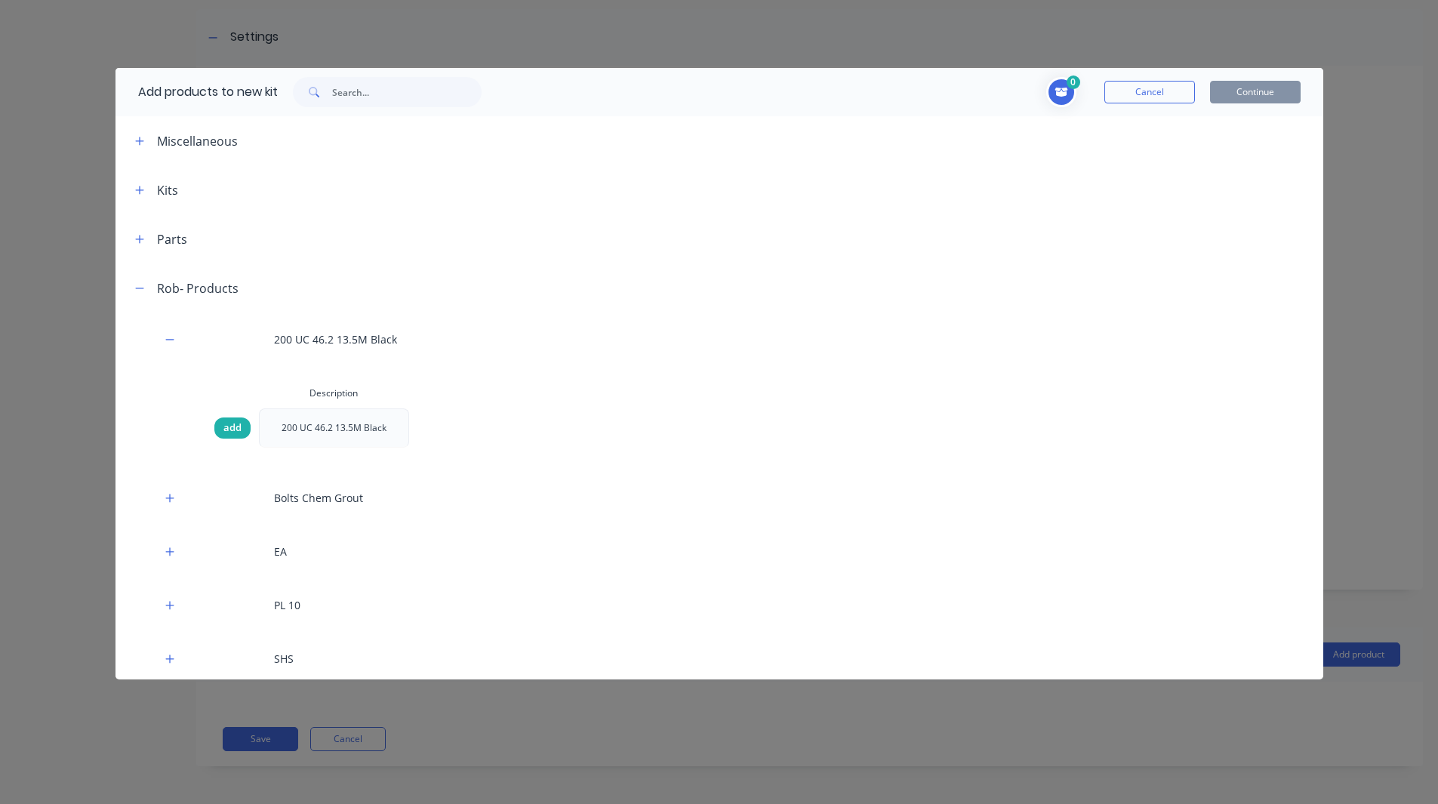
click at [227, 430] on span "add" at bounding box center [232, 427] width 18 height 15
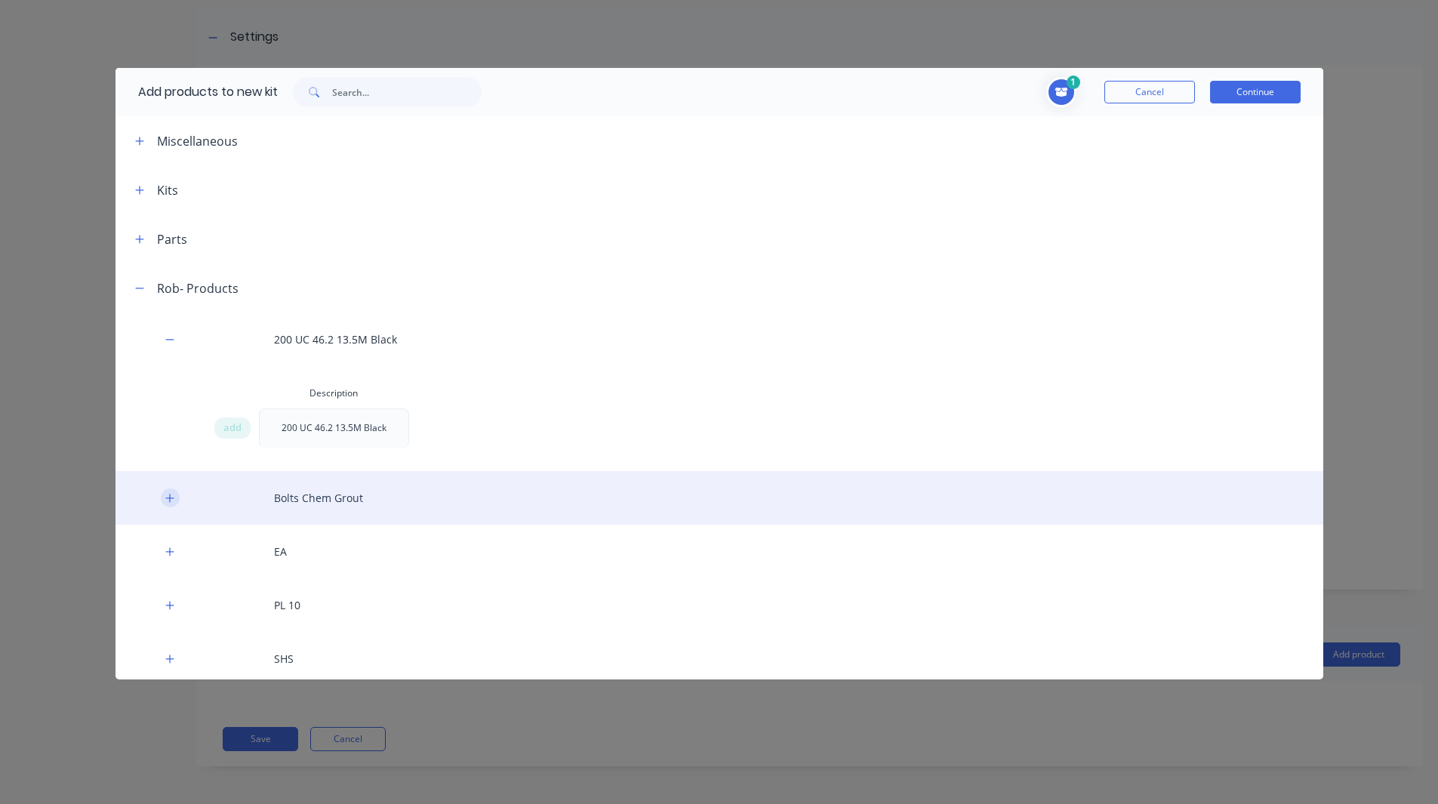
click at [167, 497] on icon "button" at bounding box center [169, 498] width 8 height 8
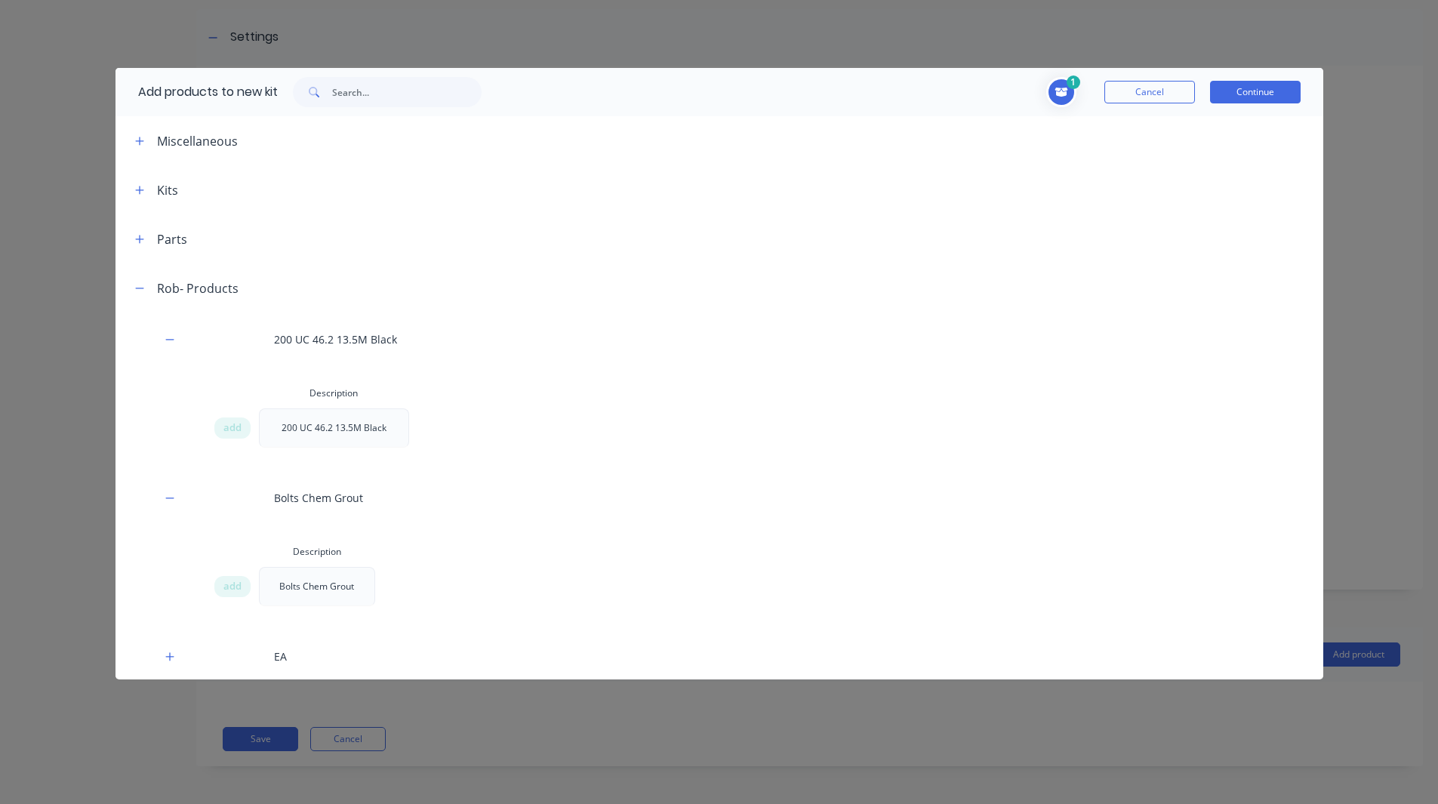
scroll to position [63, 0]
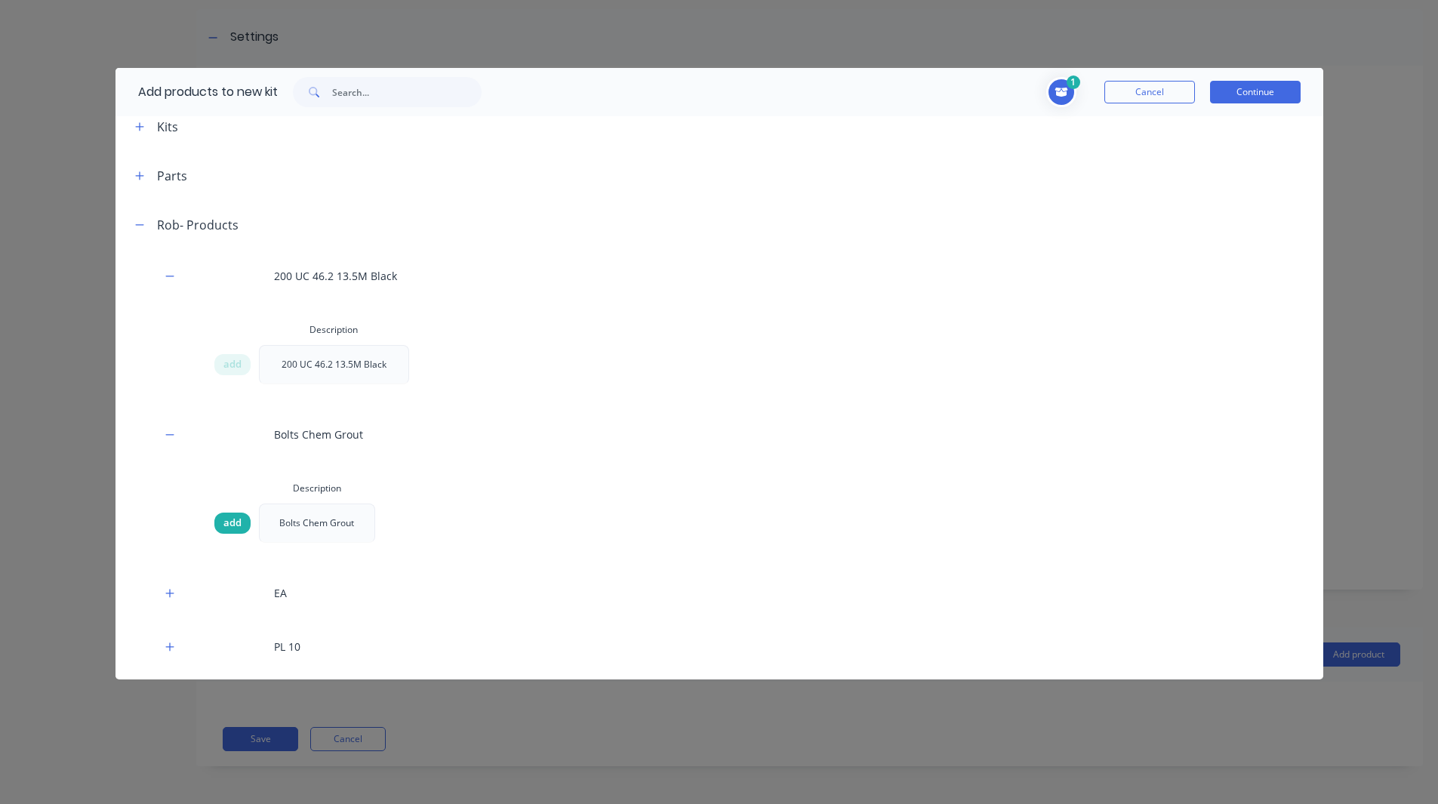
click at [222, 525] on div "add" at bounding box center [232, 523] width 36 height 21
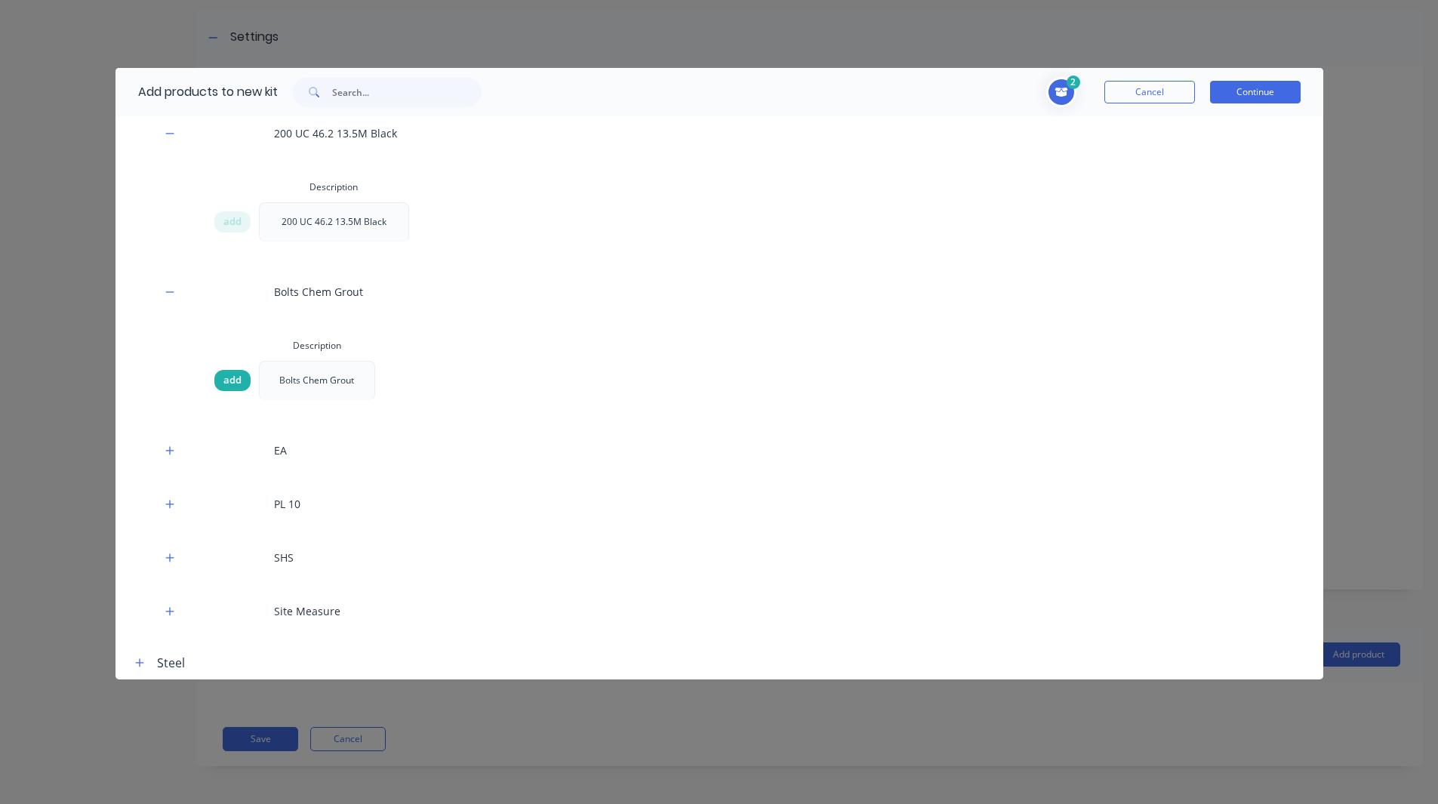
scroll to position [207, 0]
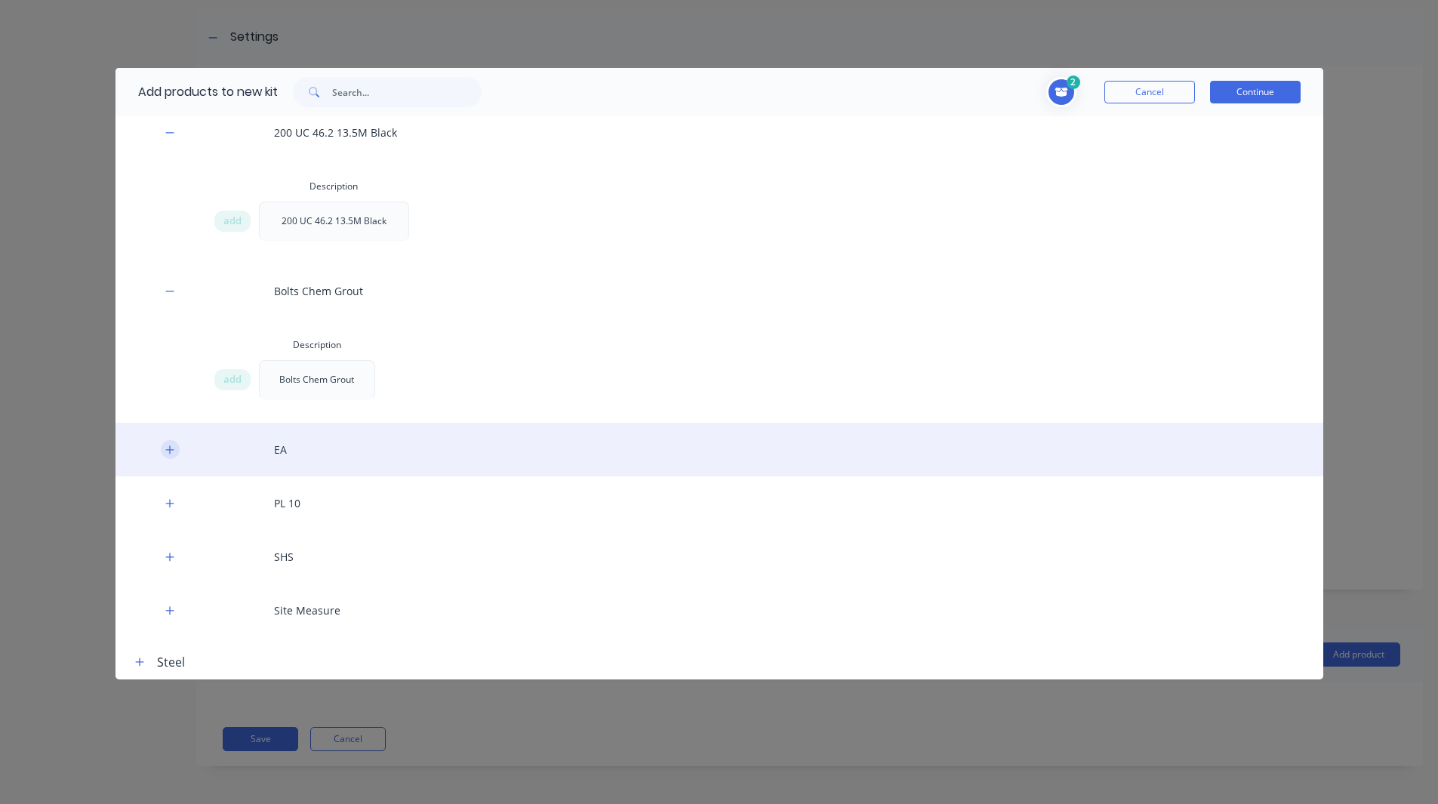
click at [171, 450] on icon "button" at bounding box center [169, 449] width 8 height 8
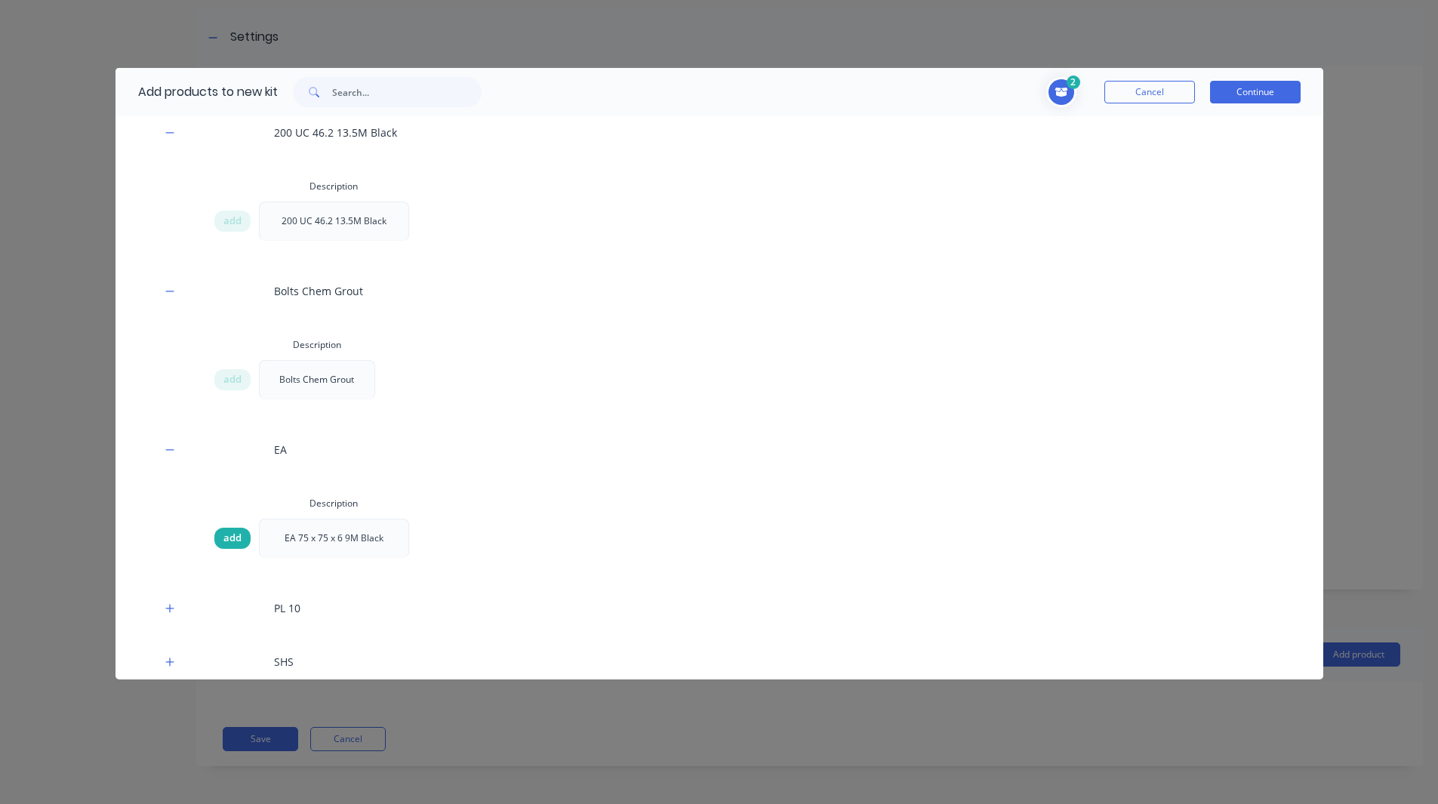
click at [227, 535] on span "add" at bounding box center [232, 538] width 18 height 15
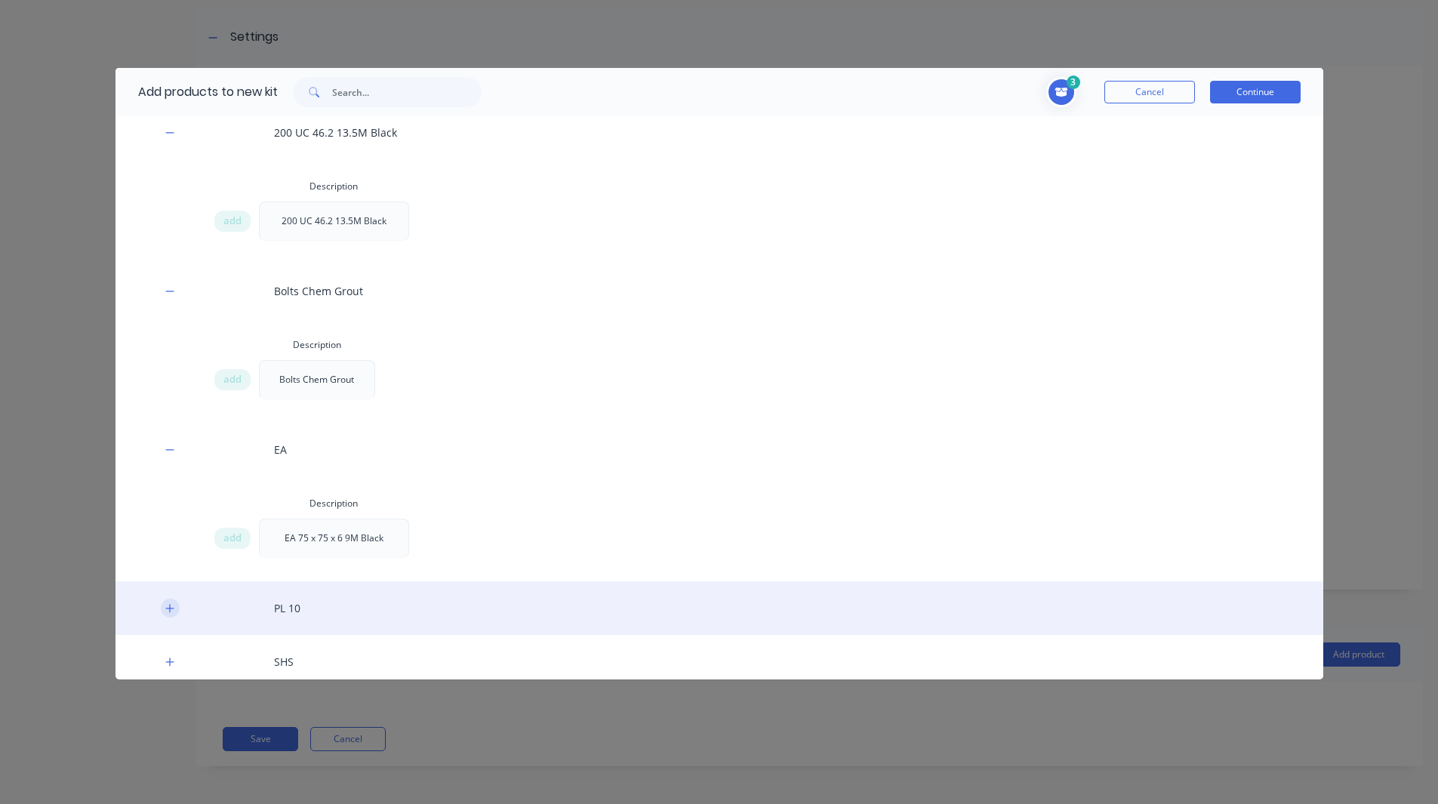
click at [177, 602] on button "button" at bounding box center [170, 608] width 19 height 19
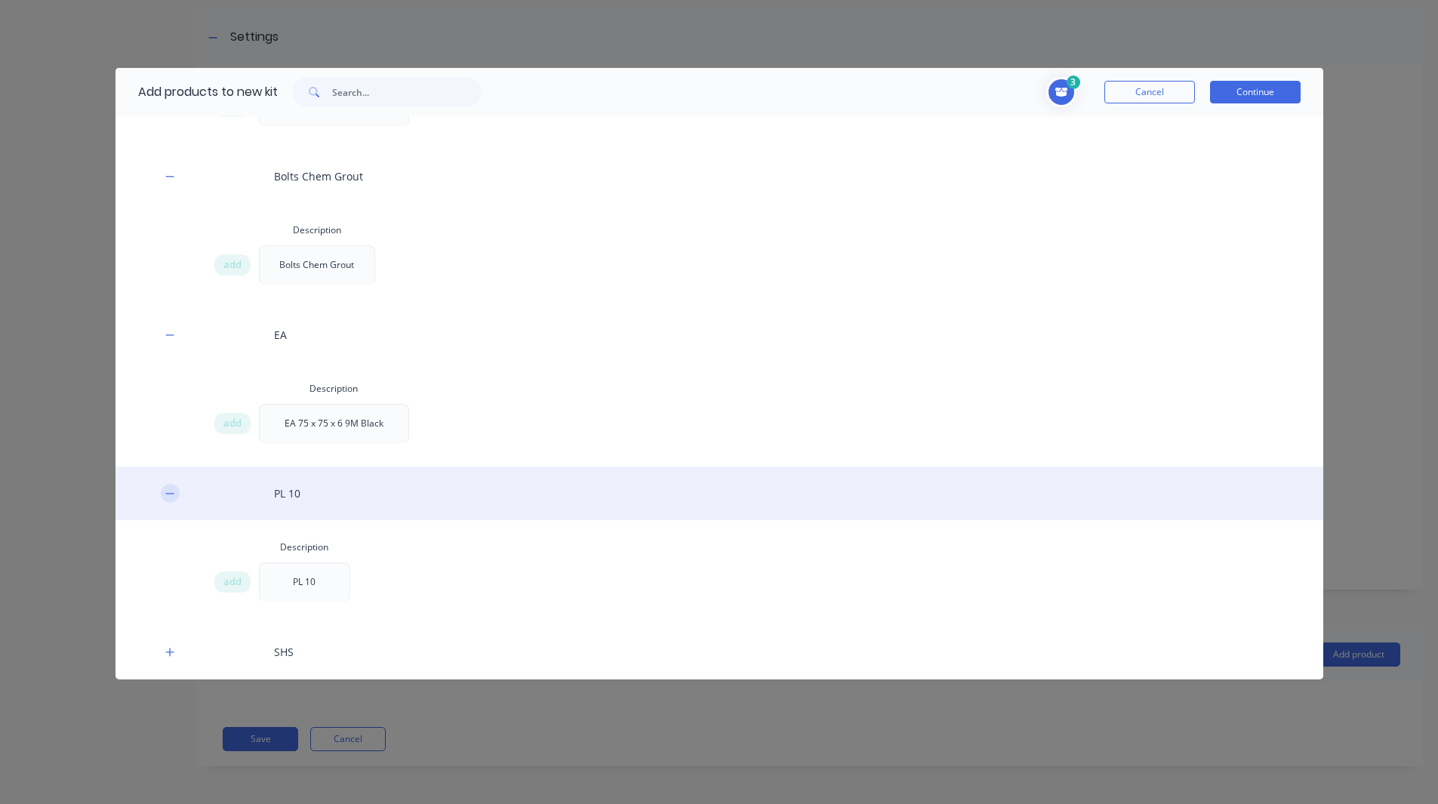
scroll to position [326, 0]
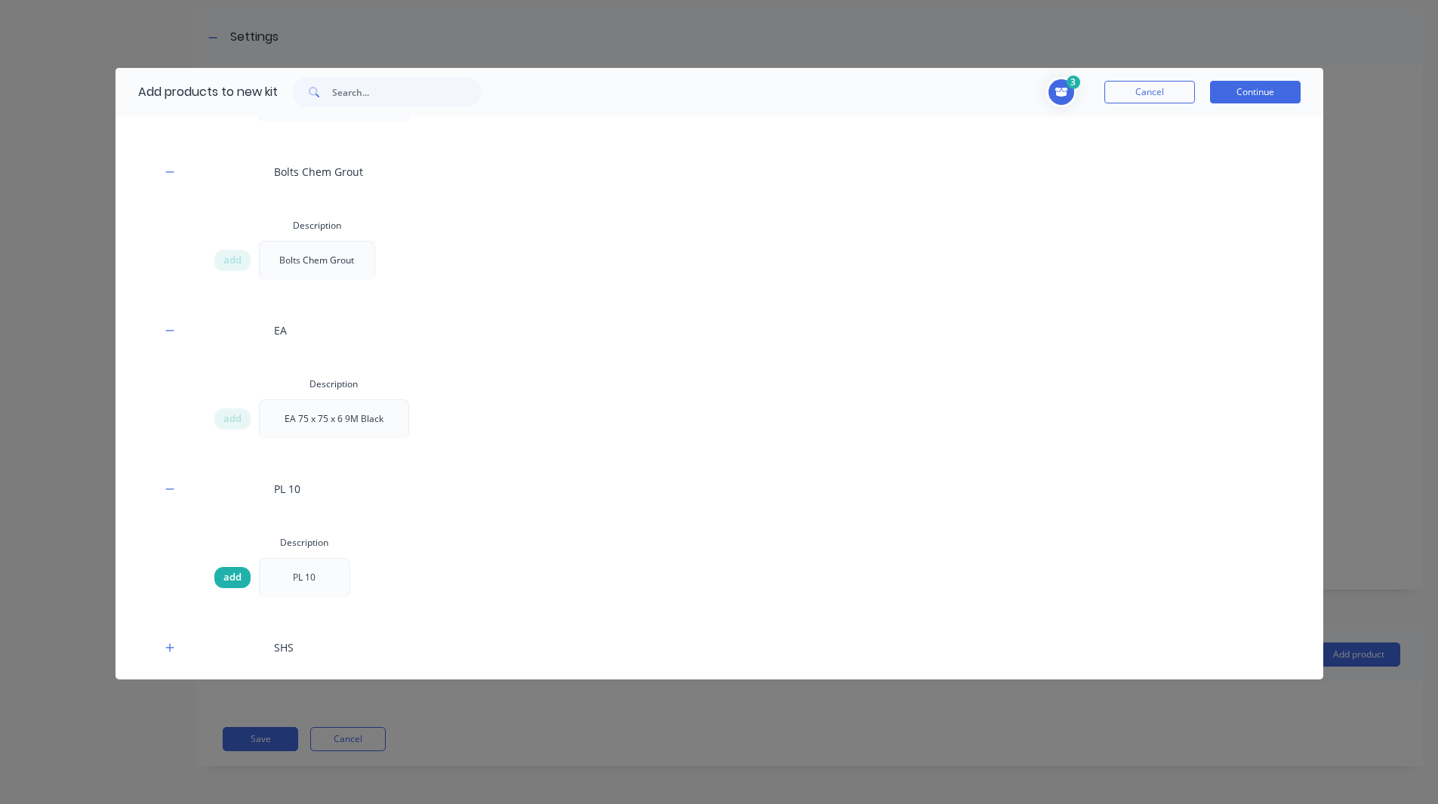
click at [222, 581] on div "add" at bounding box center [232, 577] width 36 height 21
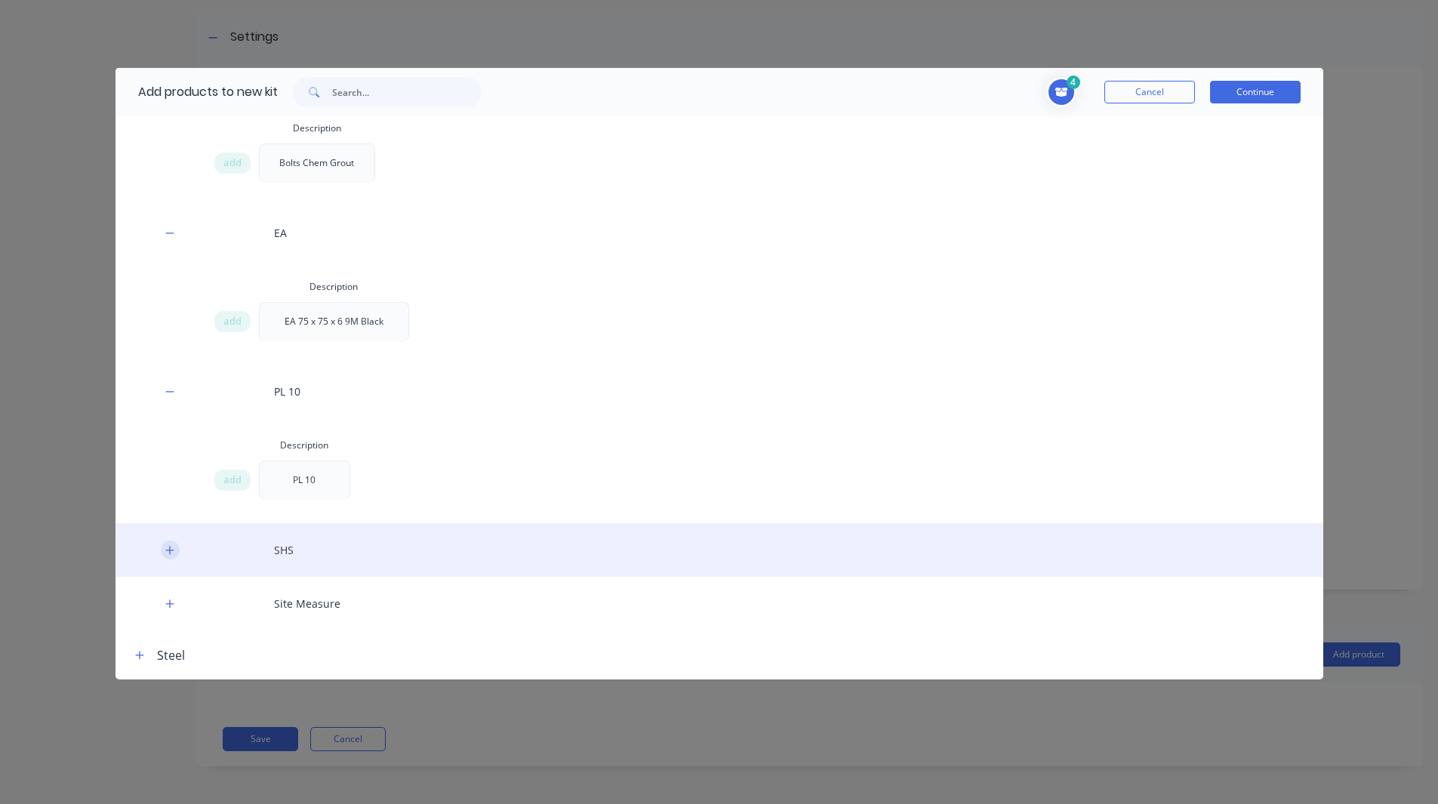
click at [168, 547] on icon "button" at bounding box center [169, 550] width 9 height 11
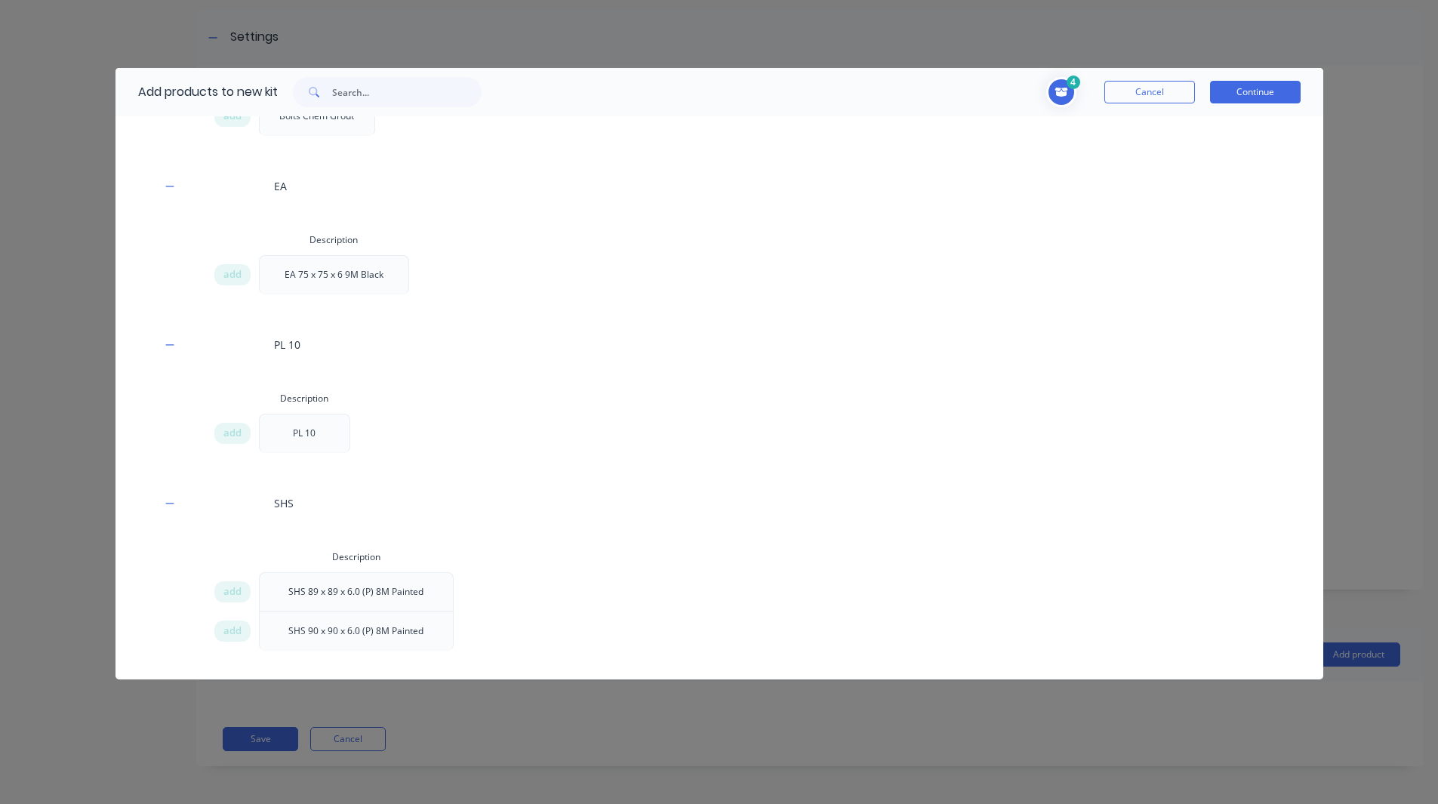
scroll to position [471, 0]
click at [226, 599] on div "add" at bounding box center [232, 590] width 36 height 21
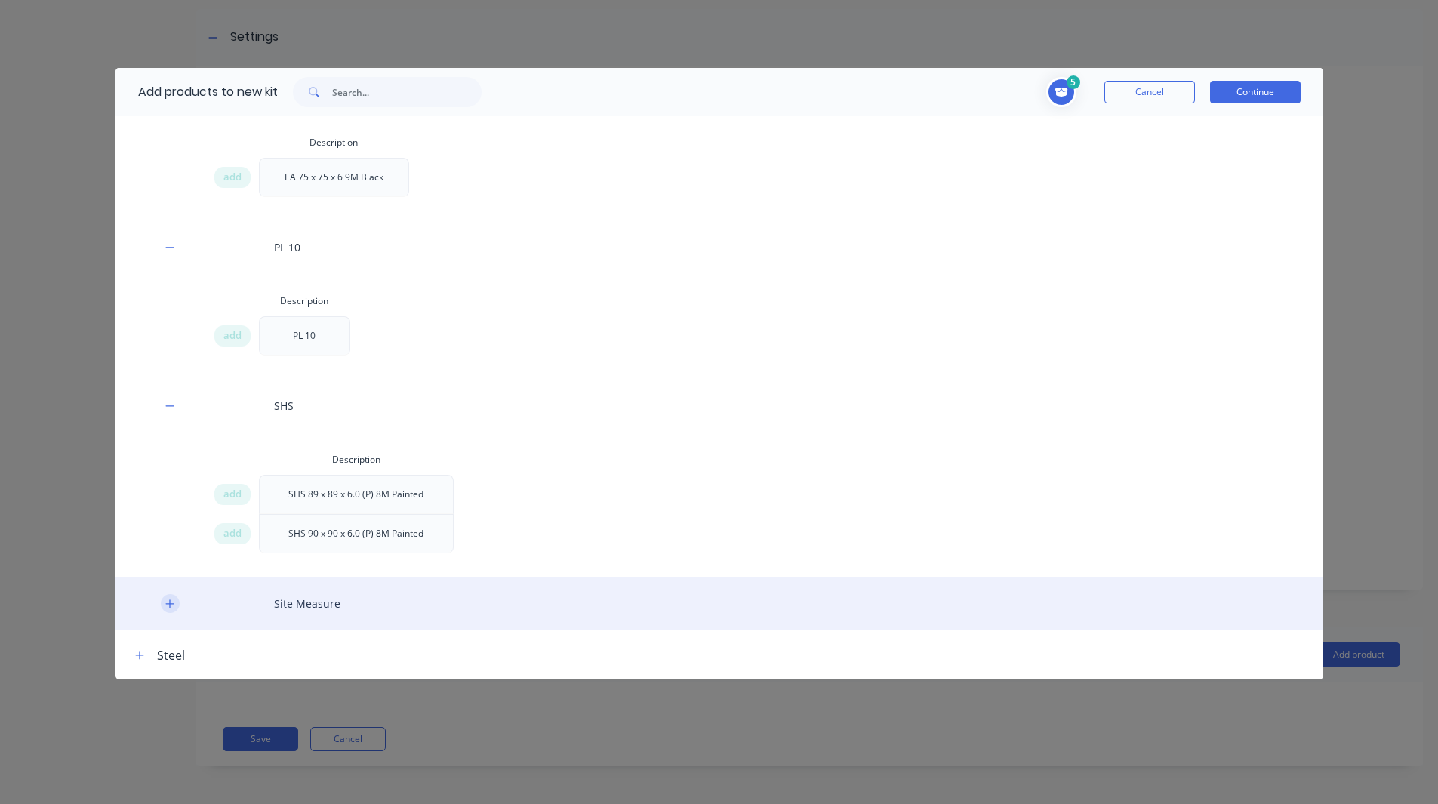
click at [177, 599] on button "button" at bounding box center [170, 603] width 19 height 19
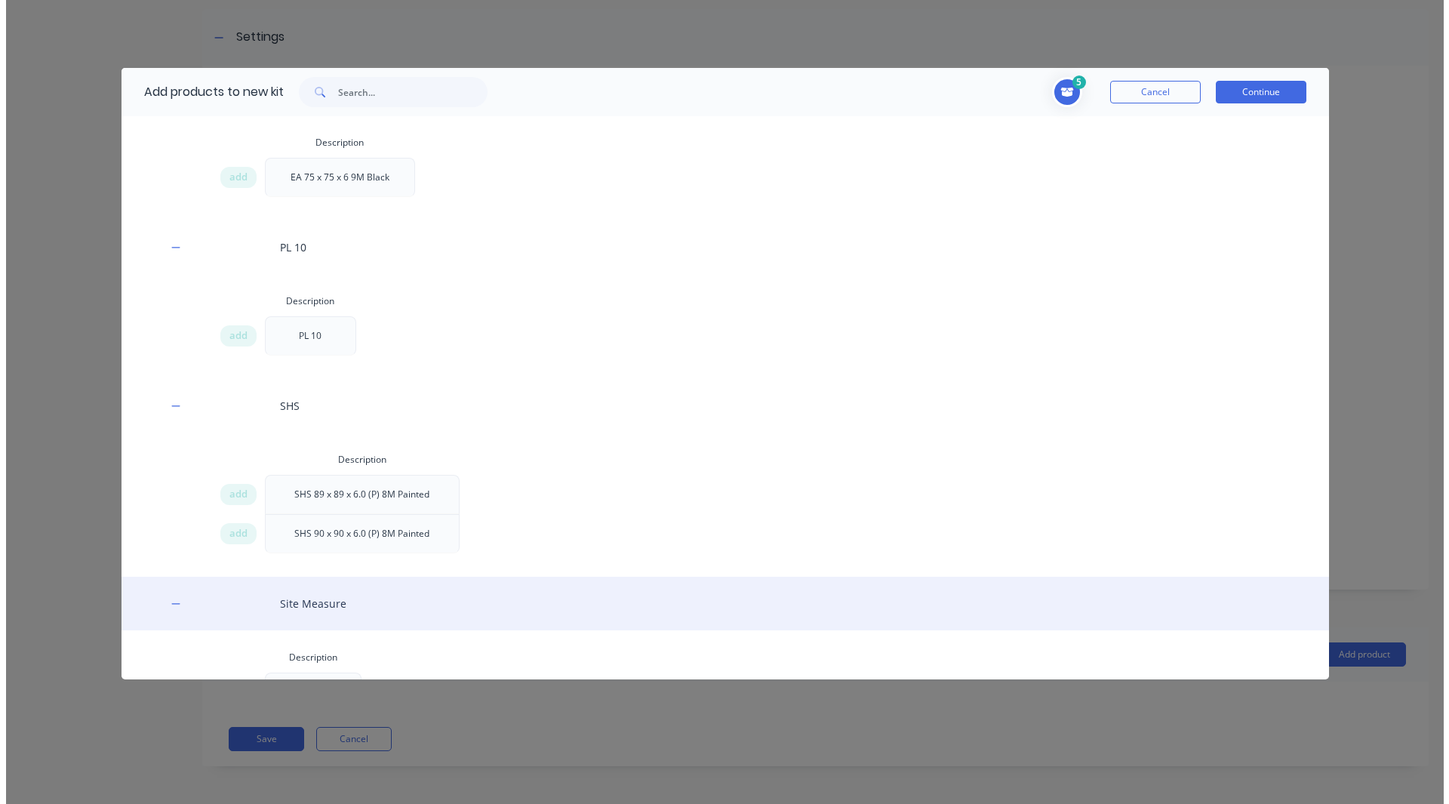
scroll to position [673, 0]
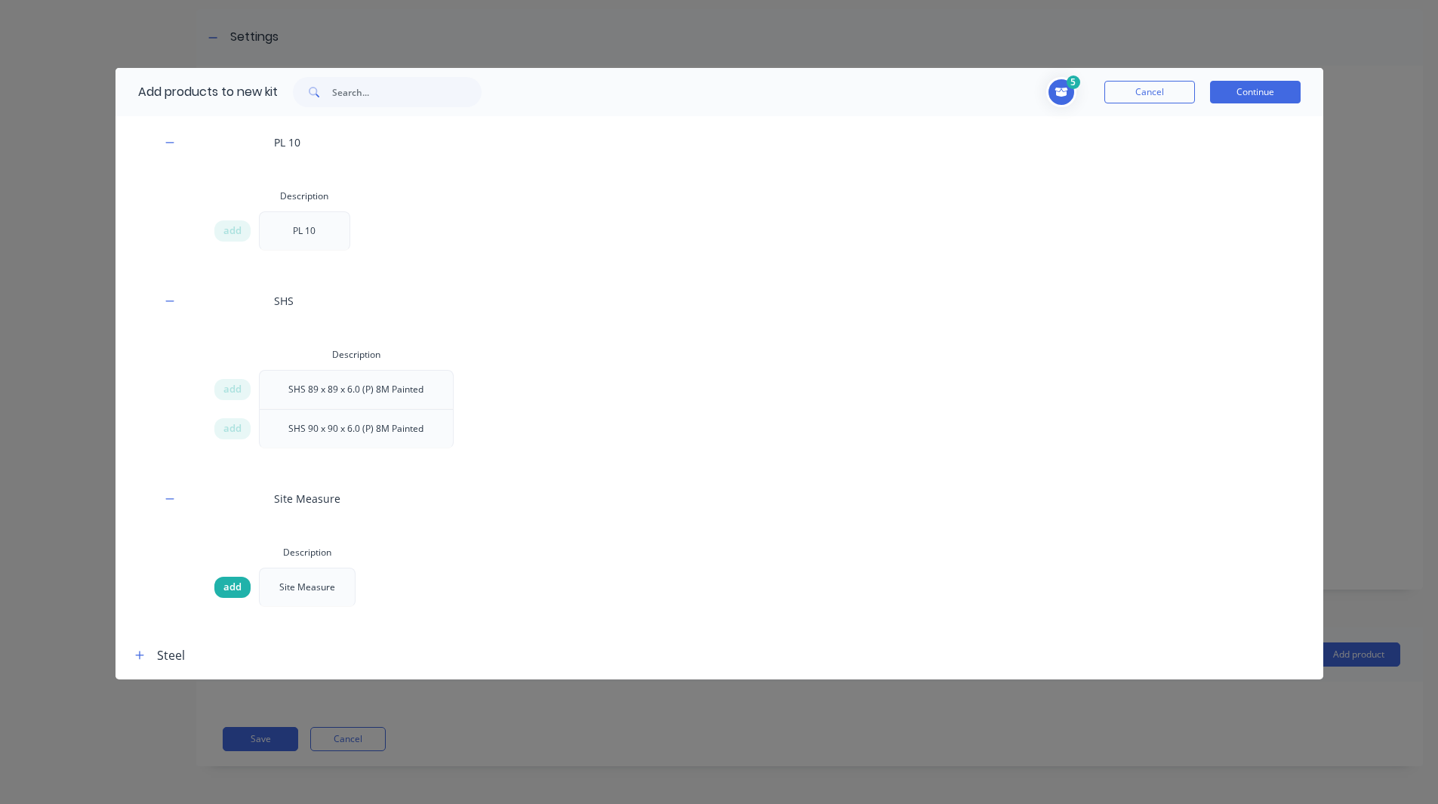
click at [233, 587] on span "add" at bounding box center [232, 587] width 18 height 15
click at [1289, 78] on div "6 1 1 ? 200 UC 46.2 13.5M Black Description 200 UC 46.2 13.5M Black 1 1 ? Bolts…" at bounding box center [899, 92] width 804 height 30
click at [1287, 86] on button "Continue" at bounding box center [1255, 92] width 91 height 23
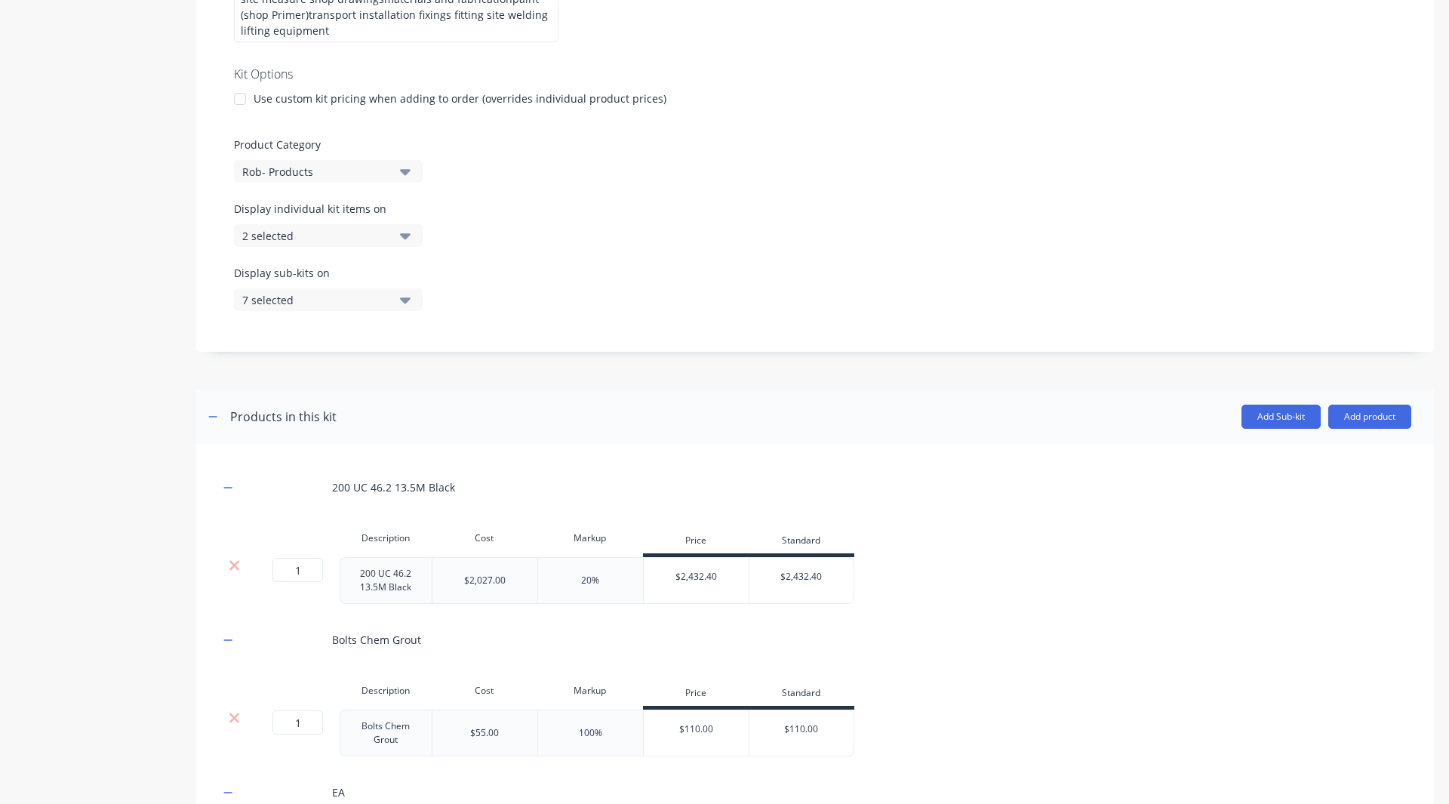
scroll to position [448, 0]
click at [1344, 410] on button "Add product" at bounding box center [1370, 416] width 83 height 24
click at [1309, 536] on div "Notes (External)" at bounding box center [1340, 545] width 116 height 22
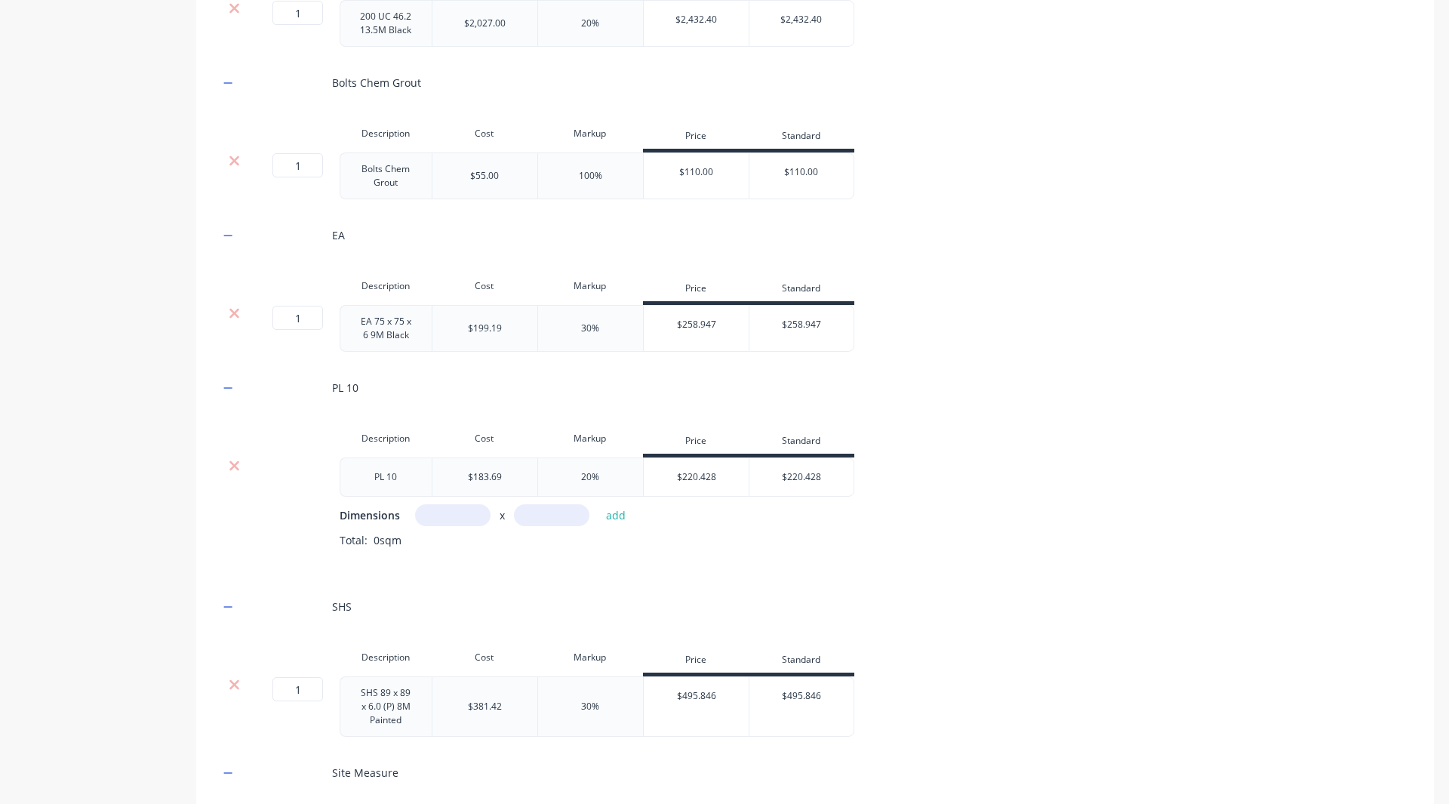
scroll to position [1231, 0]
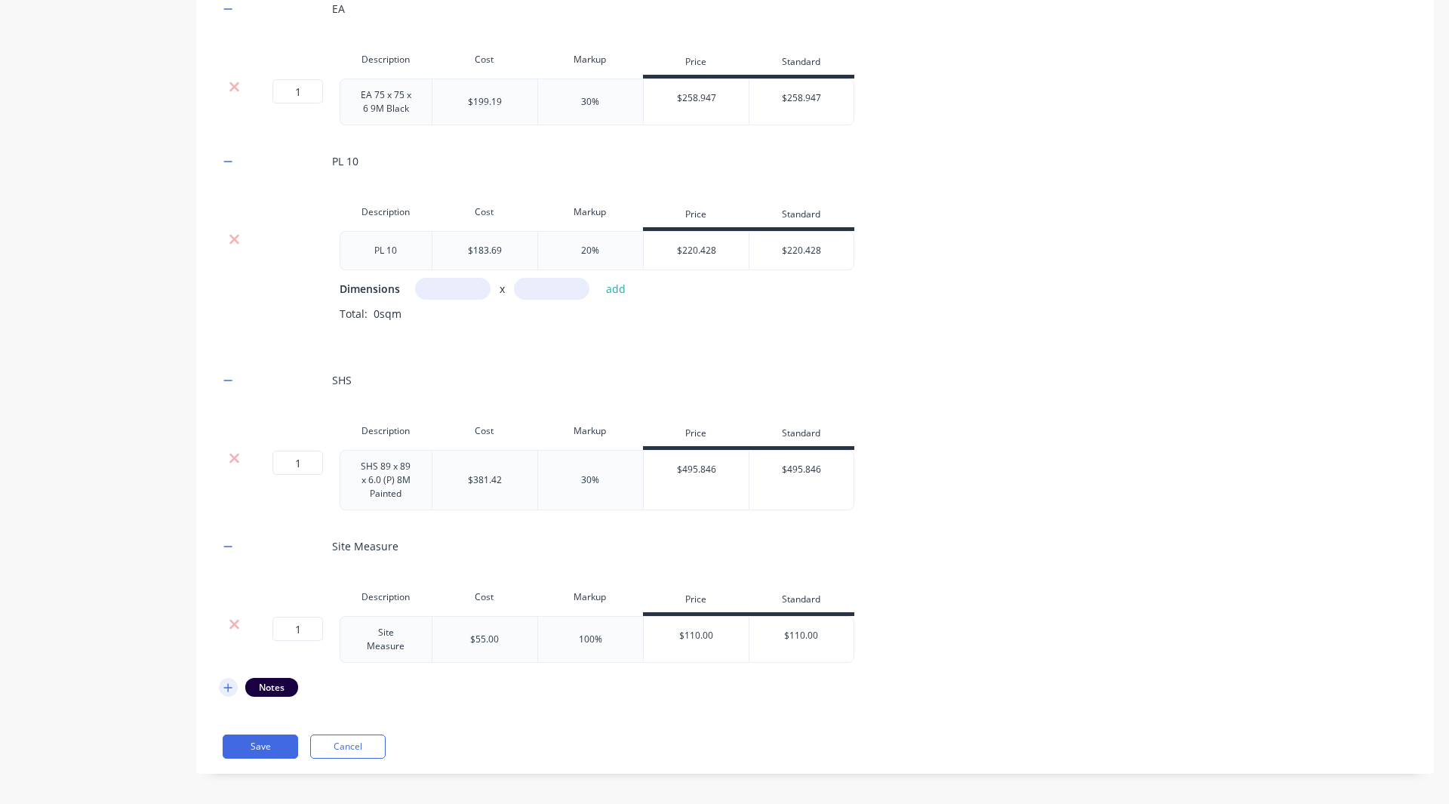
click at [235, 679] on button "button" at bounding box center [228, 687] width 19 height 19
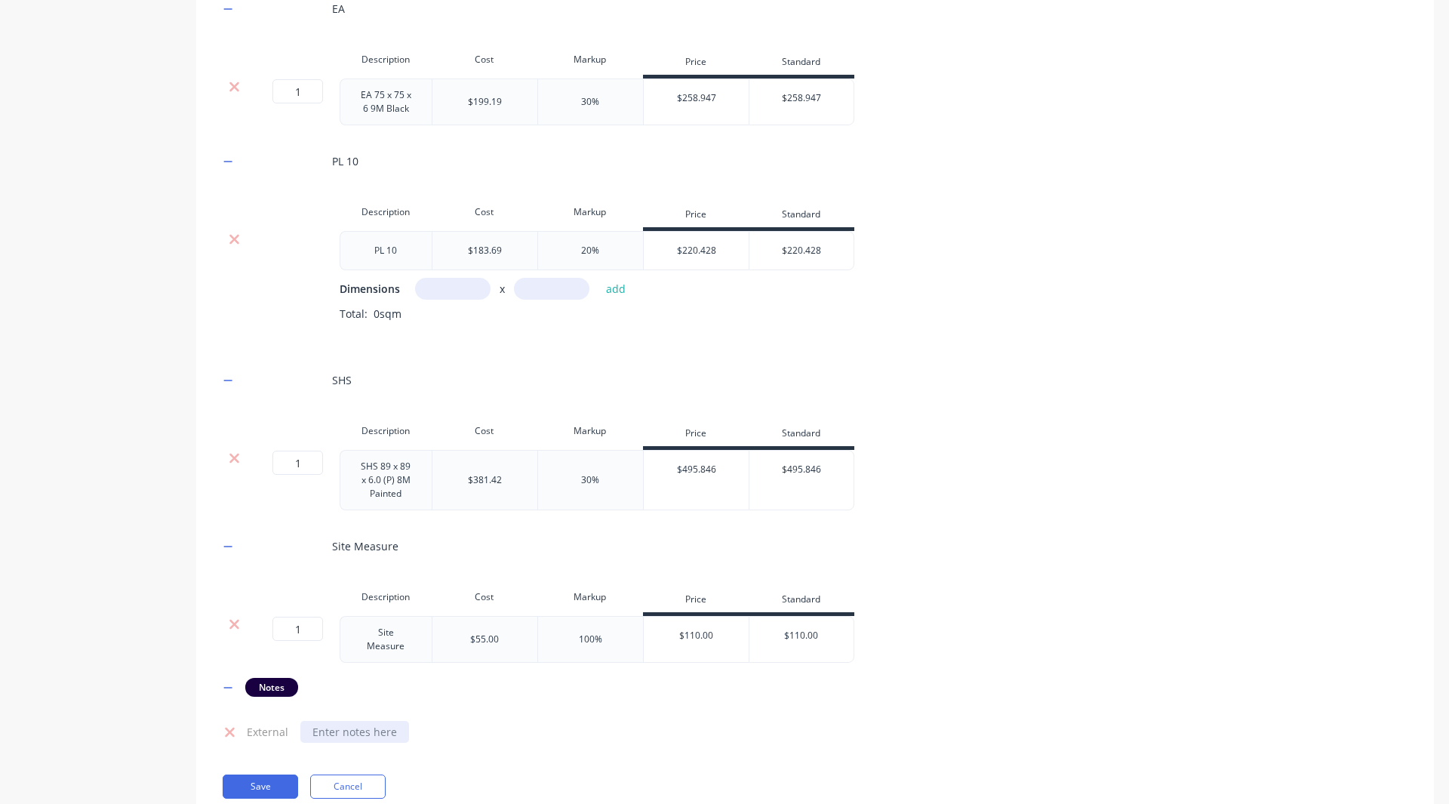
click at [350, 721] on div at bounding box center [354, 732] width 109 height 22
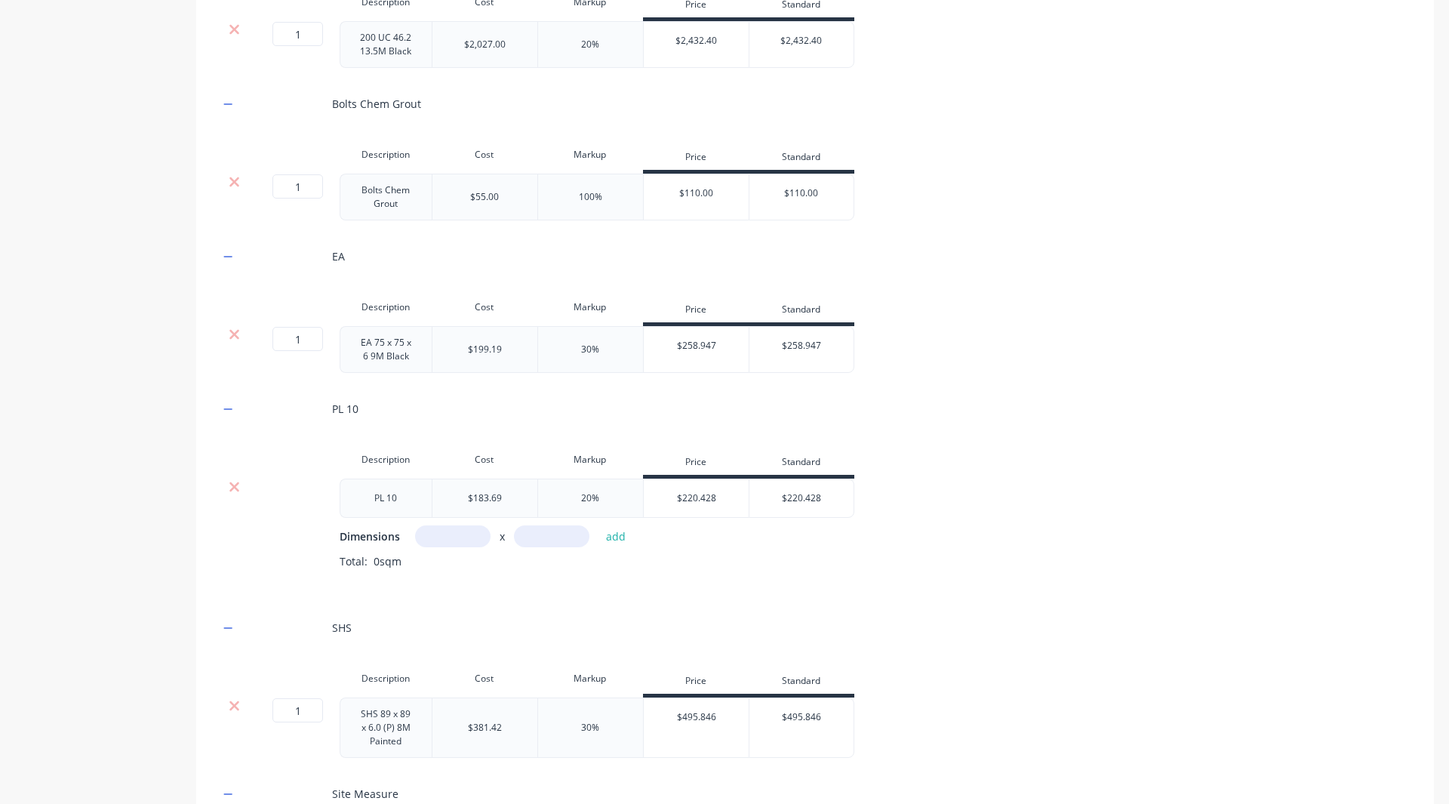
scroll to position [1271, 0]
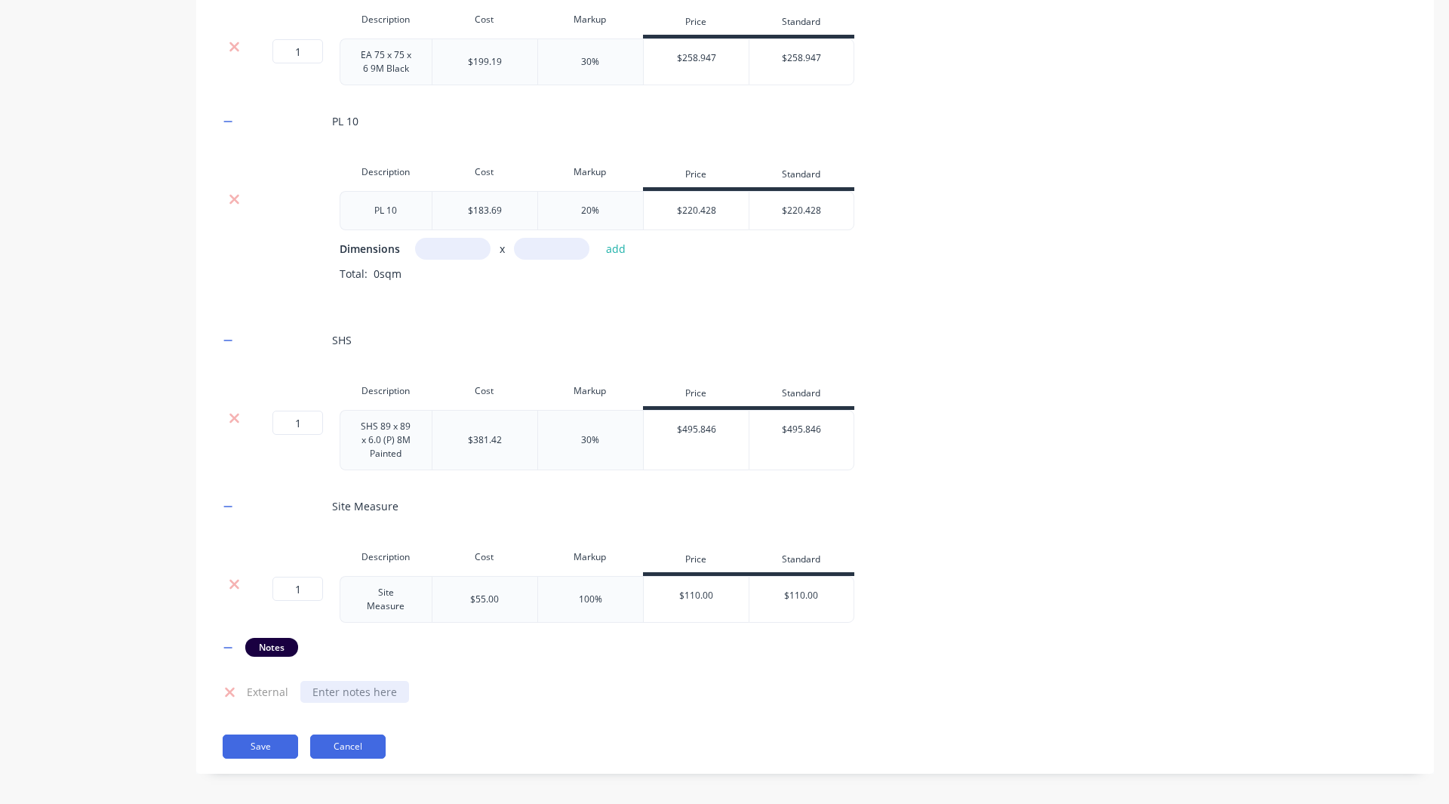
paste div
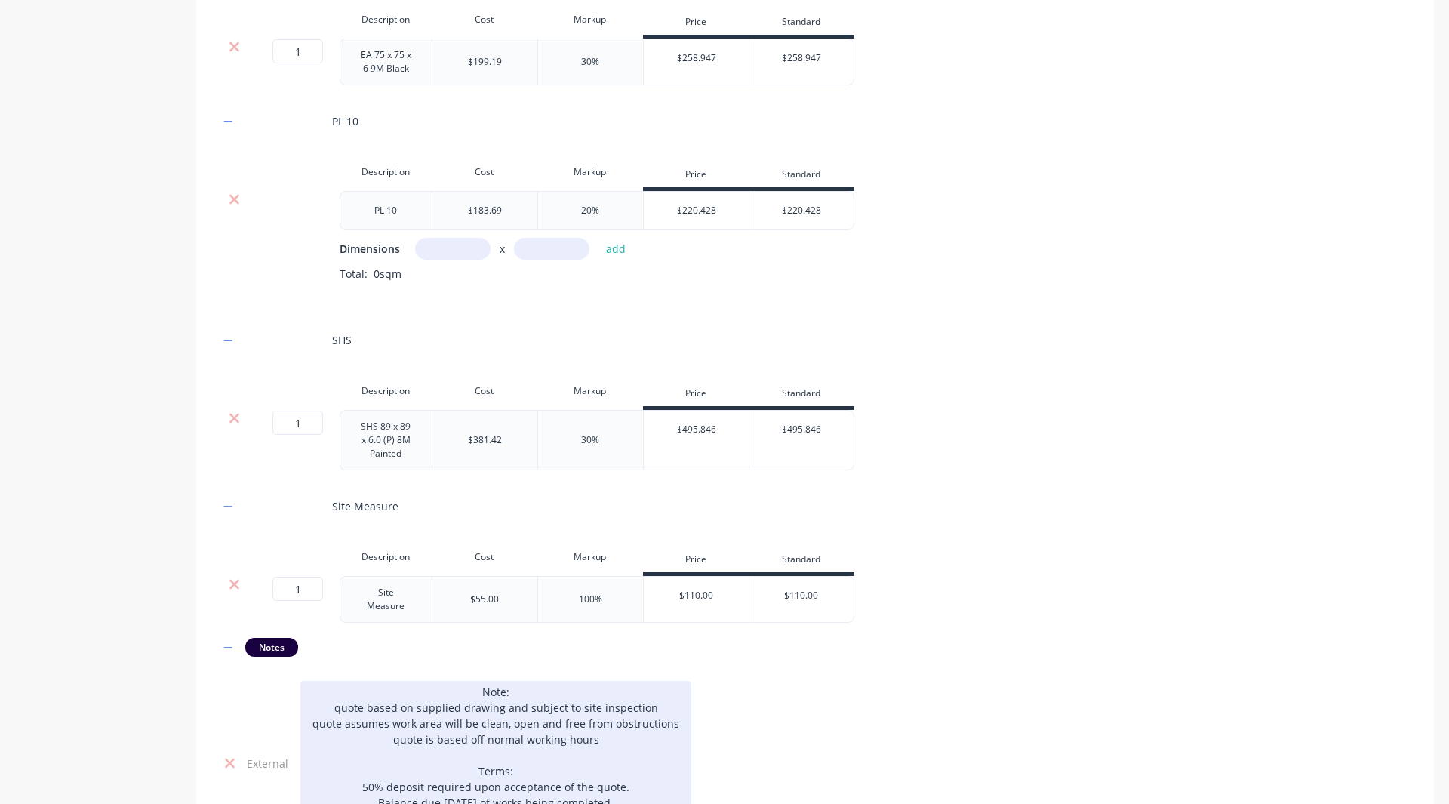
scroll to position [1414, 0]
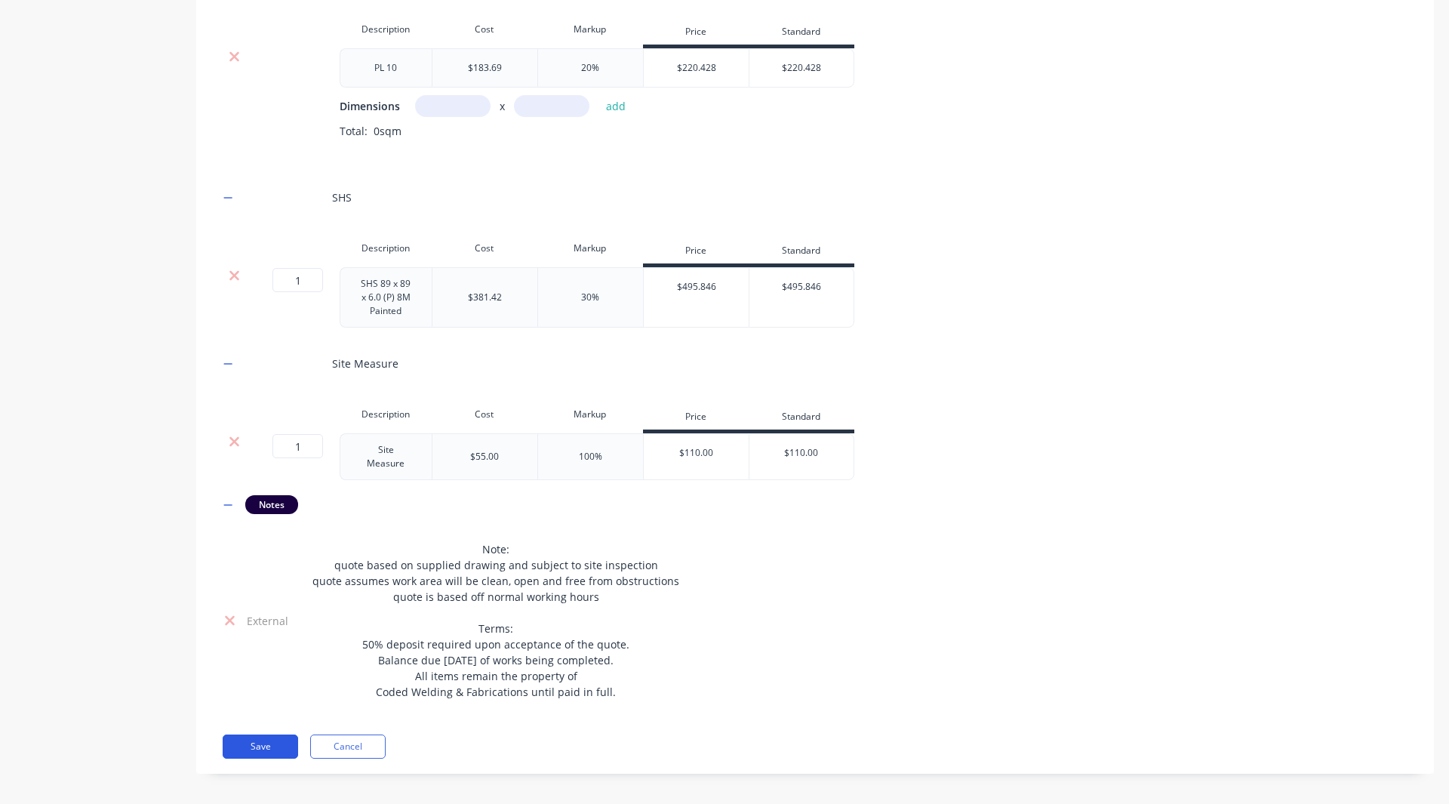
click at [267, 744] on button "Save" at bounding box center [260, 746] width 75 height 24
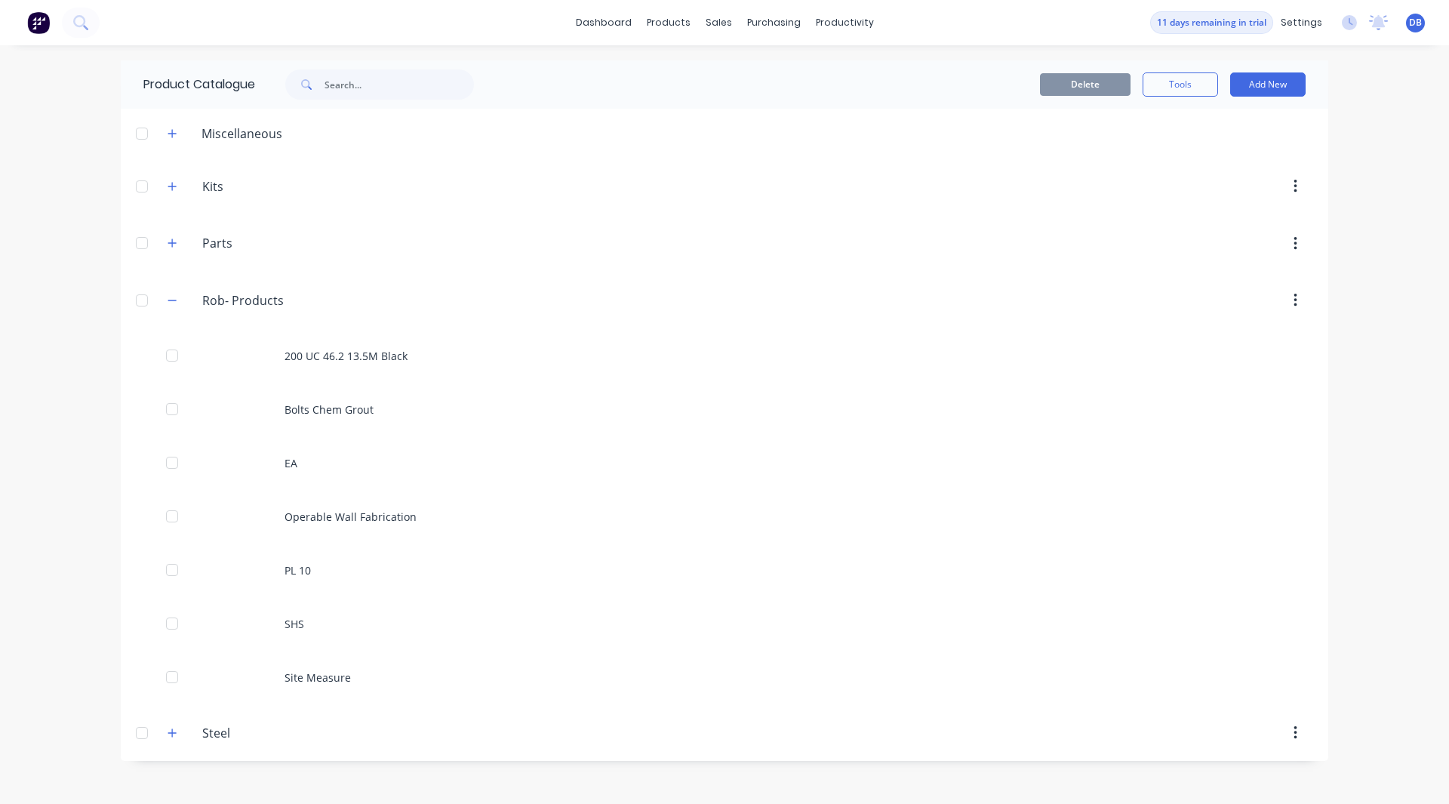
click at [167, 177] on span at bounding box center [172, 186] width 19 height 19
click at [173, 188] on icon "button" at bounding box center [172, 186] width 8 height 8
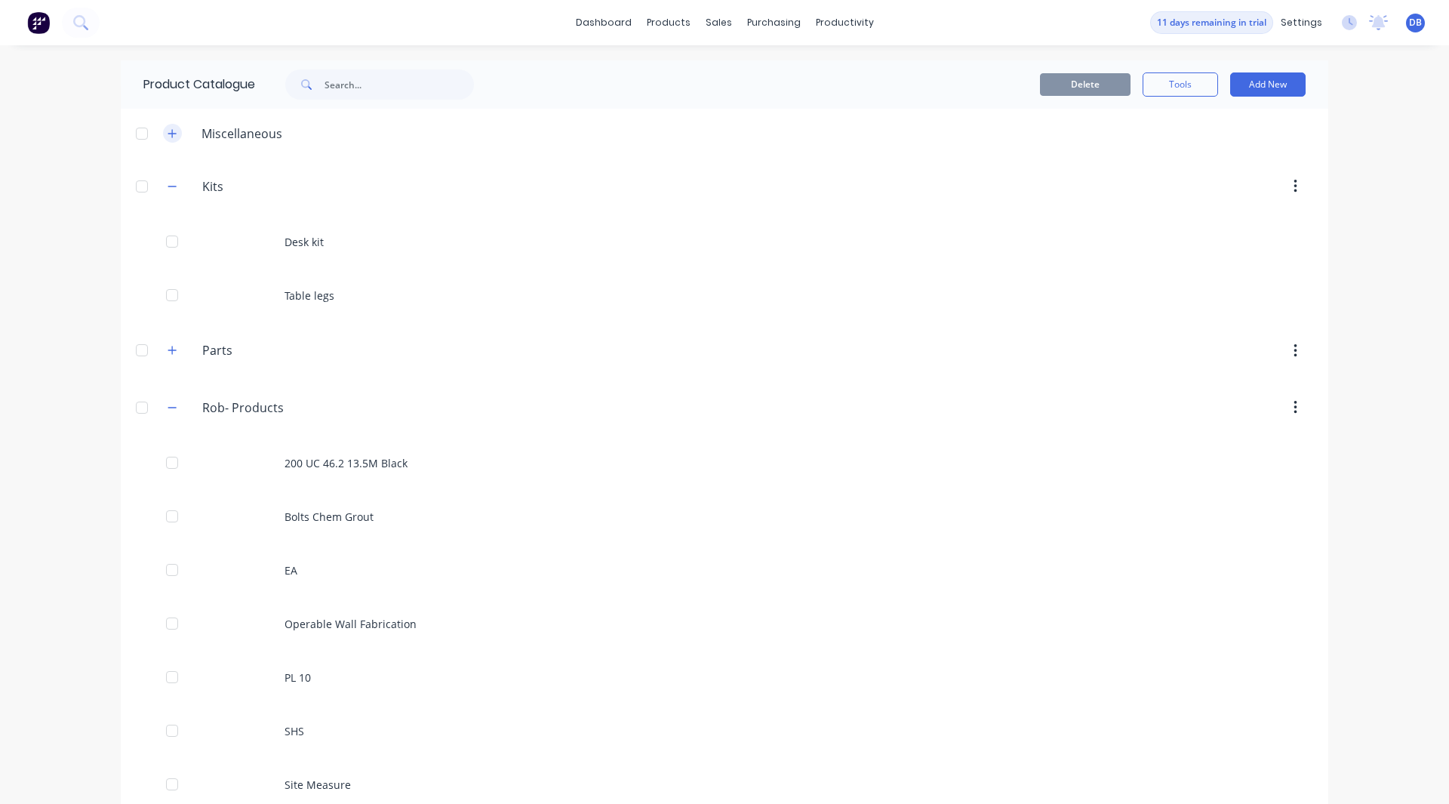
click at [163, 133] on button "button" at bounding box center [172, 133] width 19 height 19
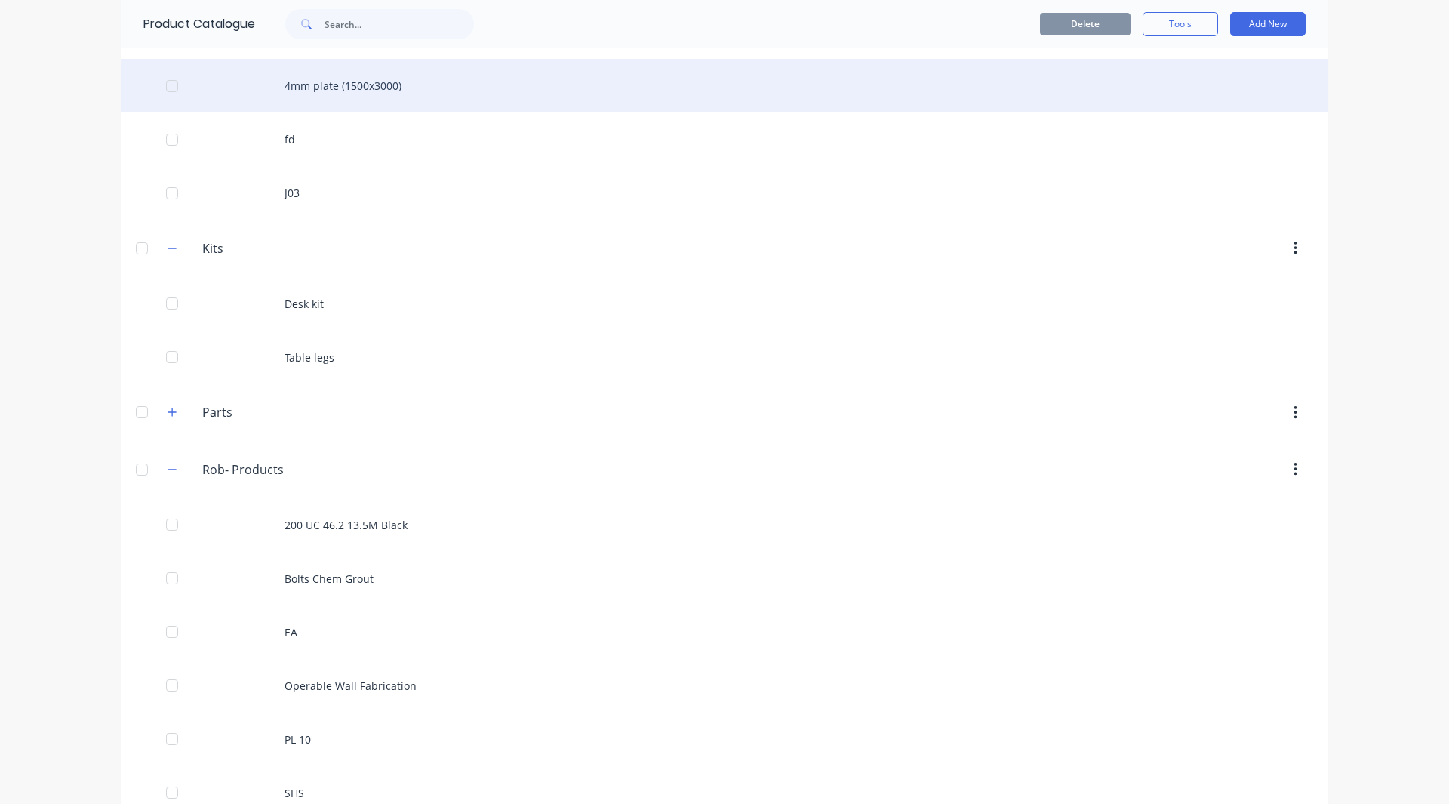
scroll to position [294, 0]
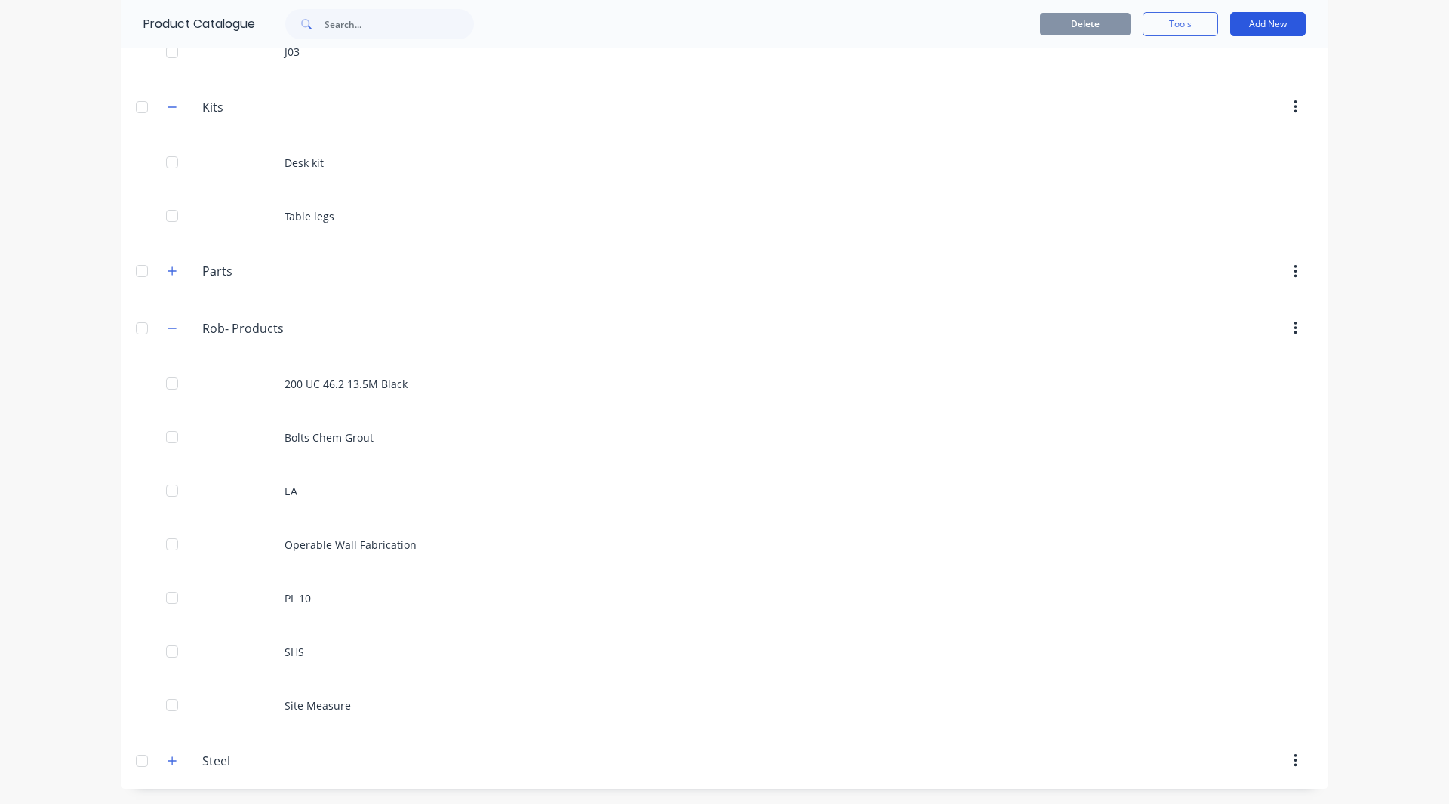
click at [1248, 25] on button "Add New" at bounding box center [1267, 24] width 75 height 24
click at [1213, 63] on div "Category" at bounding box center [1234, 63] width 116 height 22
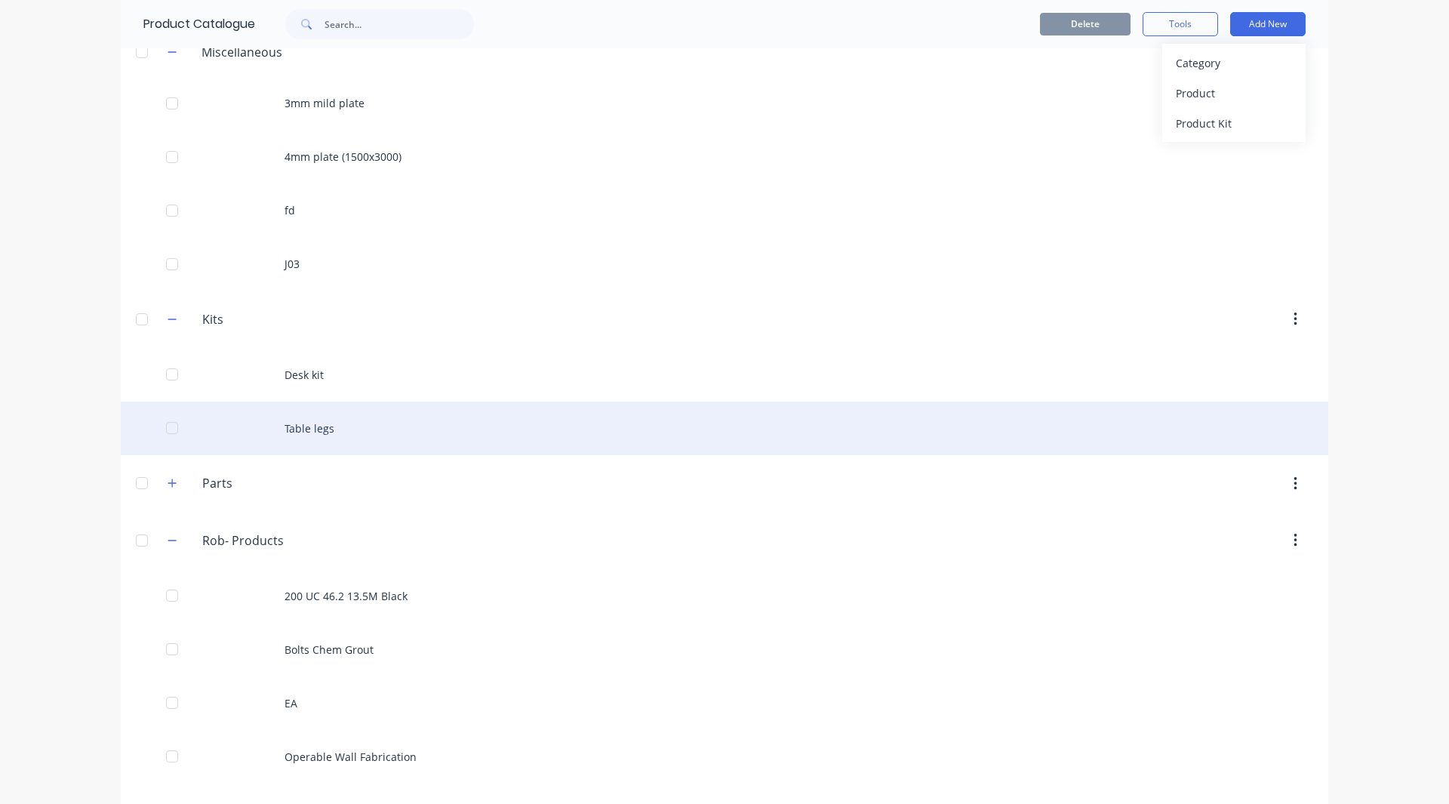
scroll to position [0, 0]
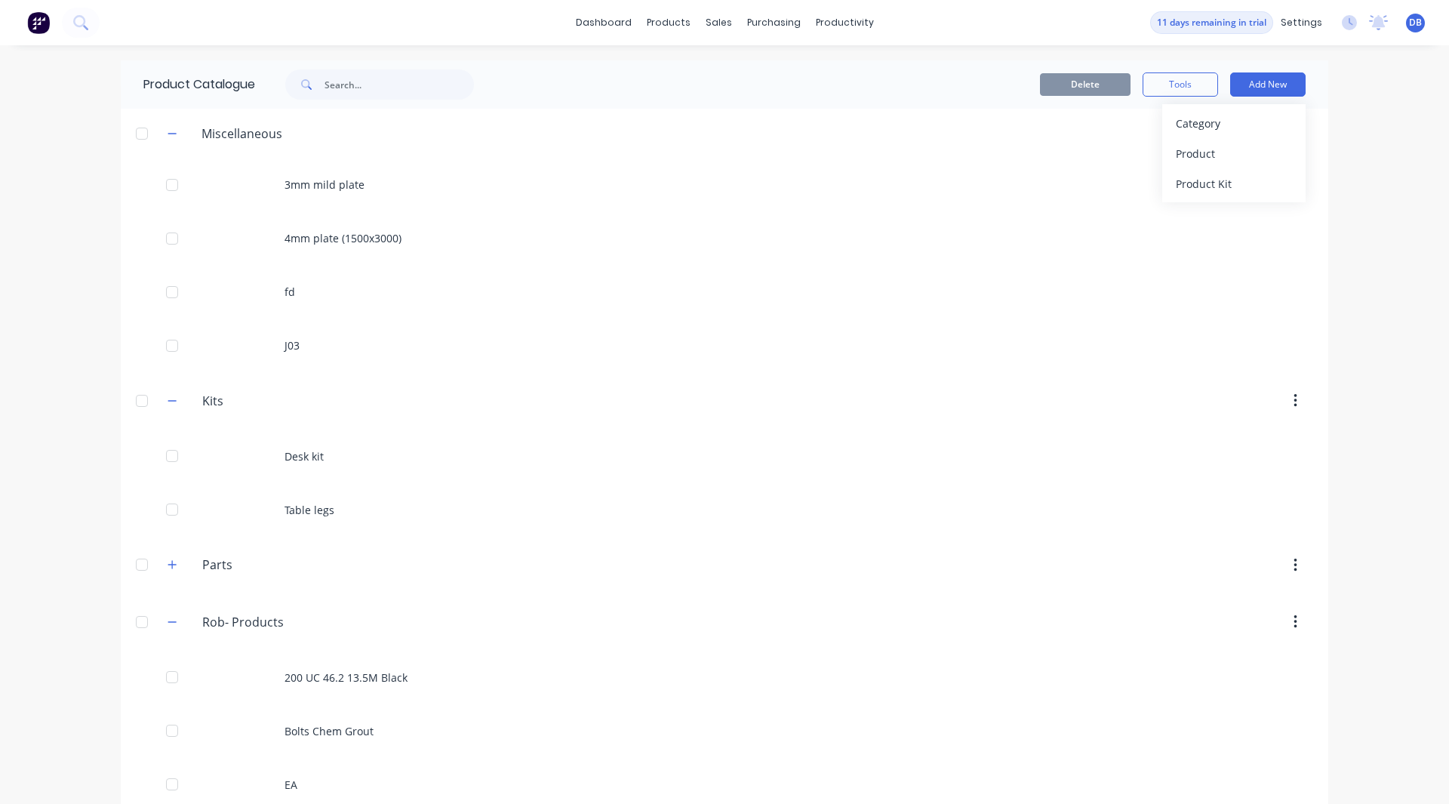
click at [1395, 168] on div "dashboard products sales purchasing productivity dashboard products Product Cat…" at bounding box center [724, 402] width 1449 height 804
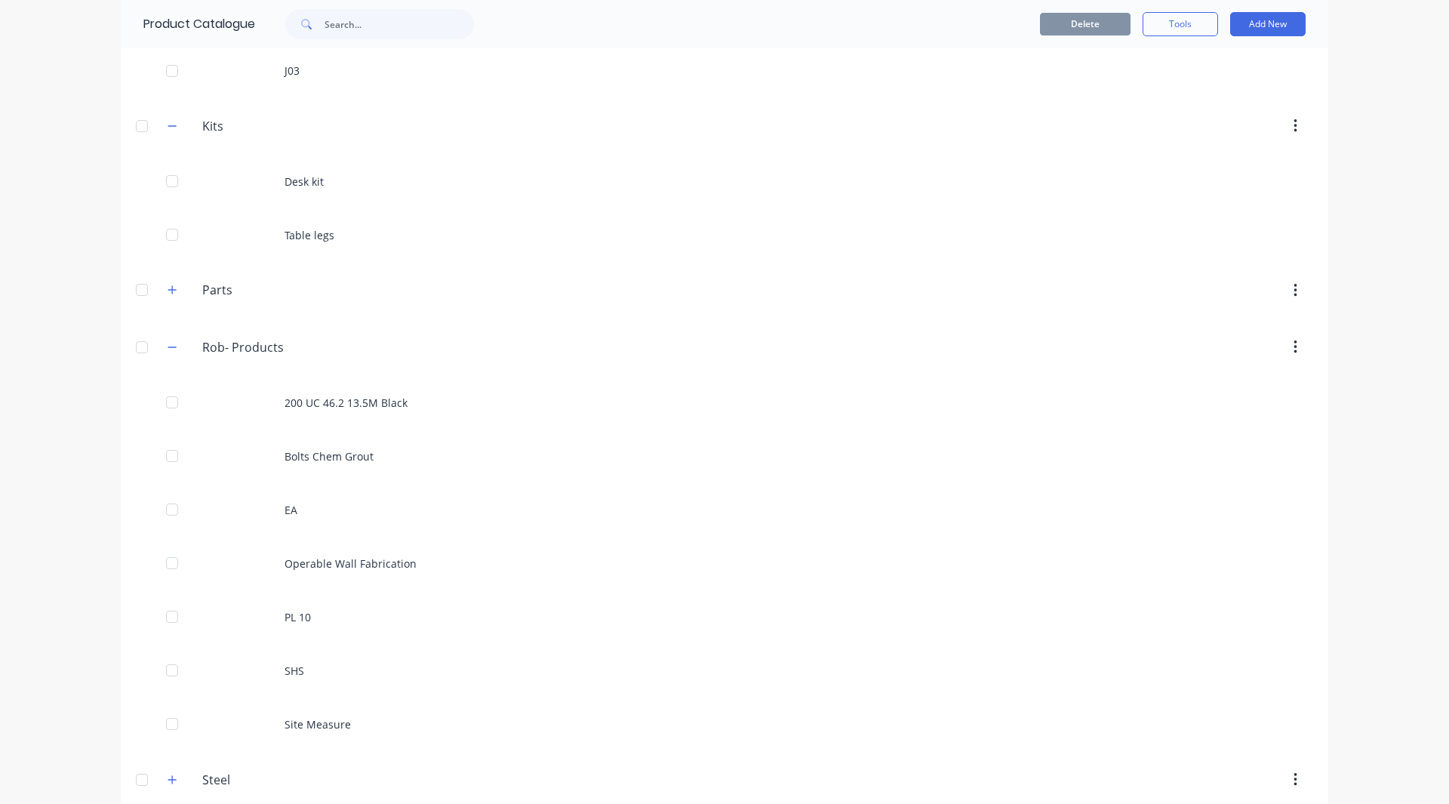
scroll to position [276, 0]
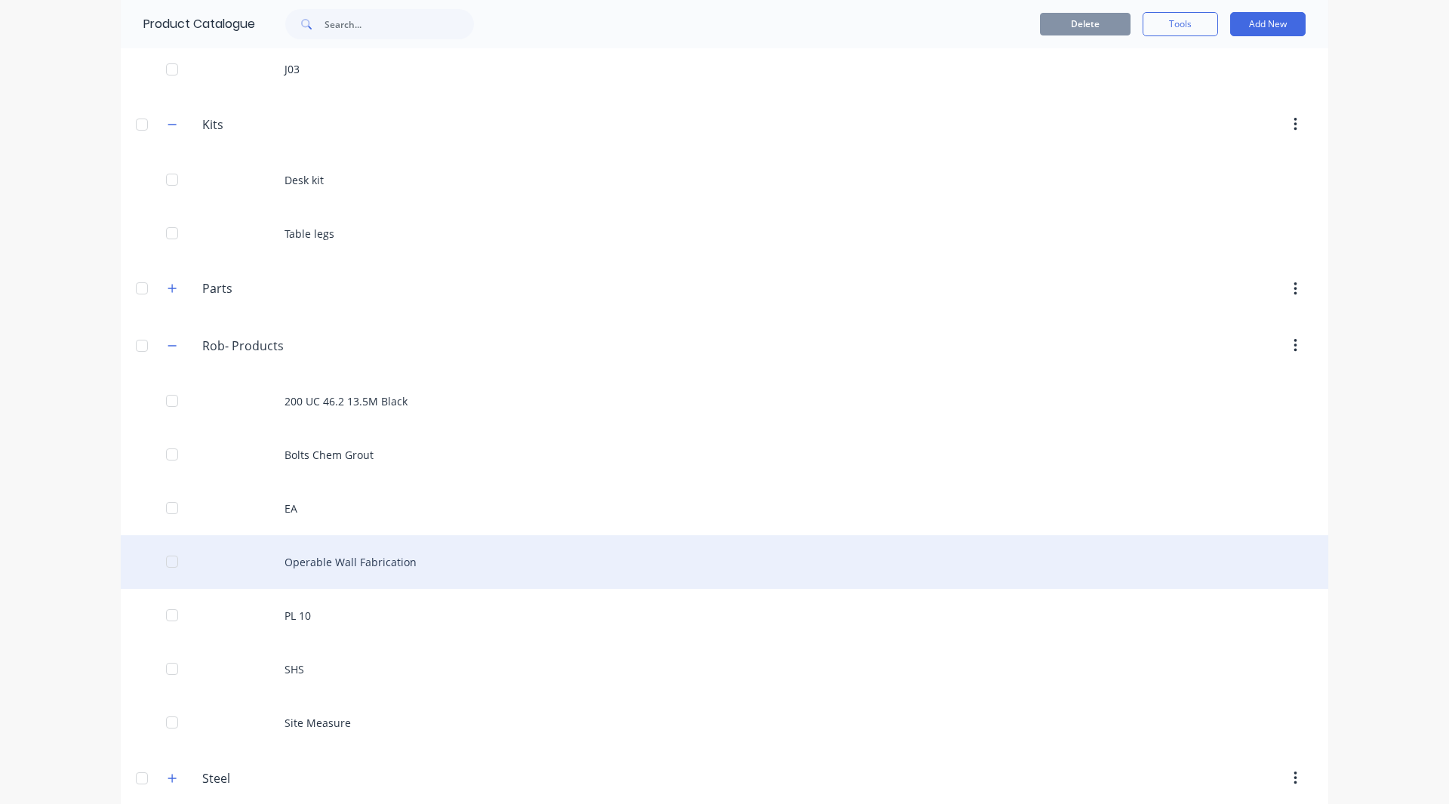
click at [362, 567] on div "Operable Wall Fabrication" at bounding box center [725, 562] width 1208 height 54
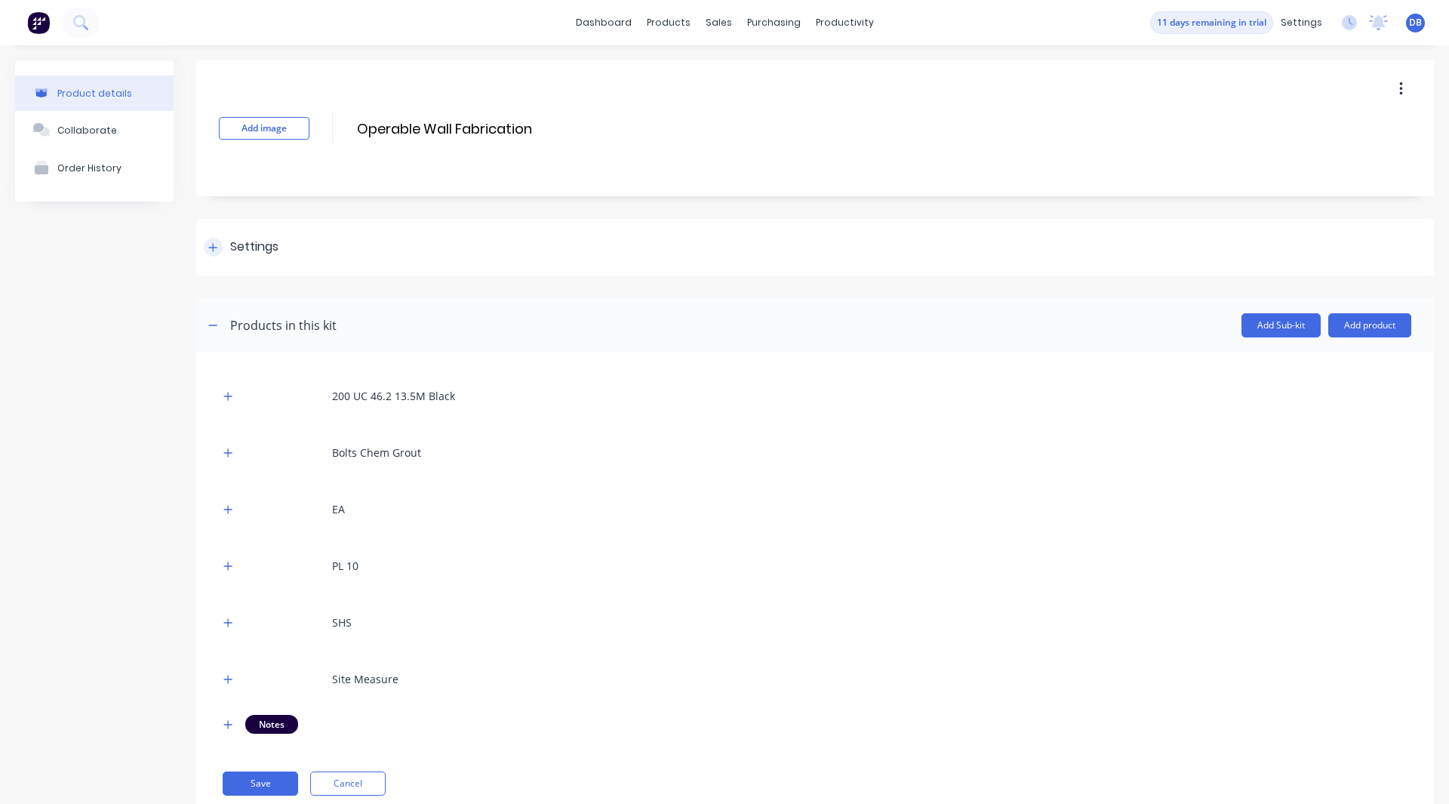
click at [220, 245] on div at bounding box center [213, 247] width 19 height 19
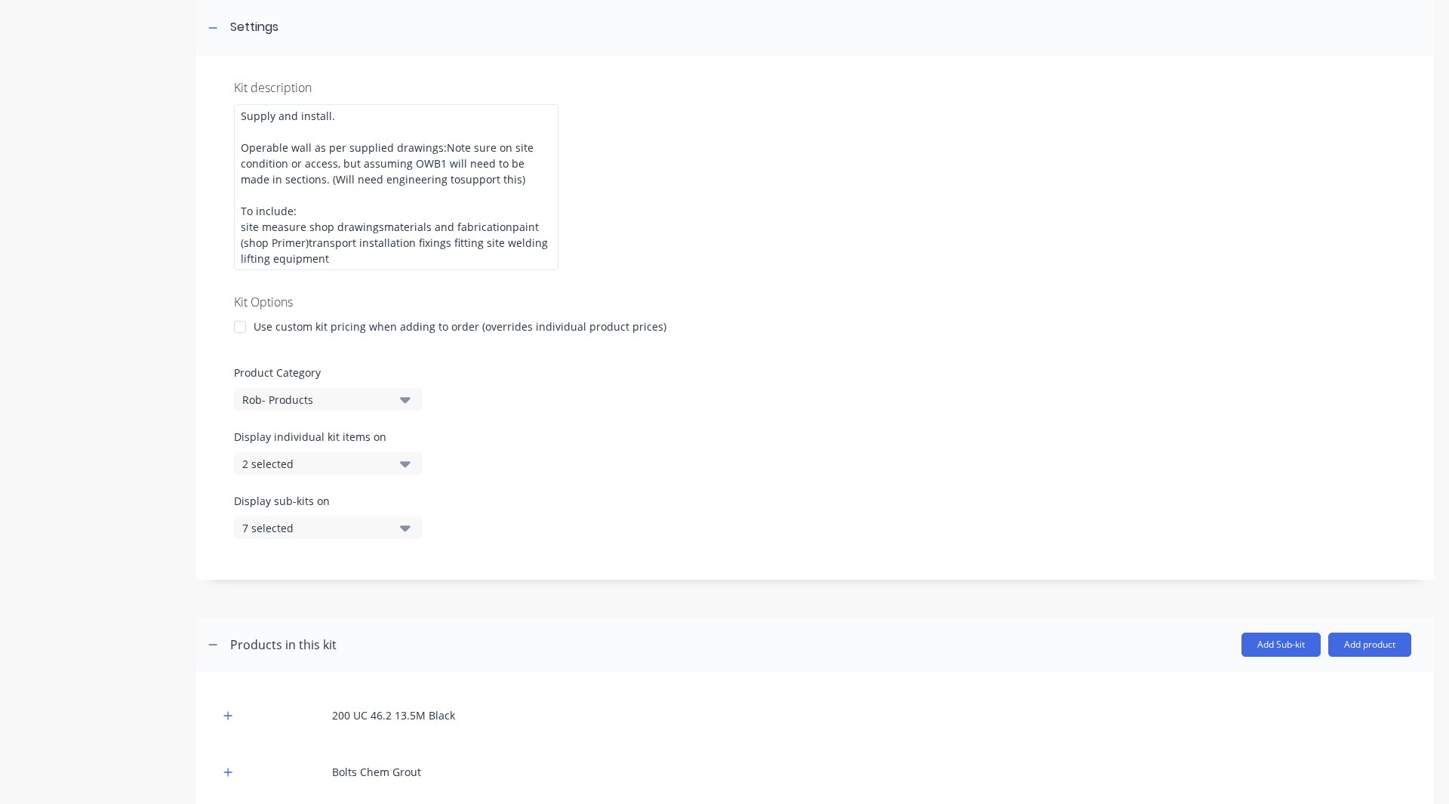
scroll to position [285, 0]
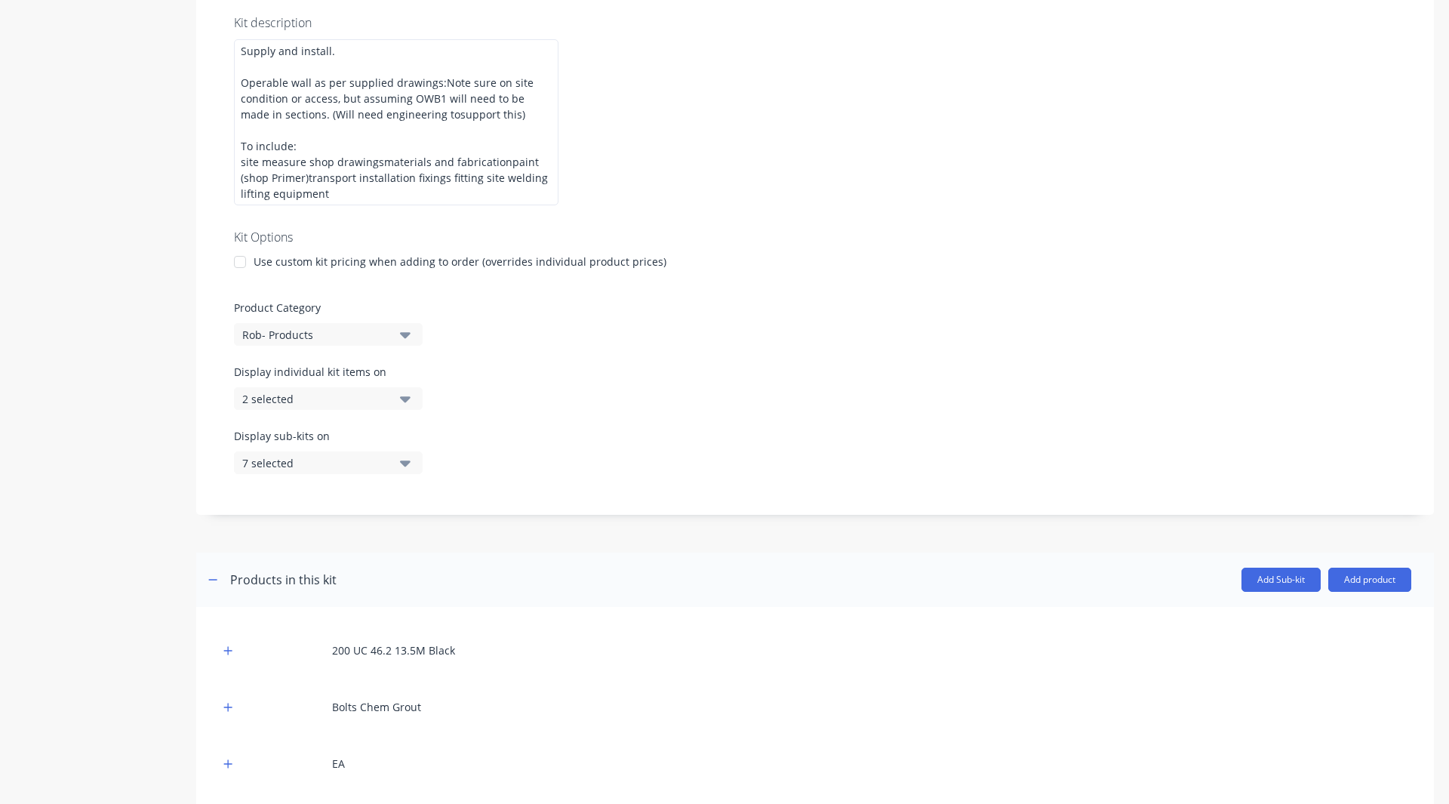
click at [297, 335] on div "Rob- Products" at bounding box center [315, 335] width 146 height 16
click at [81, 293] on div "Product details Collaborate Order History" at bounding box center [94, 432] width 159 height 1312
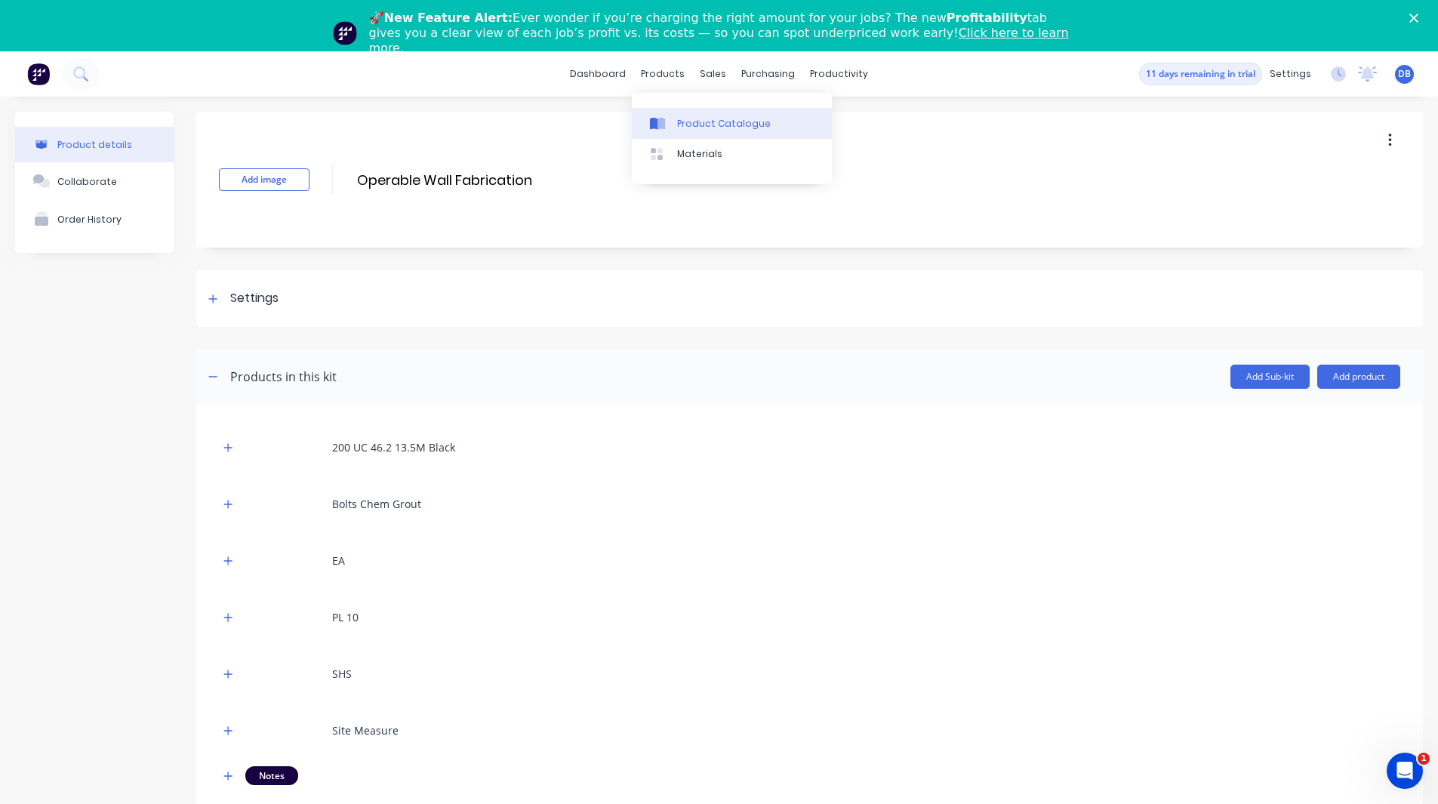
click at [689, 124] on div "Product Catalogue" at bounding box center [724, 124] width 94 height 14
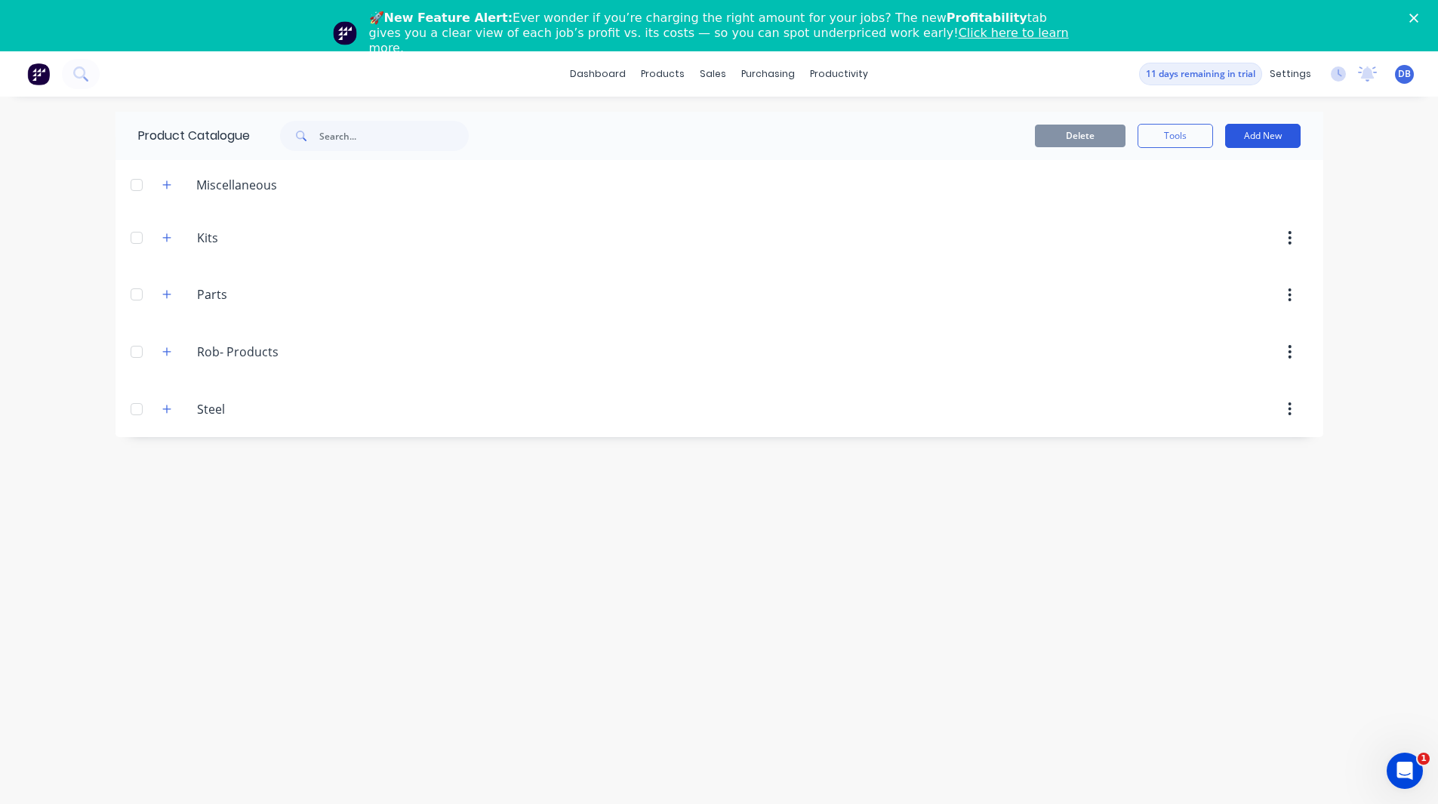
click at [1267, 128] on button "Add New" at bounding box center [1262, 136] width 75 height 24
click at [1193, 182] on div "Category" at bounding box center [1229, 175] width 116 height 22
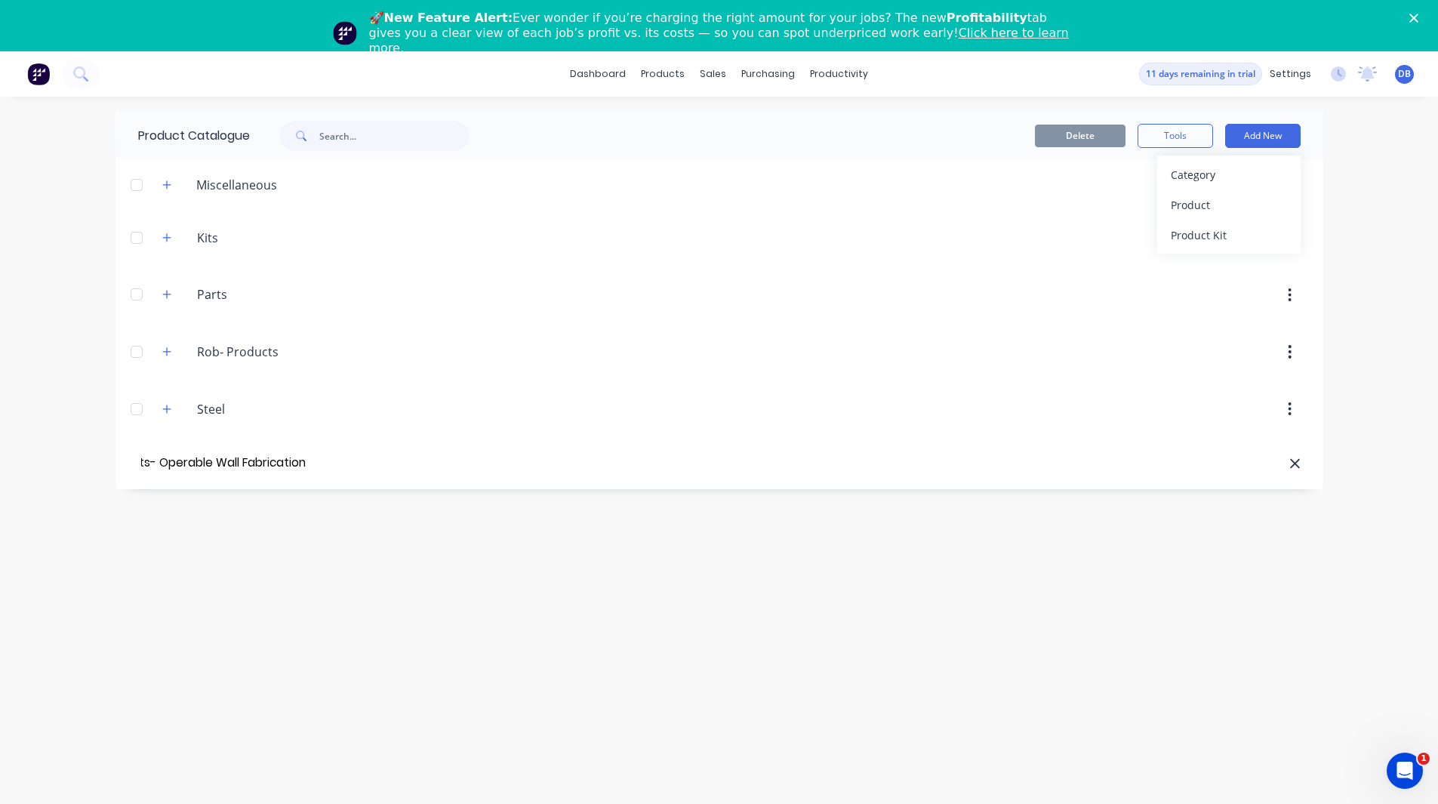
scroll to position [0, 104]
type input "Rob- Product Kits- Operable Wall Fabrication"
click at [1403, 171] on div "dashboard products sales purchasing productivity dashboard products Product Cat…" at bounding box center [719, 453] width 1438 height 804
click at [1260, 136] on button "Add New" at bounding box center [1262, 136] width 75 height 24
click at [1209, 234] on div "Product Kit" at bounding box center [1229, 235] width 116 height 22
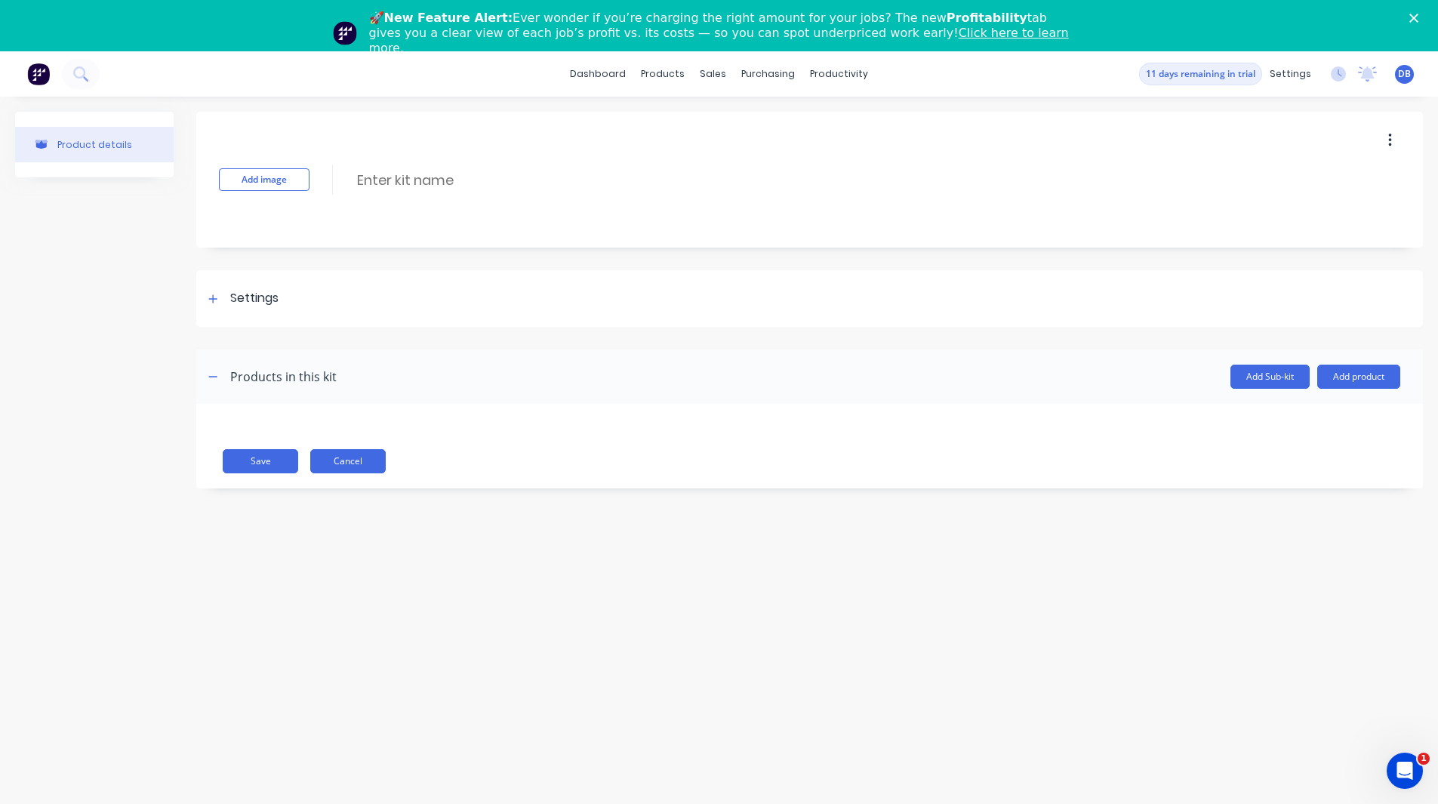
click at [351, 467] on button "Cancel" at bounding box center [347, 461] width 75 height 24
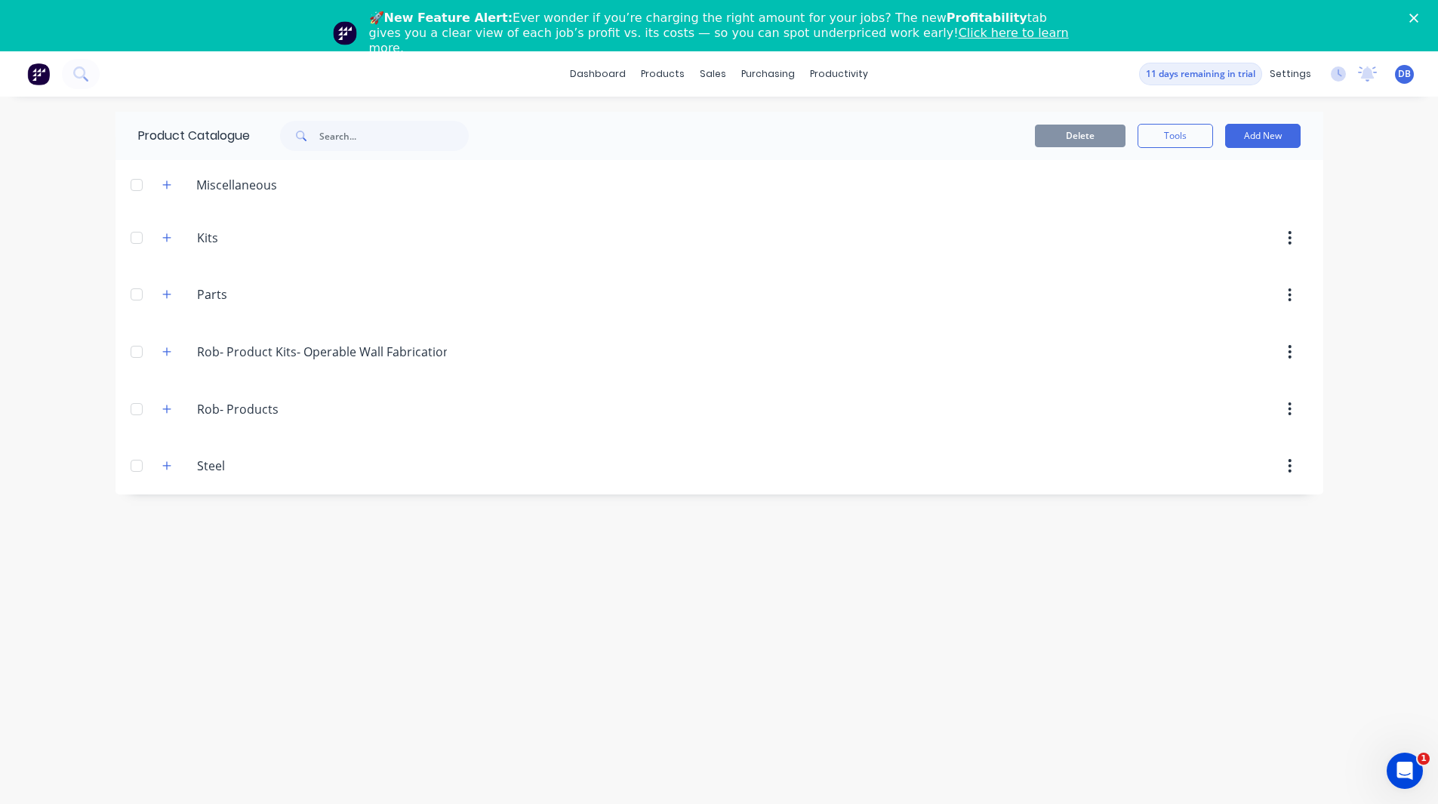
click at [180, 411] on div "Rob-.Products Rob- Products" at bounding box center [268, 409] width 237 height 27
click at [177, 409] on div "Rob-.Products Rob- Products" at bounding box center [268, 409] width 237 height 27
click at [175, 408] on button "button" at bounding box center [167, 408] width 19 height 19
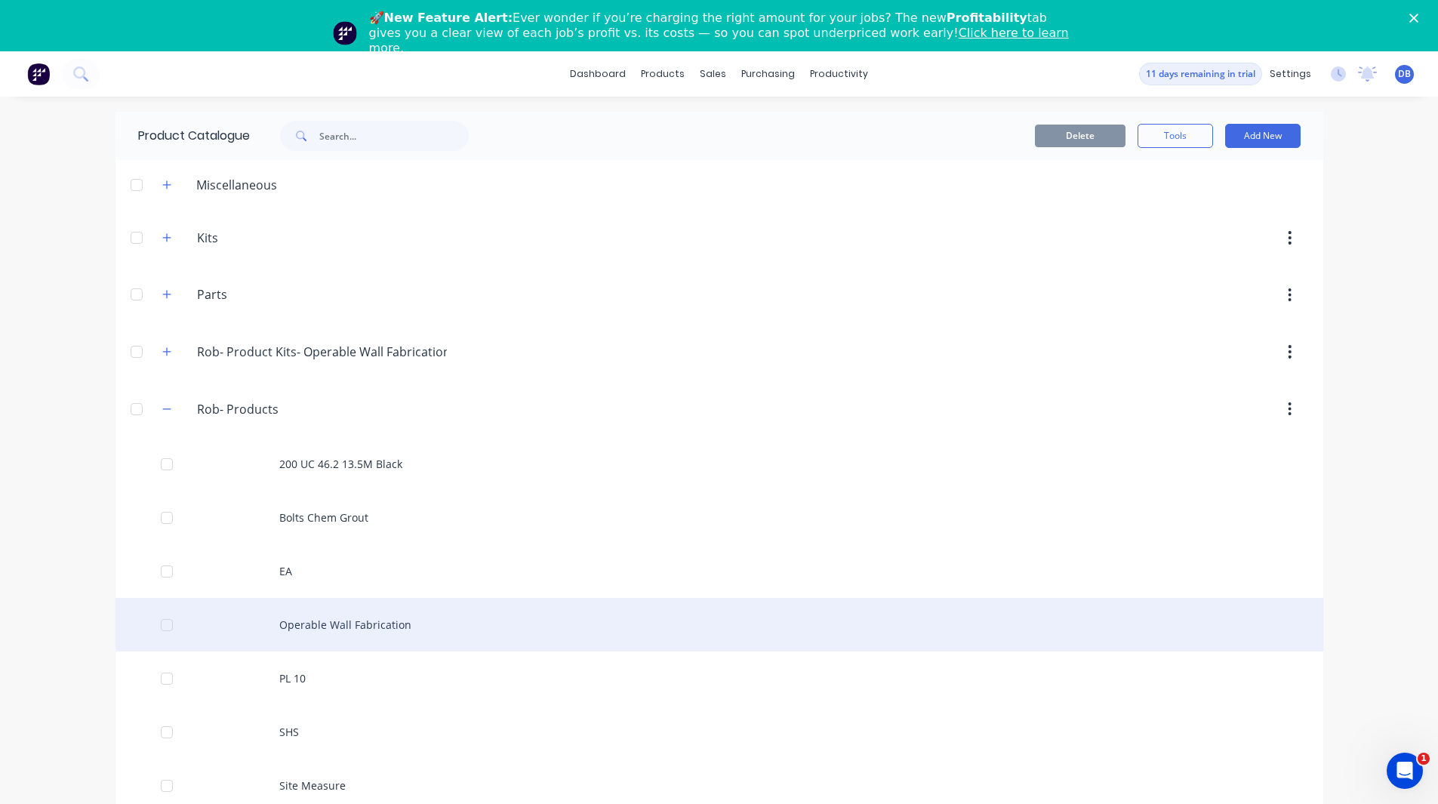
click at [351, 619] on div "Operable Wall Fabrication" at bounding box center [719, 625] width 1208 height 54
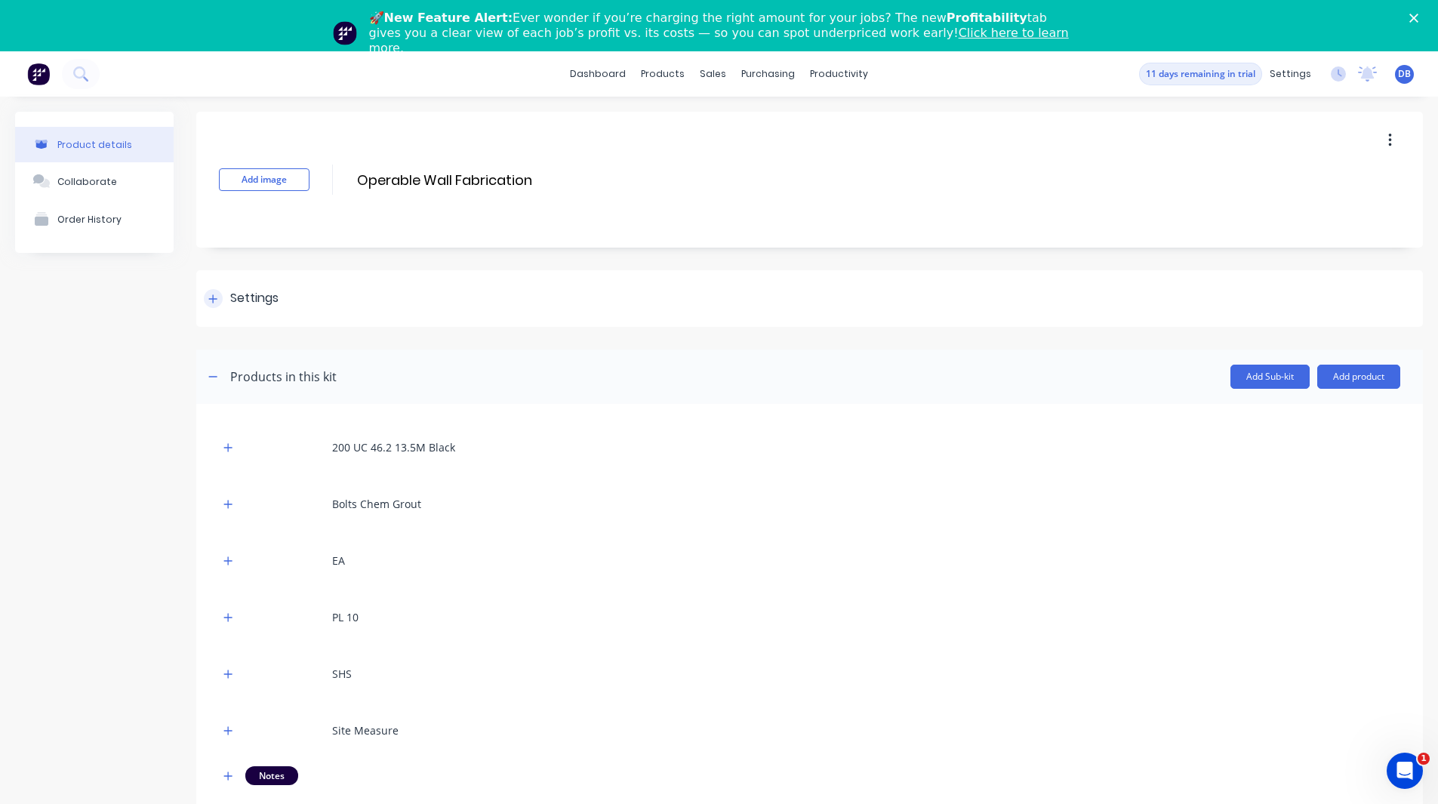
click at [213, 303] on icon at bounding box center [212, 299] width 9 height 11
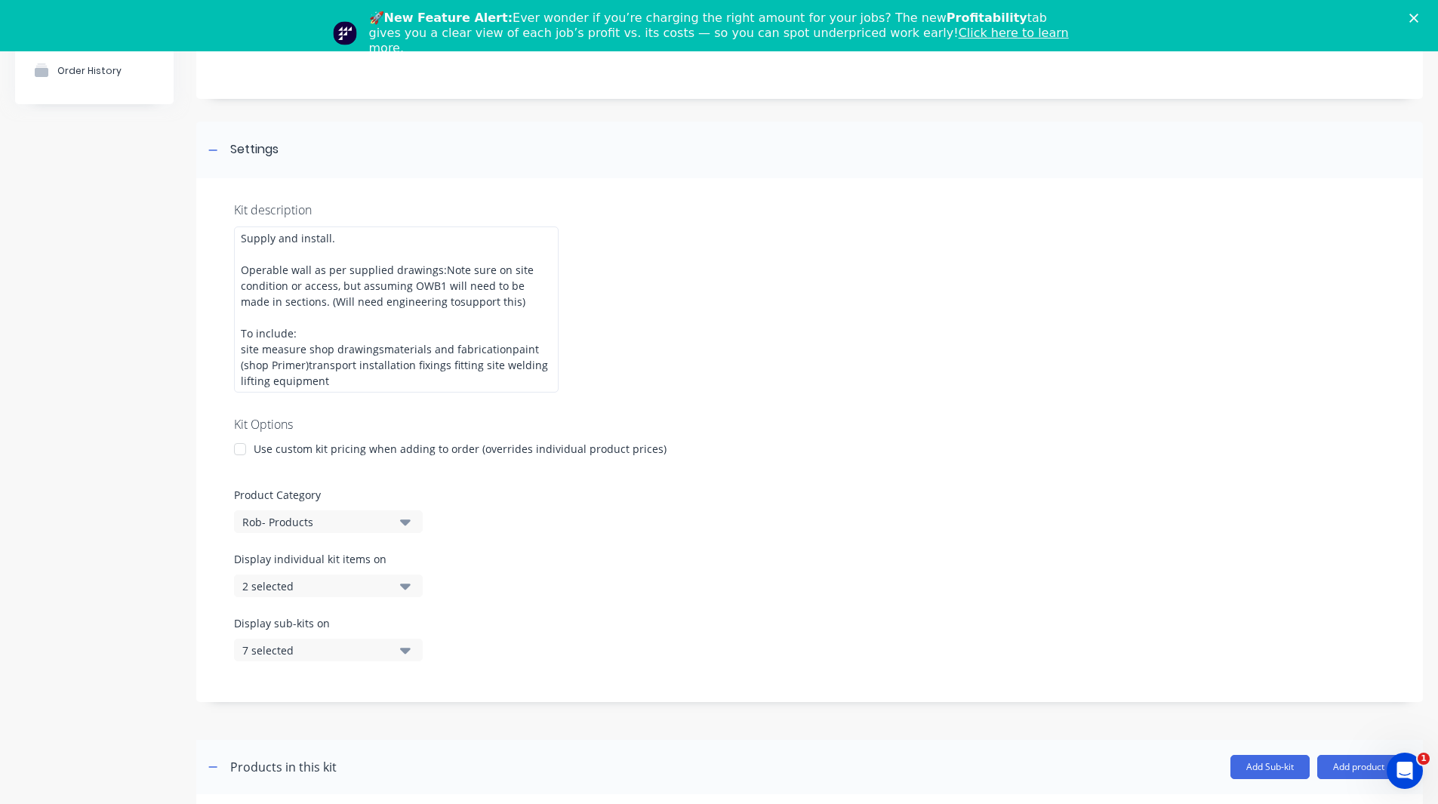
scroll to position [149, 0]
click at [322, 532] on div "Kit description Supply and install. Operable wall as per supplied drawings:Note…" at bounding box center [809, 439] width 1227 height 524
click at [319, 516] on div "Rob- Products" at bounding box center [315, 521] width 146 height 16
click at [347, 688] on div "Rob- Product Kits- Operable Wall Fabrication" at bounding box center [347, 694] width 226 height 30
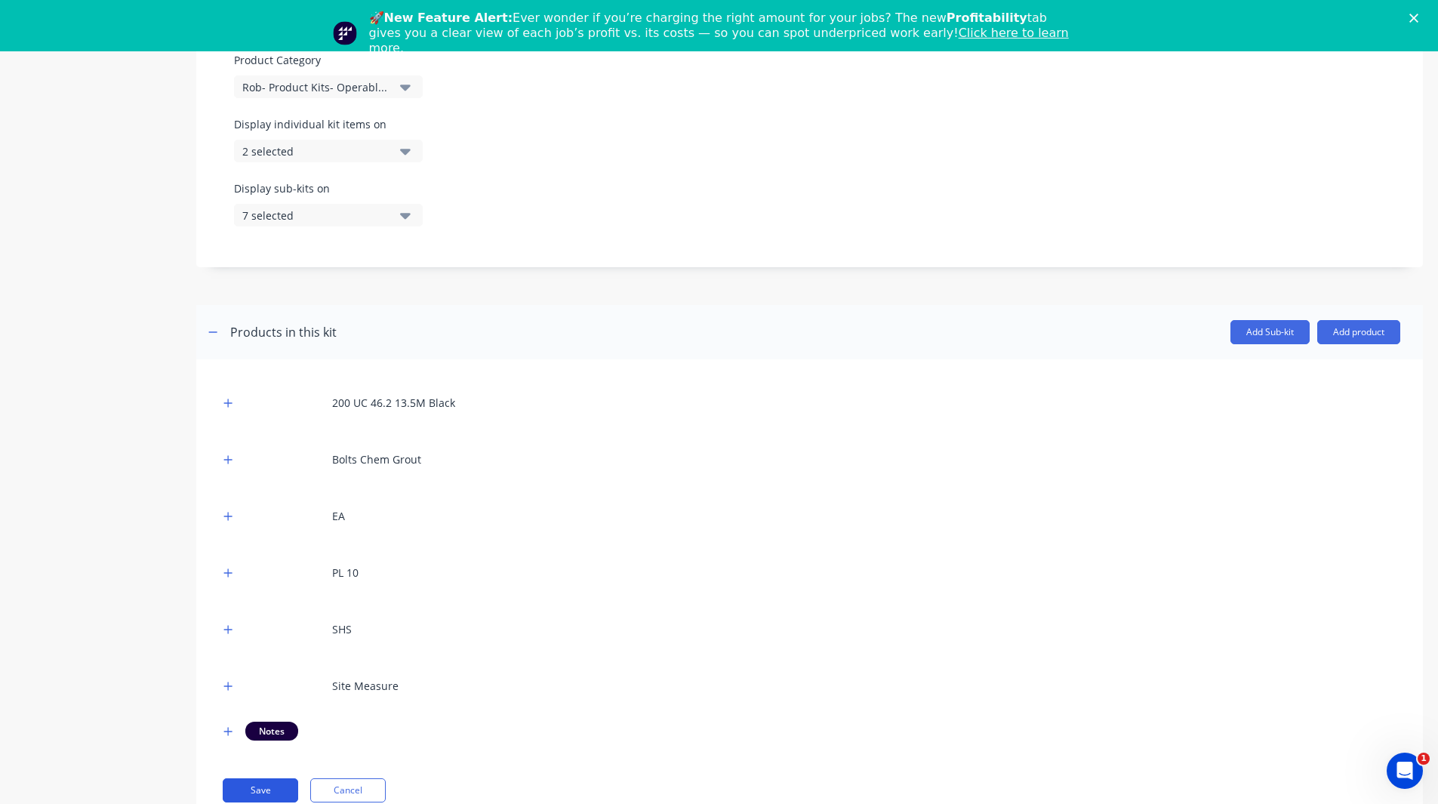
click at [275, 789] on button "Save" at bounding box center [260, 790] width 75 height 24
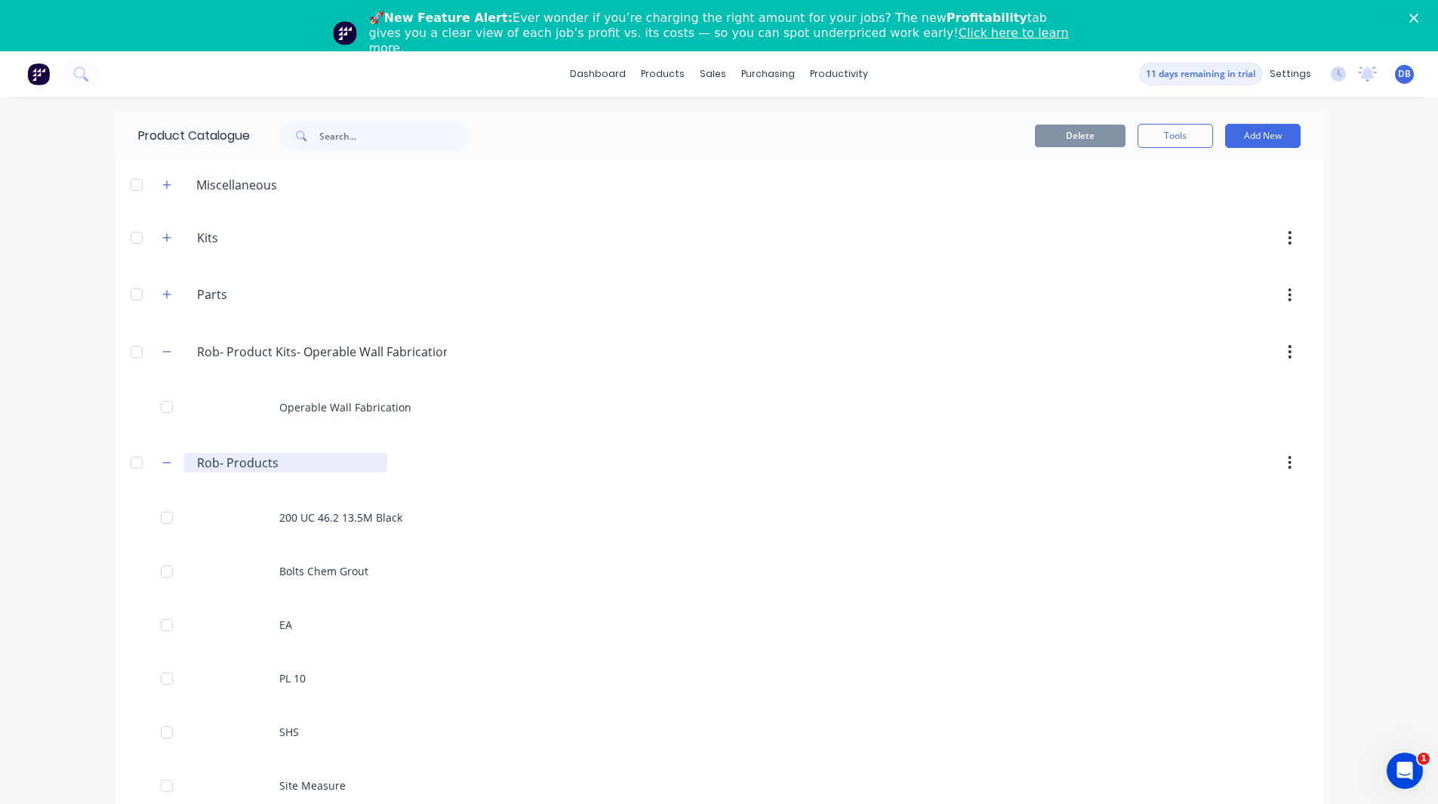
scroll to position [29, 0]
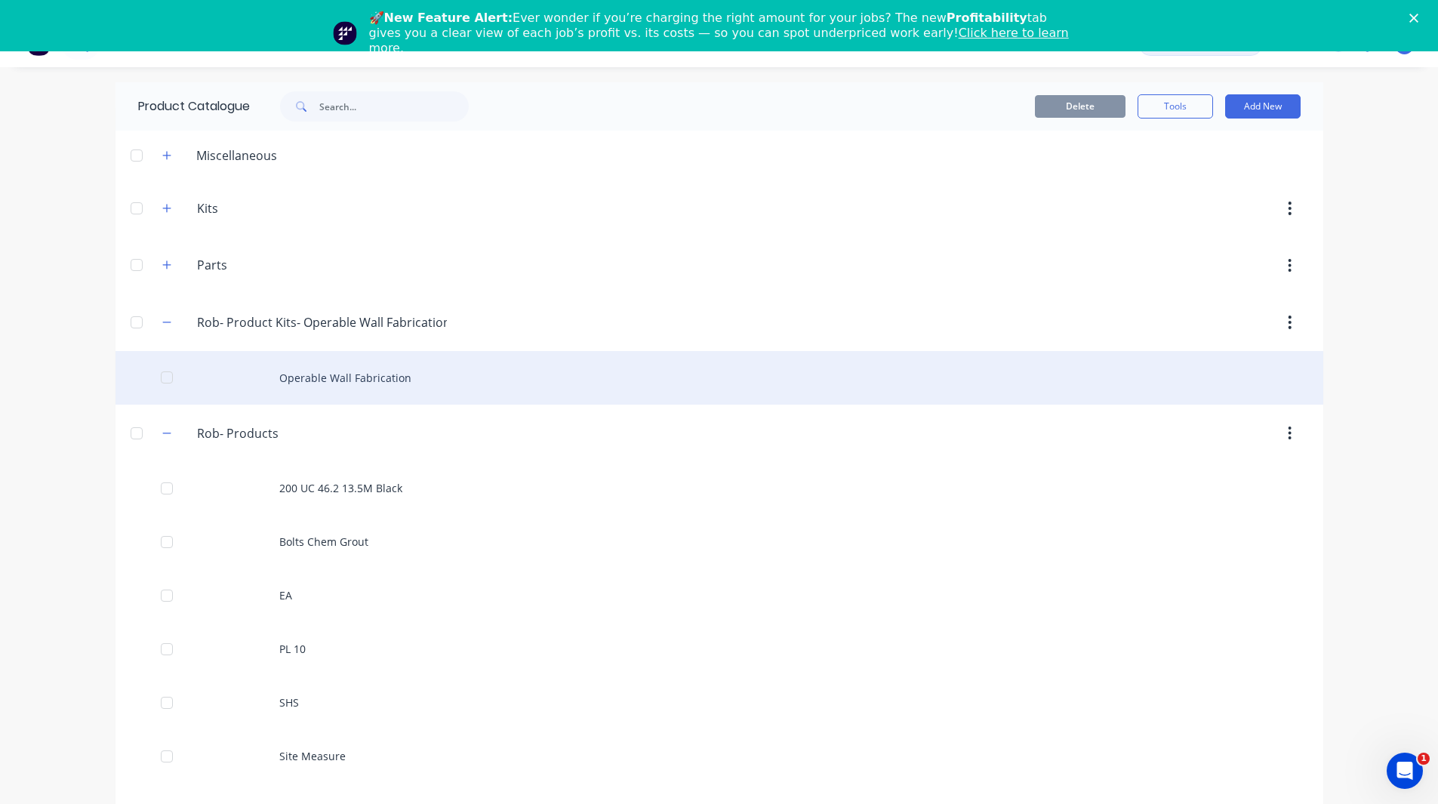
click at [416, 371] on div "Operable Wall Fabrication" at bounding box center [719, 378] width 1208 height 54
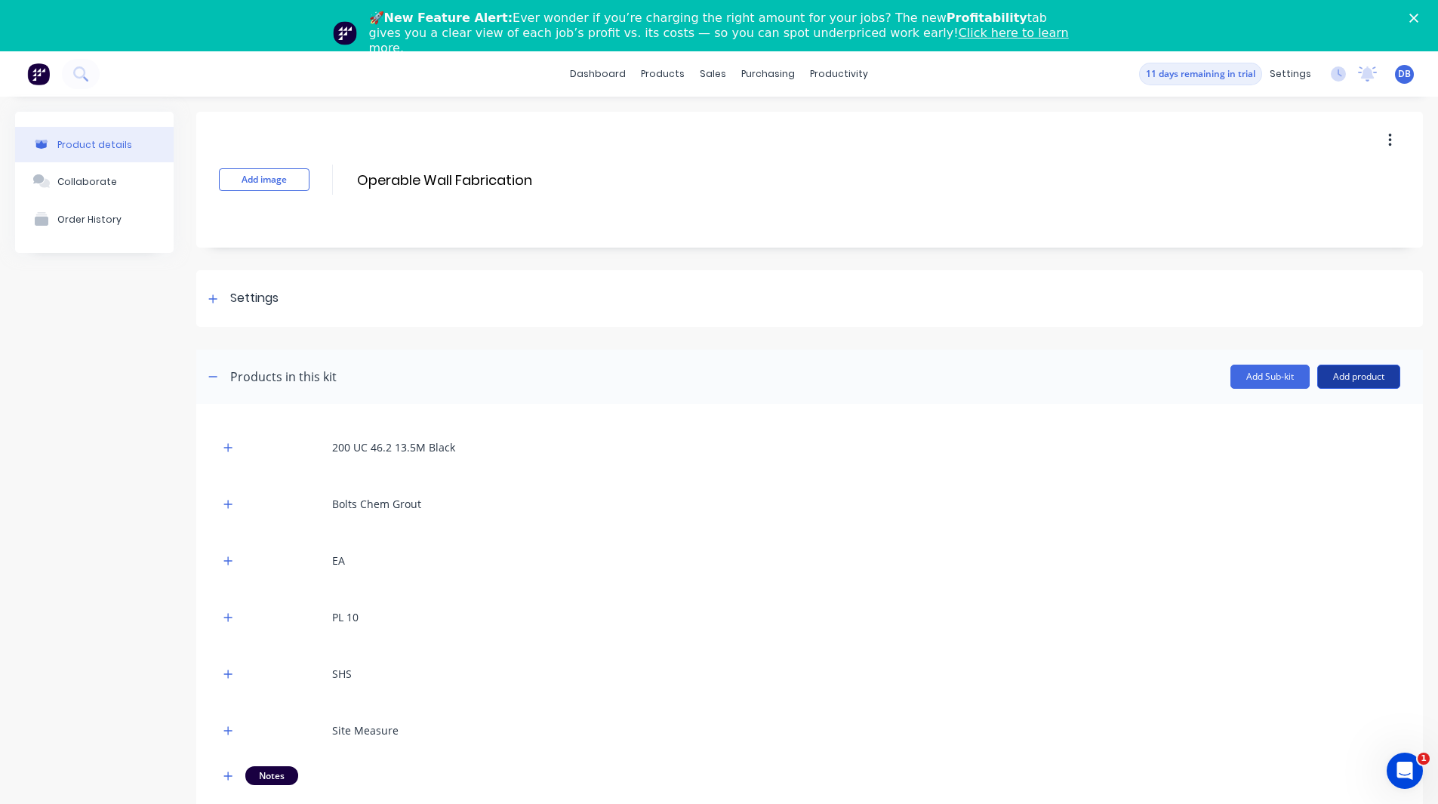
click at [1320, 377] on button "Add product" at bounding box center [1358, 377] width 83 height 24
click at [1291, 448] on div "Labour" at bounding box center [1328, 446] width 116 height 22
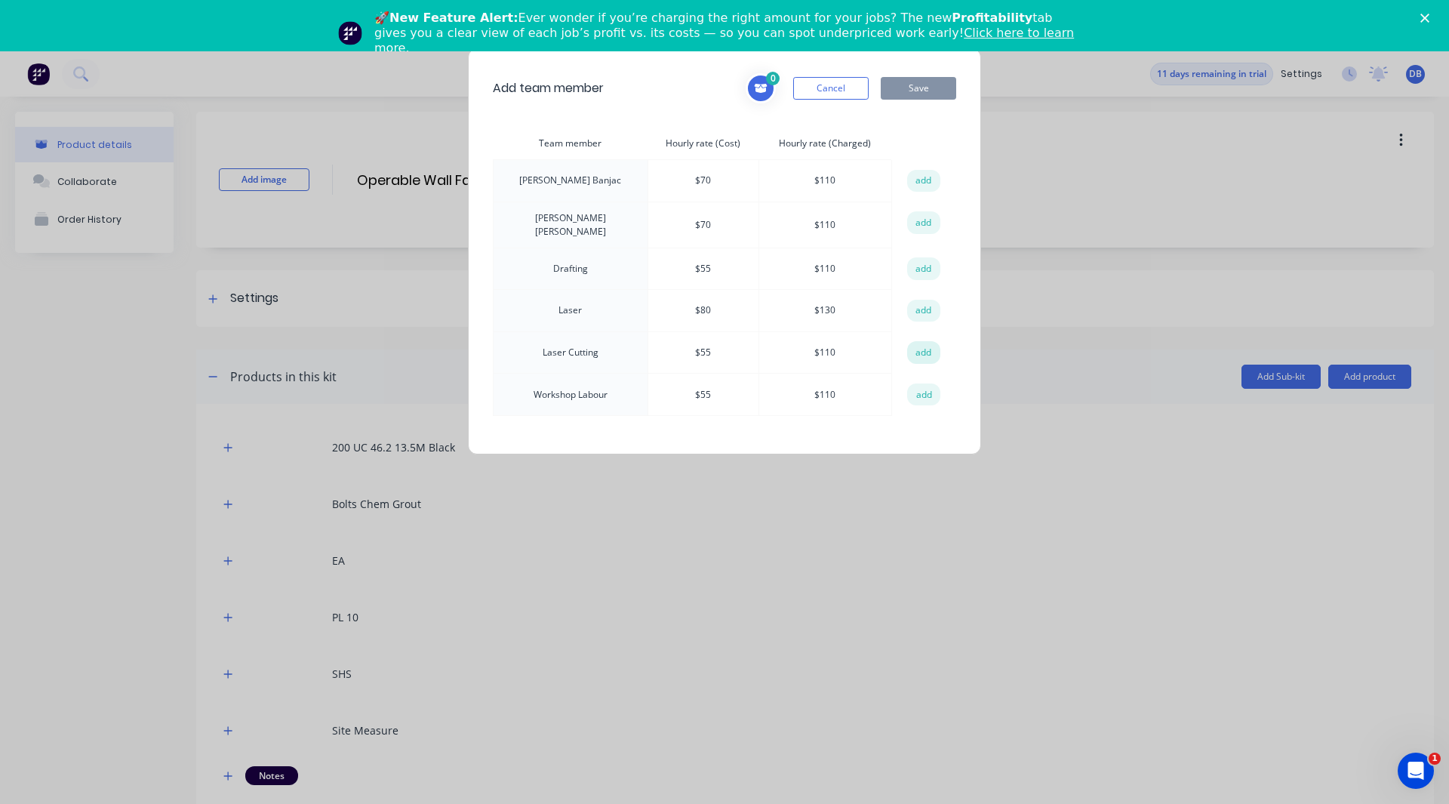
click at [921, 350] on button "add" at bounding box center [923, 352] width 33 height 23
click at [922, 262] on button "add" at bounding box center [923, 268] width 33 height 23
click at [919, 390] on button "add" at bounding box center [923, 394] width 33 height 23
click at [925, 96] on button "Save" at bounding box center [918, 88] width 75 height 23
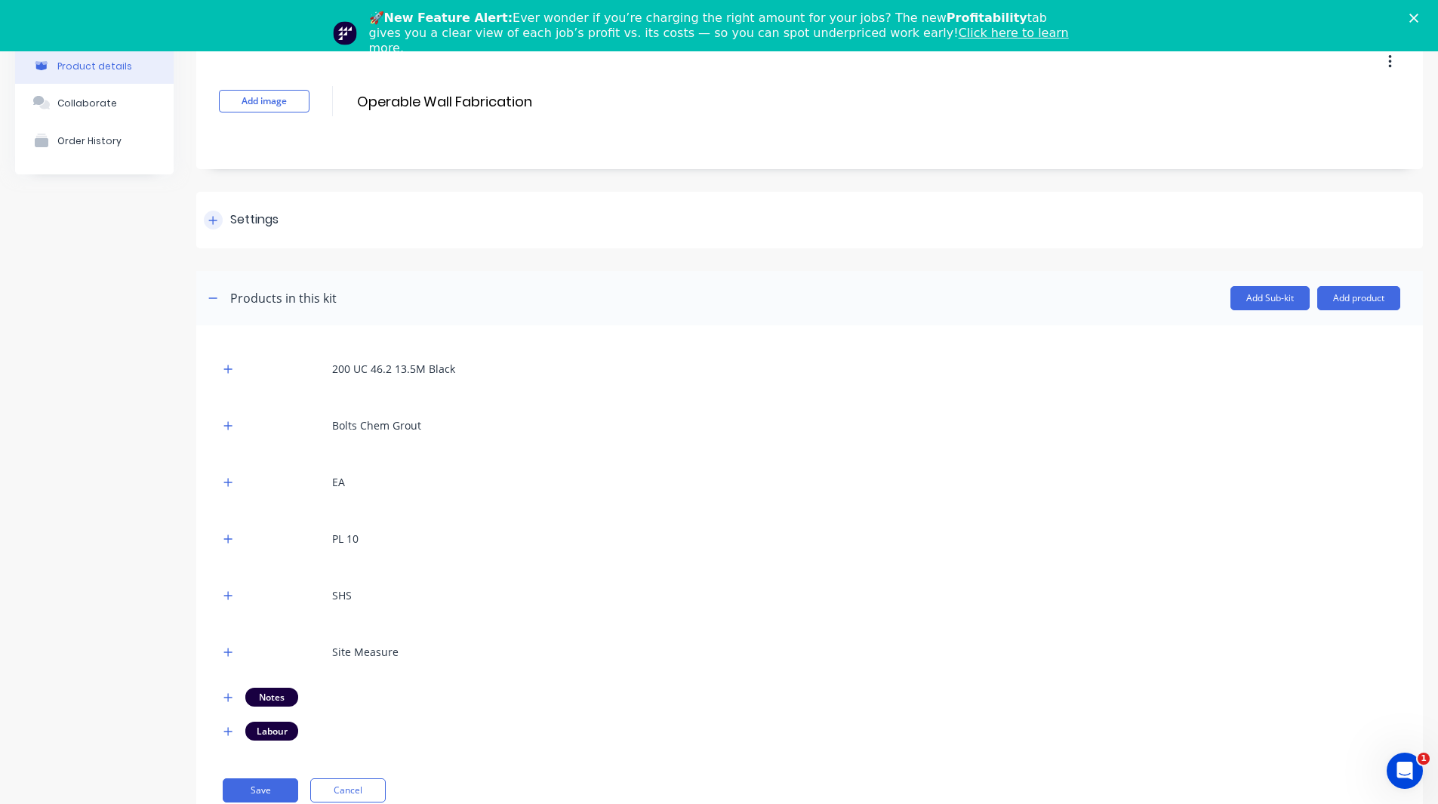
scroll to position [74, 0]
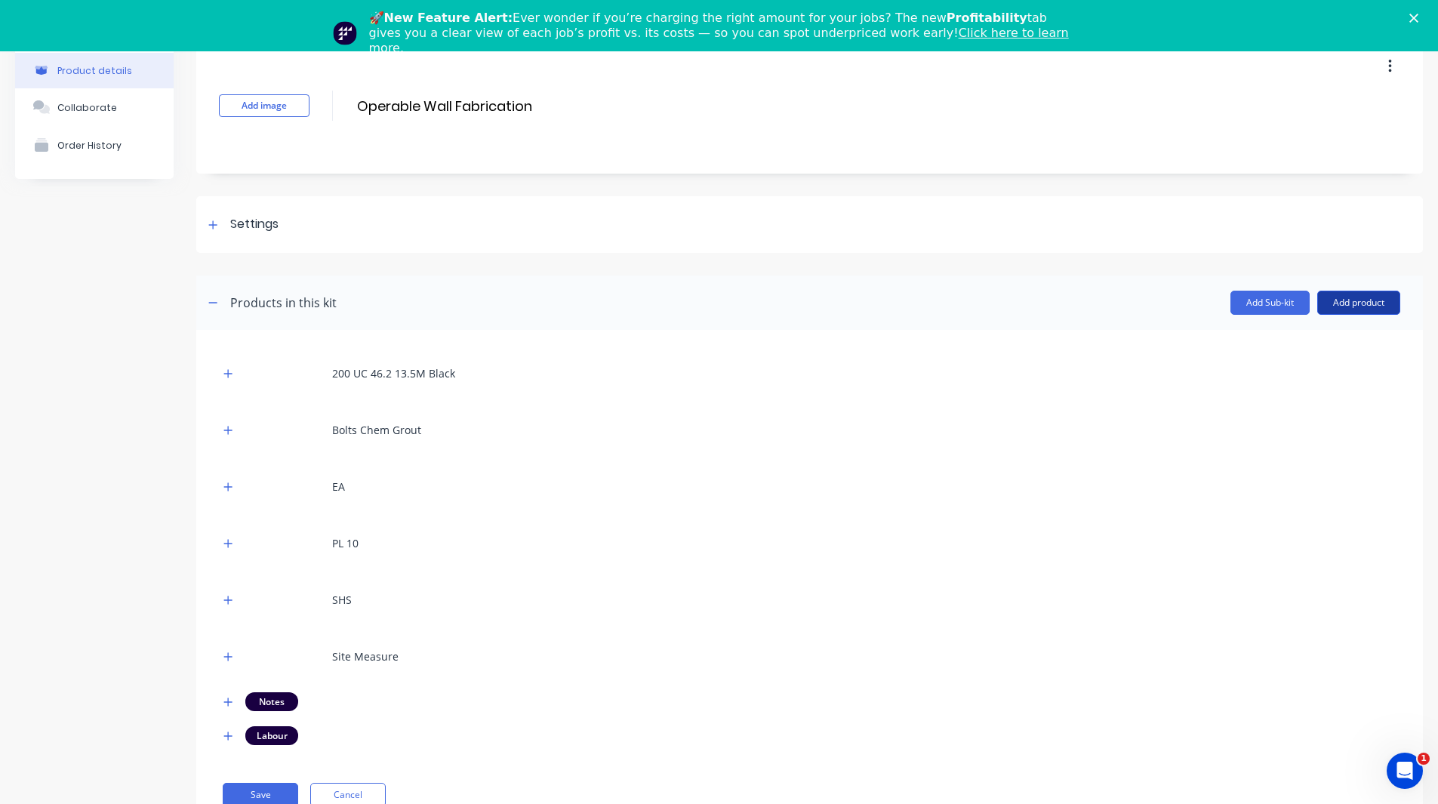
click at [1347, 300] on button "Add product" at bounding box center [1358, 303] width 83 height 24
click at [1320, 191] on div "Add image Operable Wall Fabrication Operable Wall Fabrication Enter kit name Se…" at bounding box center [809, 441] width 1227 height 807
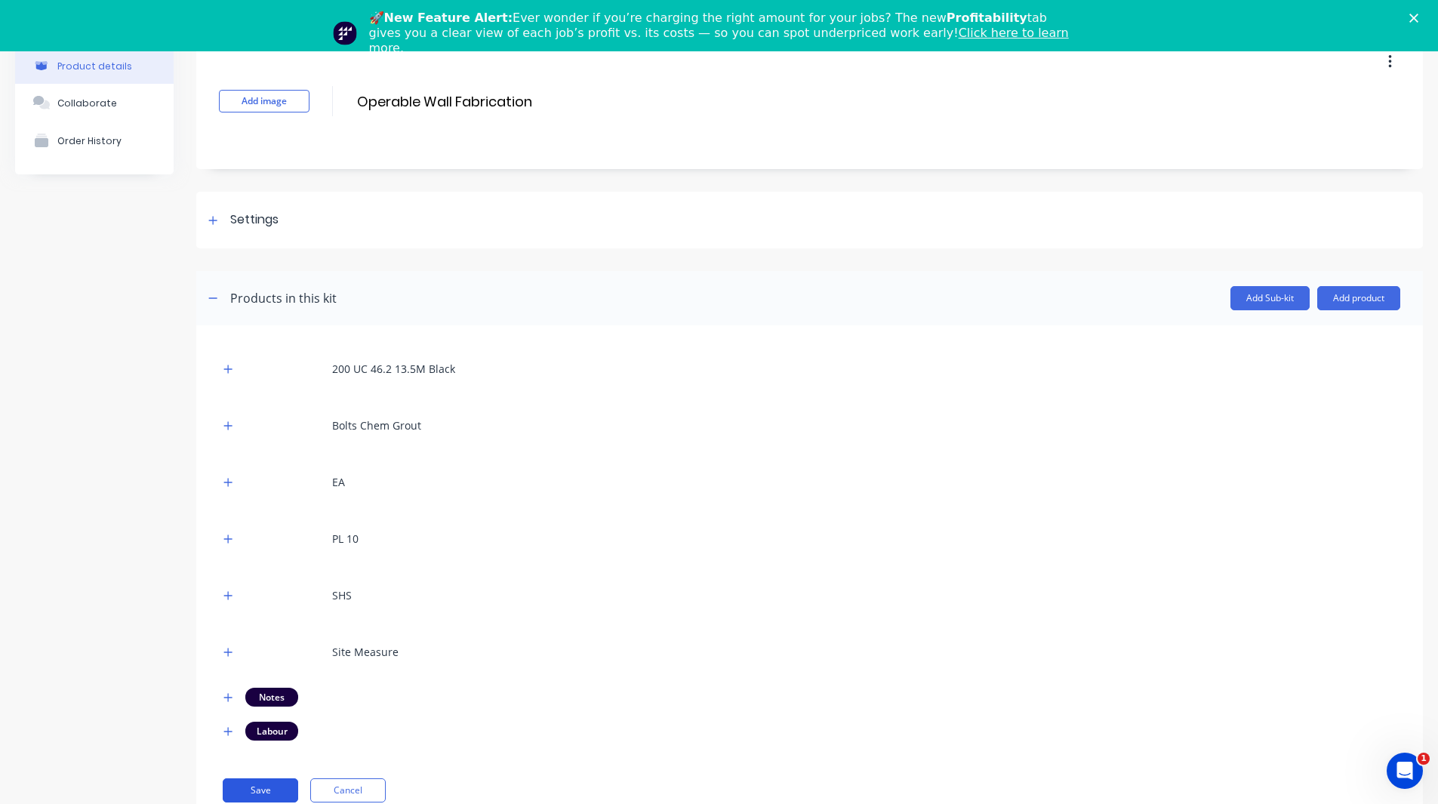
click at [254, 794] on button "Save" at bounding box center [260, 790] width 75 height 24
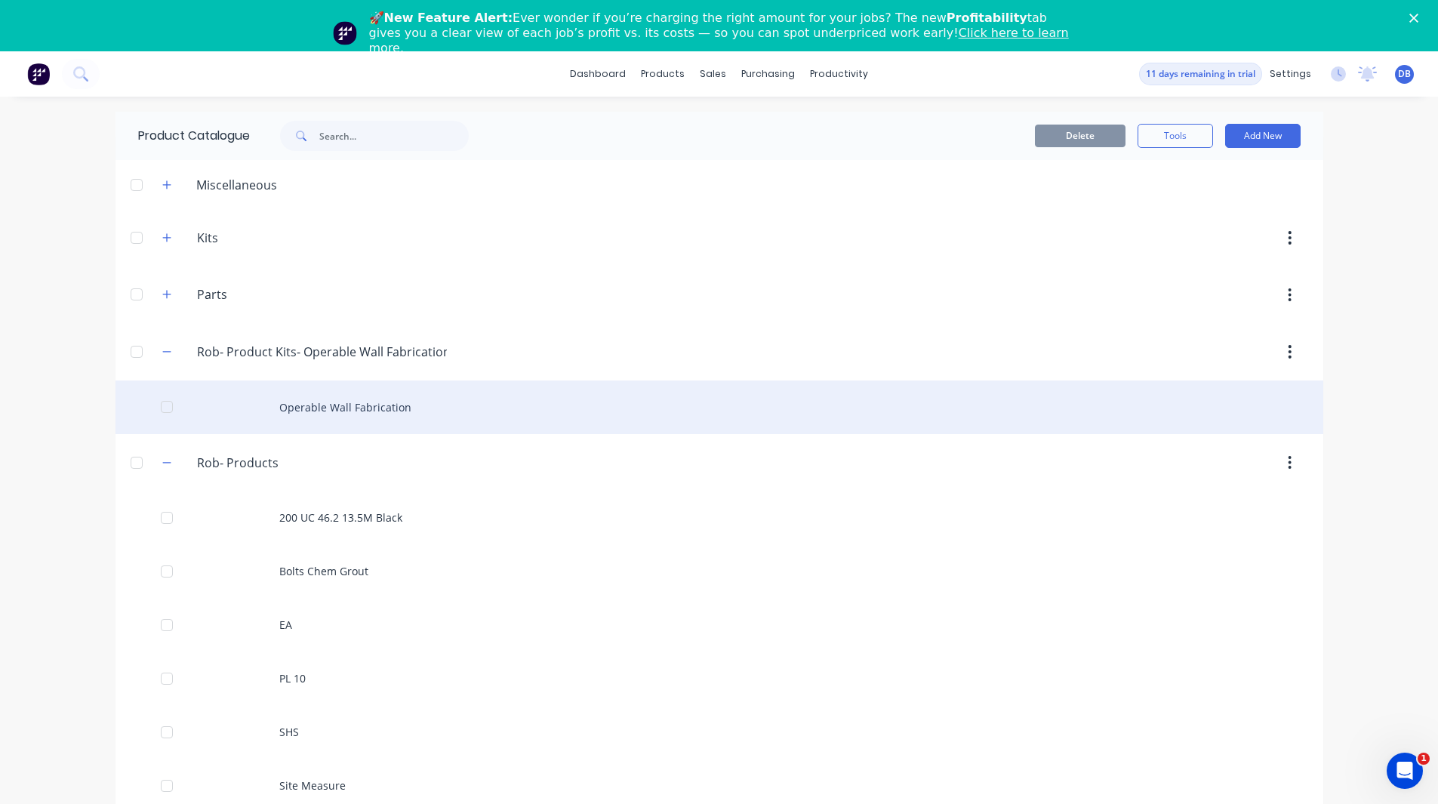
click at [383, 411] on div "Operable Wall Fabrication" at bounding box center [719, 407] width 1208 height 54
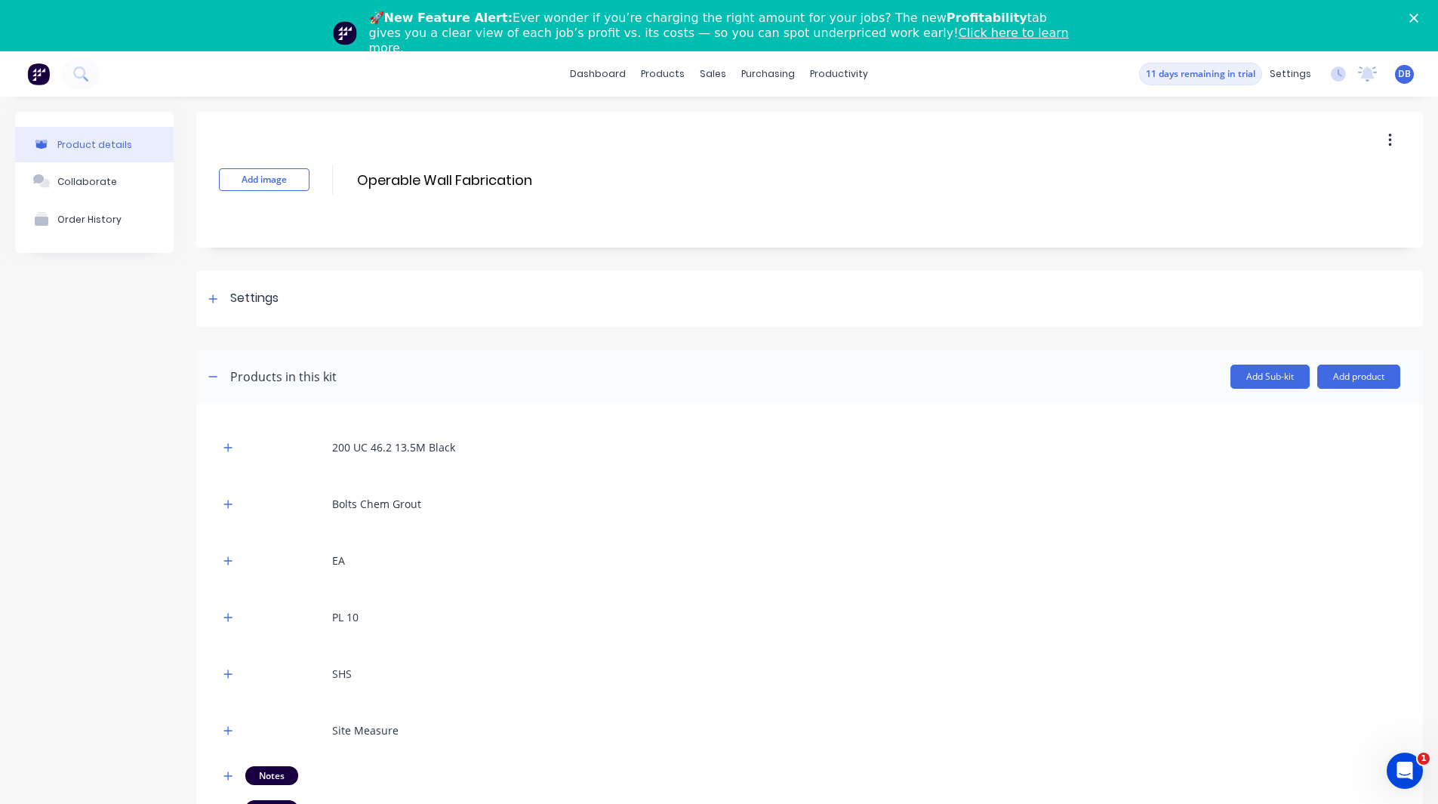
scroll to position [79, 0]
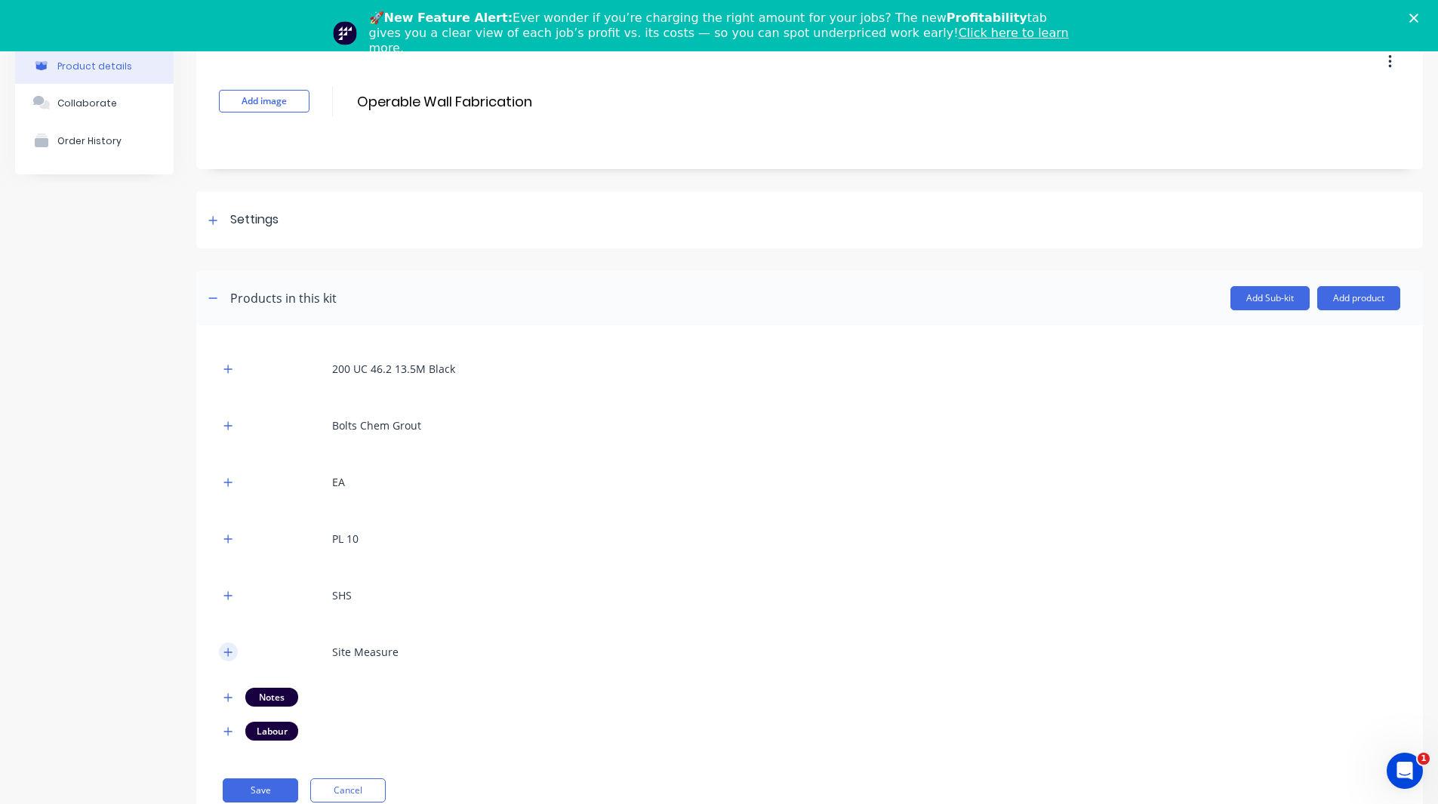
click at [233, 655] on icon "button" at bounding box center [227, 652] width 9 height 11
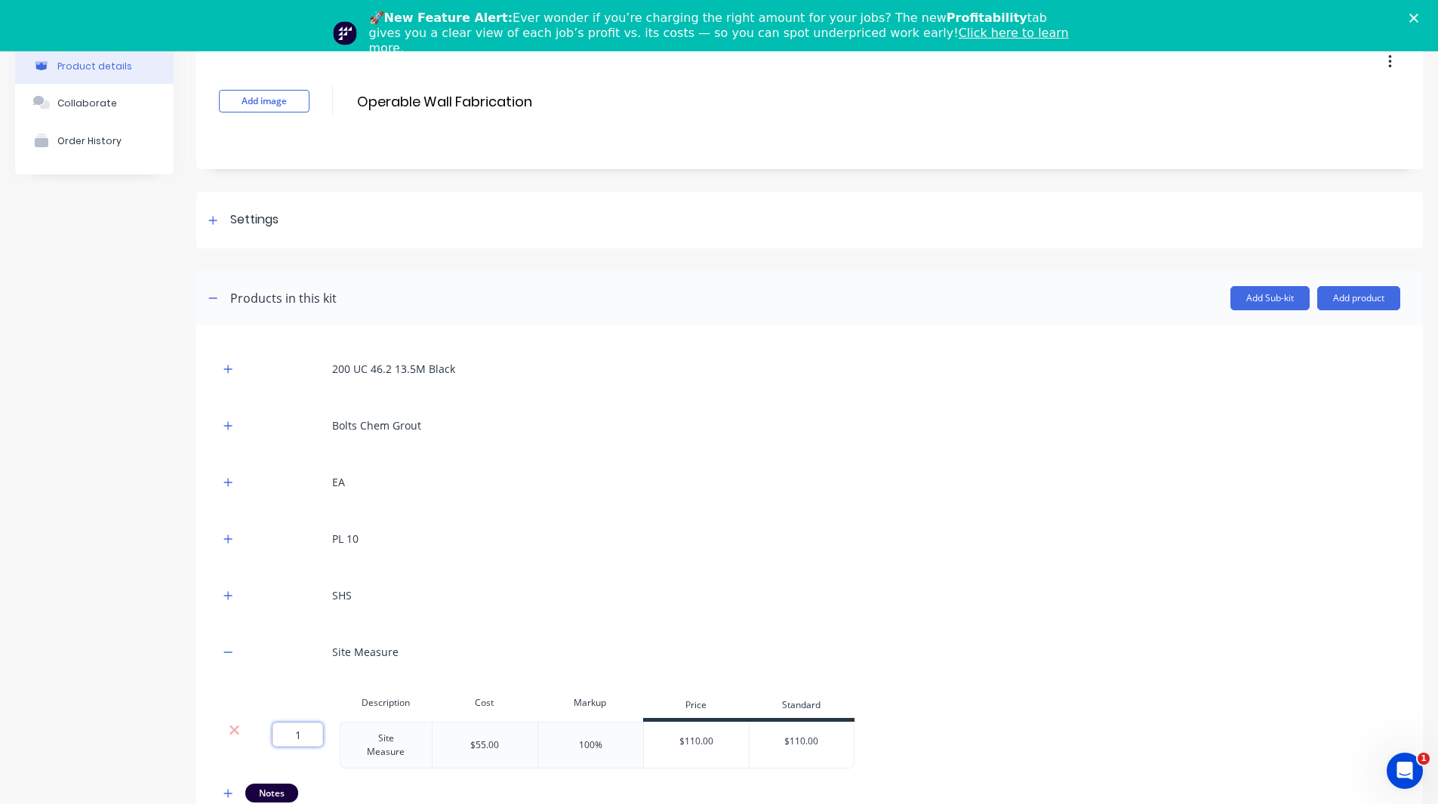
click at [300, 734] on input "1" at bounding box center [298, 734] width 51 height 24
type input "8"
click at [119, 595] on div "Product details Collaborate Order History" at bounding box center [94, 484] width 159 height 903
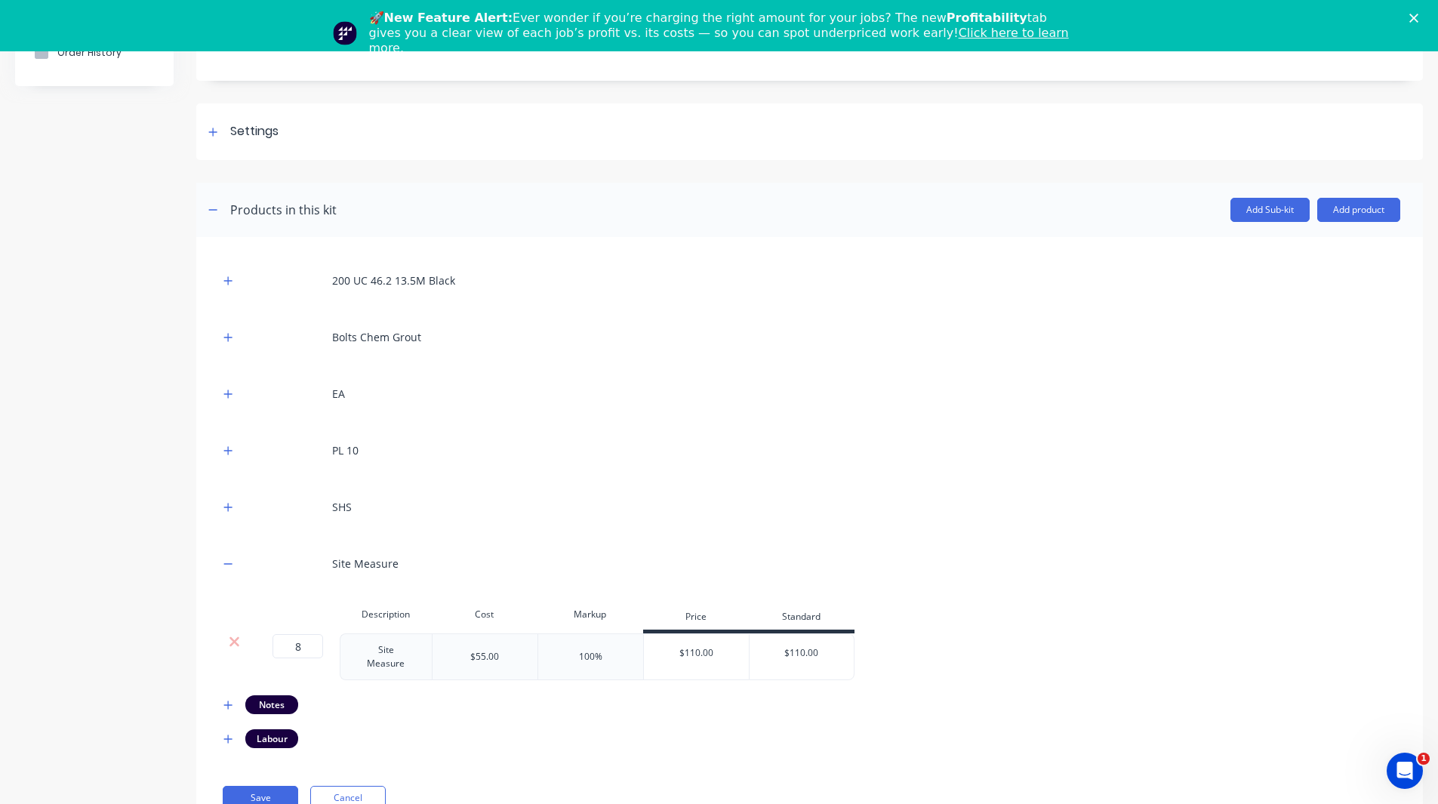
scroll to position [51, 0]
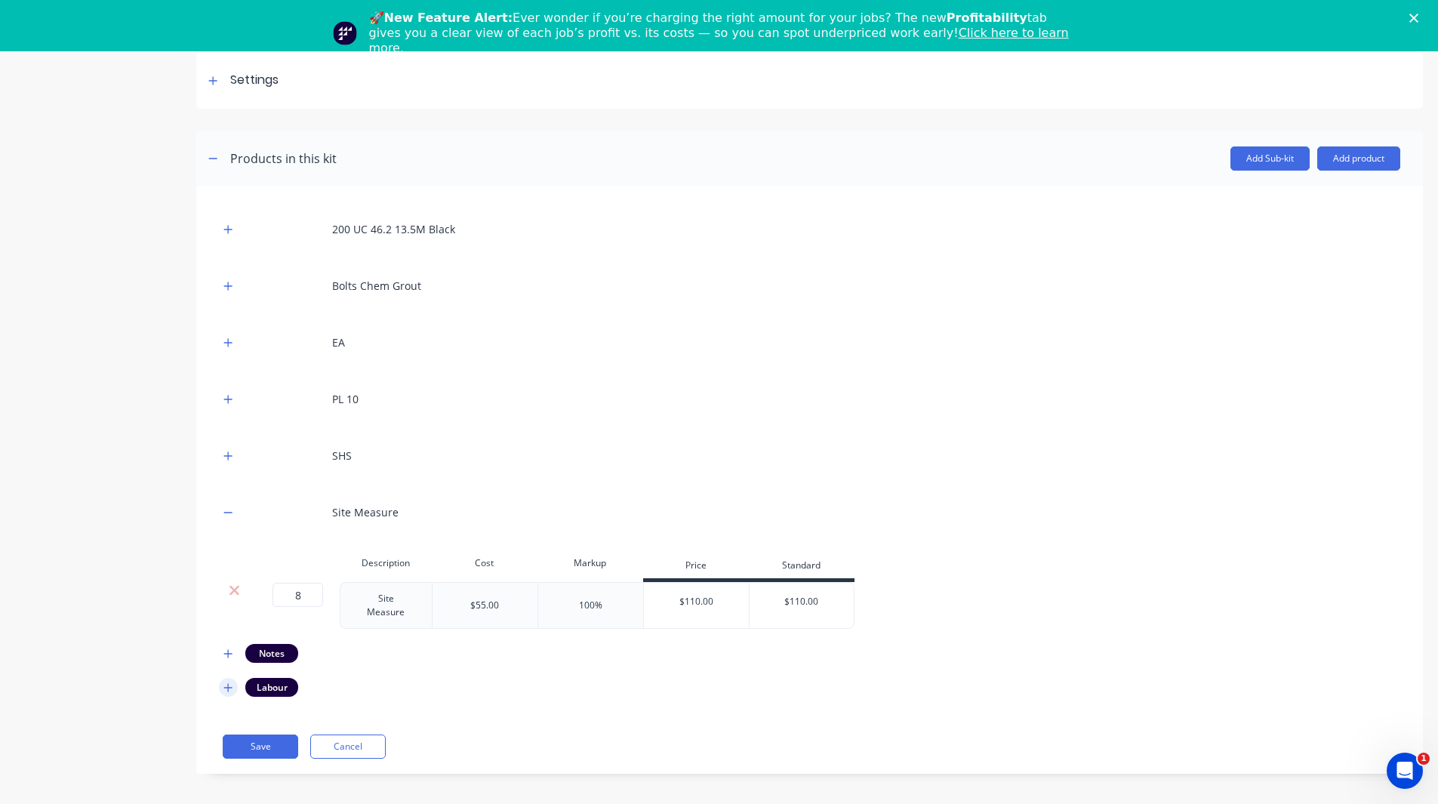
click at [226, 682] on icon "button" at bounding box center [227, 687] width 9 height 11
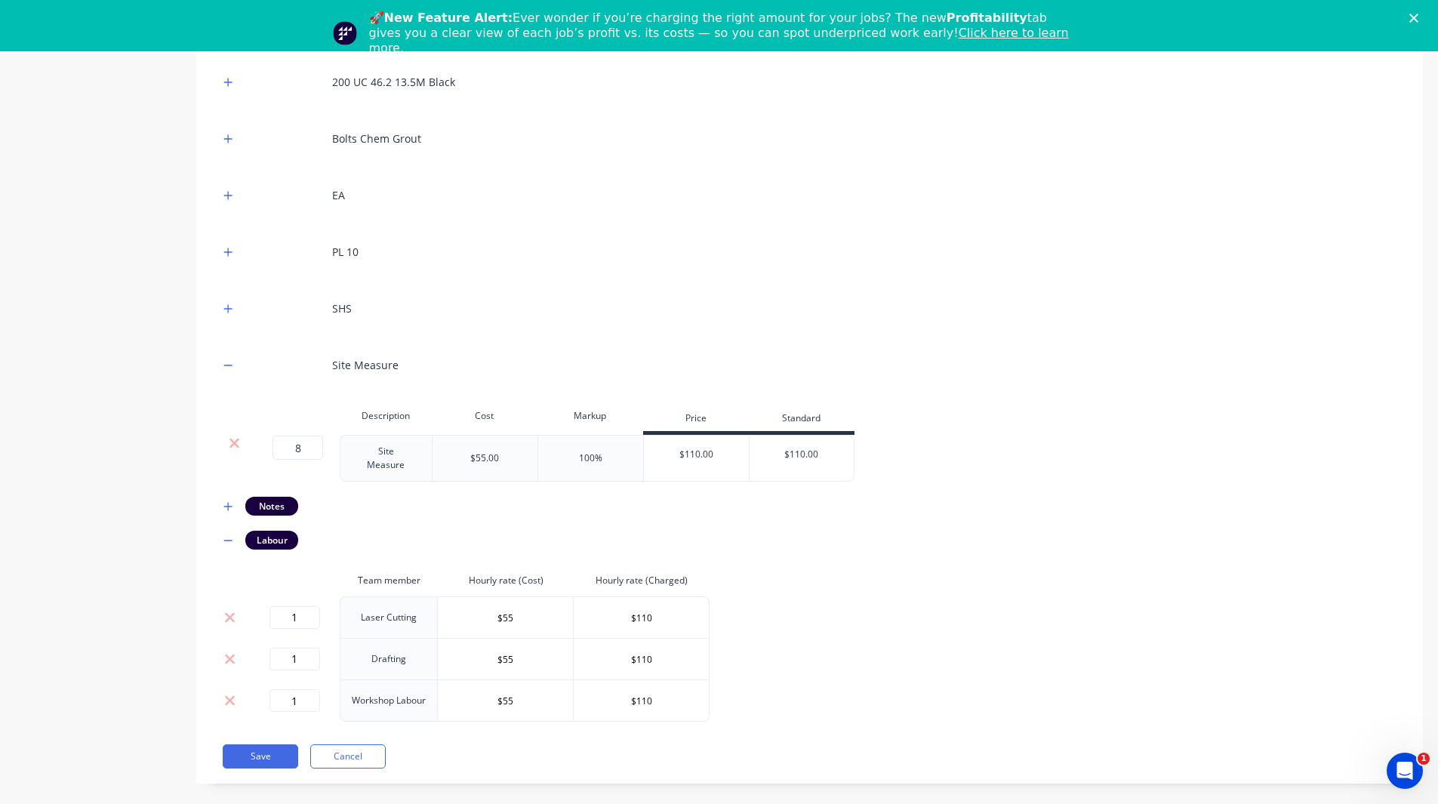
scroll to position [315, 0]
click at [297, 650] on input "1" at bounding box center [294, 658] width 51 height 23
type input "8"
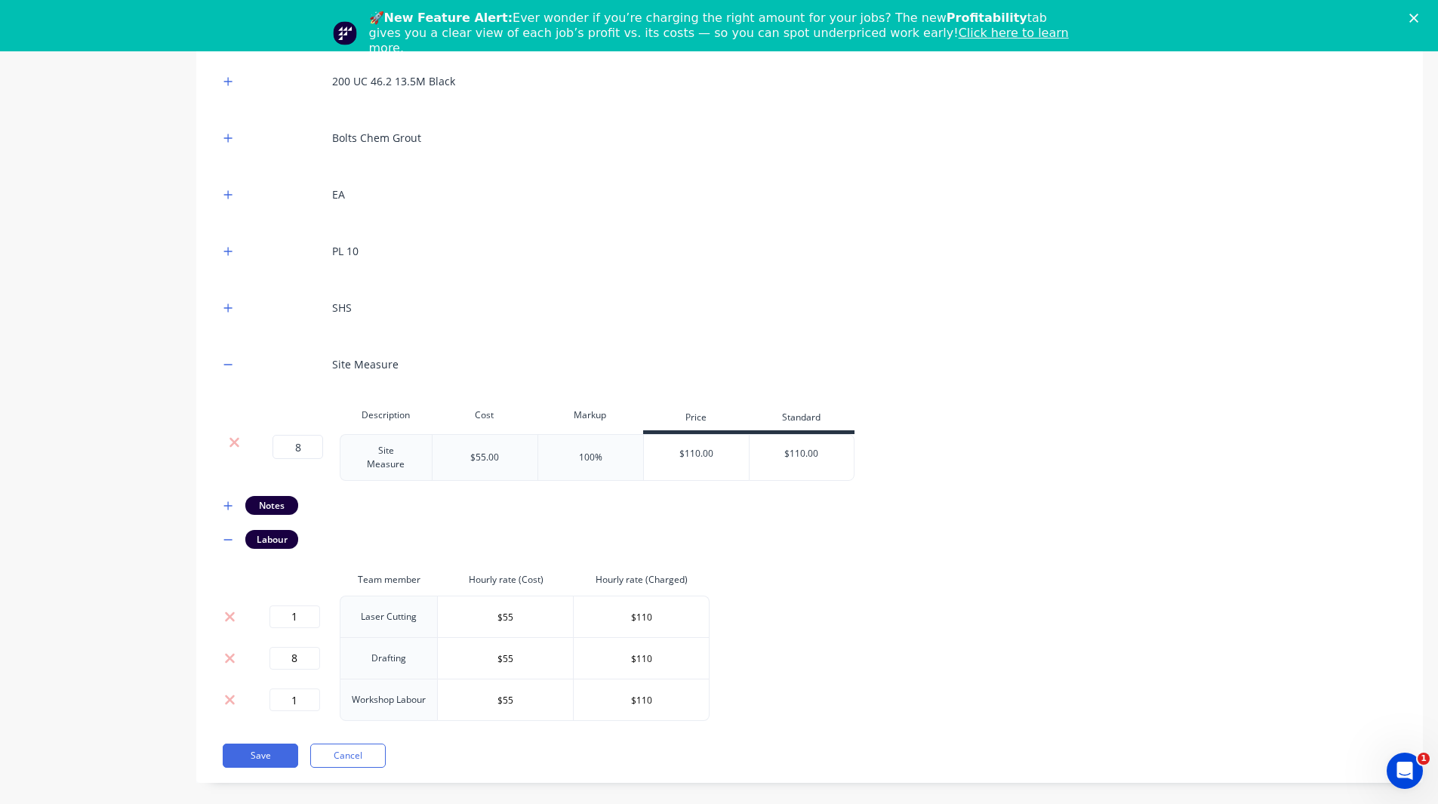
click at [126, 510] on div "Product details Collaborate Order History" at bounding box center [94, 276] width 159 height 1060
click at [307, 693] on input "1" at bounding box center [294, 699] width 51 height 23
type input "30"
click at [269, 744] on button "Save" at bounding box center [260, 756] width 75 height 24
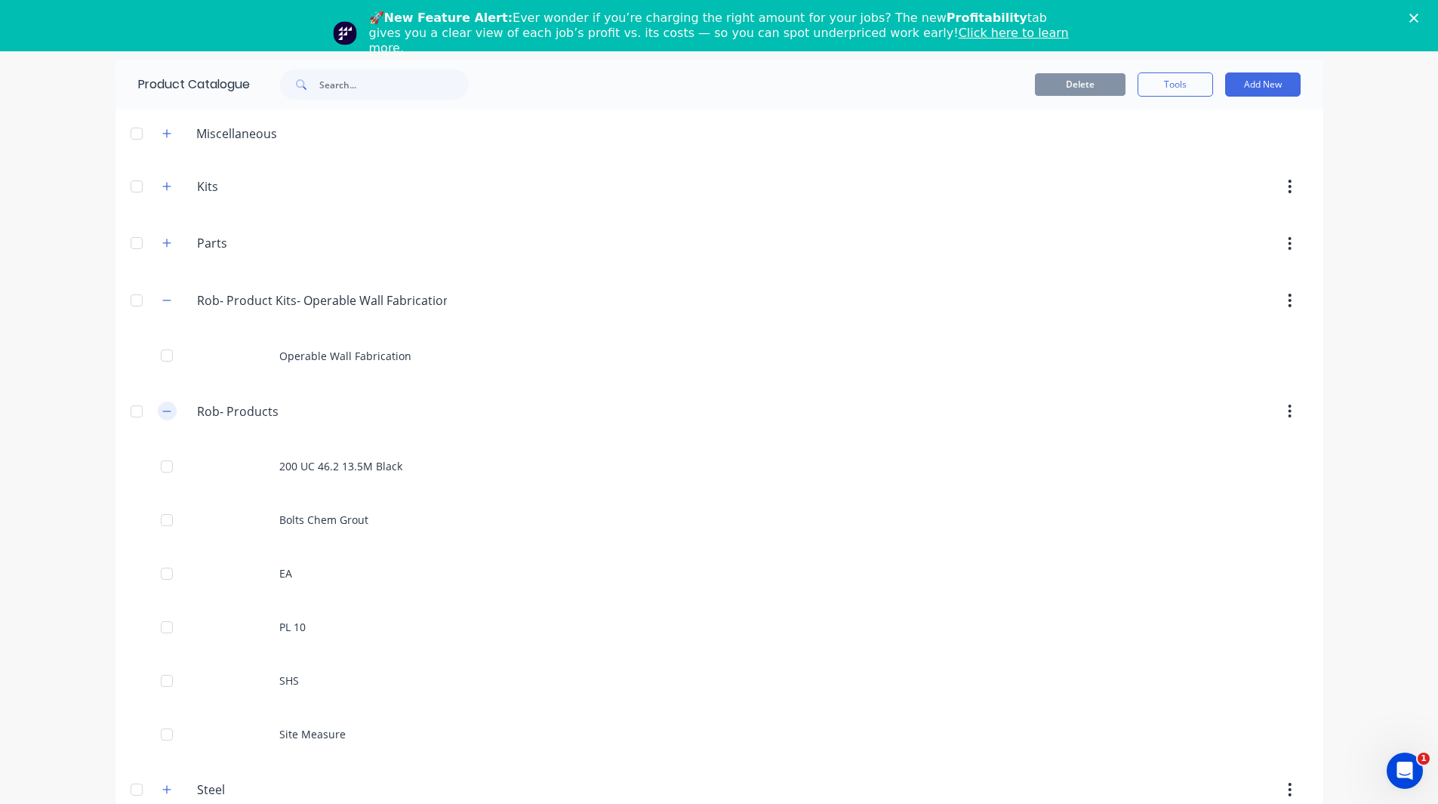
click at [162, 408] on icon "button" at bounding box center [166, 411] width 9 height 11
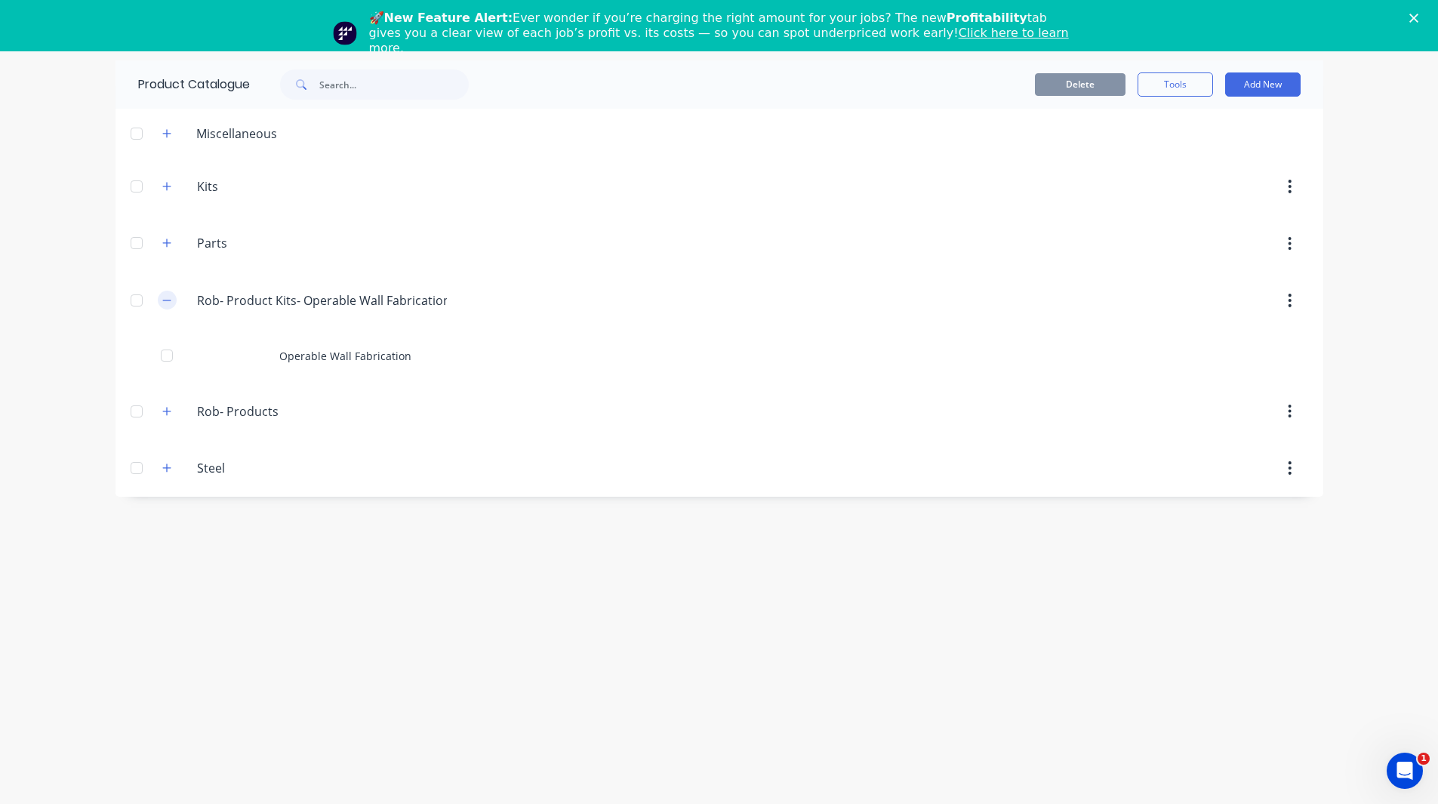
click at [168, 304] on icon "button" at bounding box center [166, 300] width 9 height 11
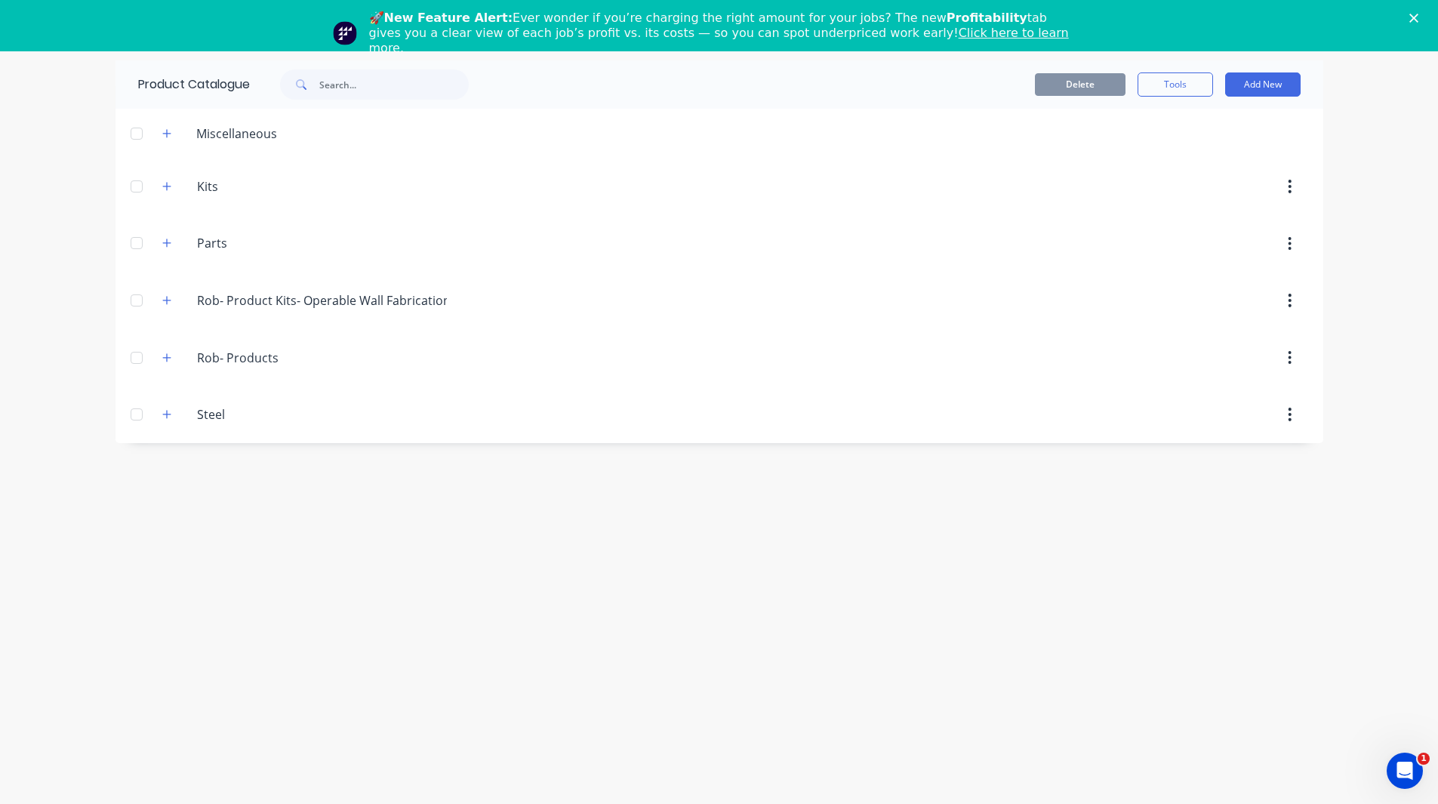
click at [75, 316] on div "dashboard products sales purchasing productivity dashboard products Product Cat…" at bounding box center [719, 402] width 1438 height 804
click at [174, 303] on button "button" at bounding box center [167, 300] width 19 height 19
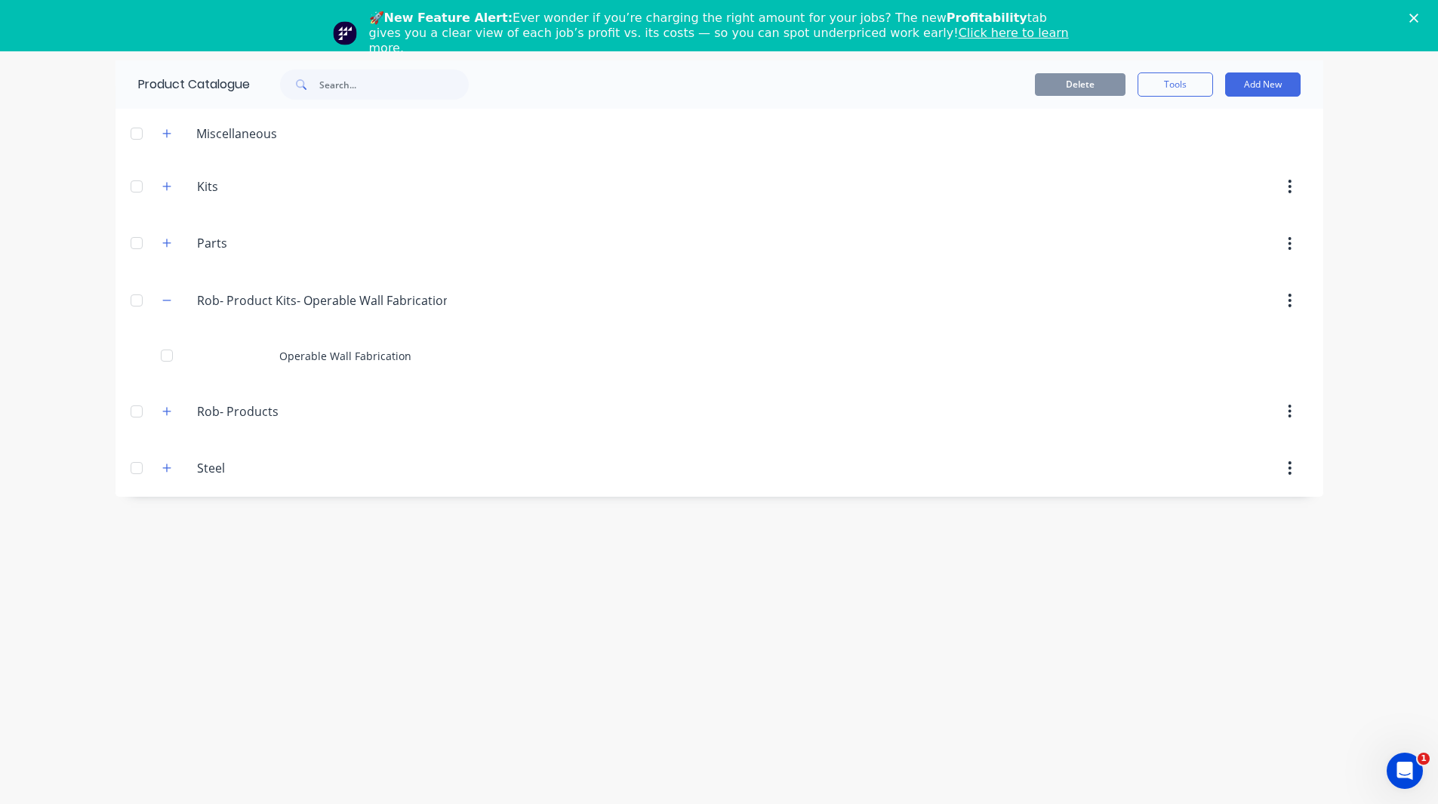
click at [1418, 15] on icon "Close" at bounding box center [1413, 18] width 9 height 9
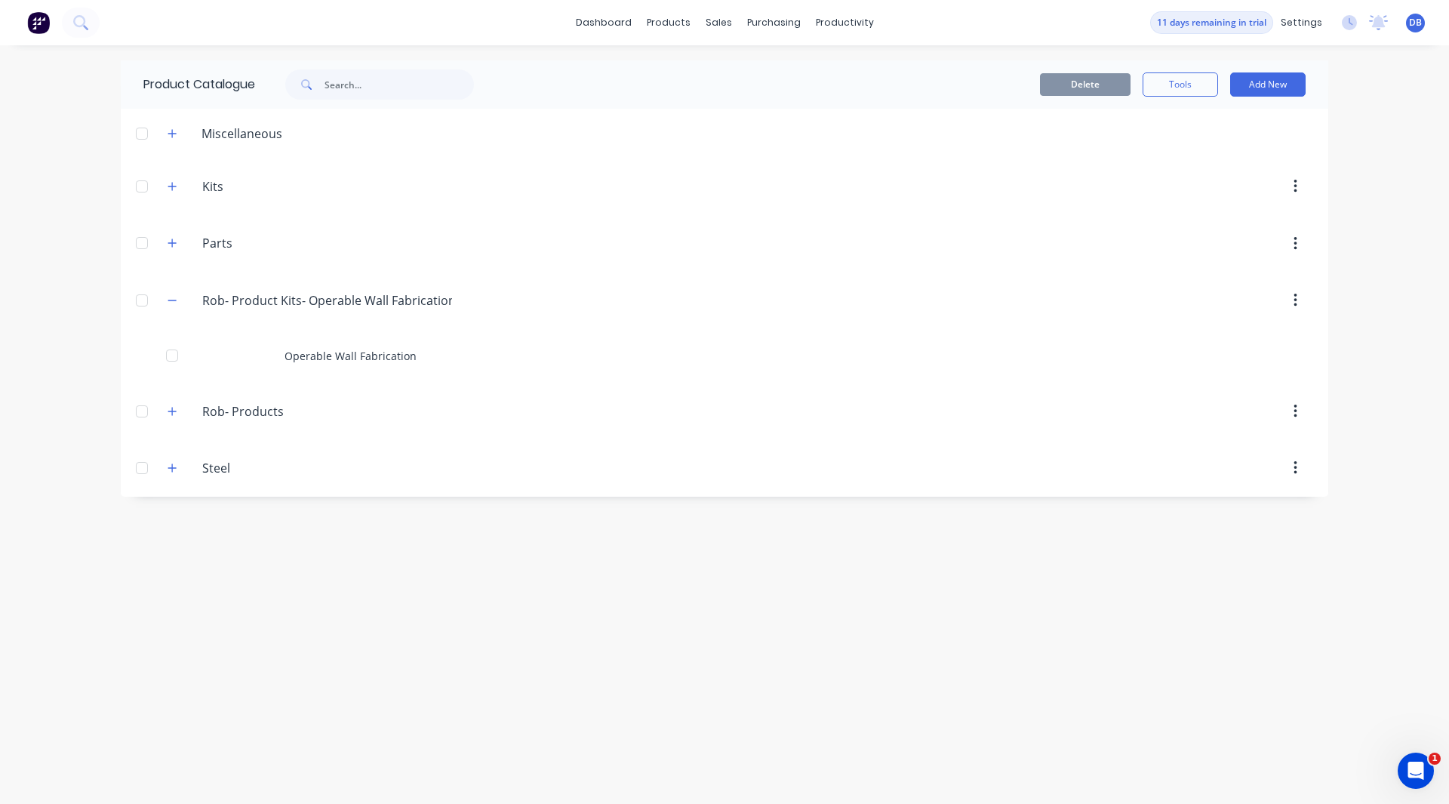
click at [41, 25] on img at bounding box center [38, 22] width 23 height 23
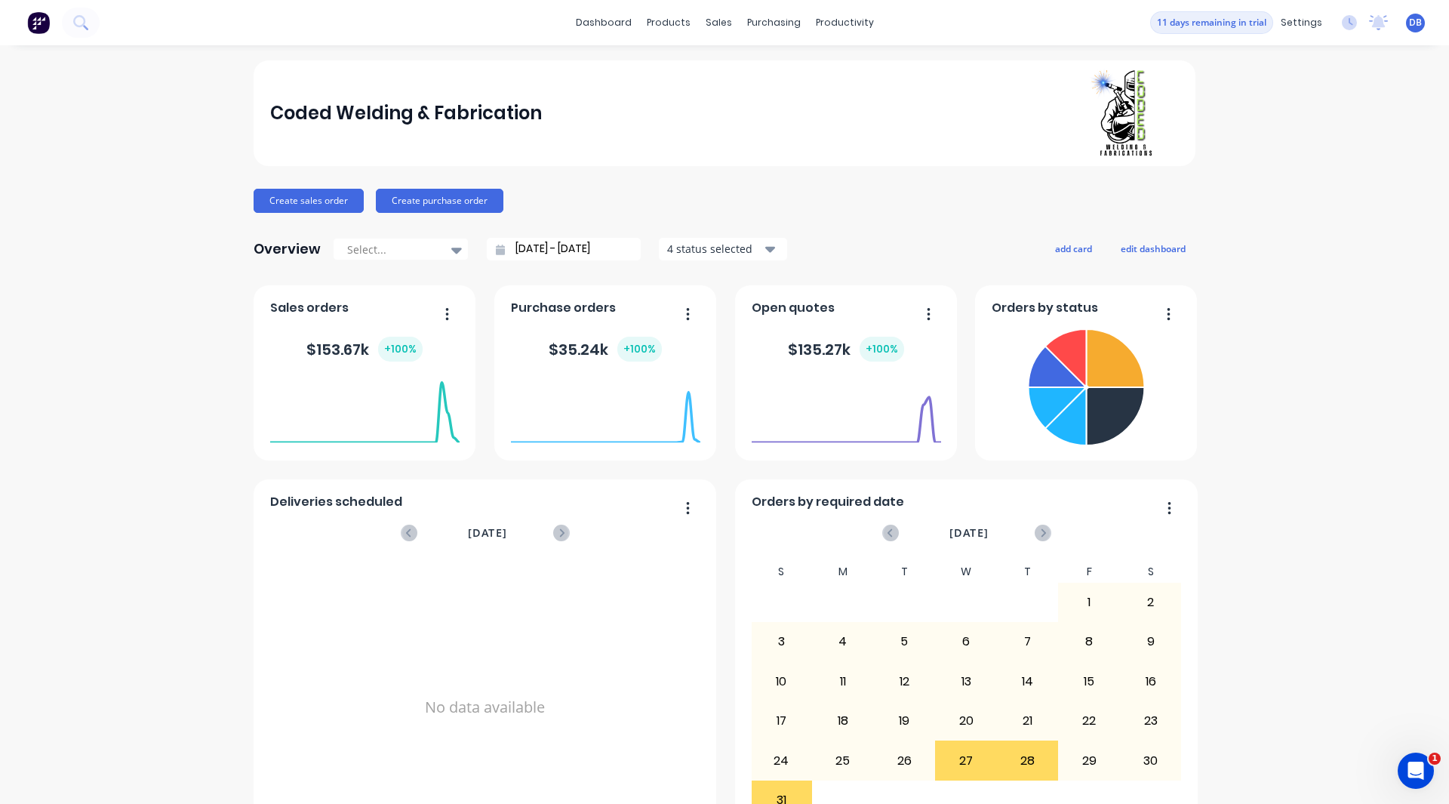
click at [350, 109] on div "Coded Welding & Fabrication" at bounding box center [406, 113] width 272 height 30
click at [293, 100] on div "Coded Welding & Fabrication" at bounding box center [406, 113] width 272 height 30
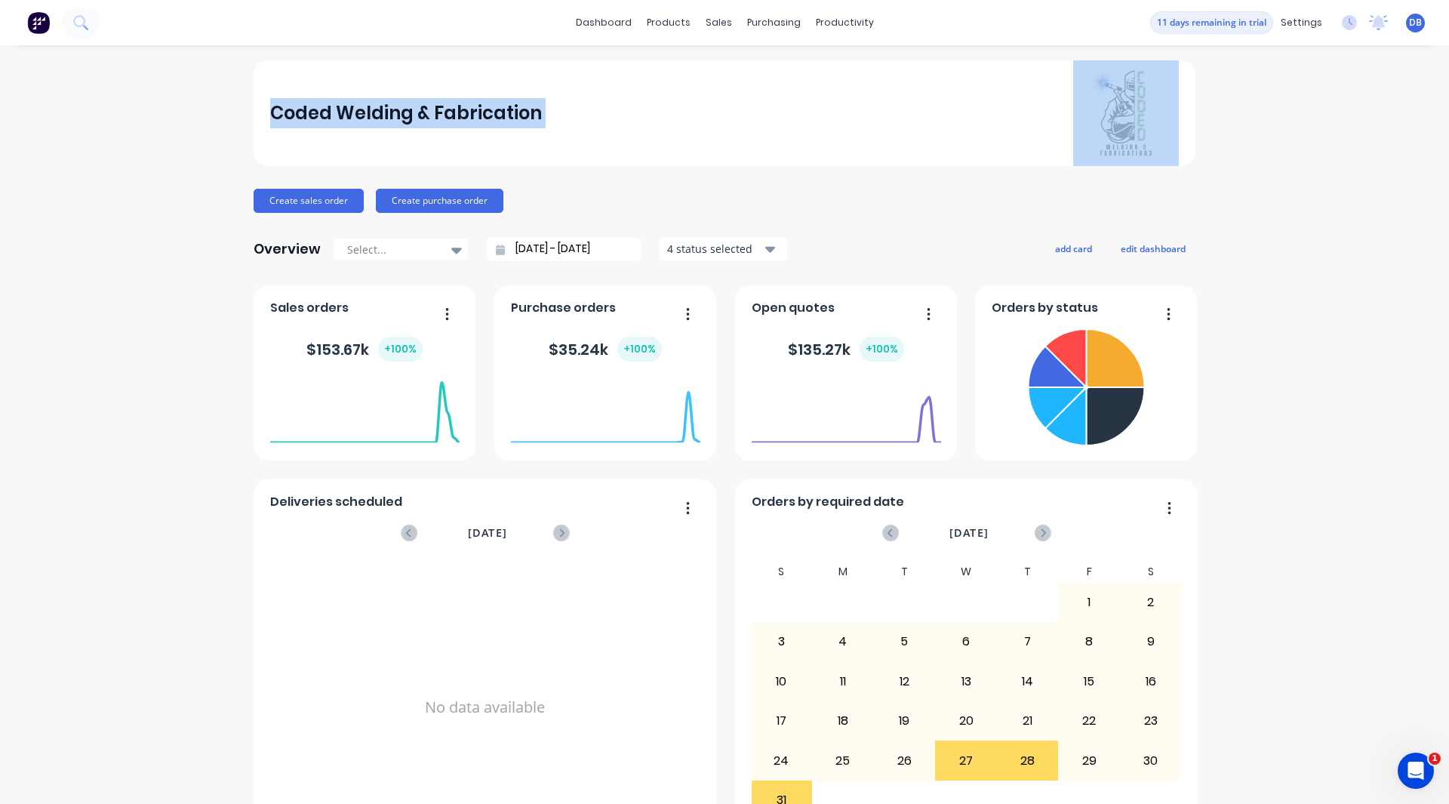
click at [293, 100] on div "Coded Welding & Fabrication" at bounding box center [406, 113] width 272 height 30
click at [207, 107] on div "Coded Welding & Fabrication Create sales order Create purchase order Overview S…" at bounding box center [724, 454] width 1449 height 788
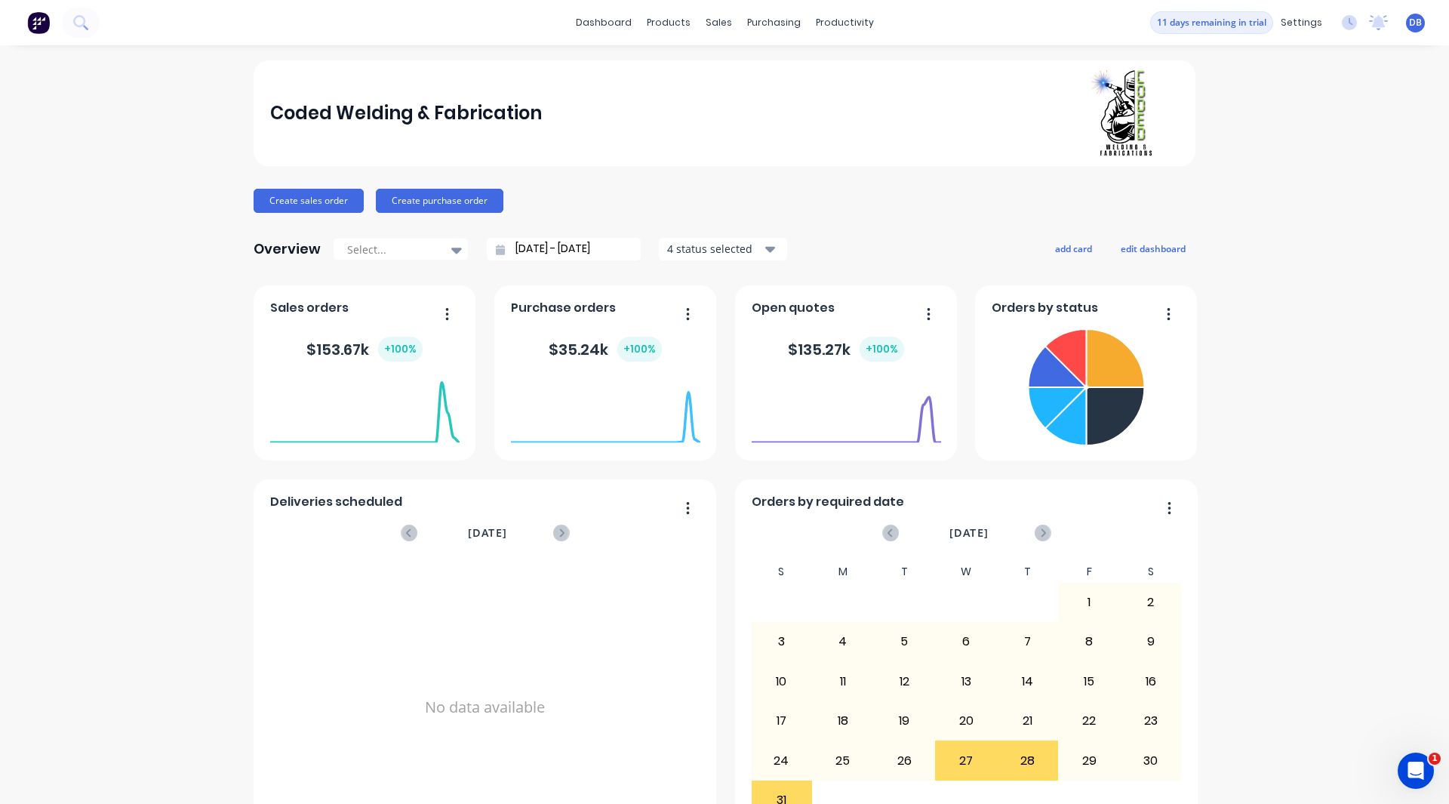
click at [213, 92] on div "Coded Welding & Fabrication Create sales order Create purchase order Overview S…" at bounding box center [724, 454] width 1449 height 788
click at [284, 112] on div "Coded Welding & Fabrication" at bounding box center [406, 113] width 272 height 30
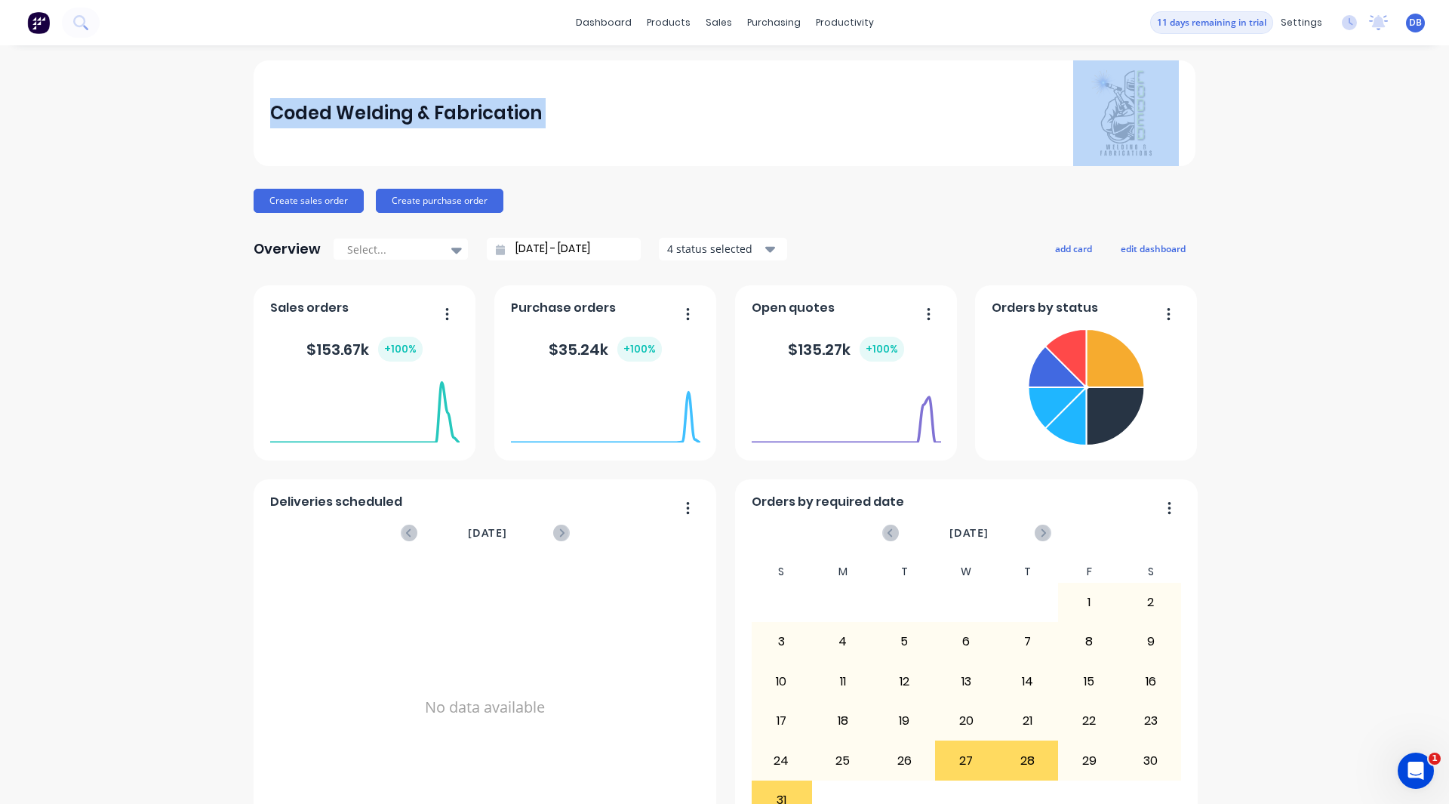
click at [284, 112] on div "Coded Welding & Fabrication" at bounding box center [406, 113] width 272 height 30
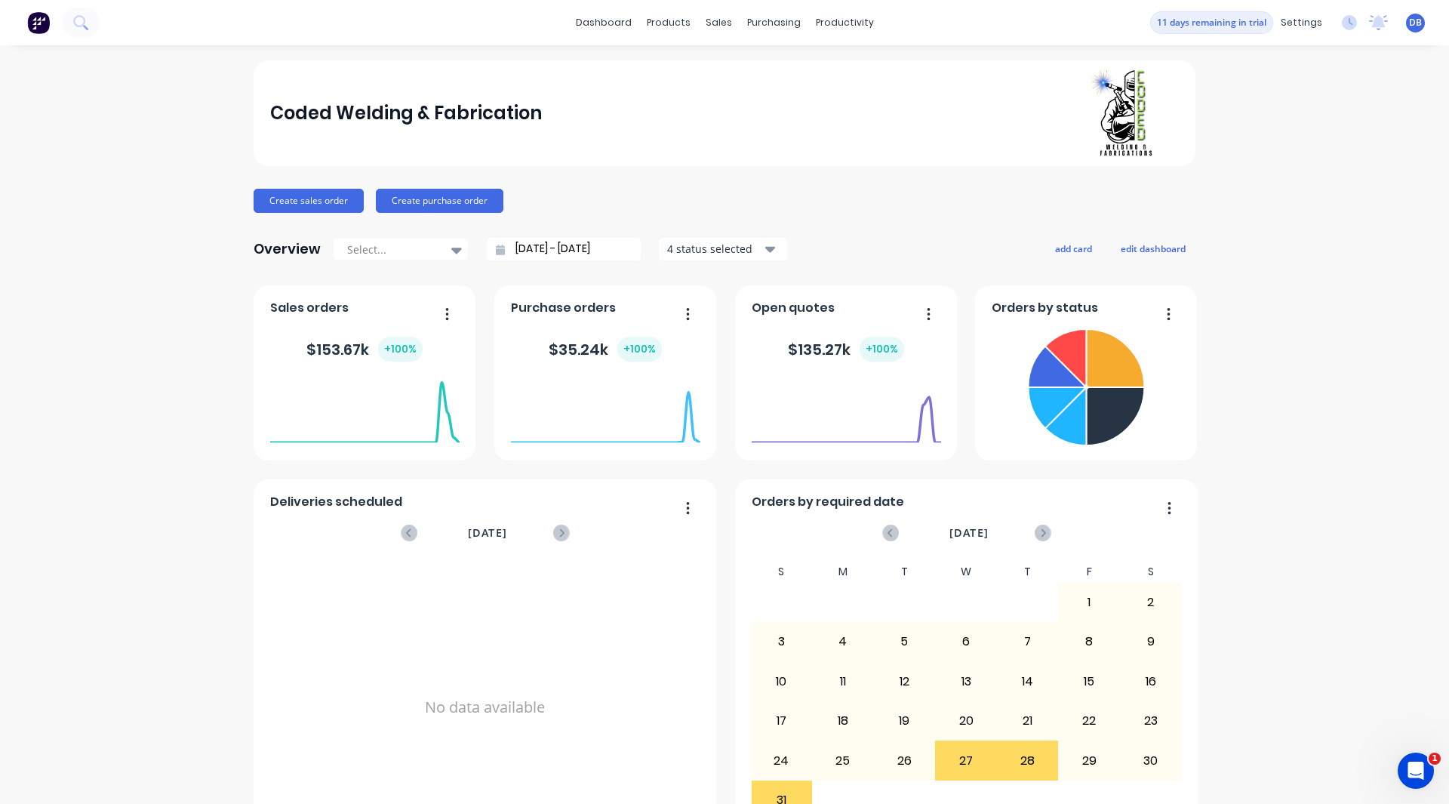
click at [212, 115] on div "Coded Welding & Fabrication Create sales order Create purchase order Overview S…" at bounding box center [724, 454] width 1449 height 788
click at [282, 112] on div "Coded Welding & Fabrication" at bounding box center [406, 113] width 272 height 30
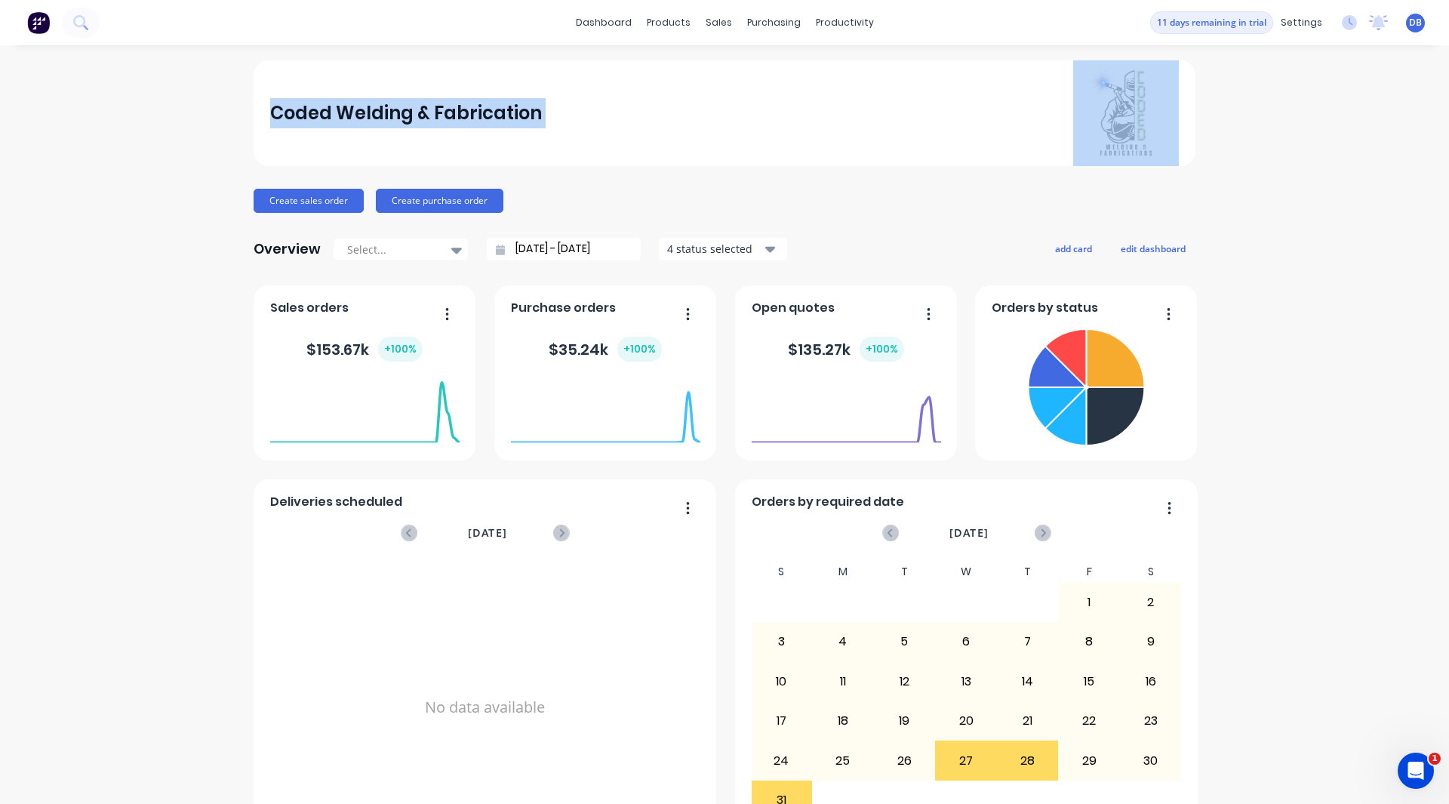
click at [282, 112] on div "Coded Welding & Fabrication" at bounding box center [406, 113] width 272 height 30
click at [216, 108] on div "Coded Welding & Fabrication Create sales order Create purchase order Overview S…" at bounding box center [724, 454] width 1449 height 788
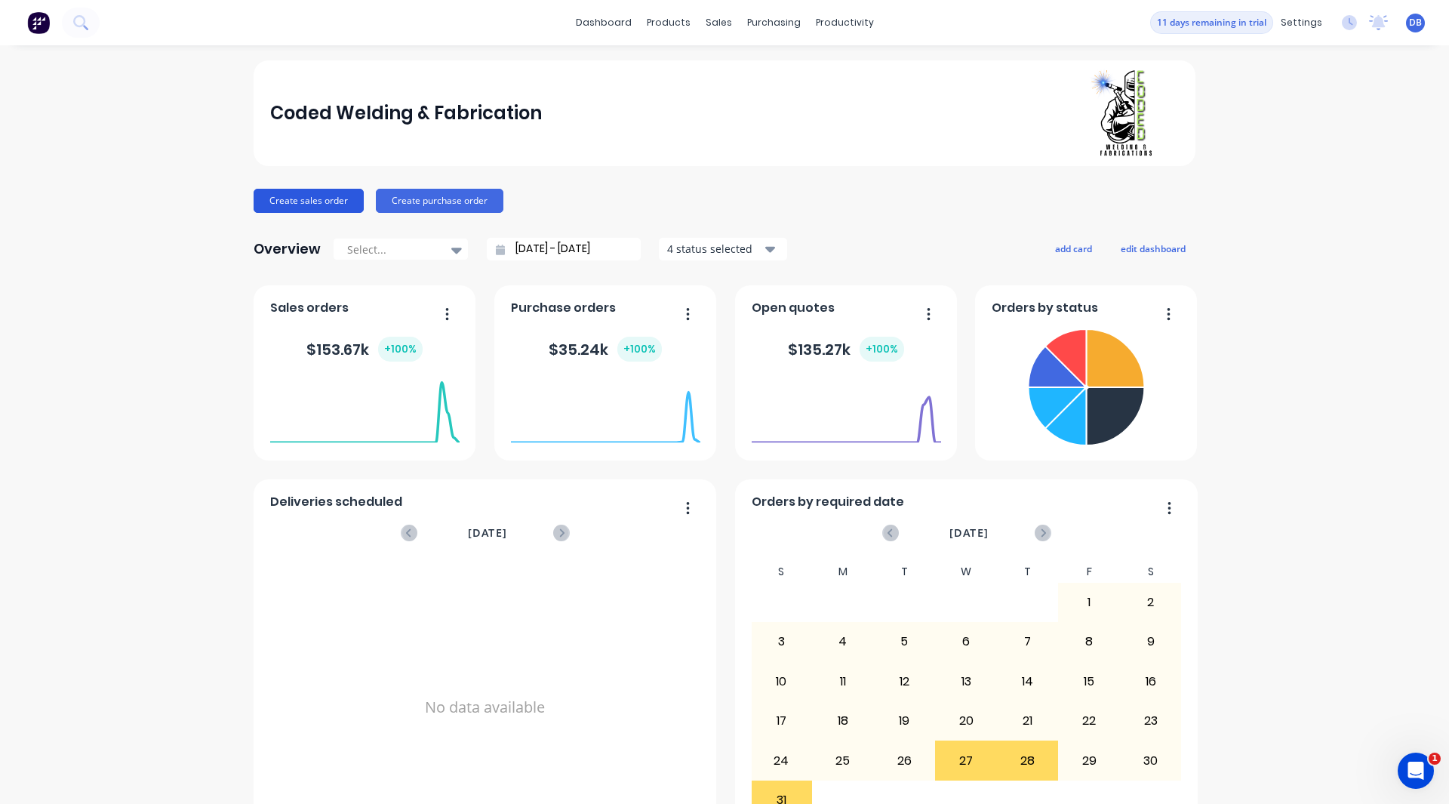
click at [317, 197] on button "Create sales order" at bounding box center [309, 201] width 110 height 24
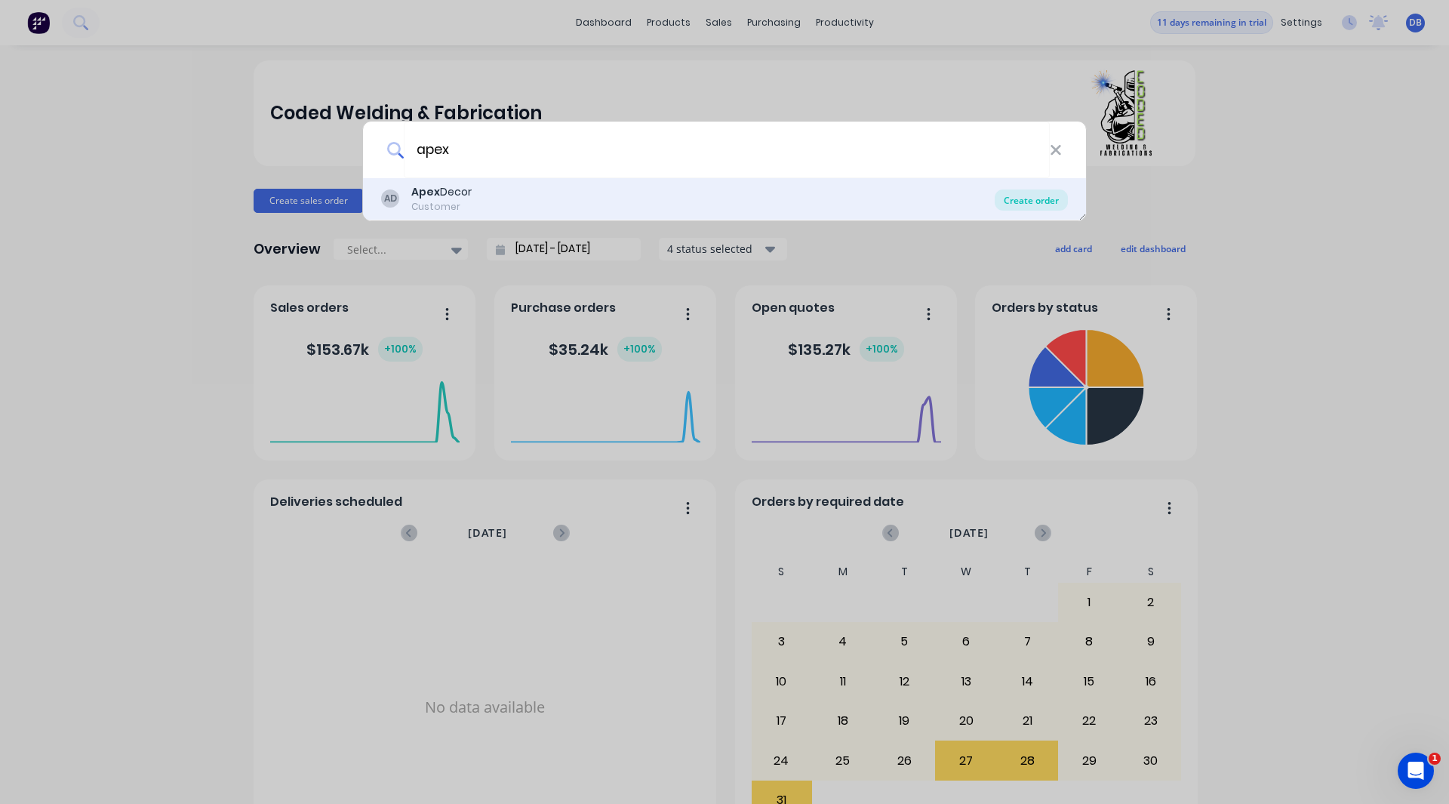
type input "apex"
click at [1017, 202] on div "Create order" at bounding box center [1031, 199] width 73 height 21
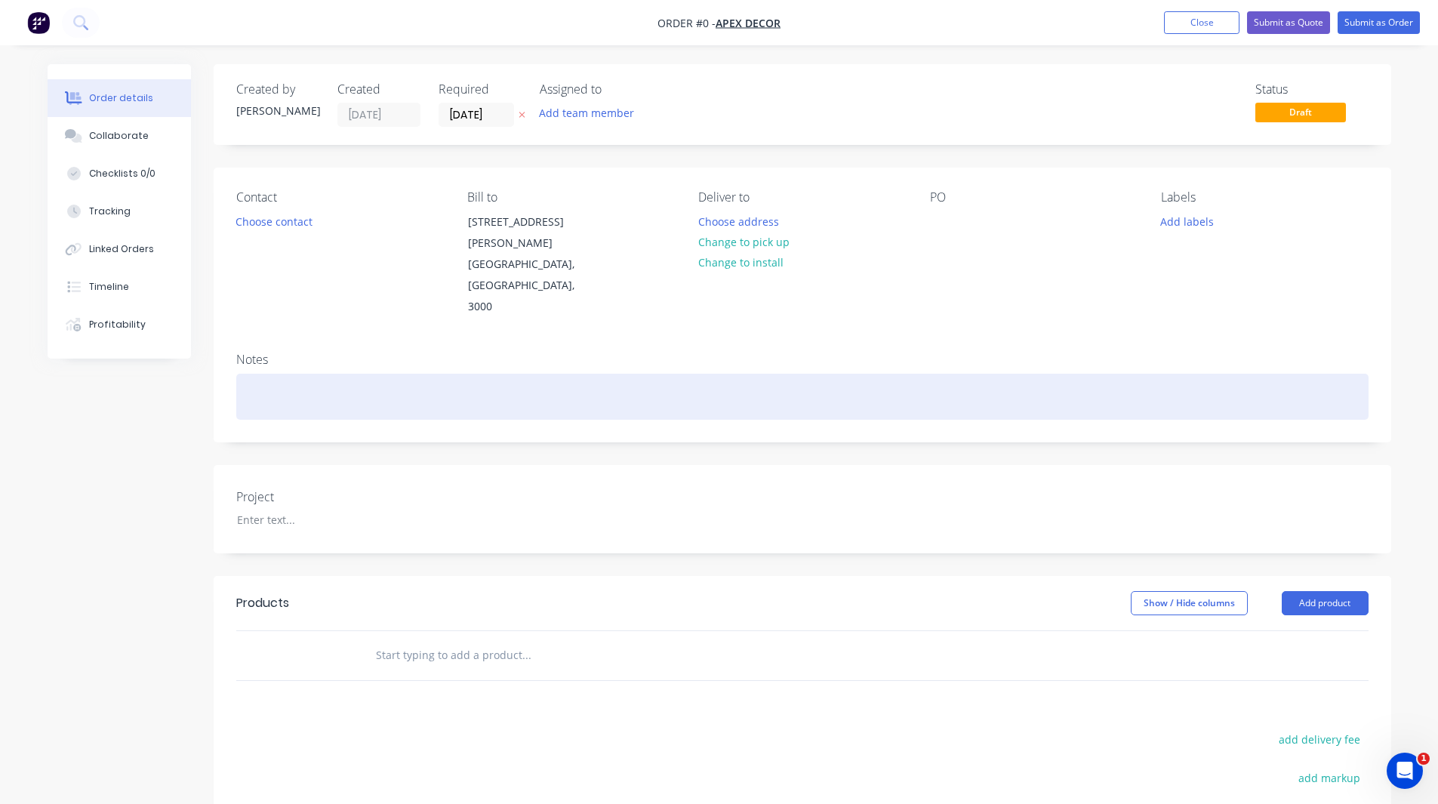
click at [247, 374] on div at bounding box center [802, 397] width 1132 height 46
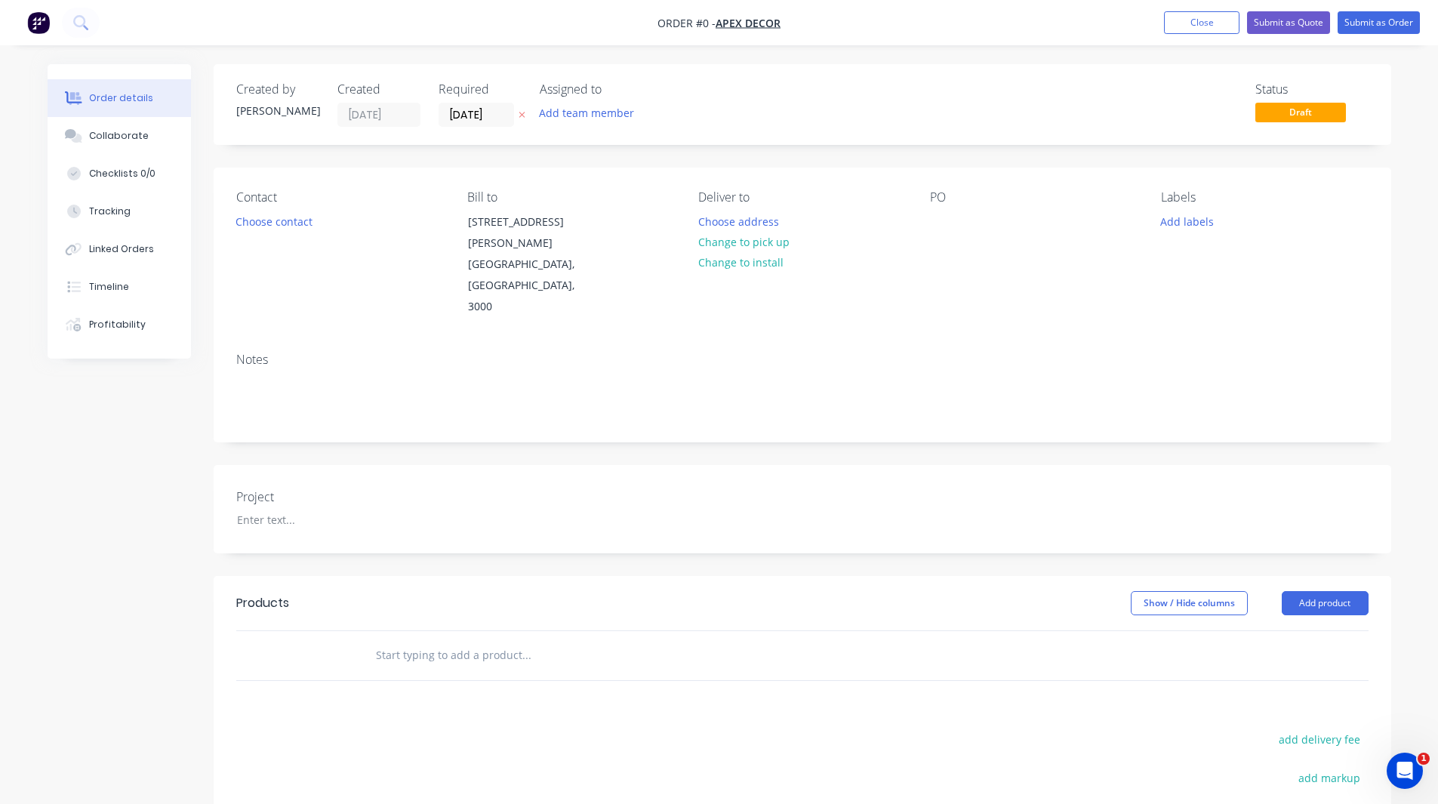
click at [77, 437] on div "Order details Collaborate Checklists 0/0 Tracking Linked Orders Timeline Profit…" at bounding box center [719, 565] width 1374 height 1002
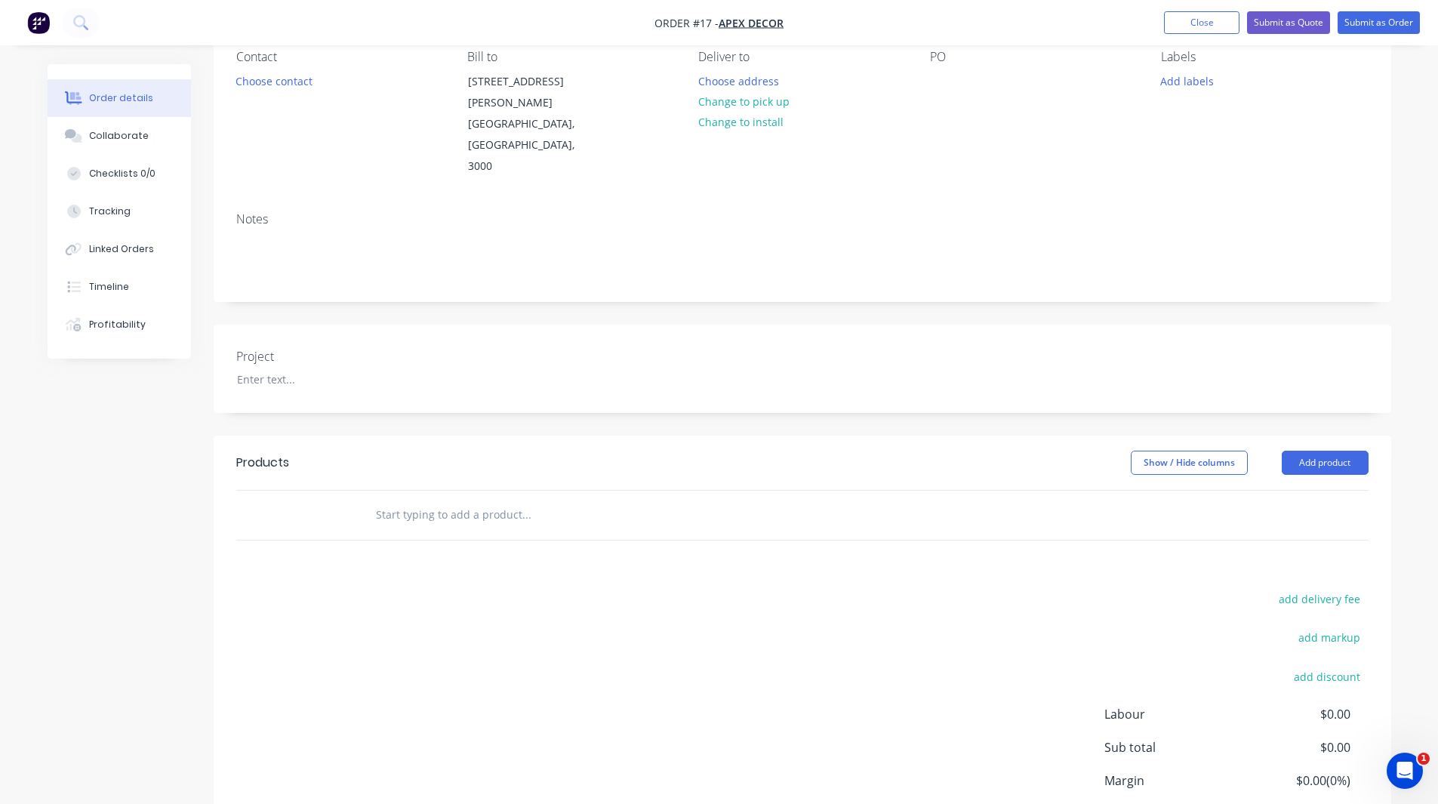
scroll to position [141, 0]
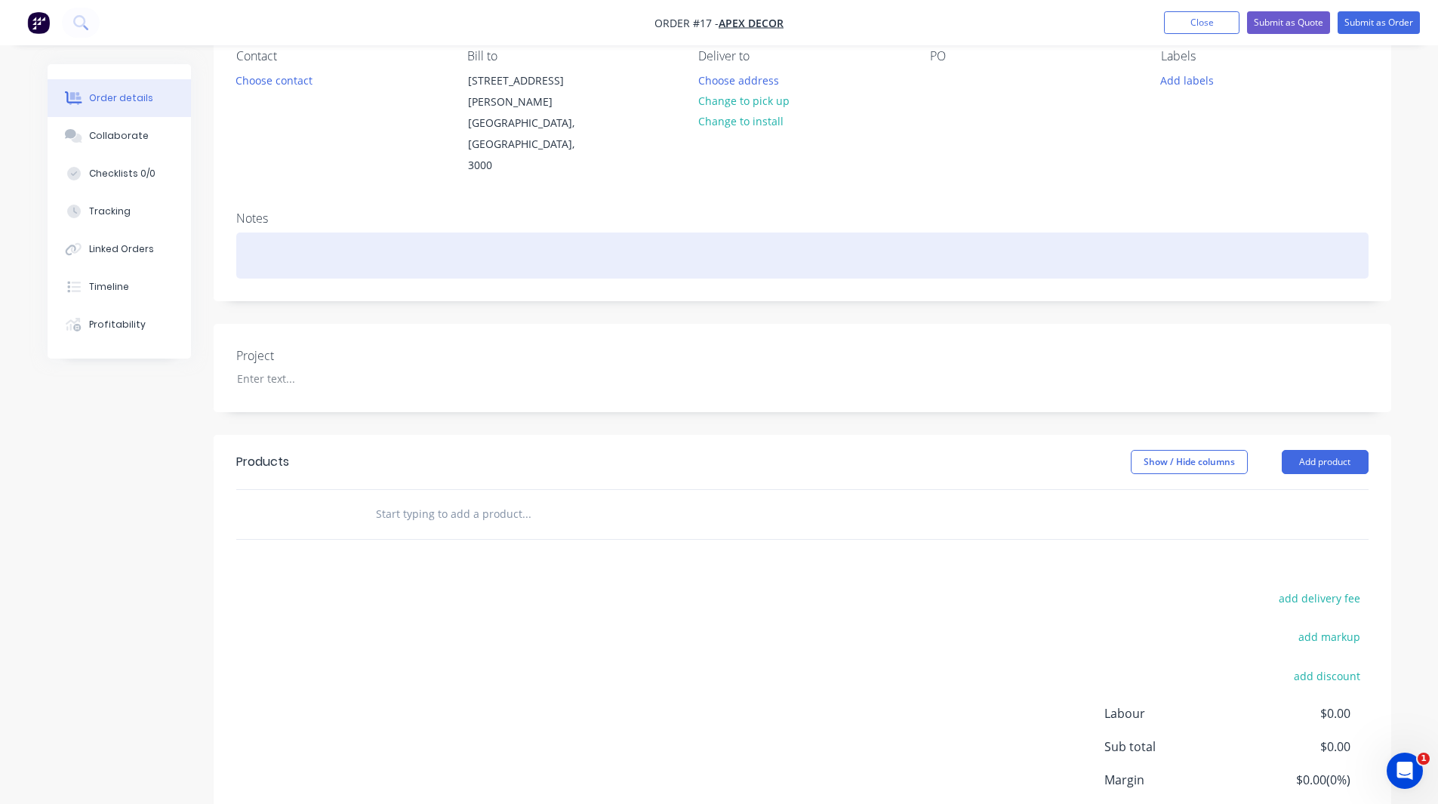
click at [273, 233] on div at bounding box center [802, 256] width 1132 height 46
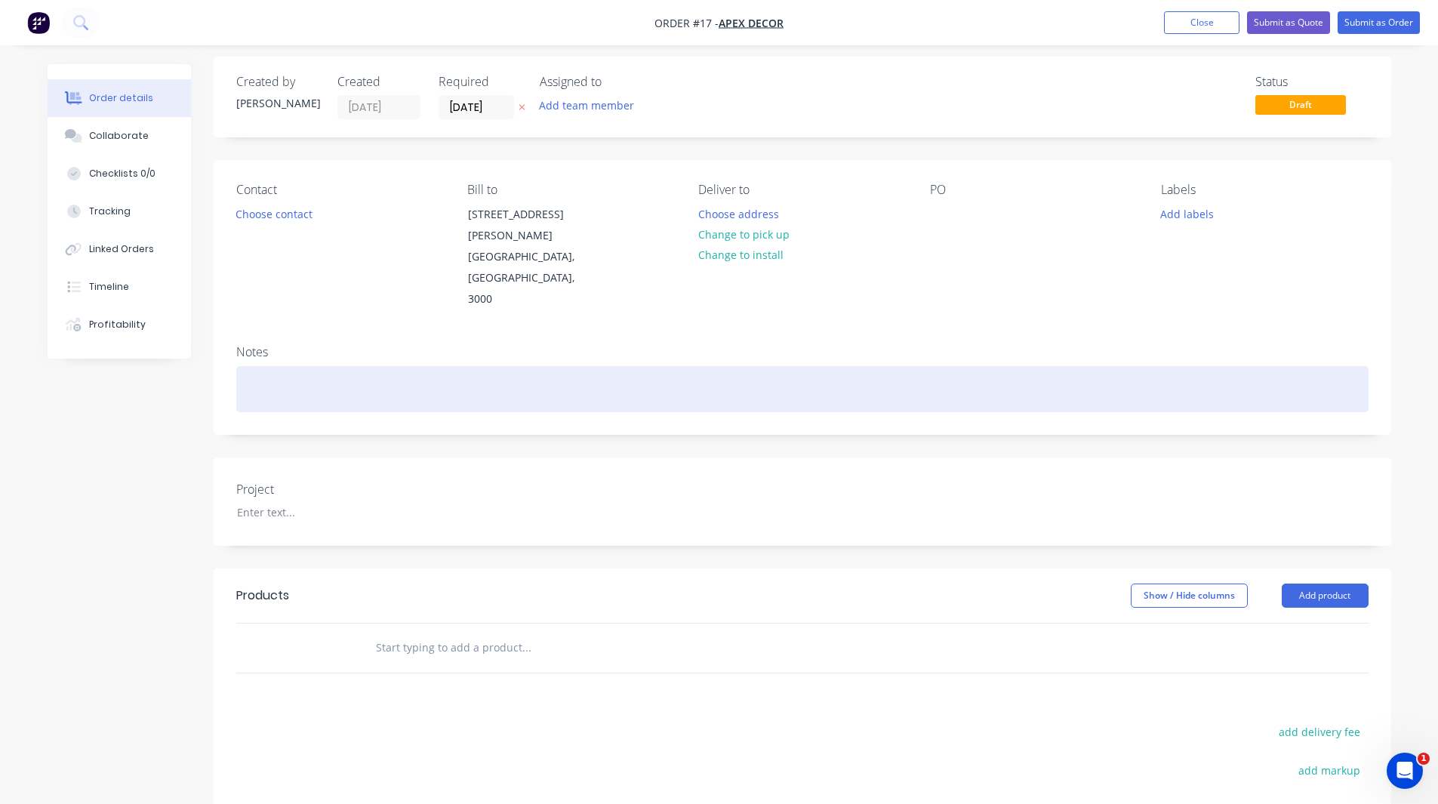
scroll to position [7, 0]
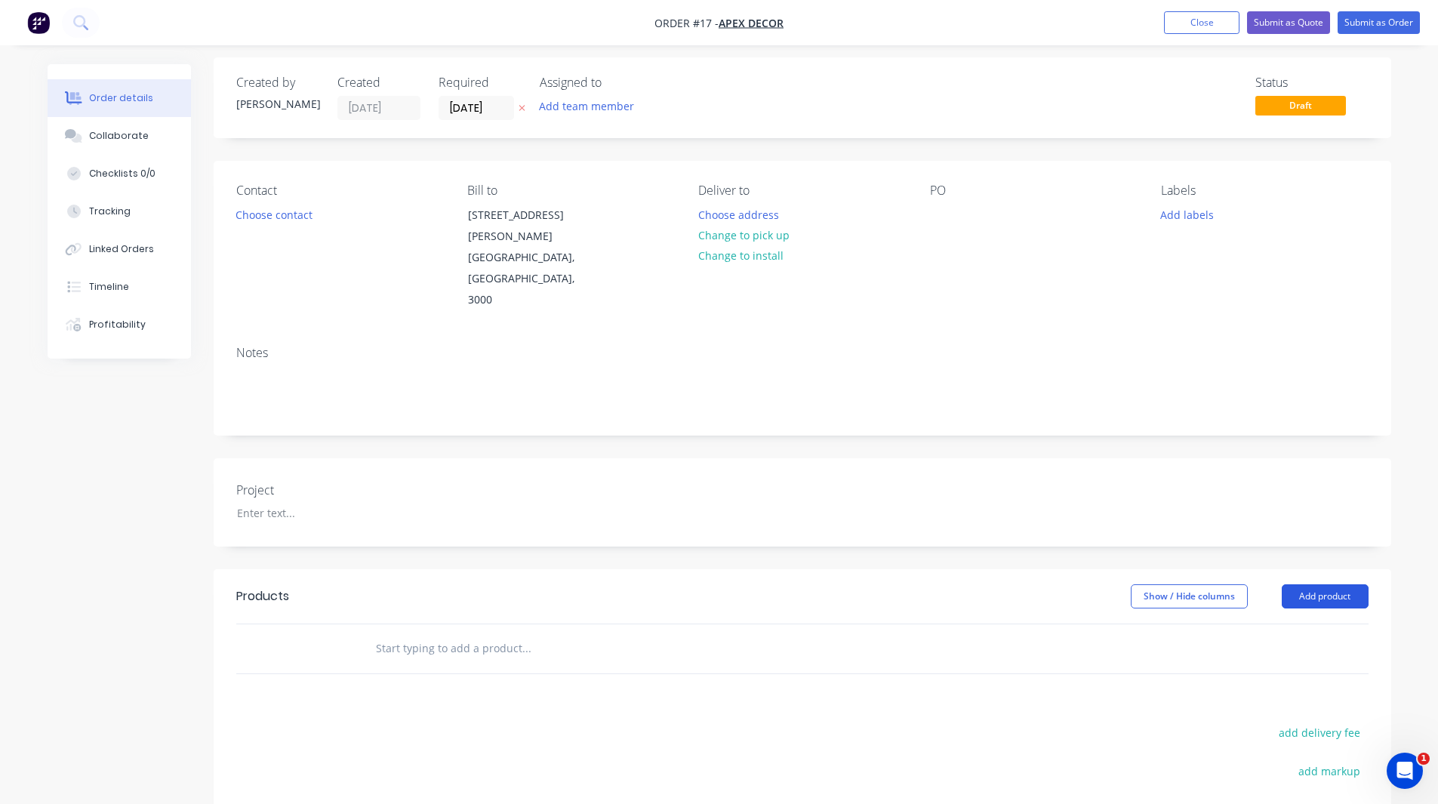
click at [1329, 584] on button "Add product" at bounding box center [1325, 596] width 87 height 24
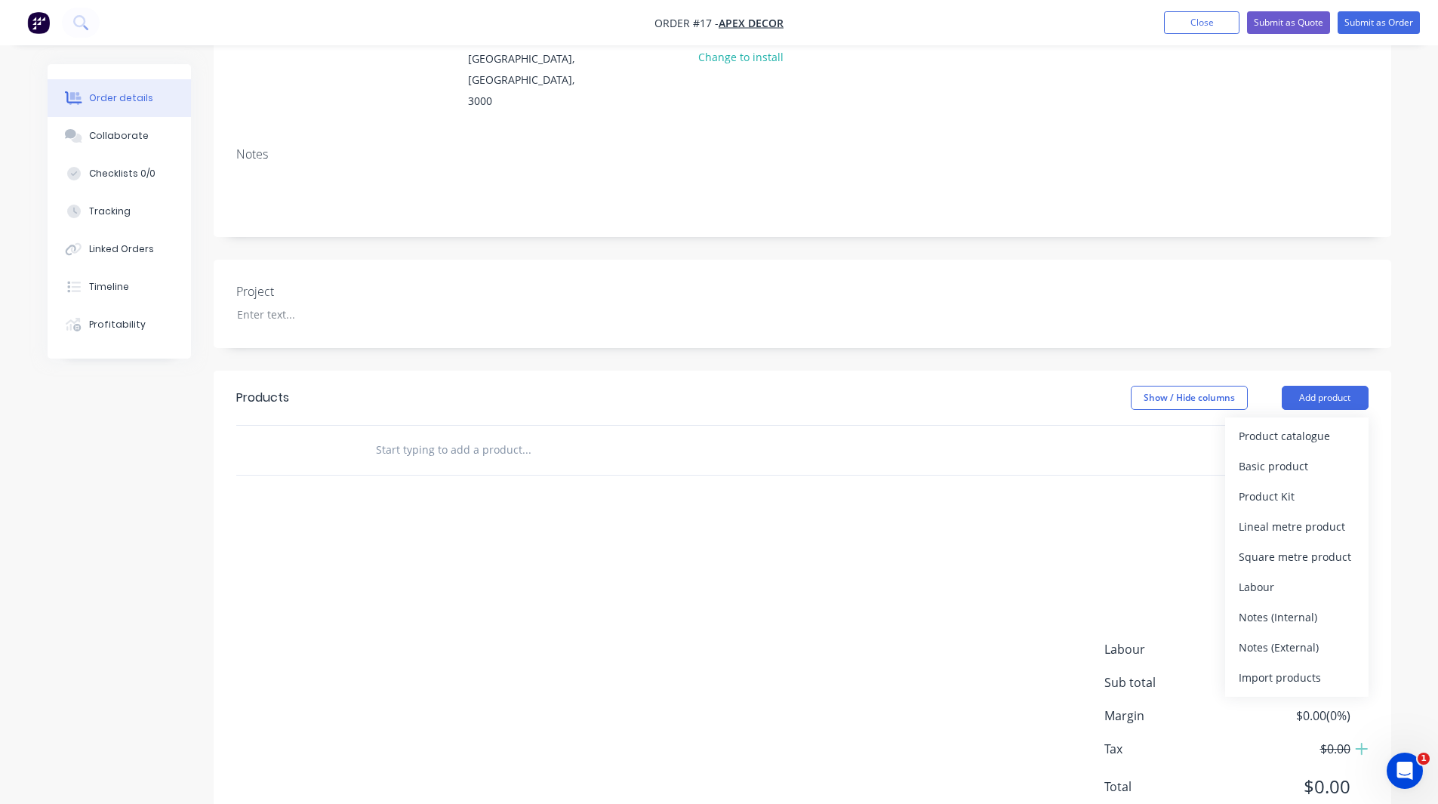
scroll to position [211, 0]
click at [111, 633] on div "Created by Daniel Created 29/08/25 Required 29/08/25 Assigned to Add team membe…" at bounding box center [720, 355] width 1344 height 1002
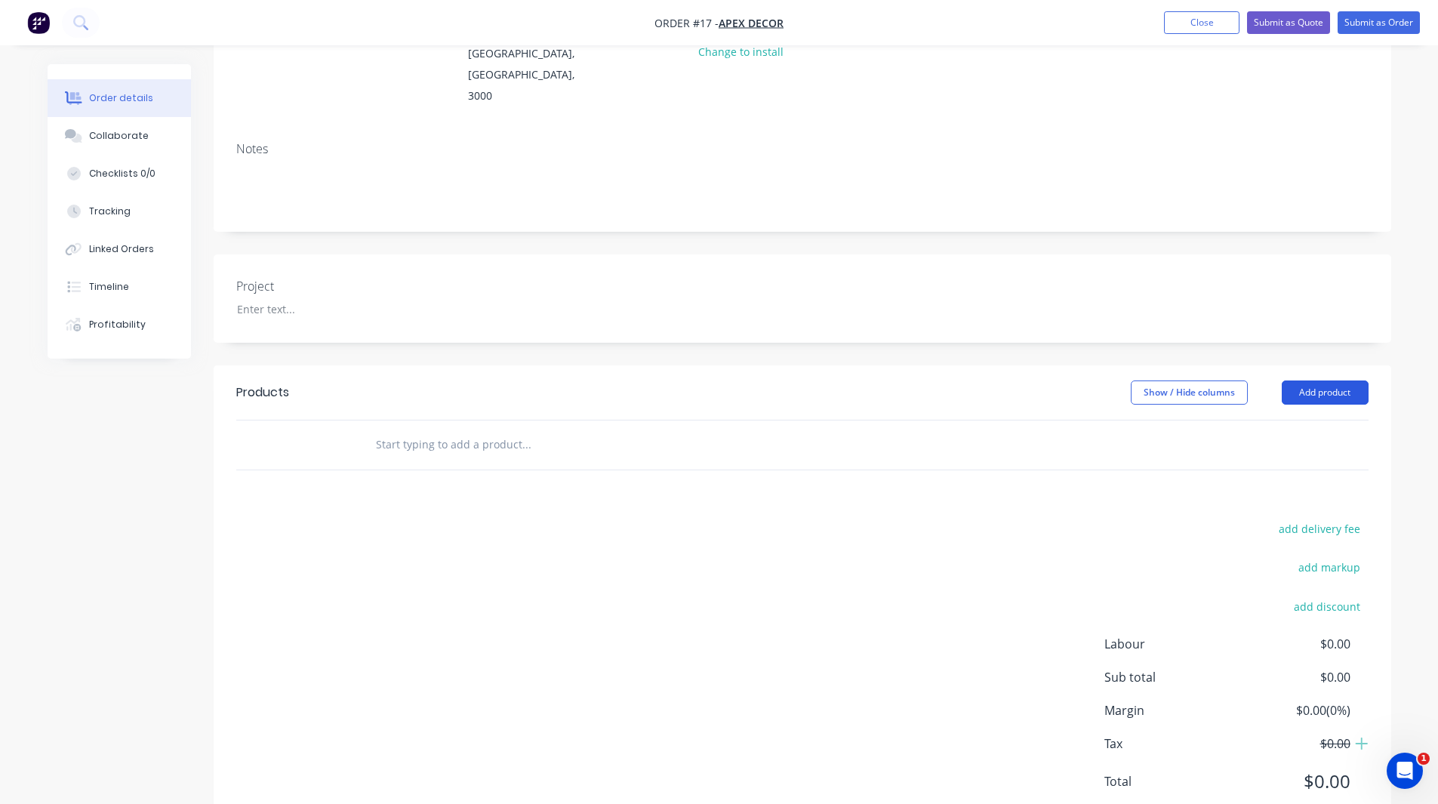
click at [1328, 380] on button "Add product" at bounding box center [1325, 392] width 87 height 24
click at [1401, 393] on div "Order details Collaborate Checklists 0/0 Tracking Linked Orders Timeline Profit…" at bounding box center [719, 355] width 1374 height 1002
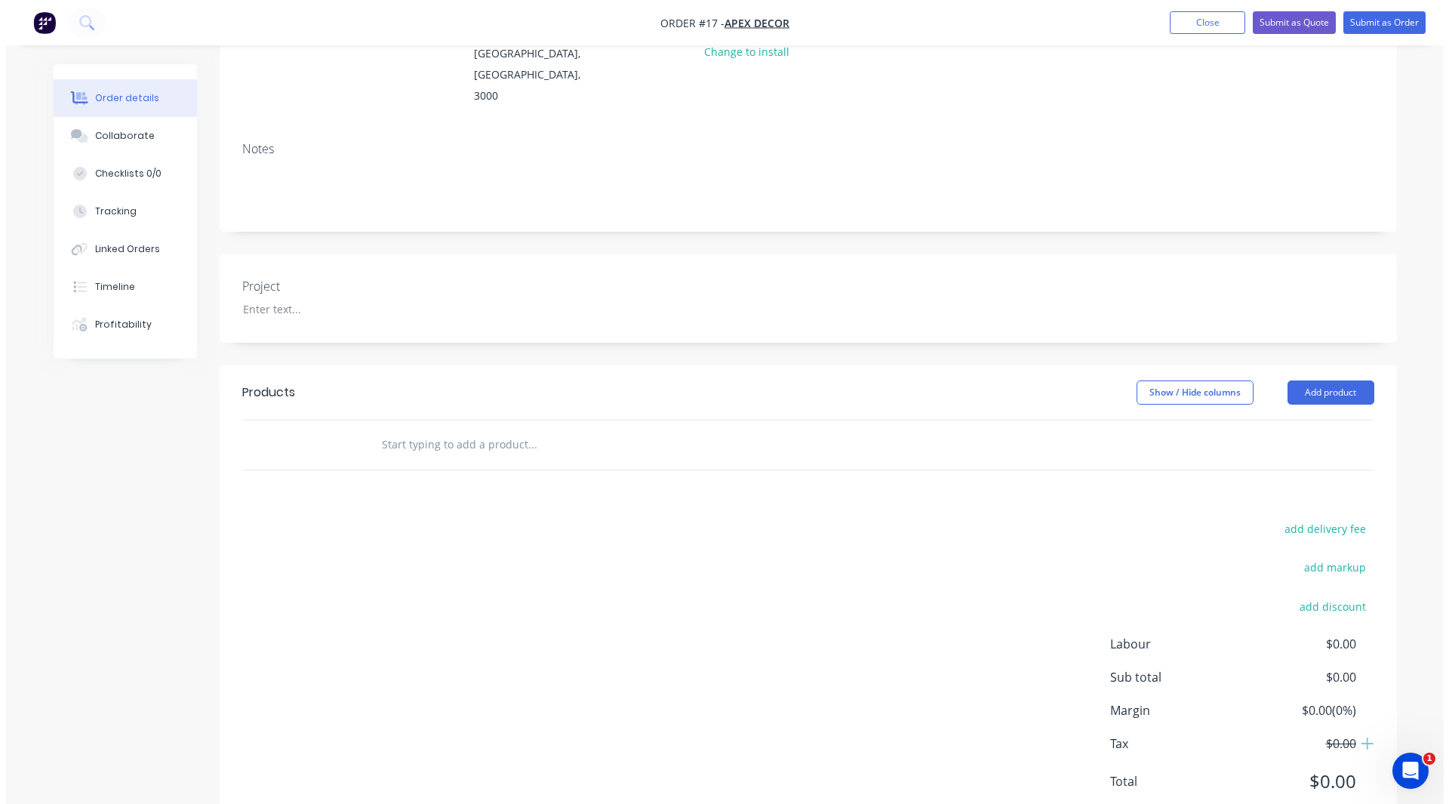
scroll to position [0, 0]
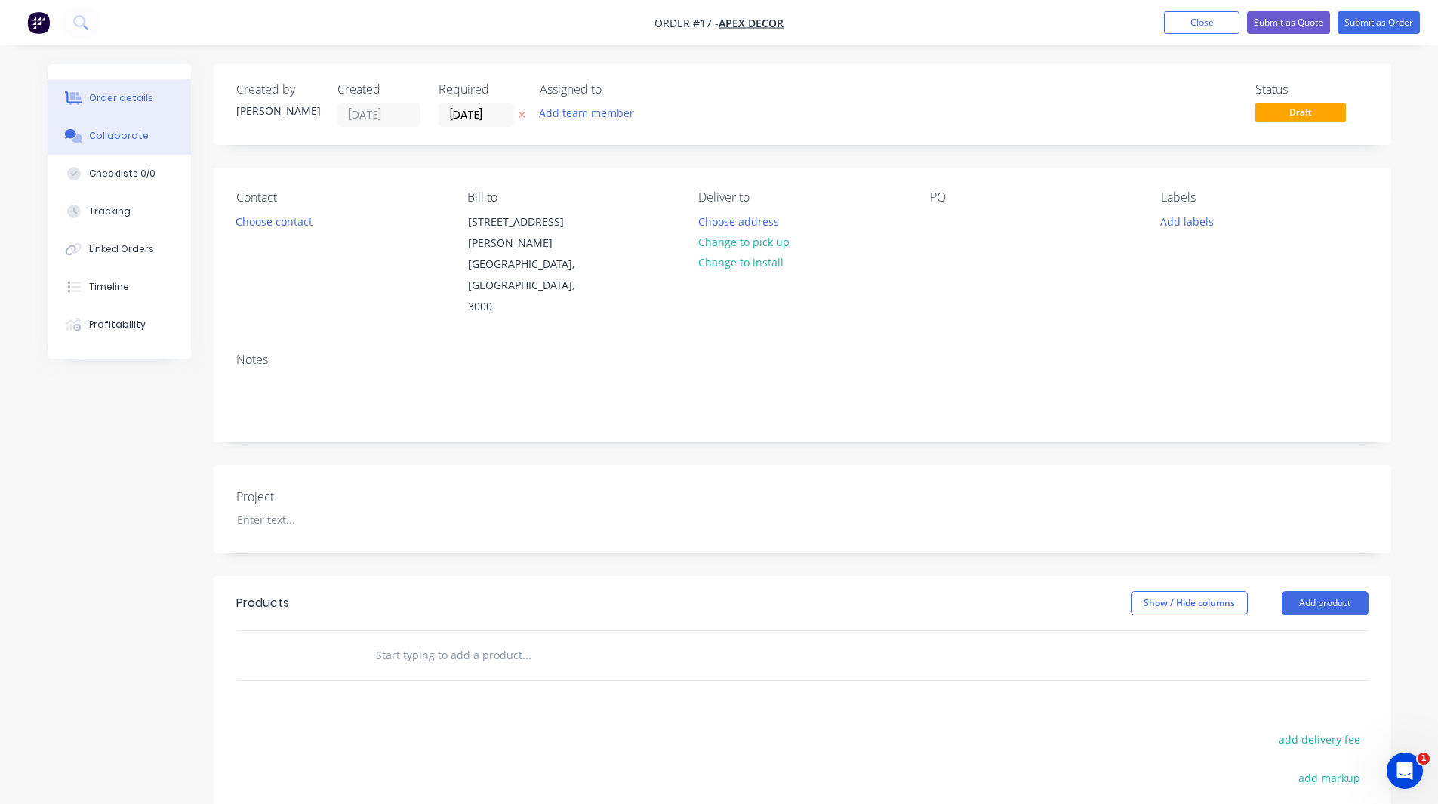
click at [121, 128] on button "Collaborate" at bounding box center [119, 136] width 143 height 38
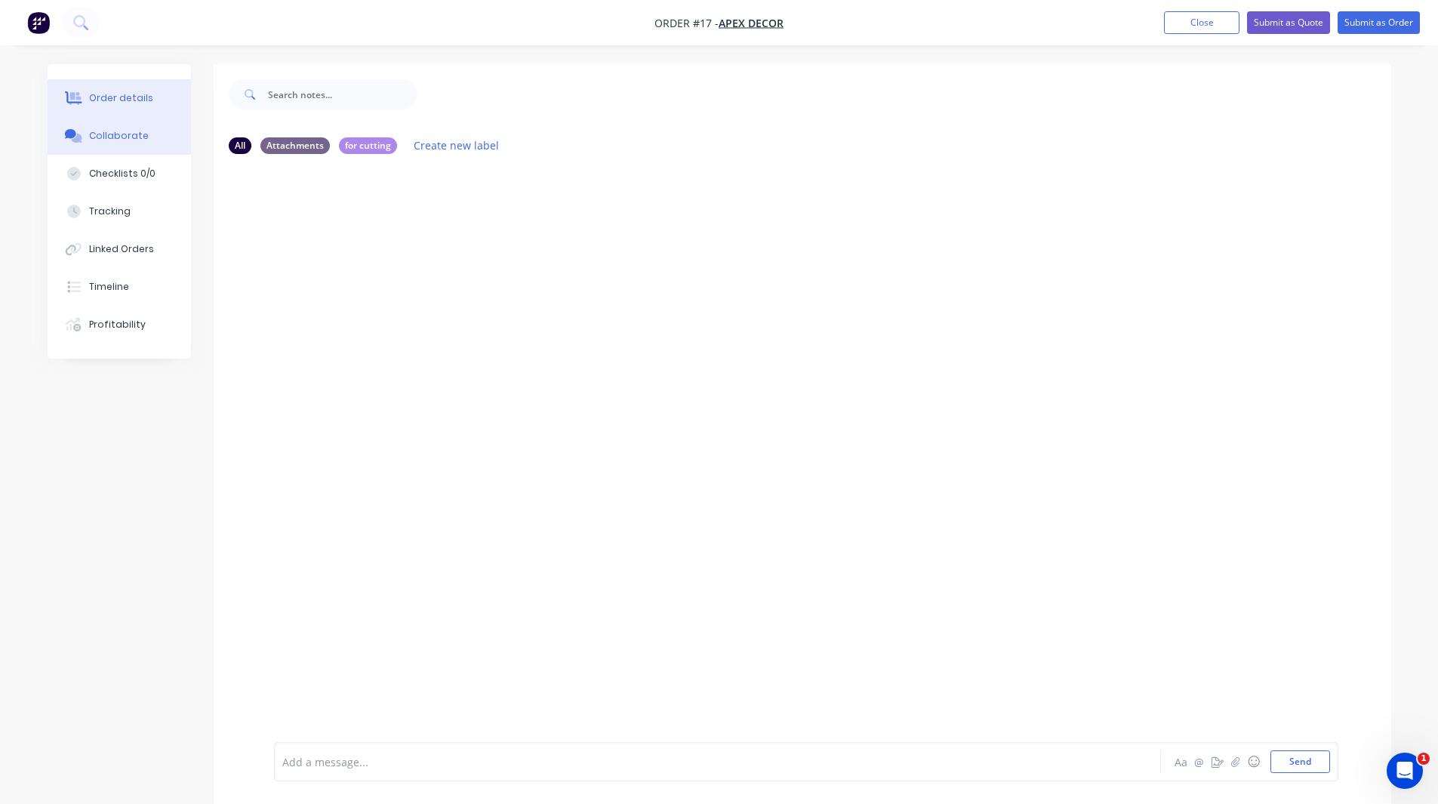
click at [141, 97] on div "Order details" at bounding box center [121, 98] width 64 height 14
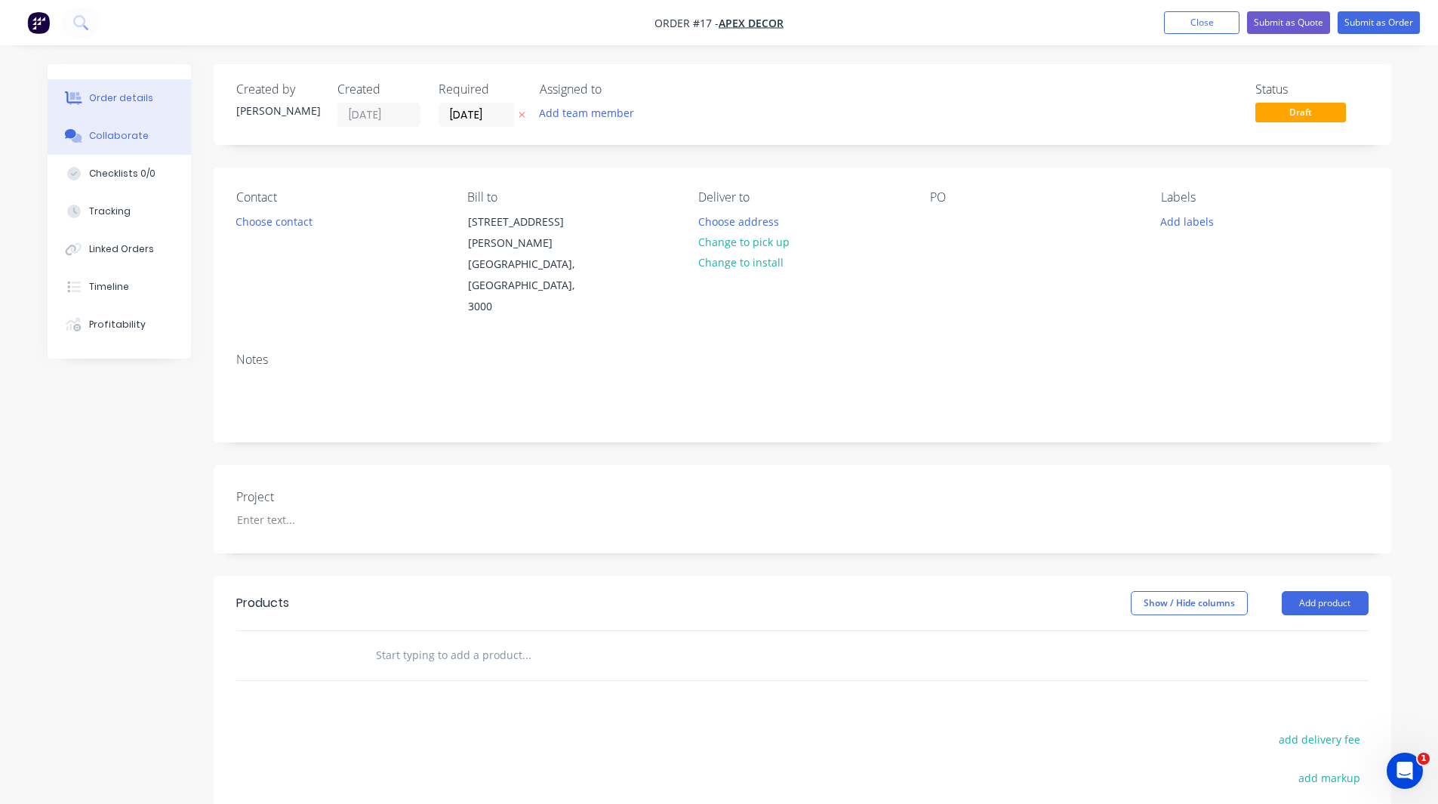
click at [134, 137] on div "Collaborate" at bounding box center [119, 136] width 60 height 14
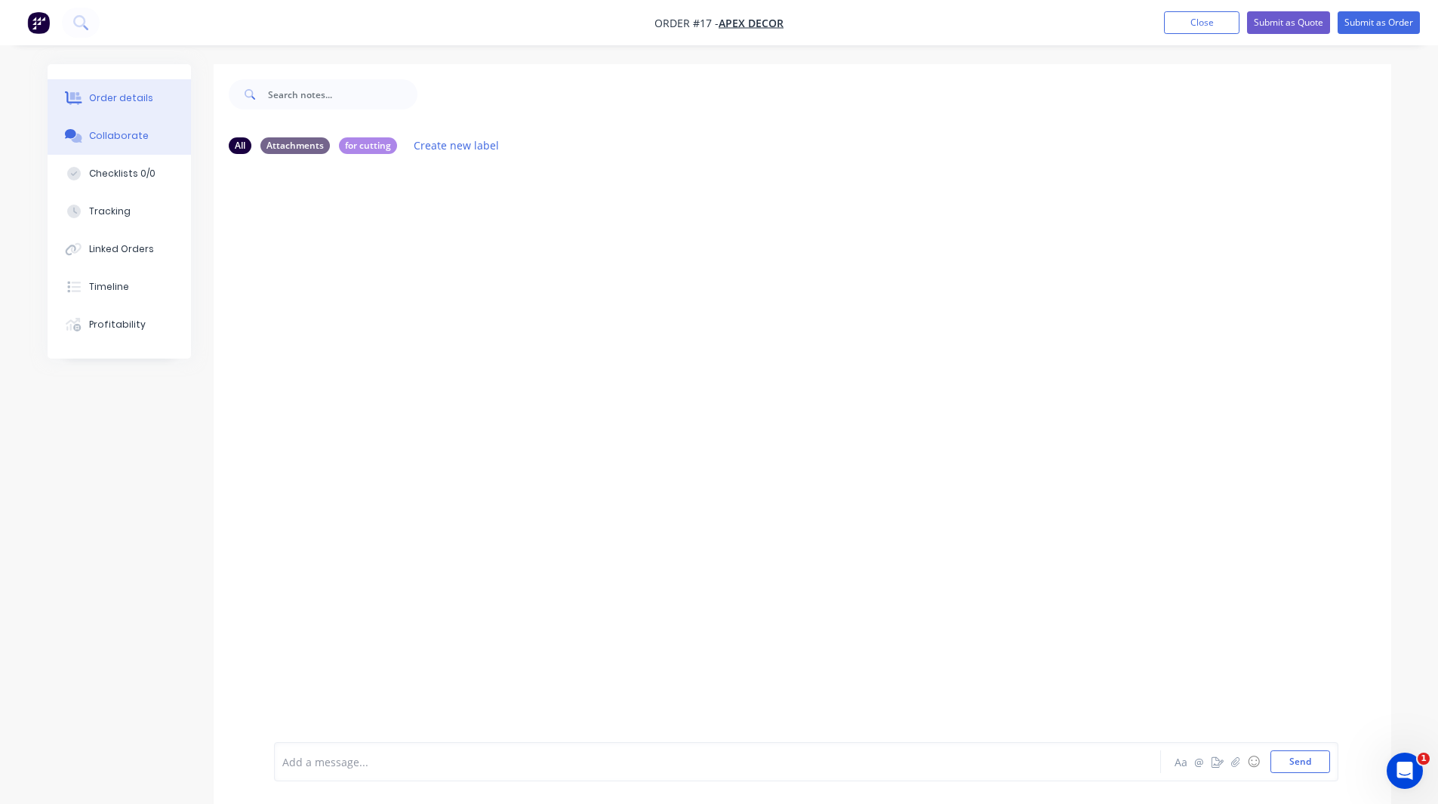
click at [133, 98] on div "Order details" at bounding box center [121, 98] width 64 height 14
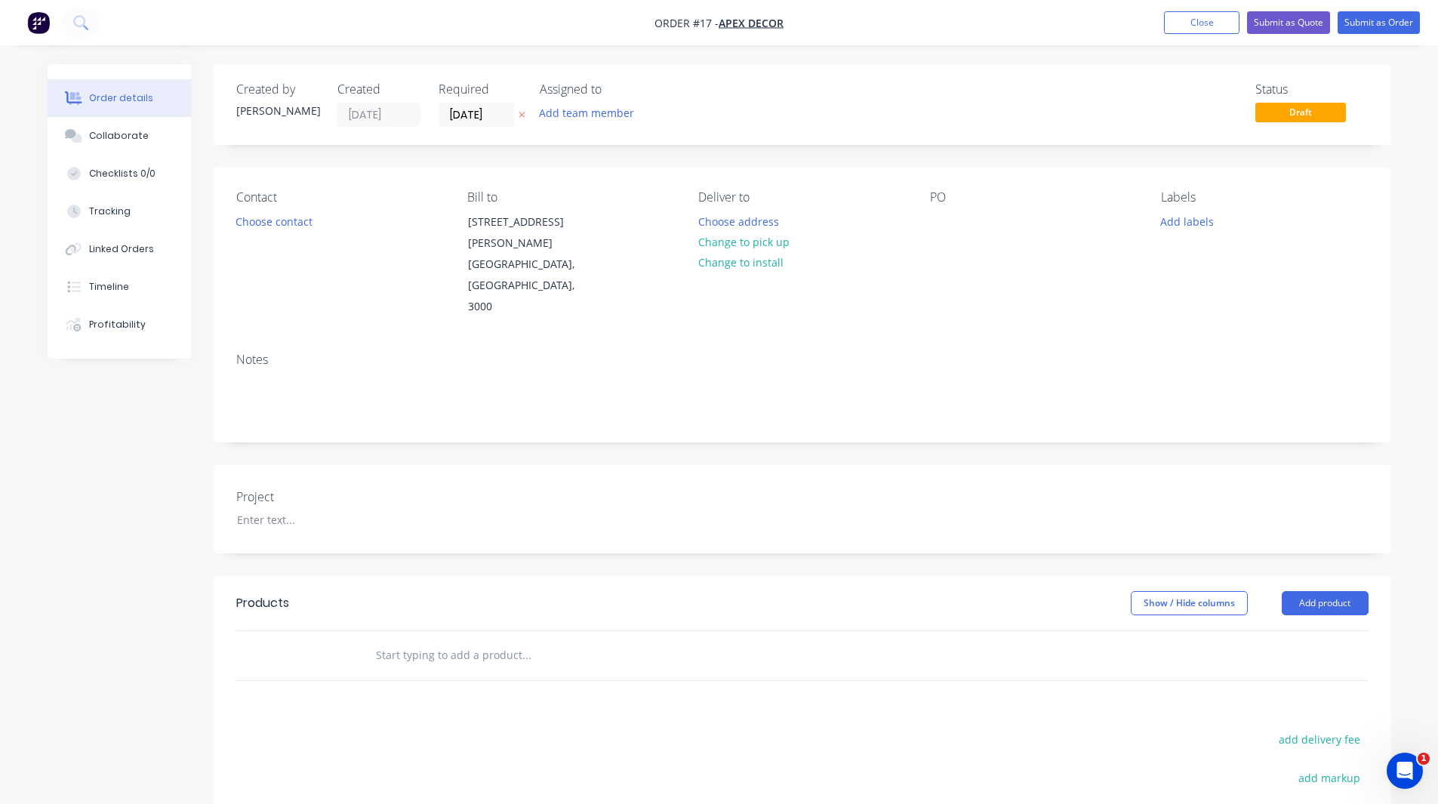
click at [30, 23] on img "button" at bounding box center [38, 22] width 23 height 23
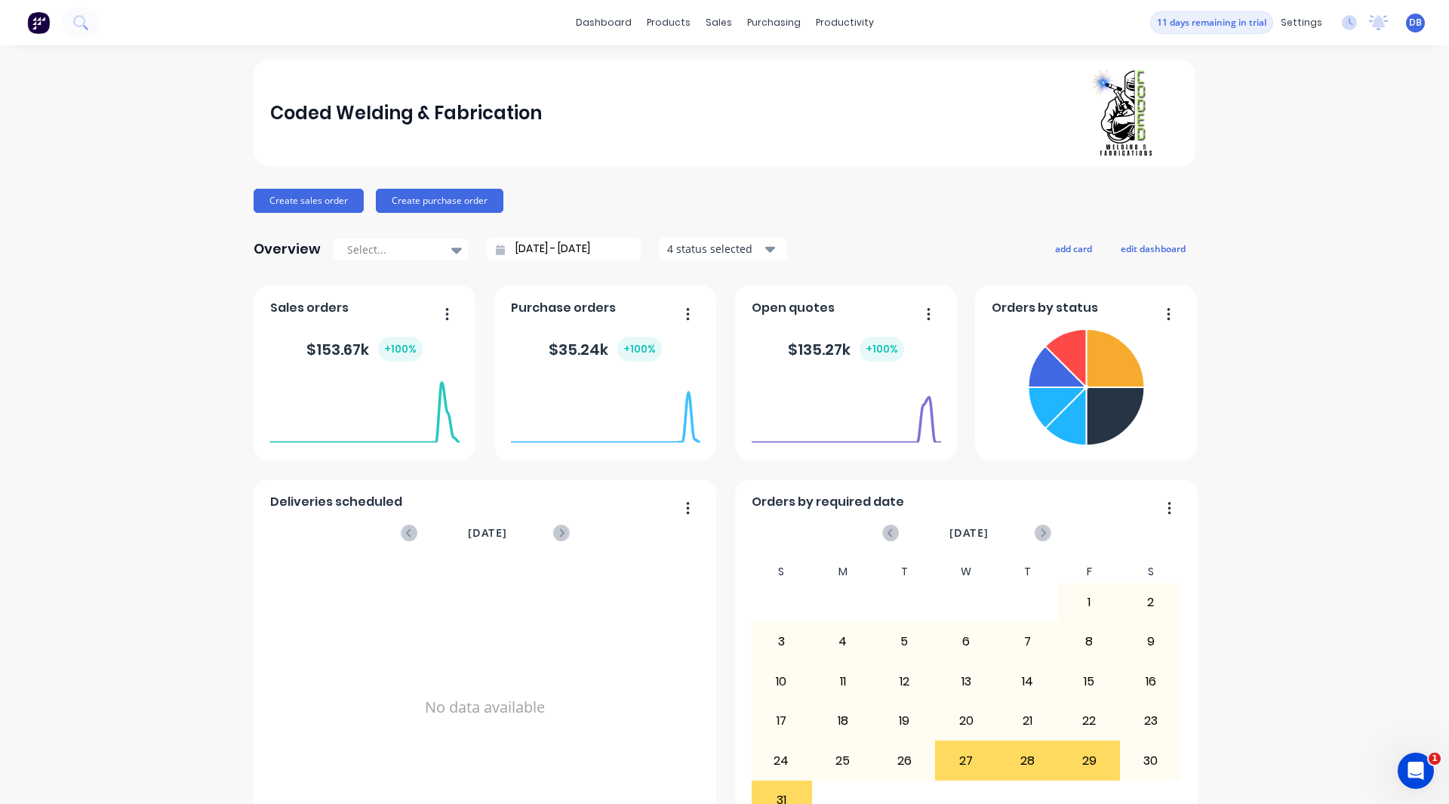
click at [136, 605] on div "Coded Welding & Fabrication Create sales order Create purchase order Overview S…" at bounding box center [724, 454] width 1449 height 788
